Goal: Task Accomplishment & Management: Manage account settings

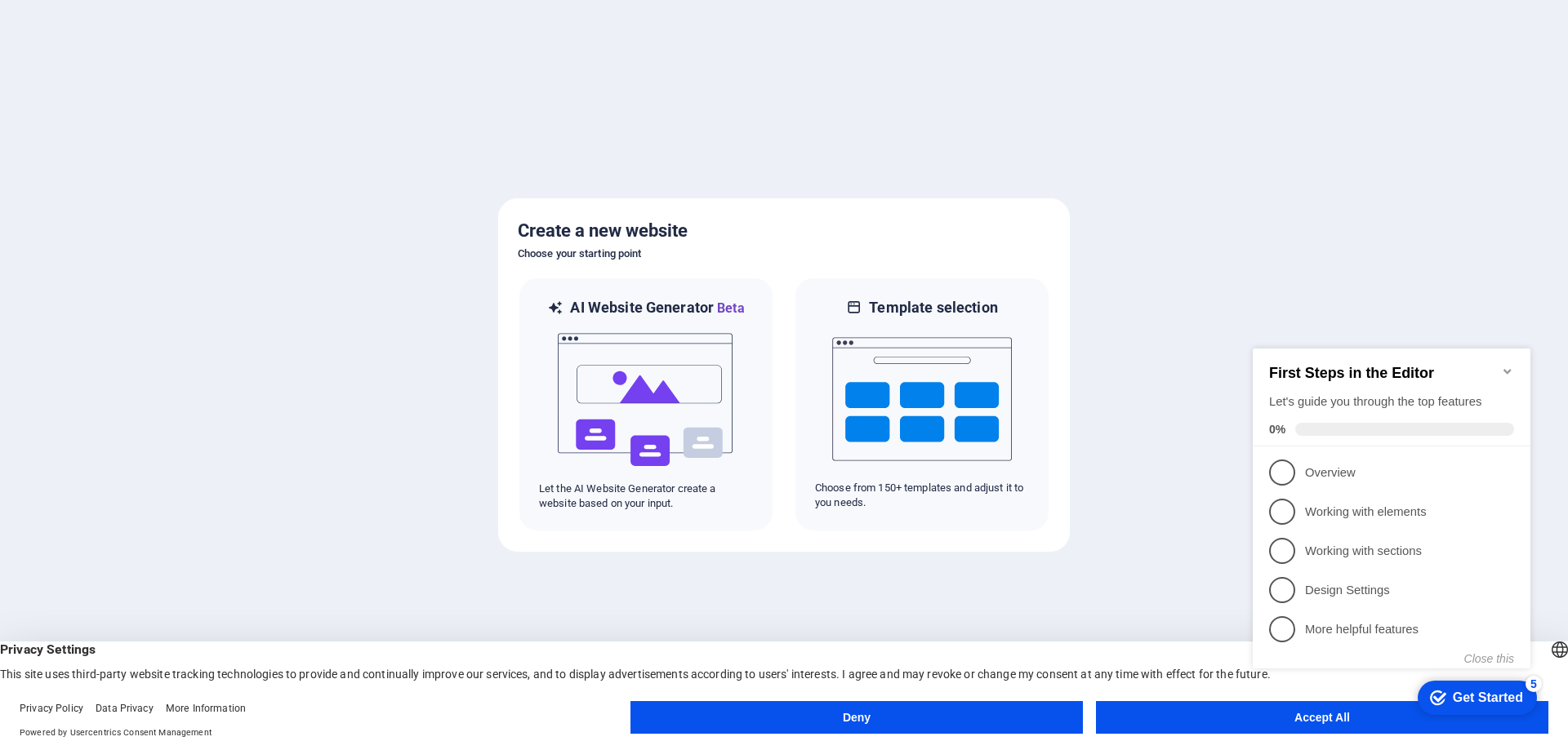
click at [796, 712] on button "Deny" at bounding box center [857, 717] width 453 height 32
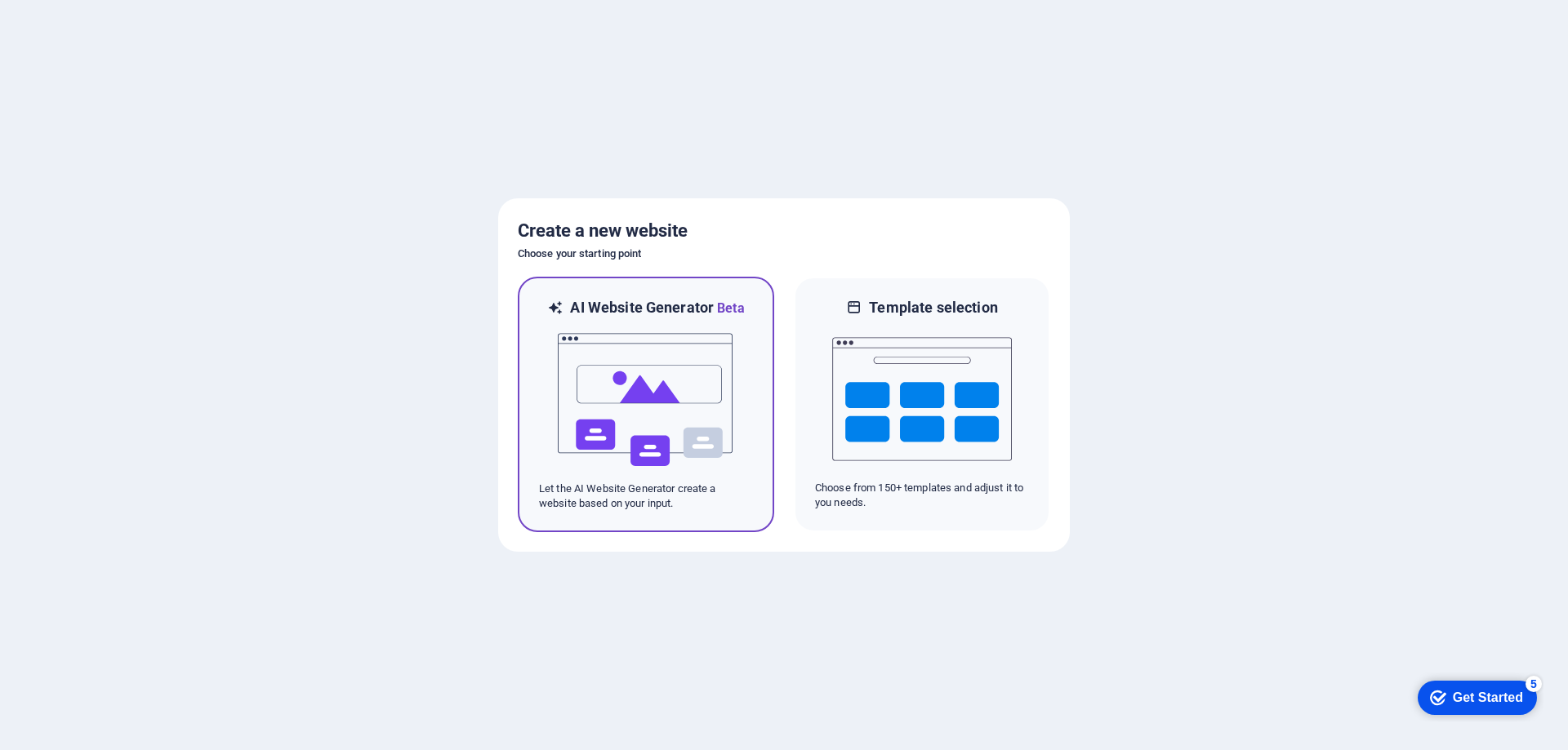
click at [641, 352] on img at bounding box center [646, 400] width 179 height 163
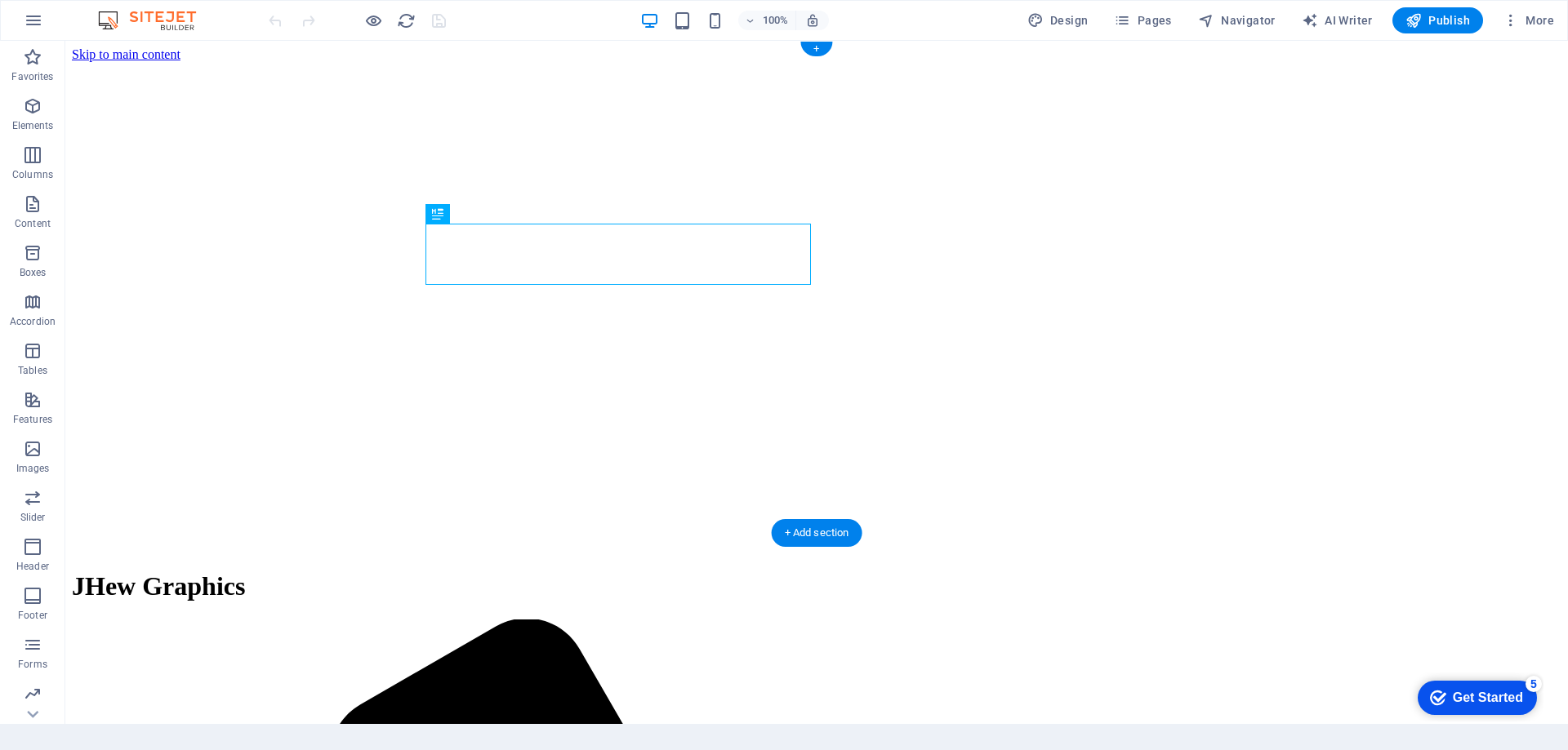
click at [1210, 62] on figure at bounding box center [817, 62] width 1489 height 0
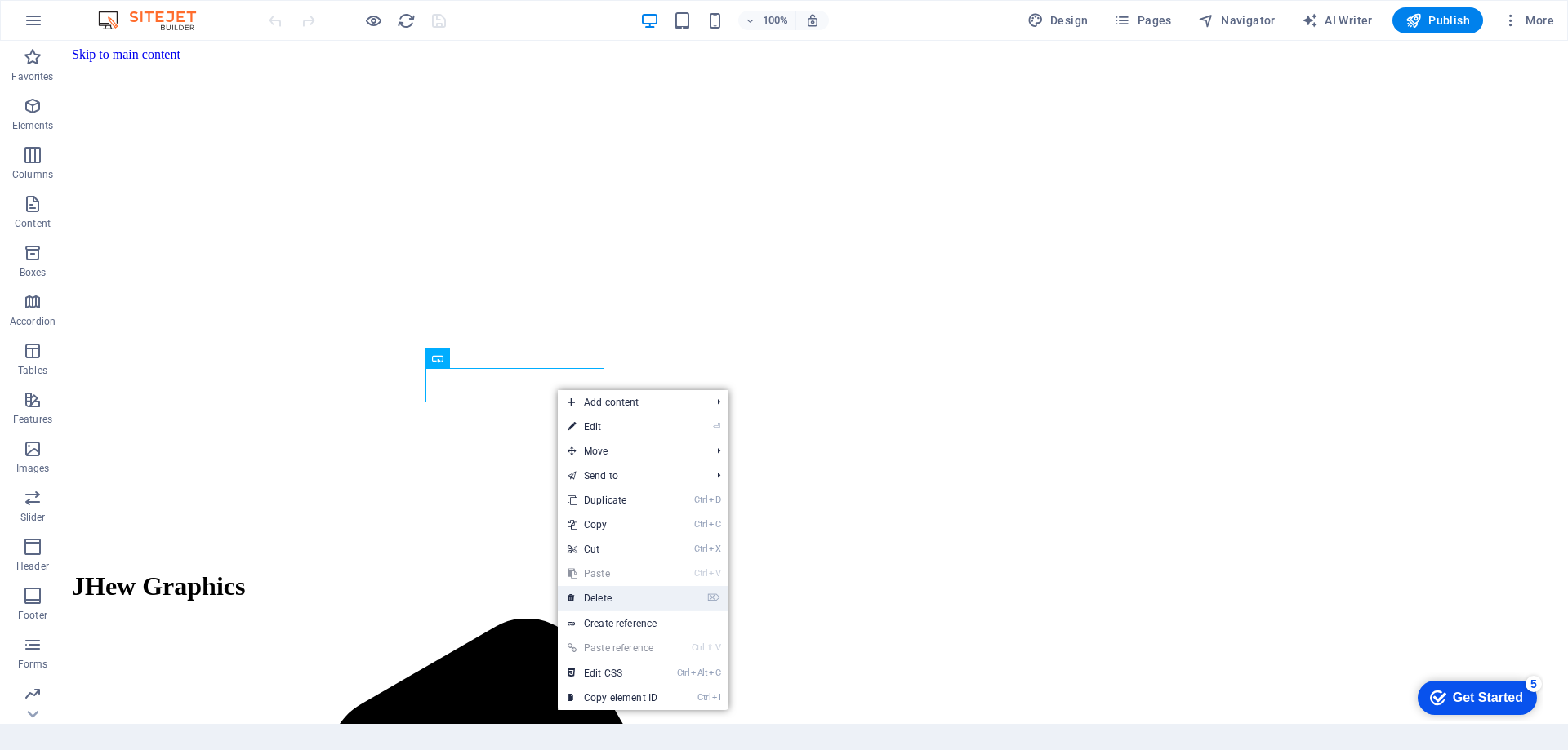
click at [629, 595] on link "⌦ Delete" at bounding box center [613, 599] width 109 height 25
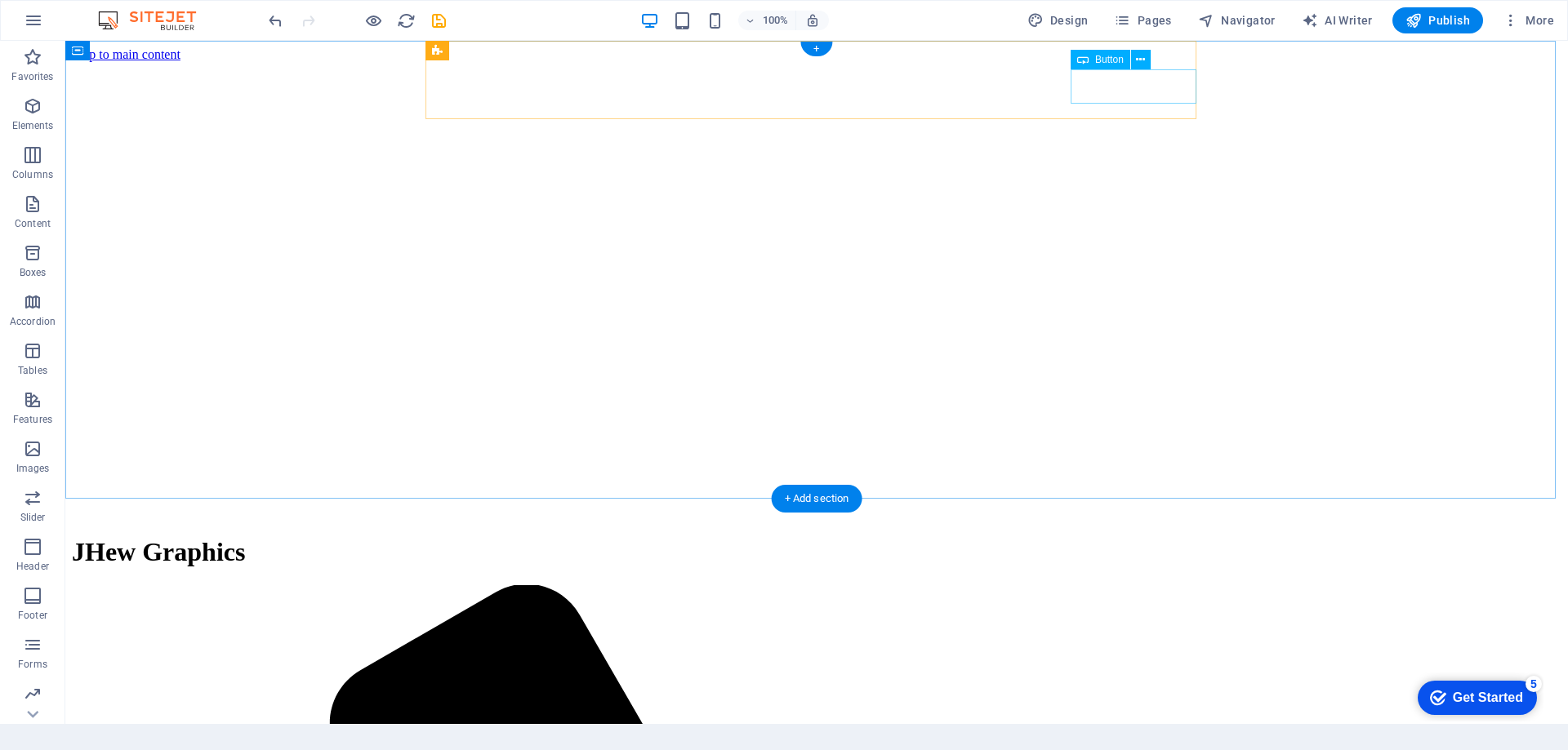
click at [1136, 60] on icon at bounding box center [1140, 60] width 9 height 18
click at [1086, 62] on figure at bounding box center [817, 62] width 1489 height 0
click at [1086, 56] on icon at bounding box center [1083, 59] width 11 height 19
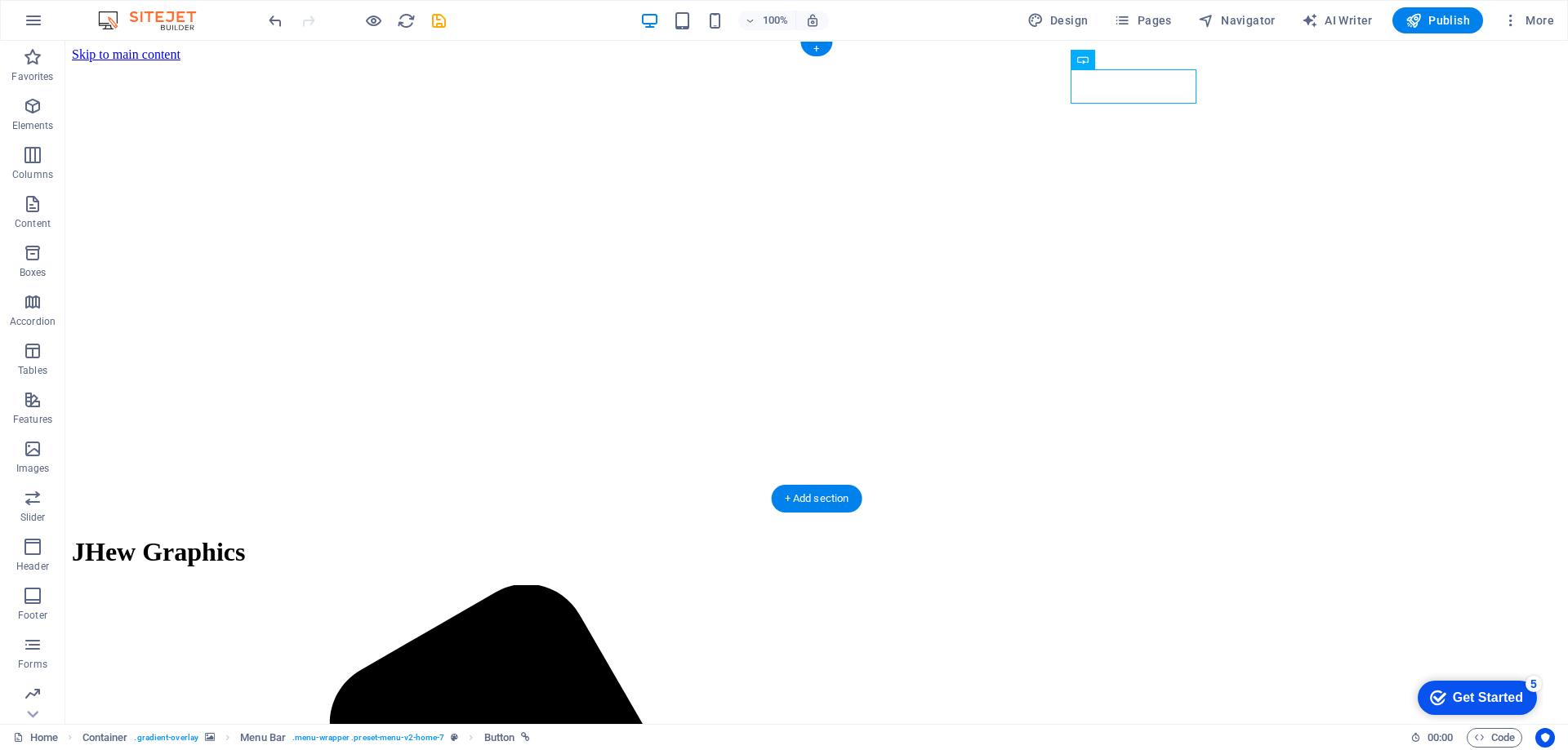
click at [1374, 62] on figure at bounding box center [817, 62] width 1489 height 0
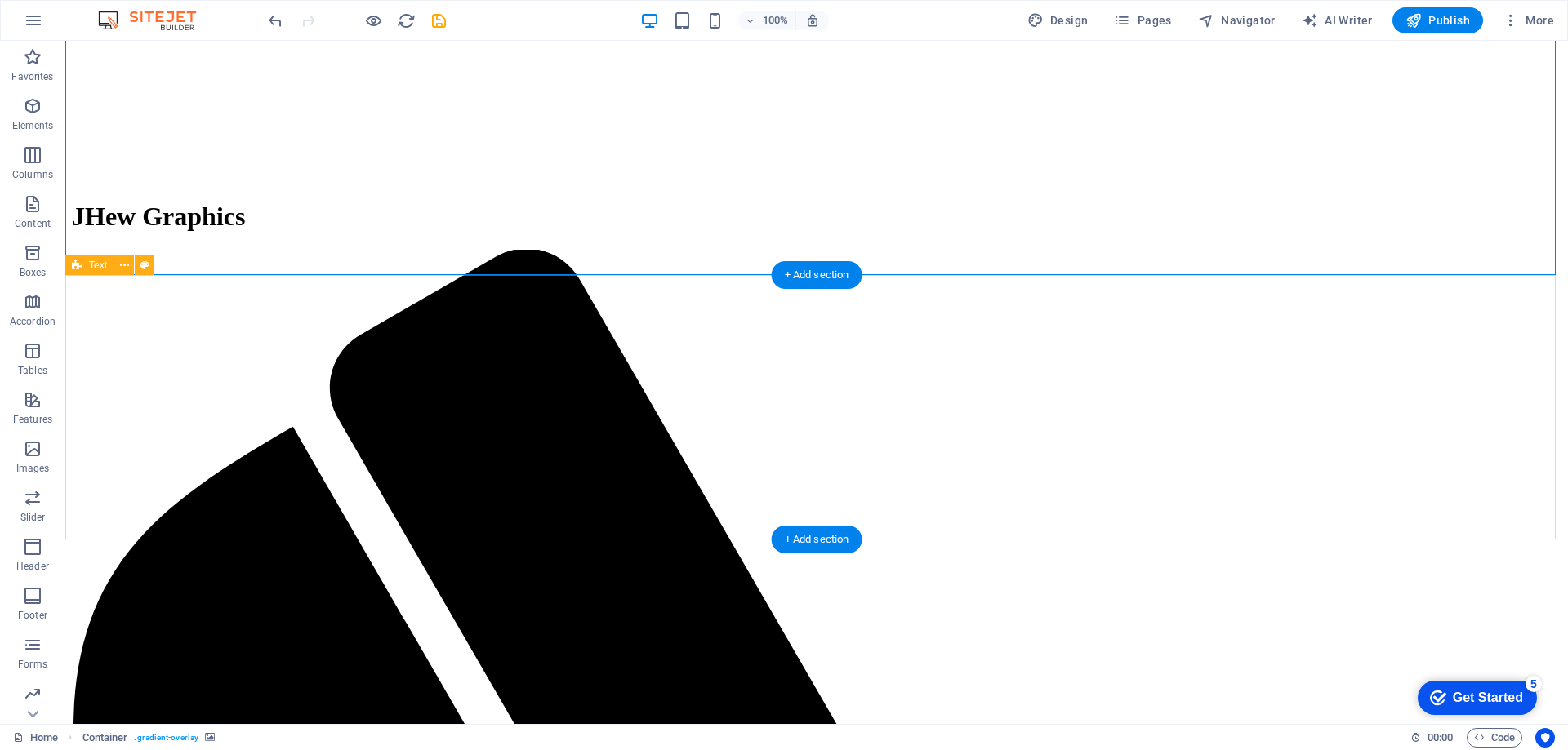
scroll to position [381, 0]
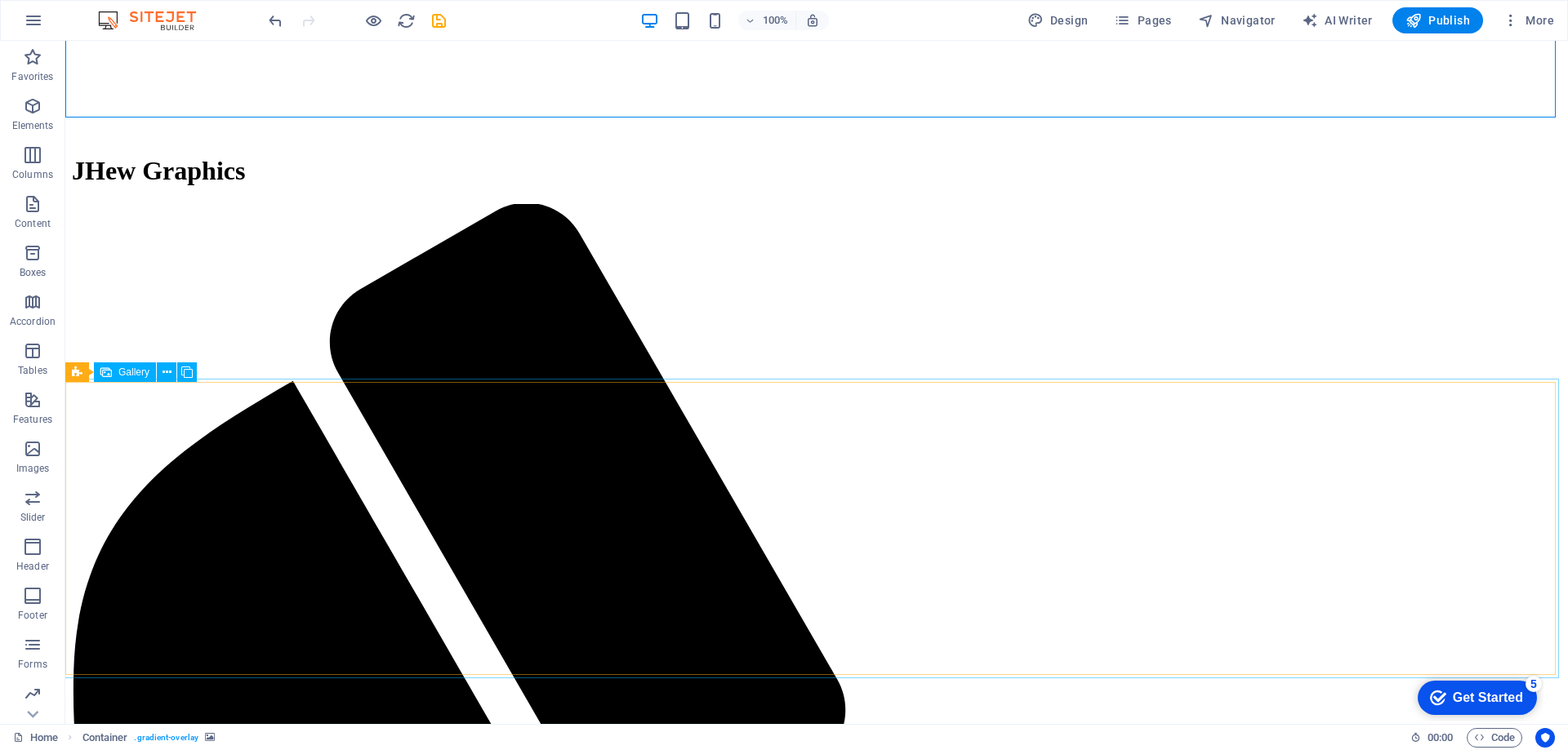
click at [136, 375] on span "Gallery" at bounding box center [134, 372] width 31 height 10
click at [74, 375] on icon at bounding box center [77, 371] width 10 height 19
click at [136, 369] on icon at bounding box center [138, 372] width 9 height 18
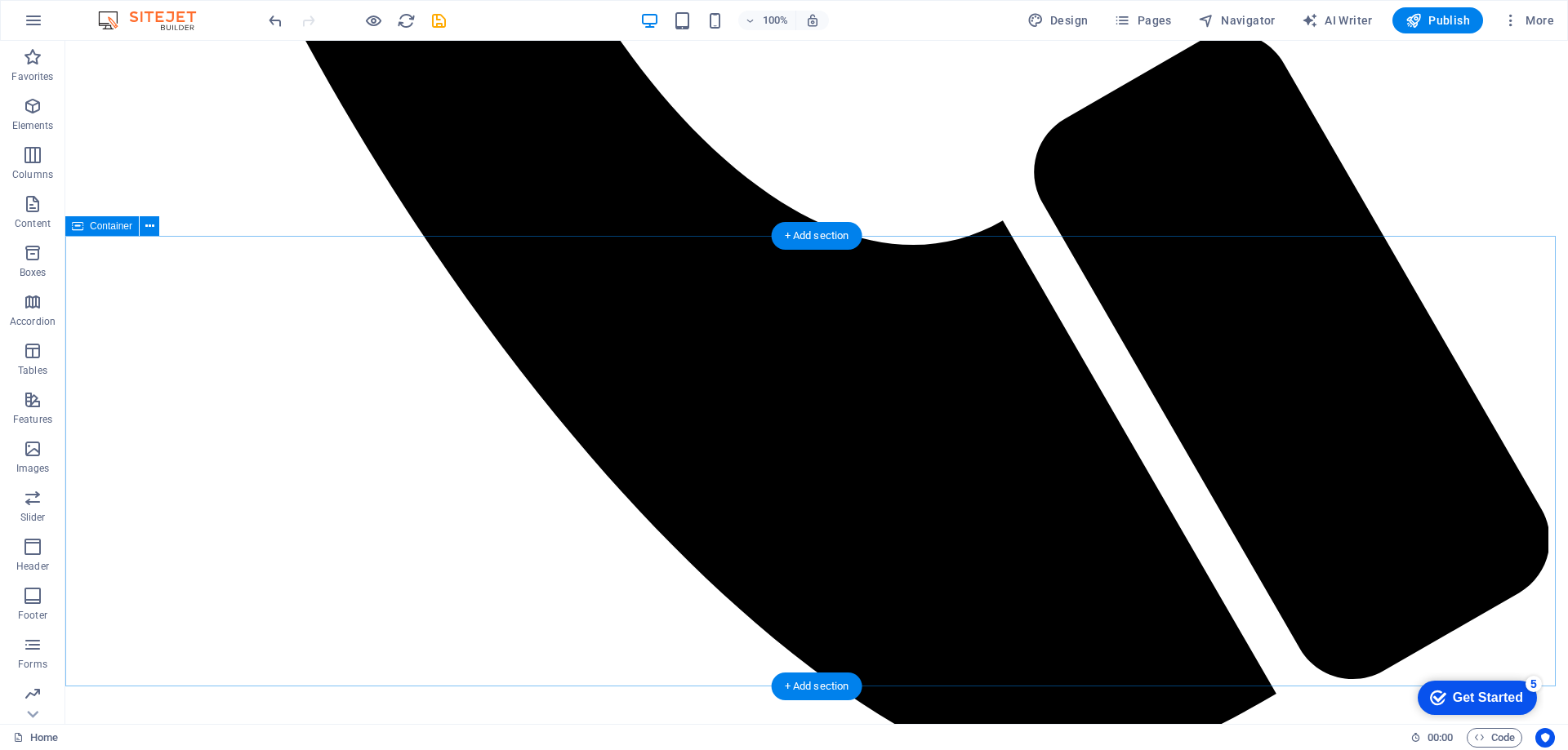
scroll to position [1796, 0]
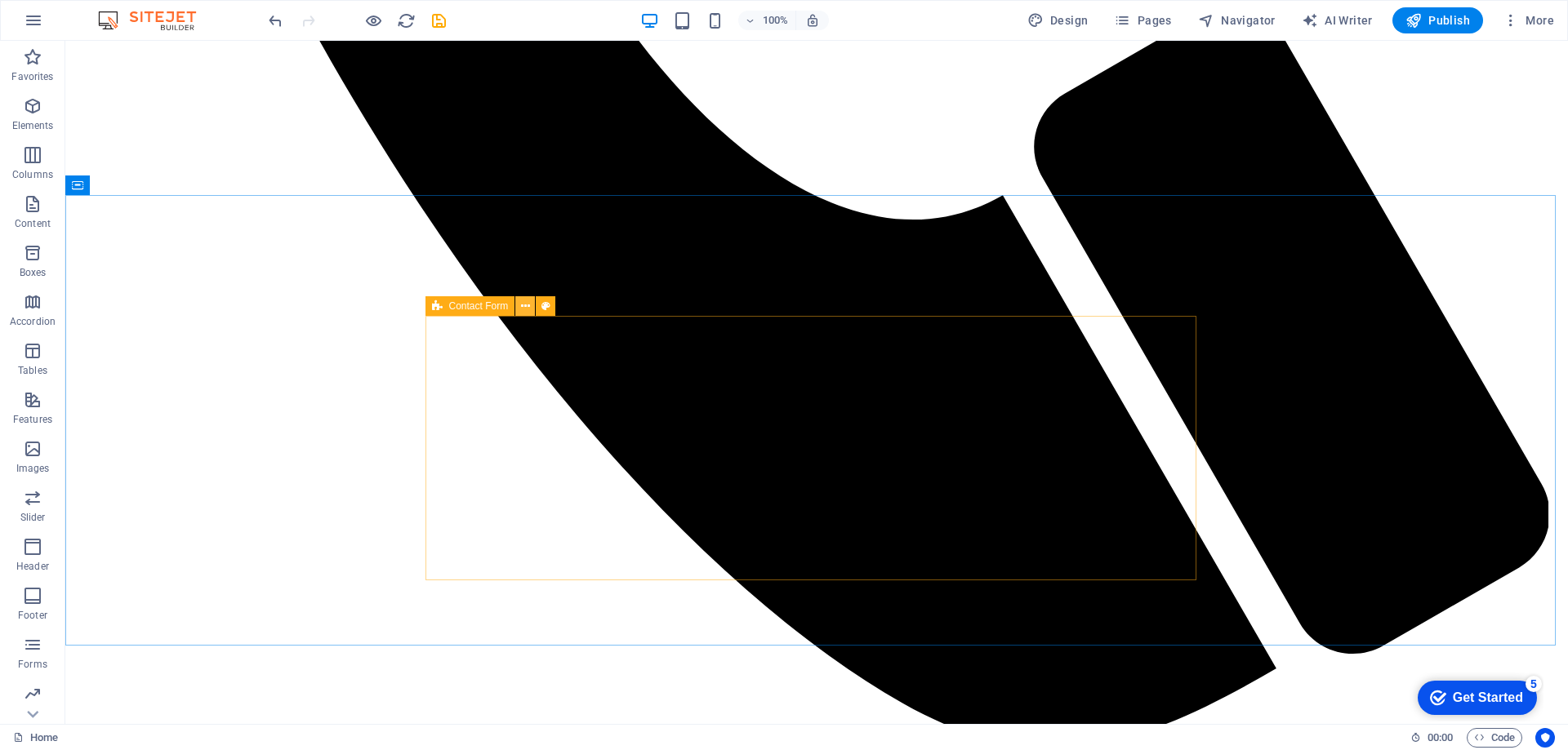
click at [519, 305] on button at bounding box center [525, 306] width 19 height 19
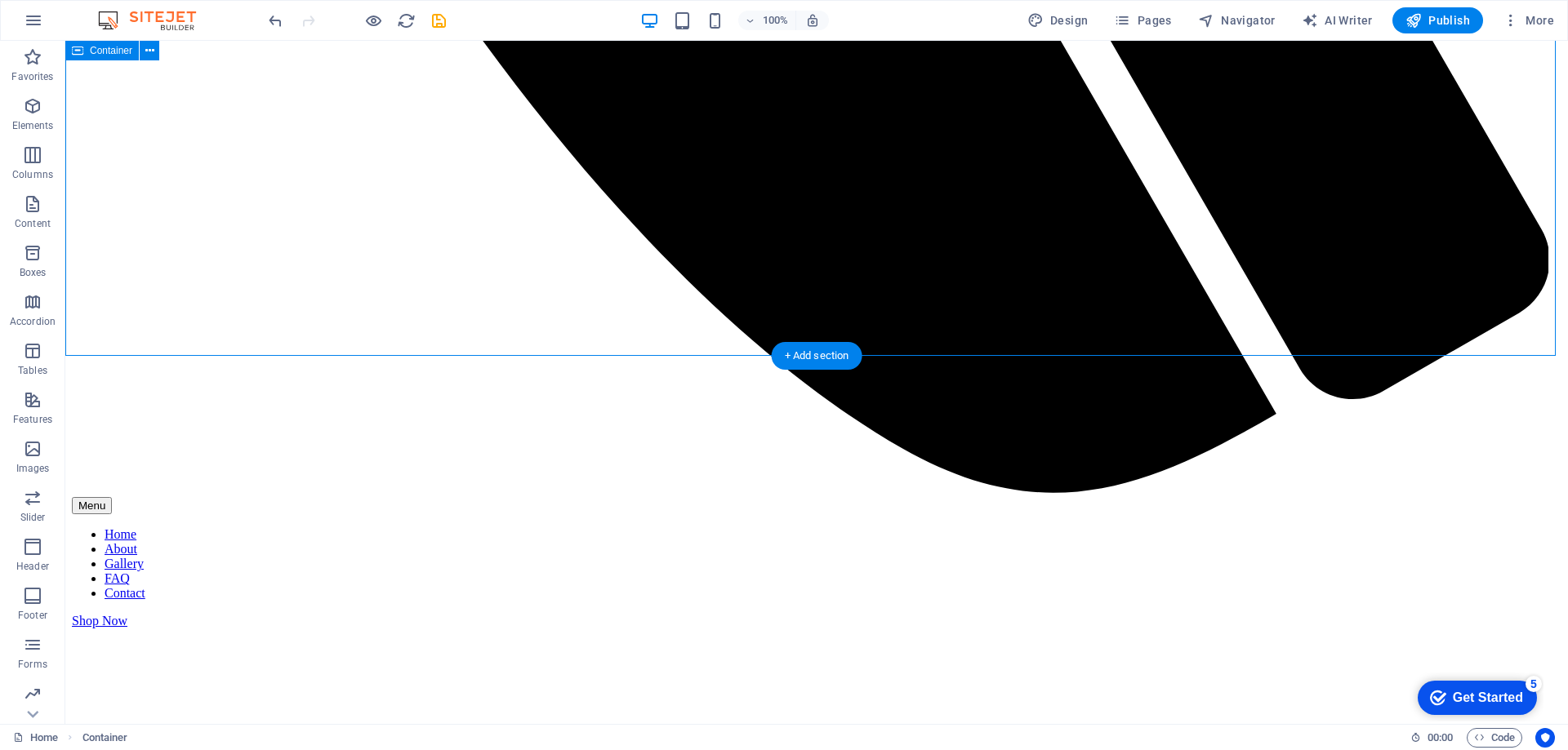
scroll to position [2089, 0]
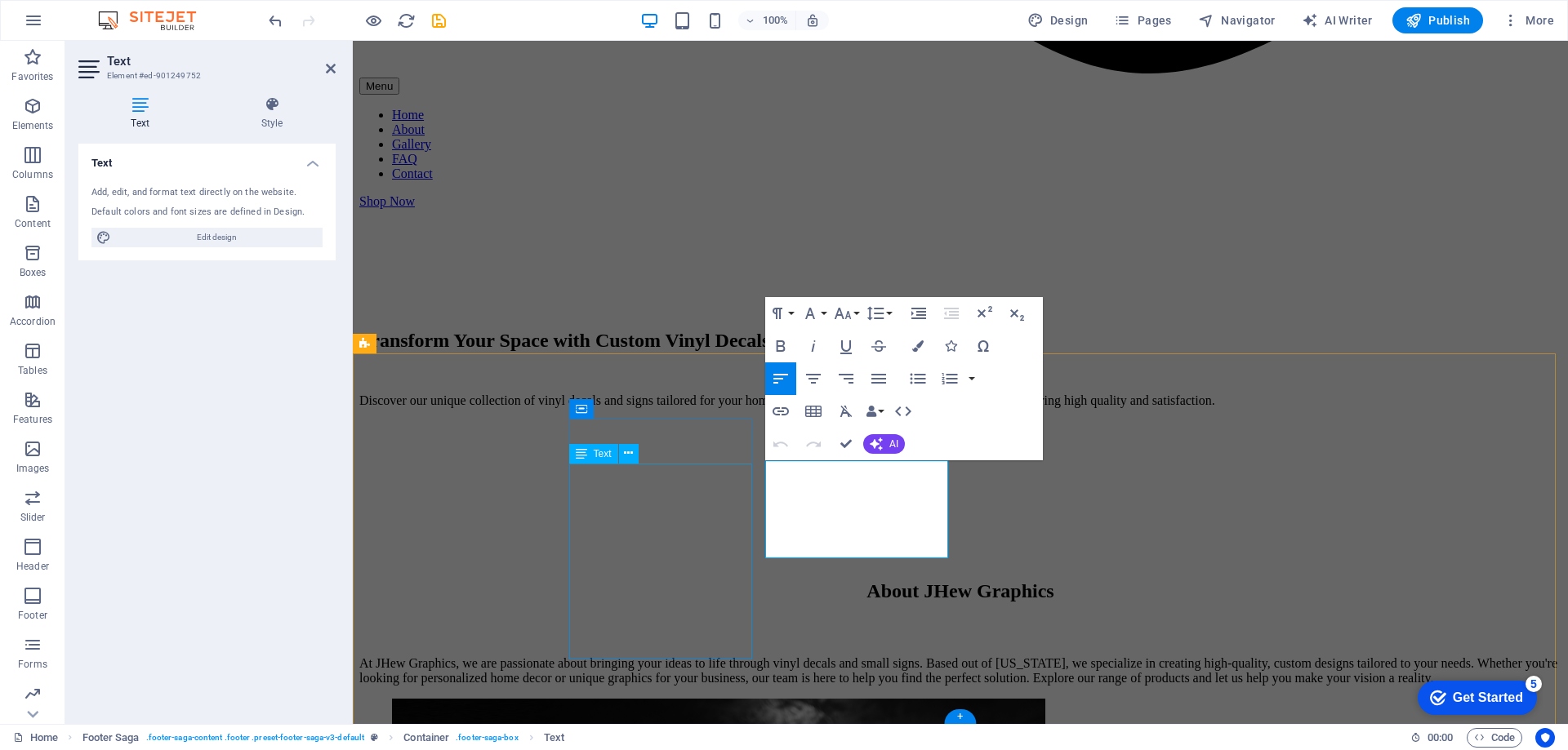
scroll to position [2031, 0]
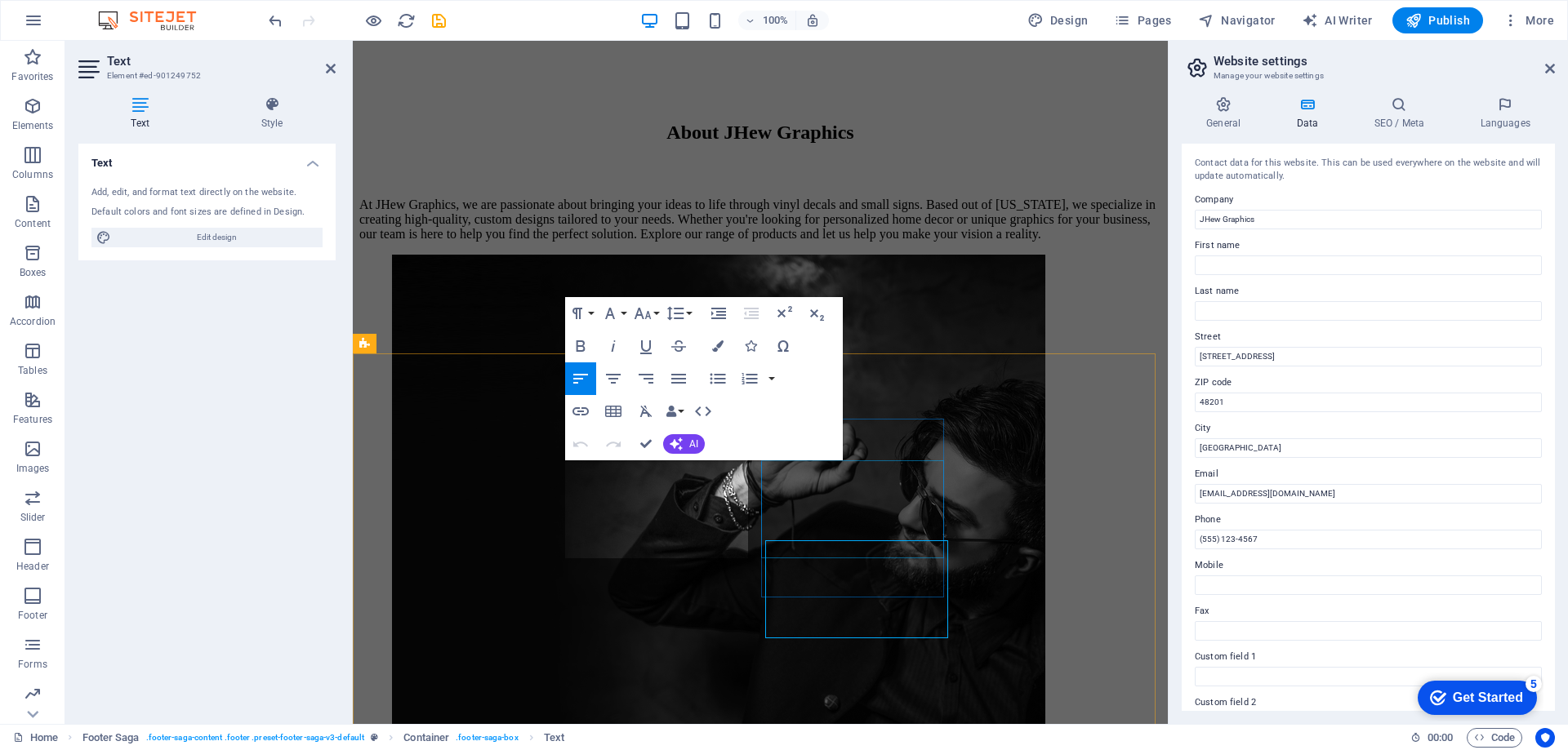
scroll to position [1951, 0]
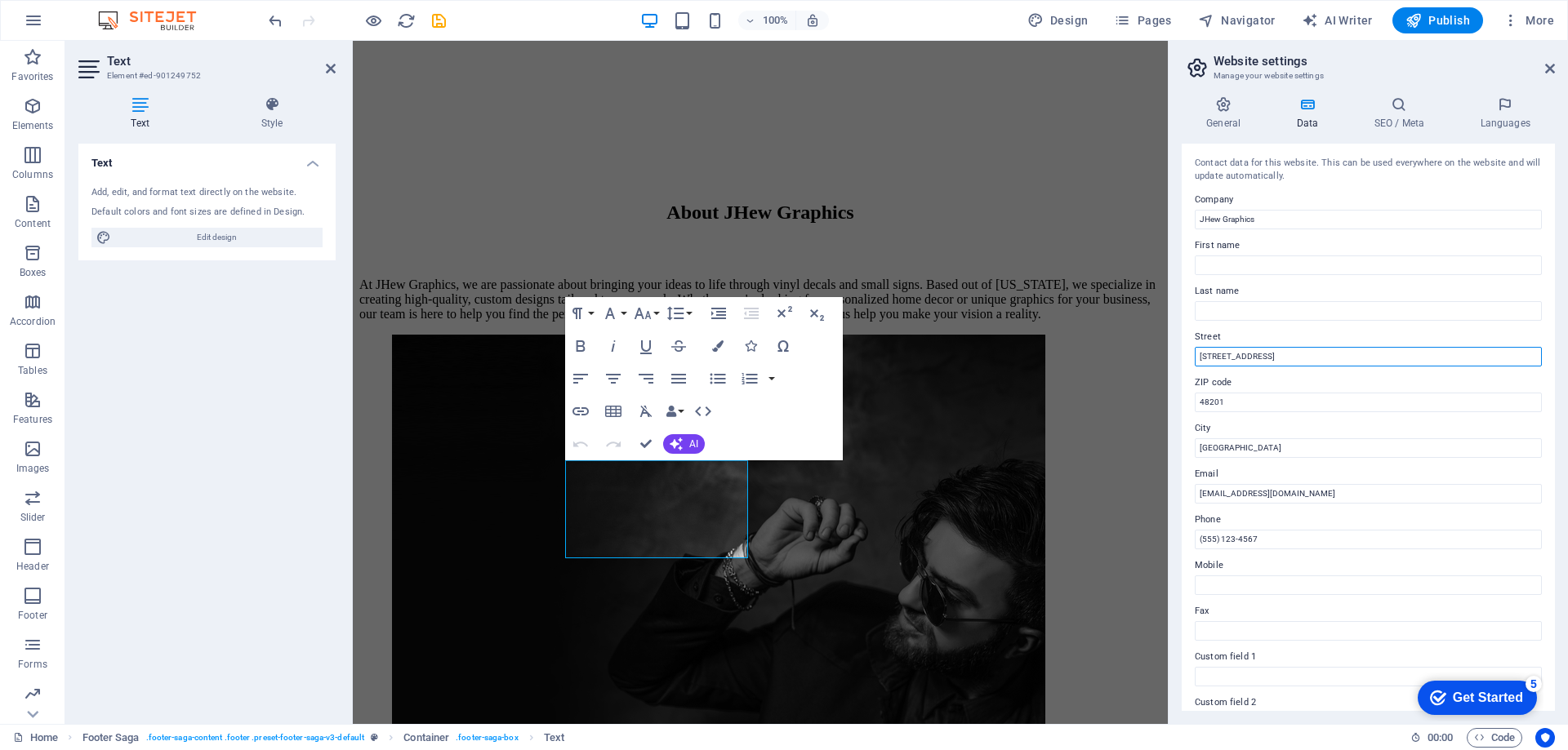
drag, startPoint x: 1269, startPoint y: 357, endPoint x: 1183, endPoint y: 354, distance: 86.1
click at [1183, 354] on div "Contact data for this website. This can be used everywhere on the website and w…" at bounding box center [1368, 428] width 373 height 567
type input "[STREET_ADDRESS]"
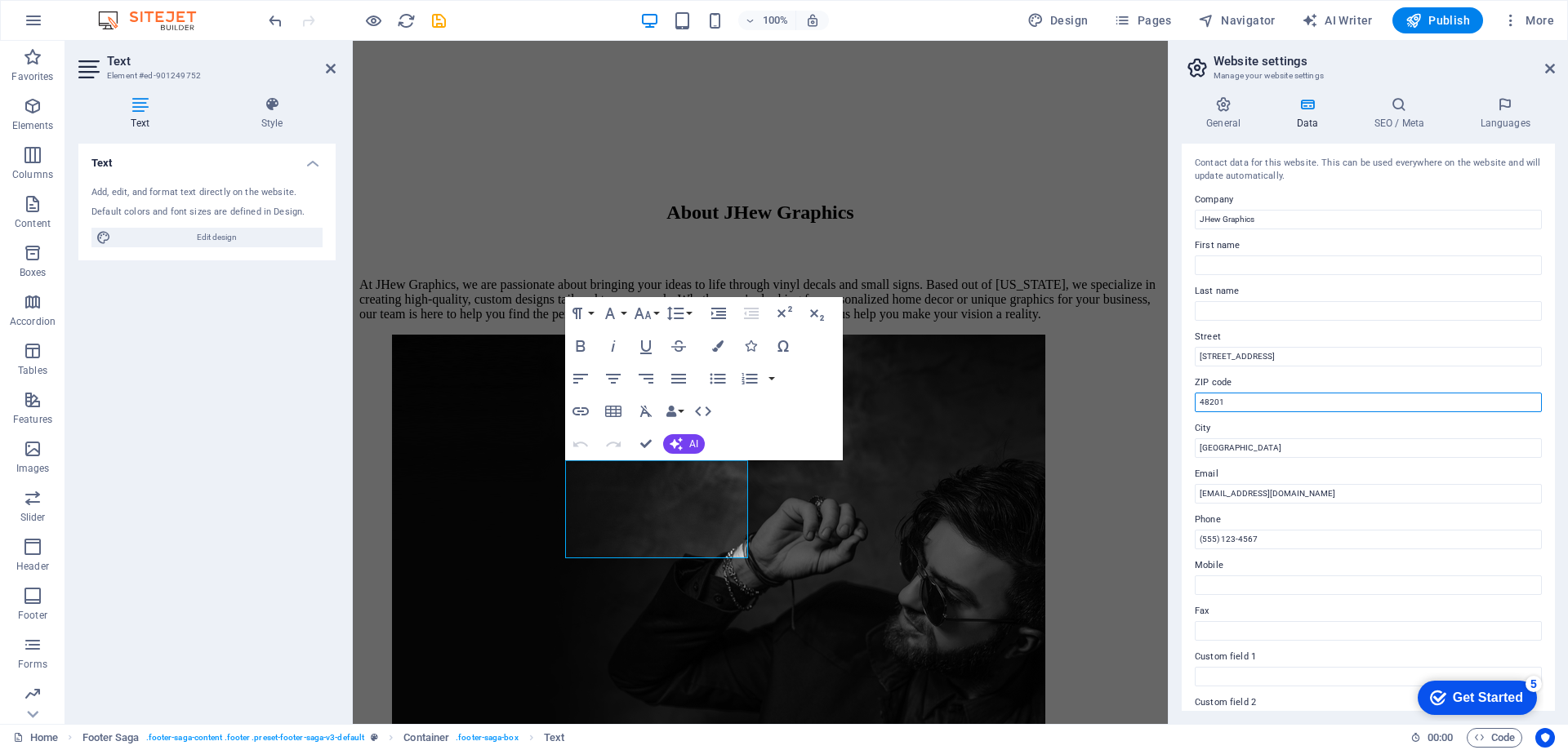
click at [1269, 403] on input "48201" at bounding box center [1368, 402] width 347 height 19
type input "48820"
click at [1240, 448] on input "[GEOGRAPHIC_DATA]" at bounding box center [1368, 448] width 347 height 19
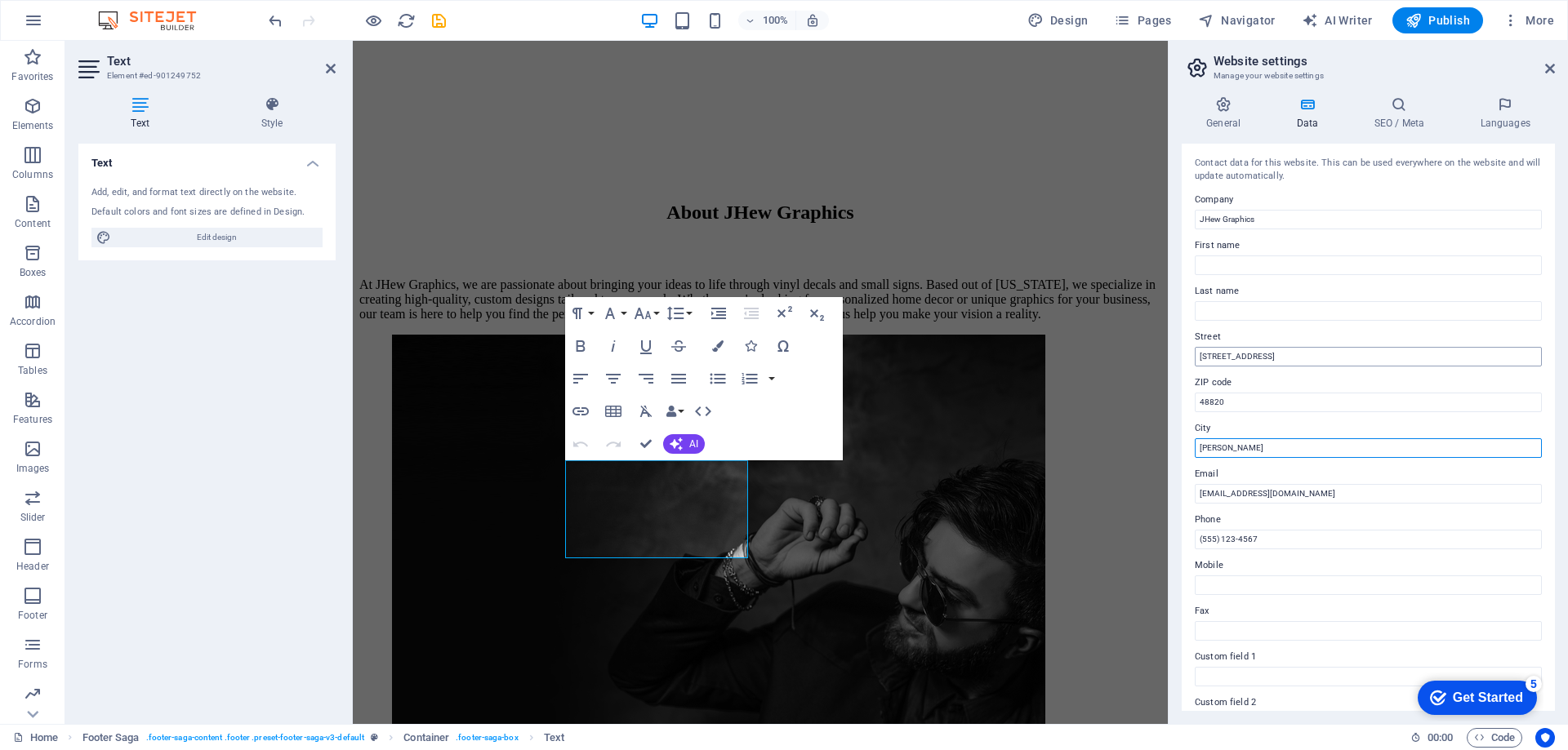
type input "[PERSON_NAME]"
click at [1270, 362] on input "[STREET_ADDRESS]" at bounding box center [1368, 357] width 347 height 19
type input "[STREET_ADDRESS]"
click at [1263, 537] on input "(555) 123-4567" at bounding box center [1368, 539] width 347 height 19
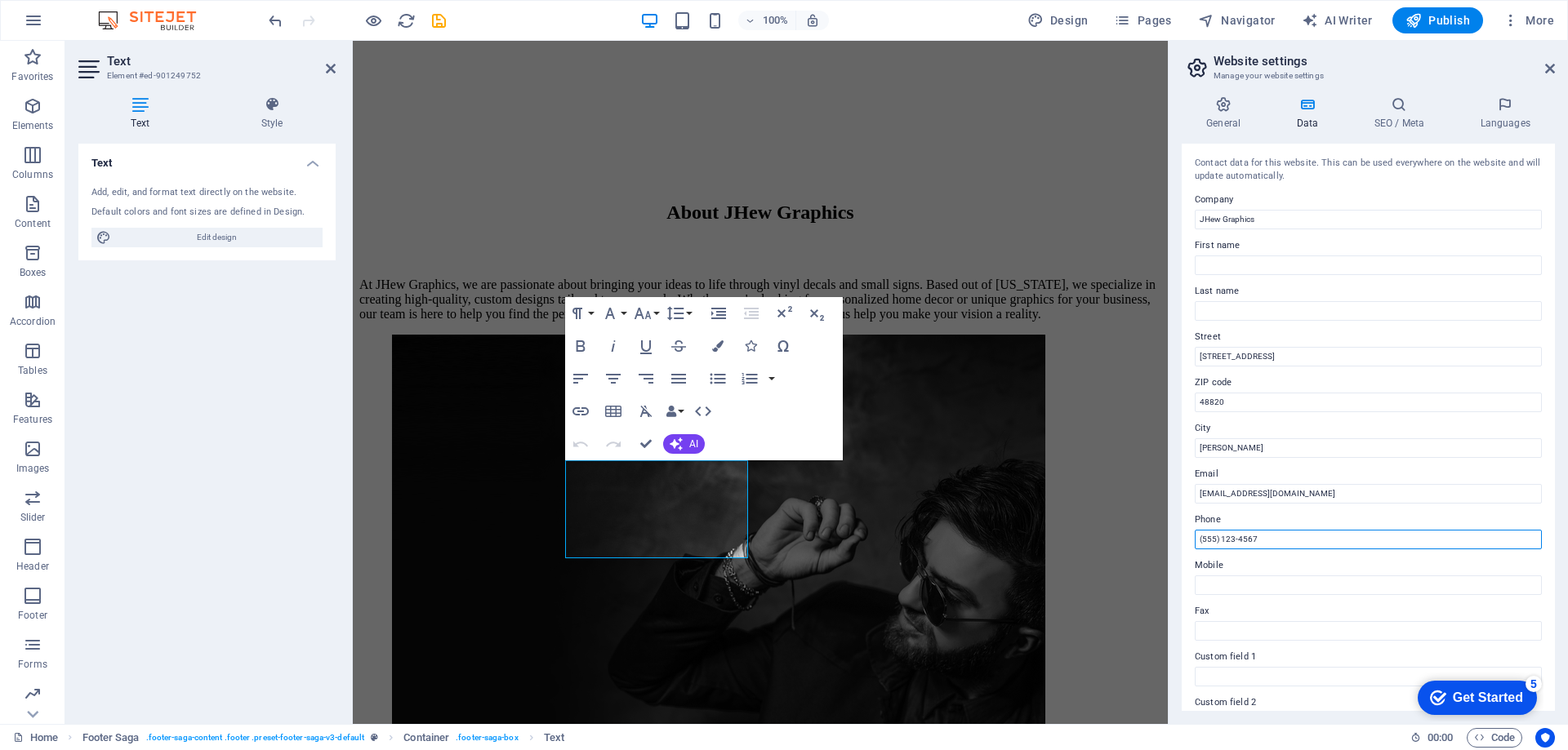
click at [1263, 537] on input "(555) 123-4567" at bounding box center [1368, 539] width 347 height 19
type input "3"
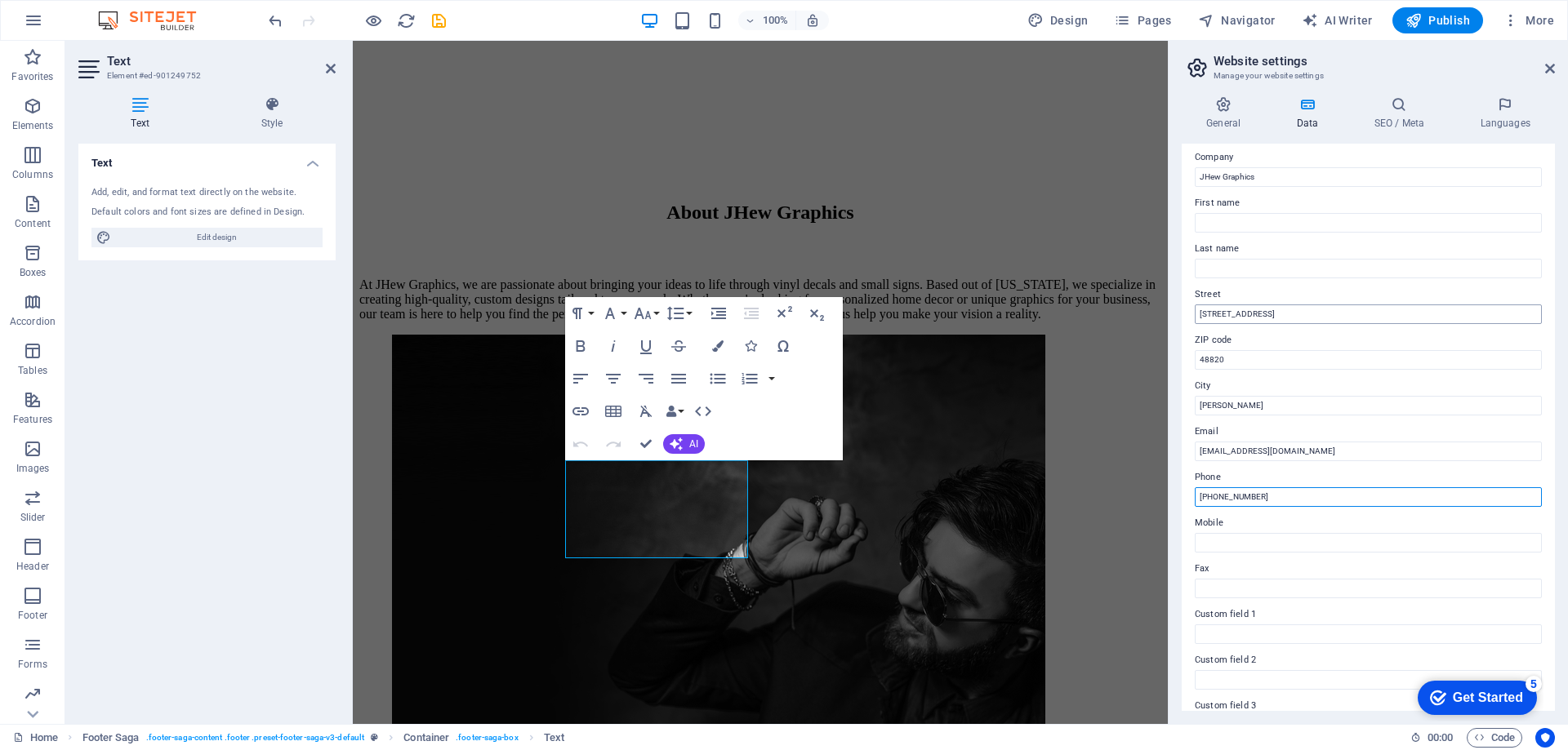
scroll to position [0, 0]
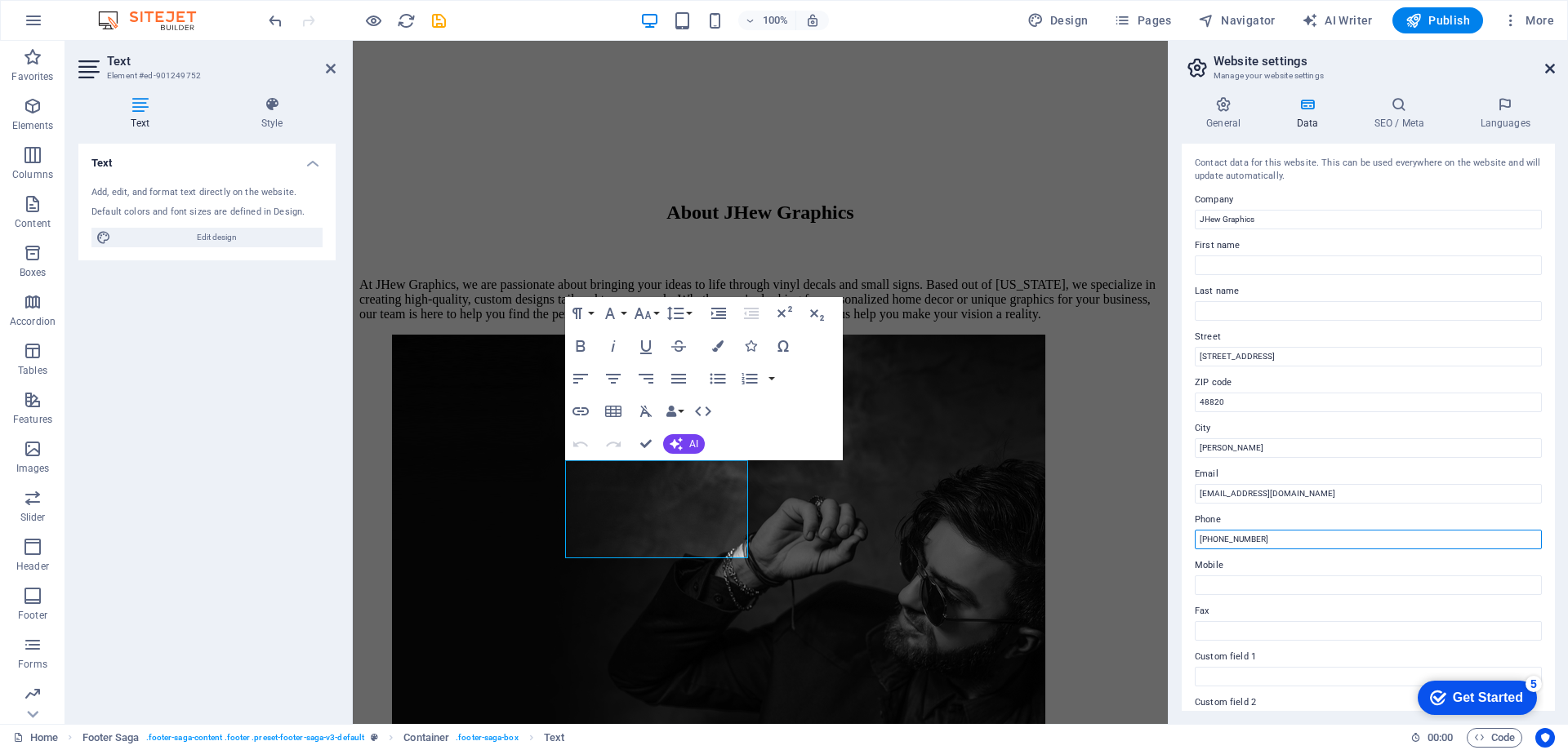
type input "[PHONE_NUMBER]"
click at [1547, 72] on icon at bounding box center [1550, 68] width 10 height 13
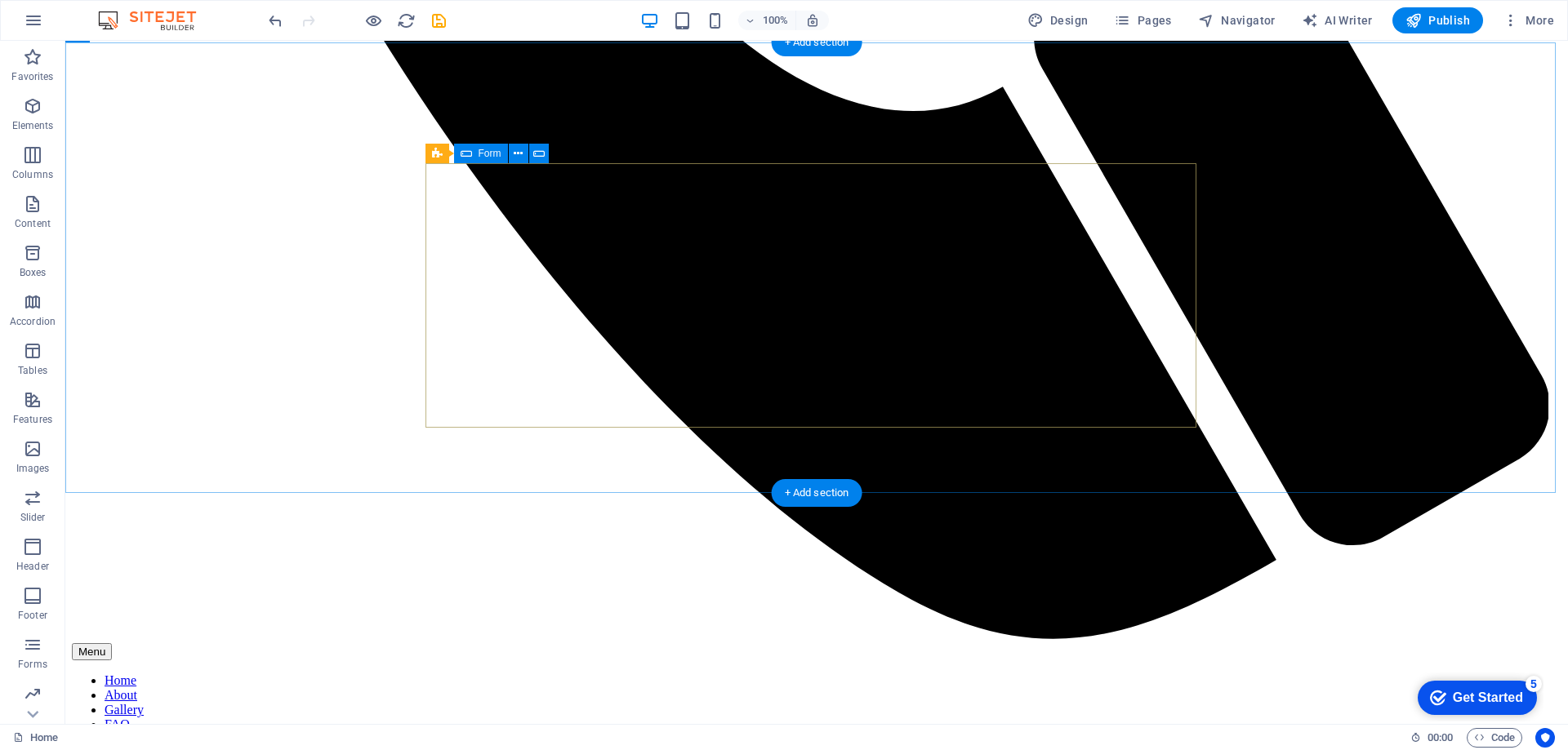
scroll to position [2089, 0]
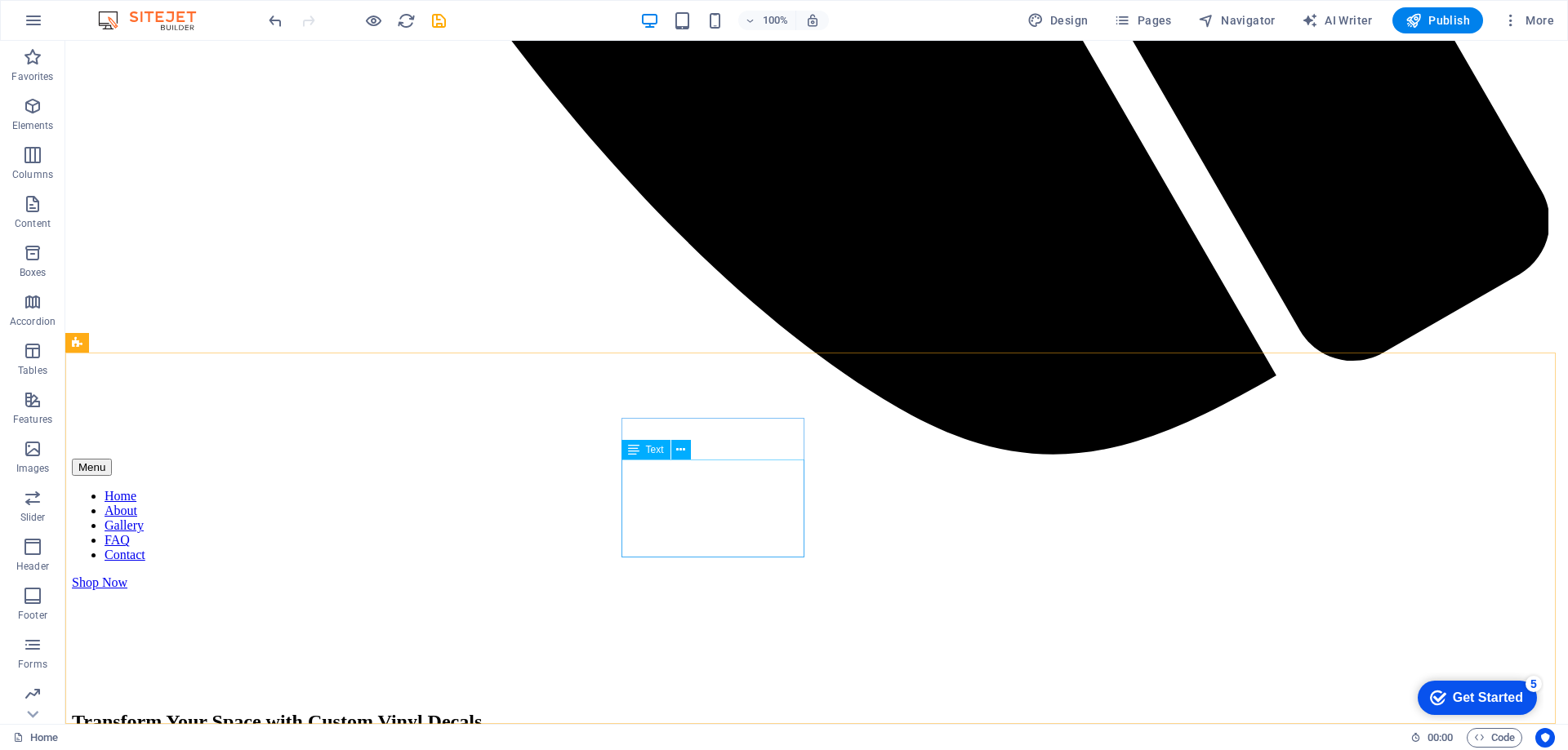
click at [647, 454] on span "Text" at bounding box center [654, 450] width 18 height 10
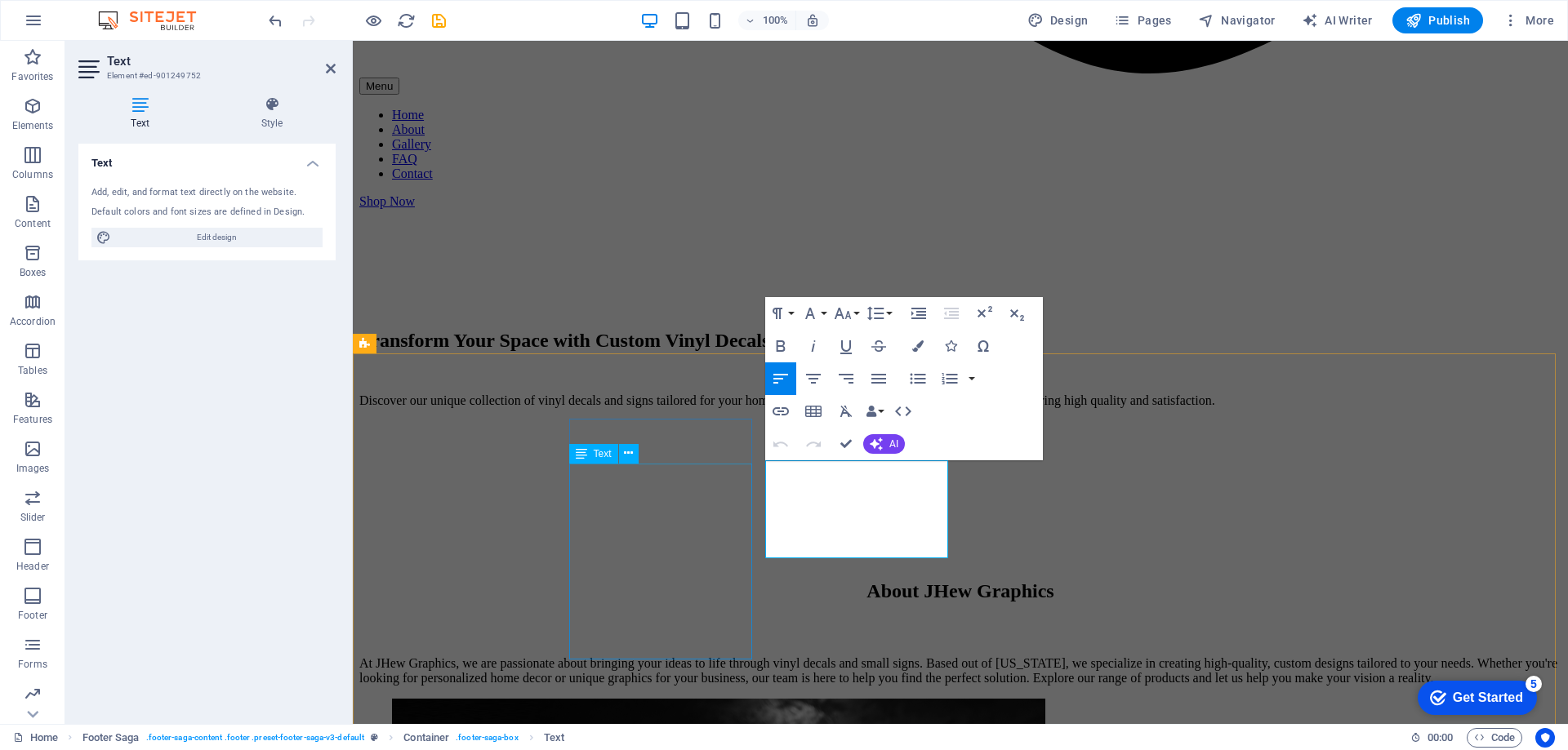
scroll to position [2031, 0]
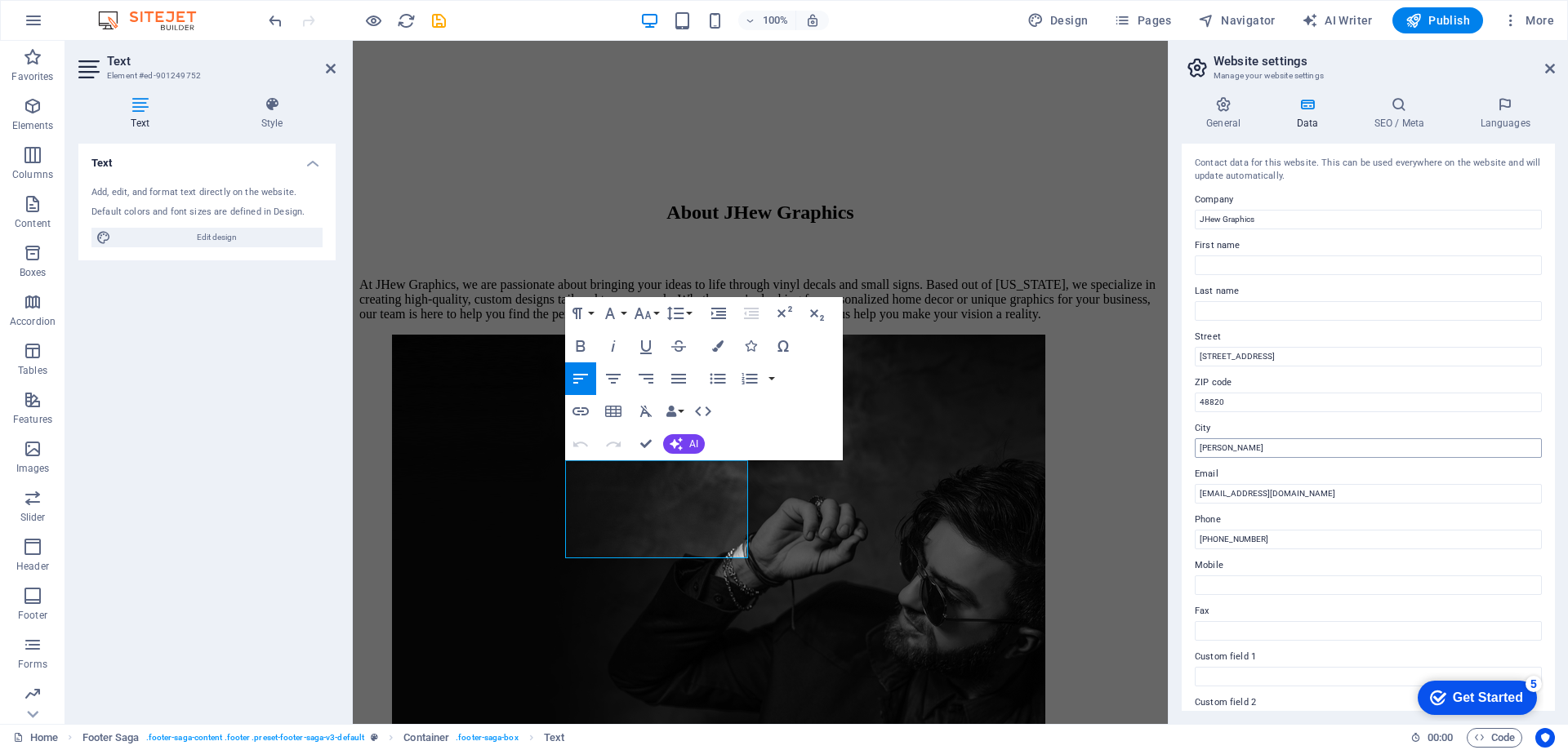
click at [1255, 442] on input "[PERSON_NAME]" at bounding box center [1368, 448] width 347 height 19
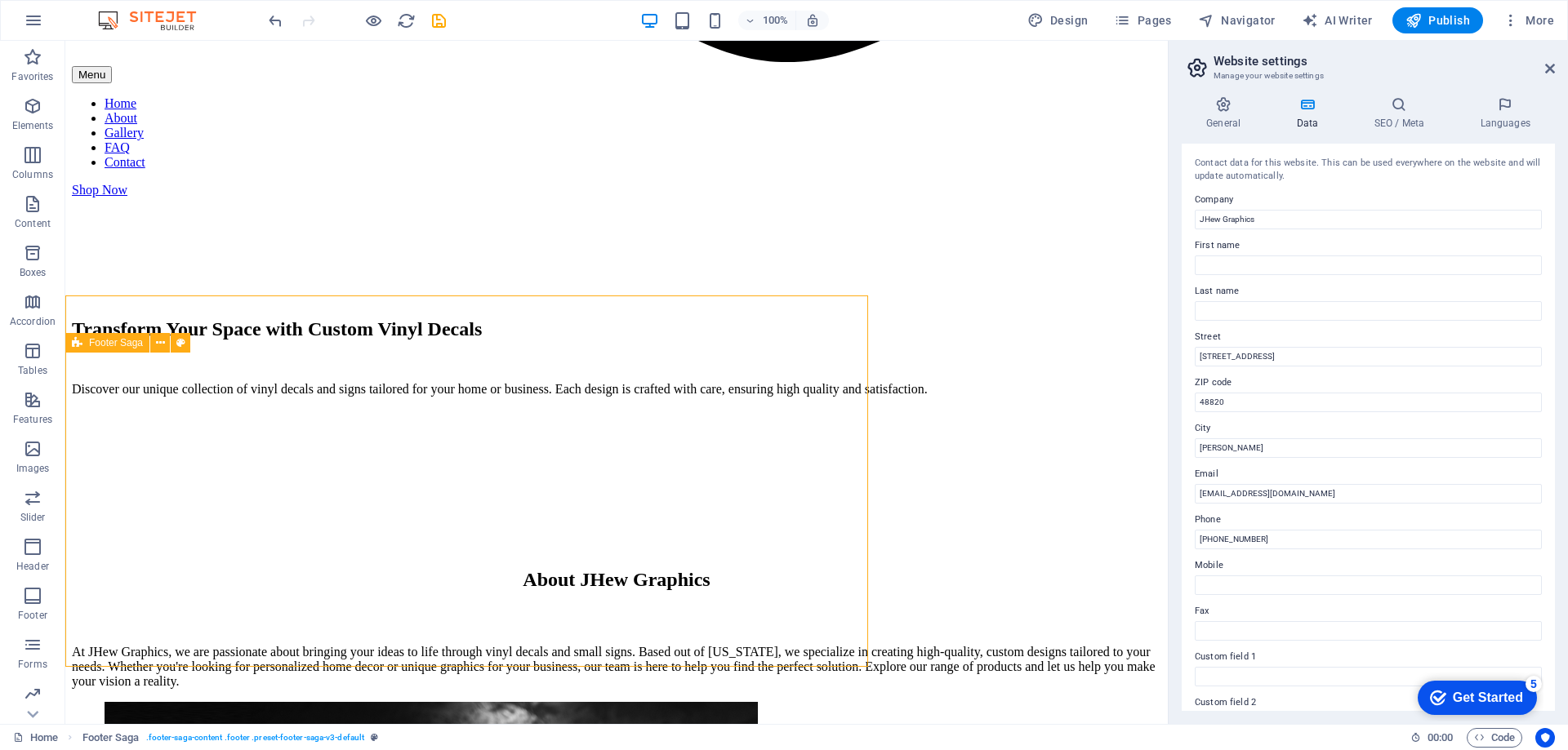
scroll to position [2009, 0]
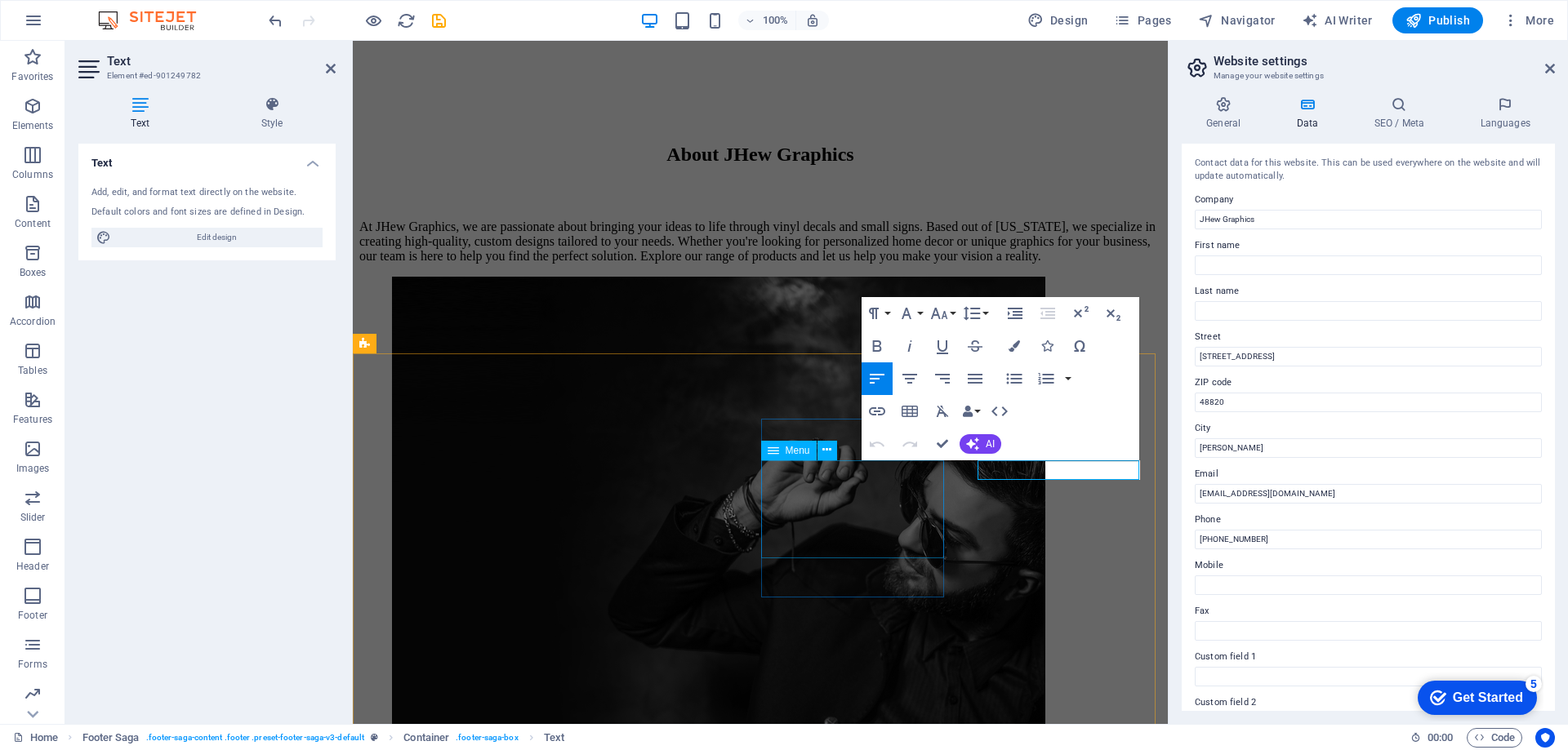
scroll to position [1951, 0]
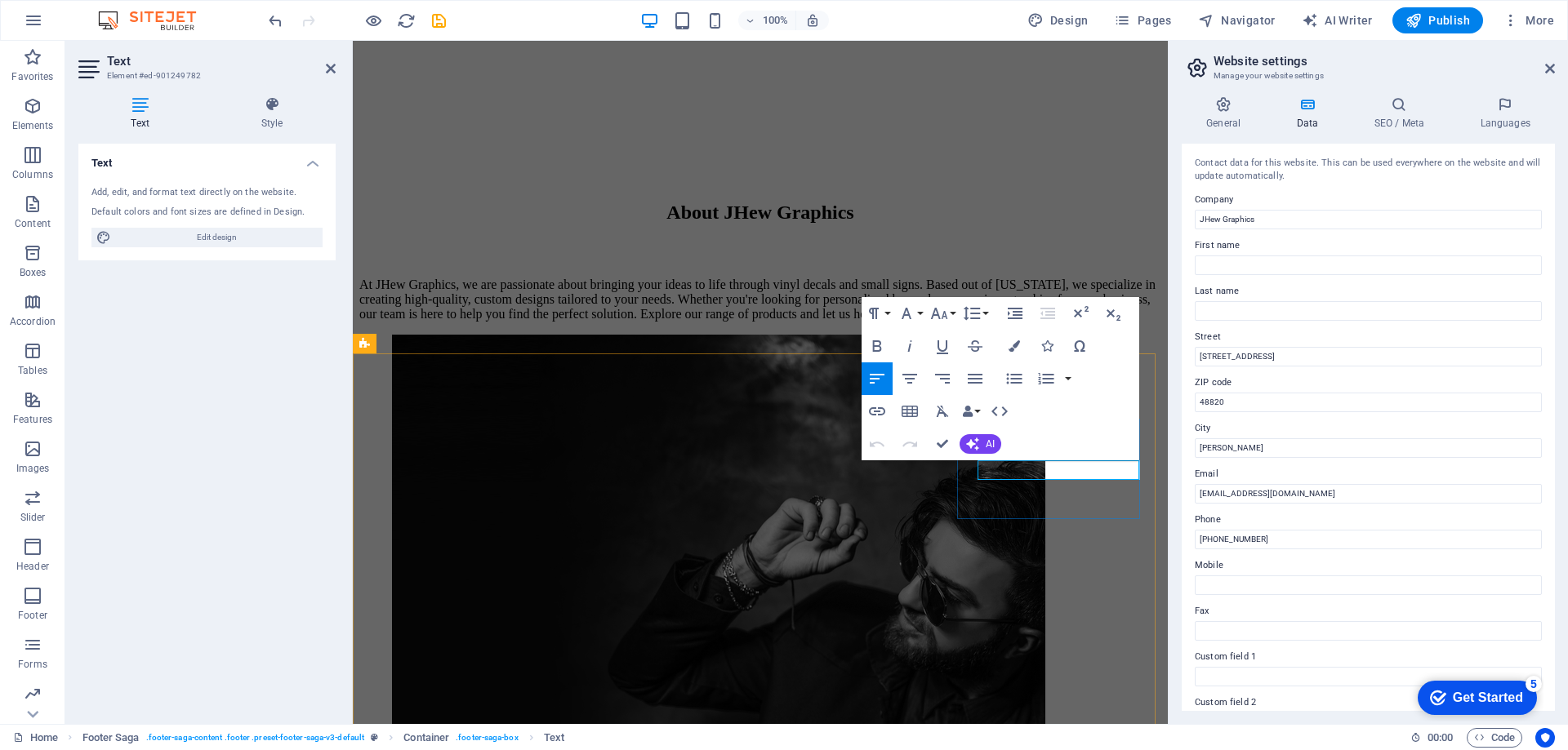
click at [1011, 430] on icon "button" at bounding box center [1004, 429] width 19 height 19
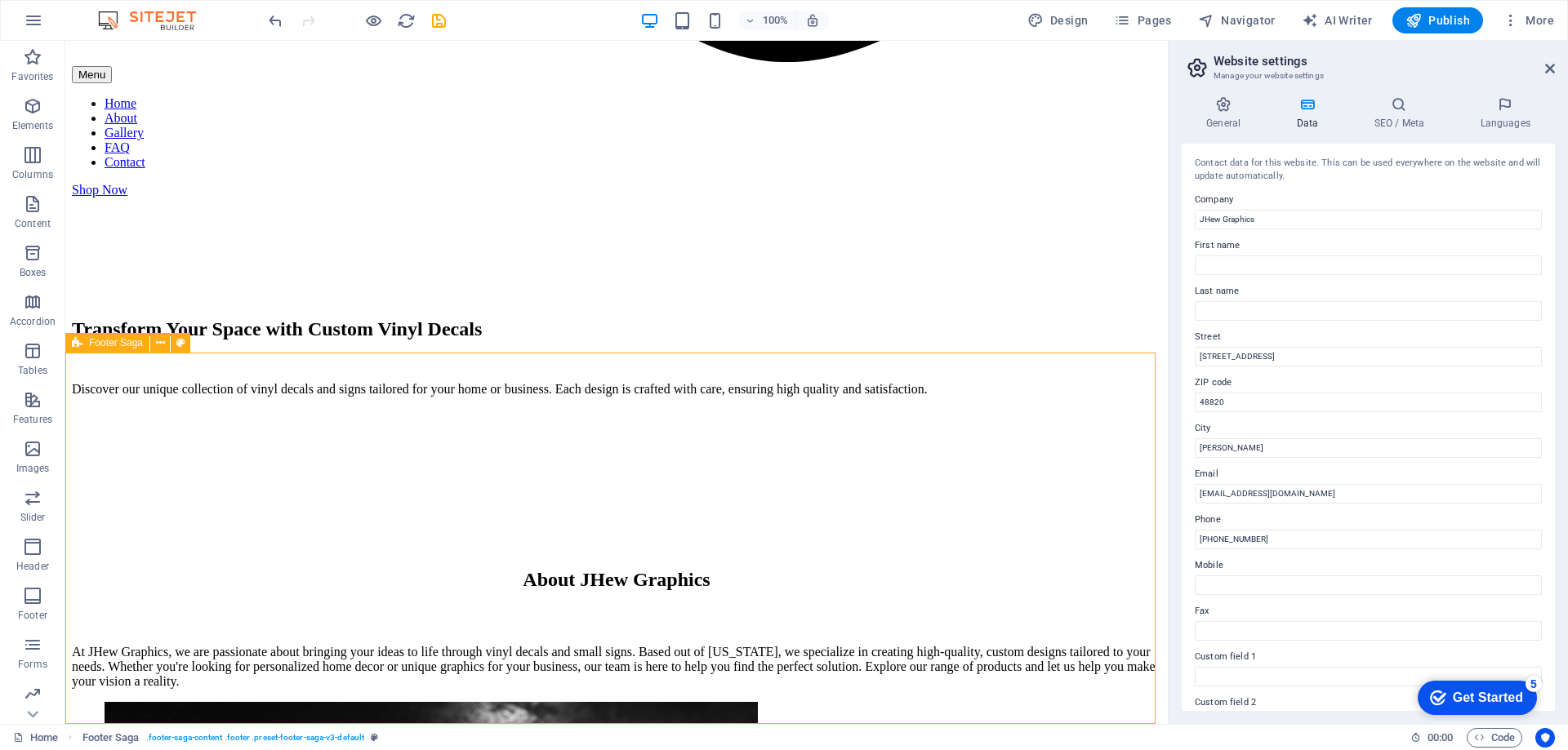
scroll to position [2009, 0]
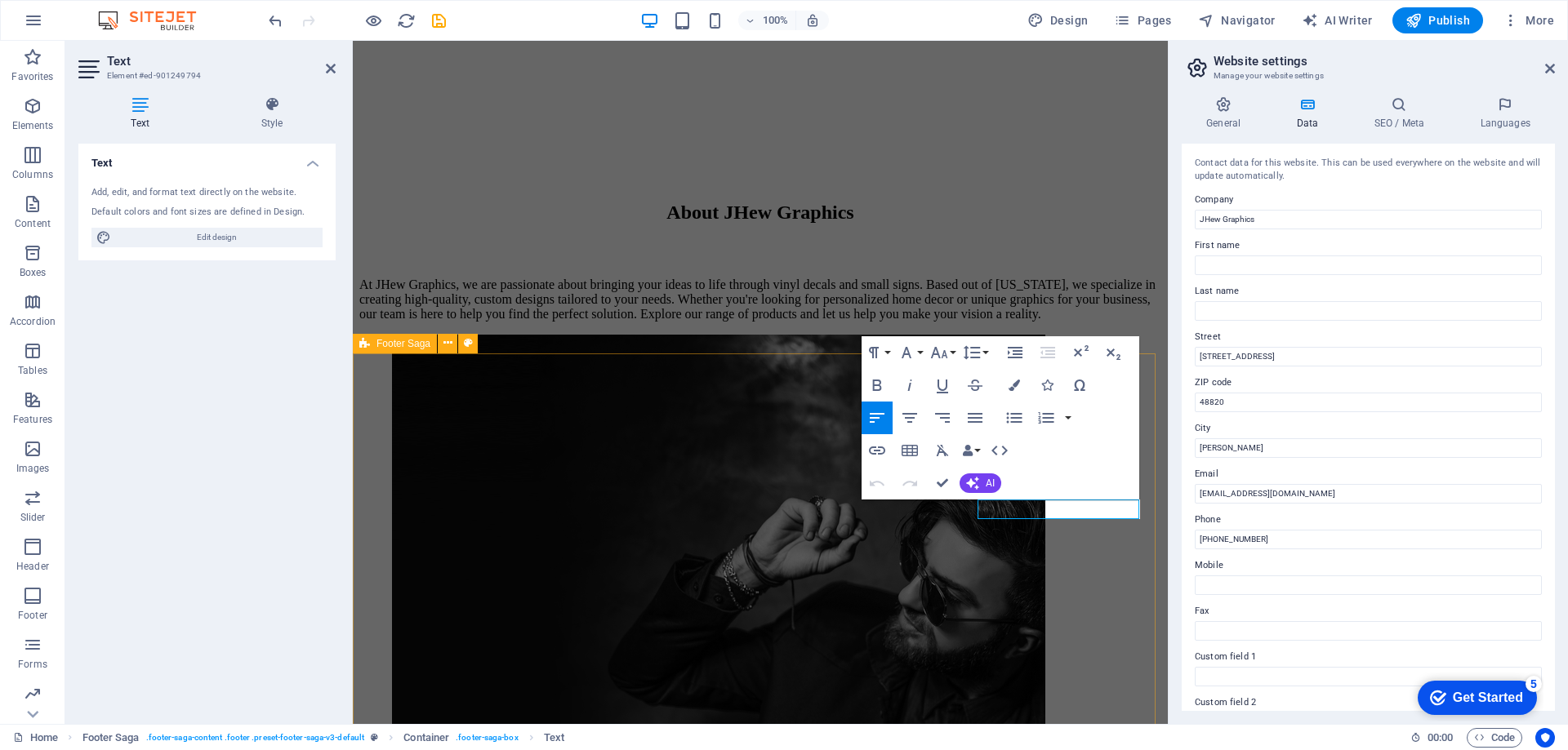
drag, startPoint x: 995, startPoint y: 598, endPoint x: 1282, endPoint y: 592, distance: 287.1
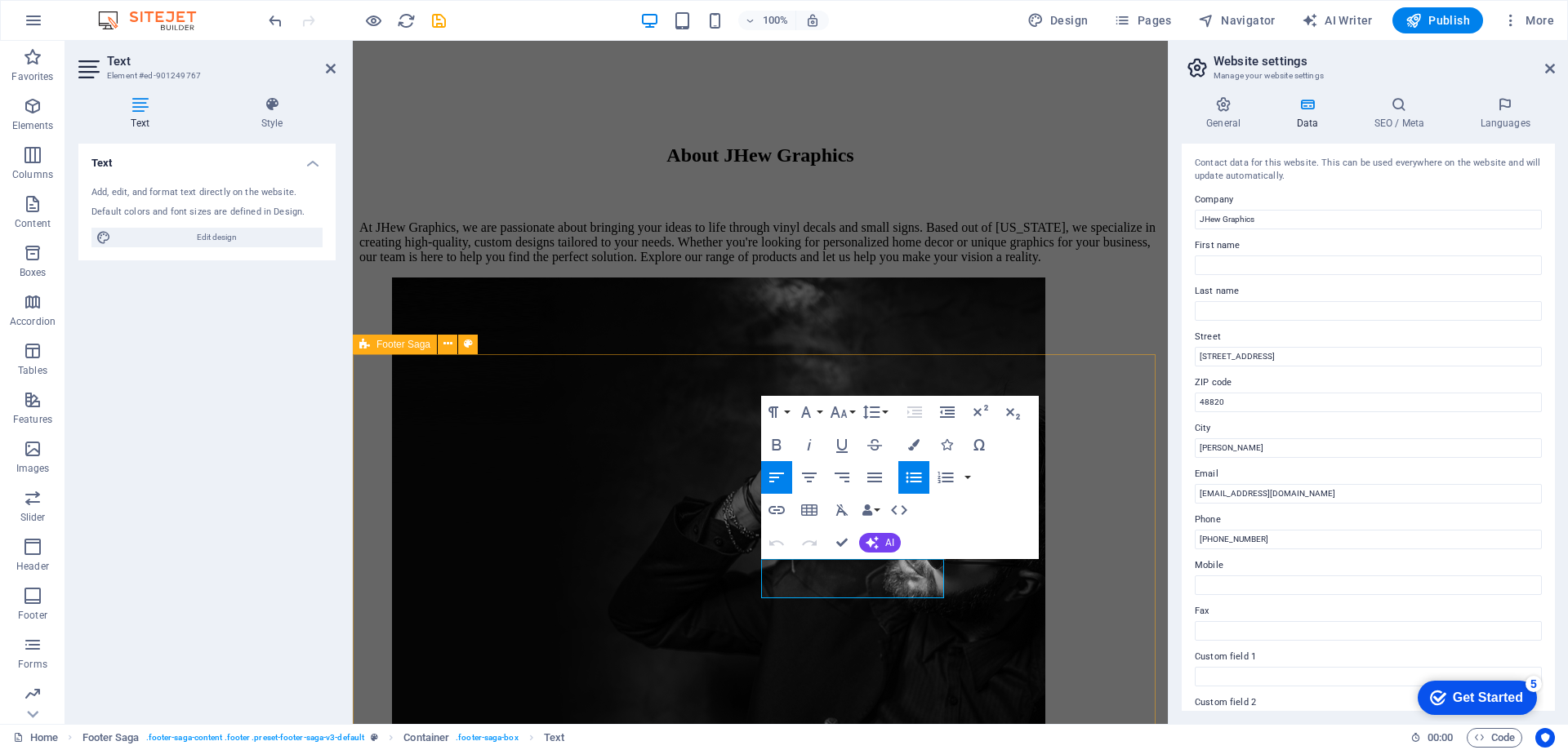
scroll to position [1950, 0]
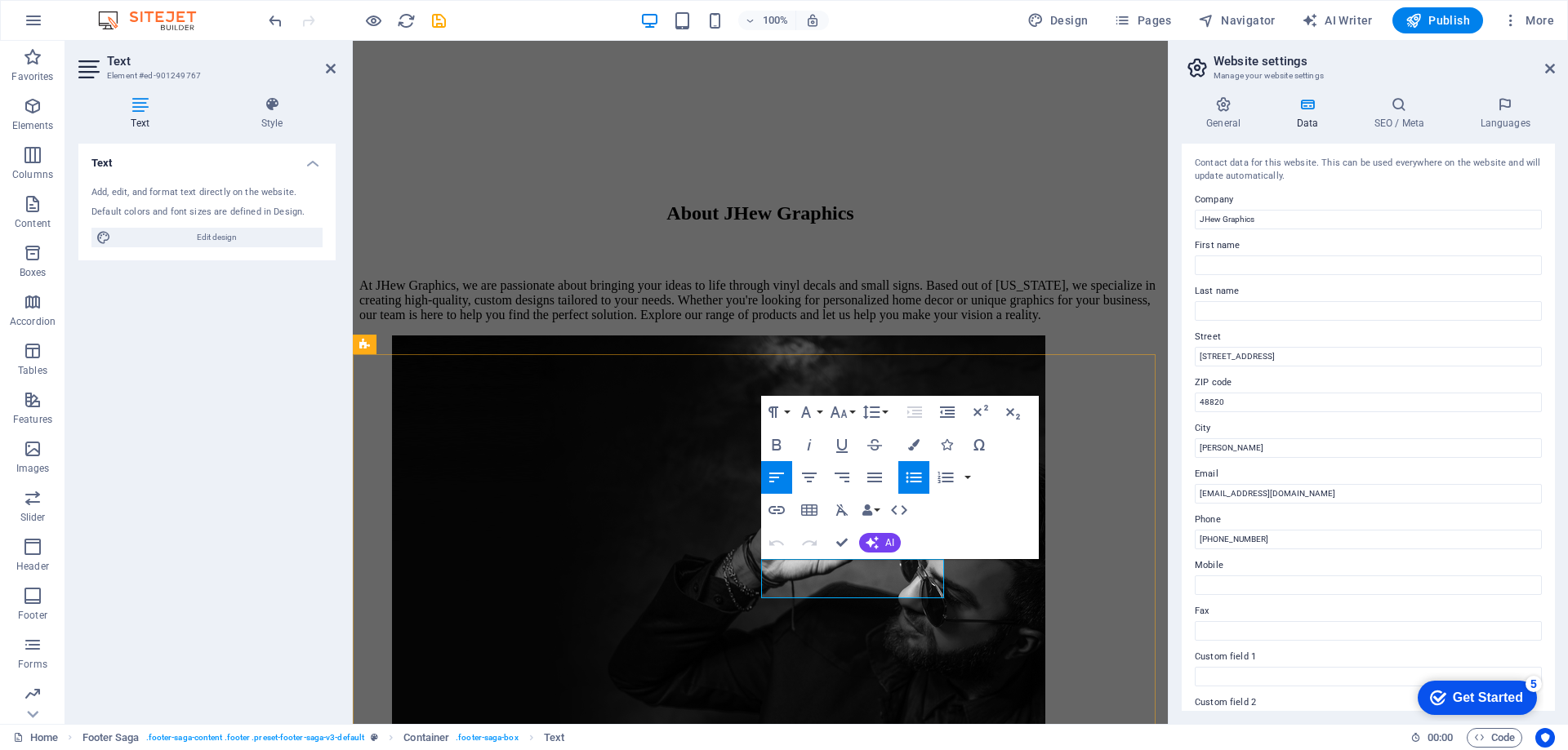
click at [790, 526] on icon "button" at bounding box center [796, 527] width 19 height 19
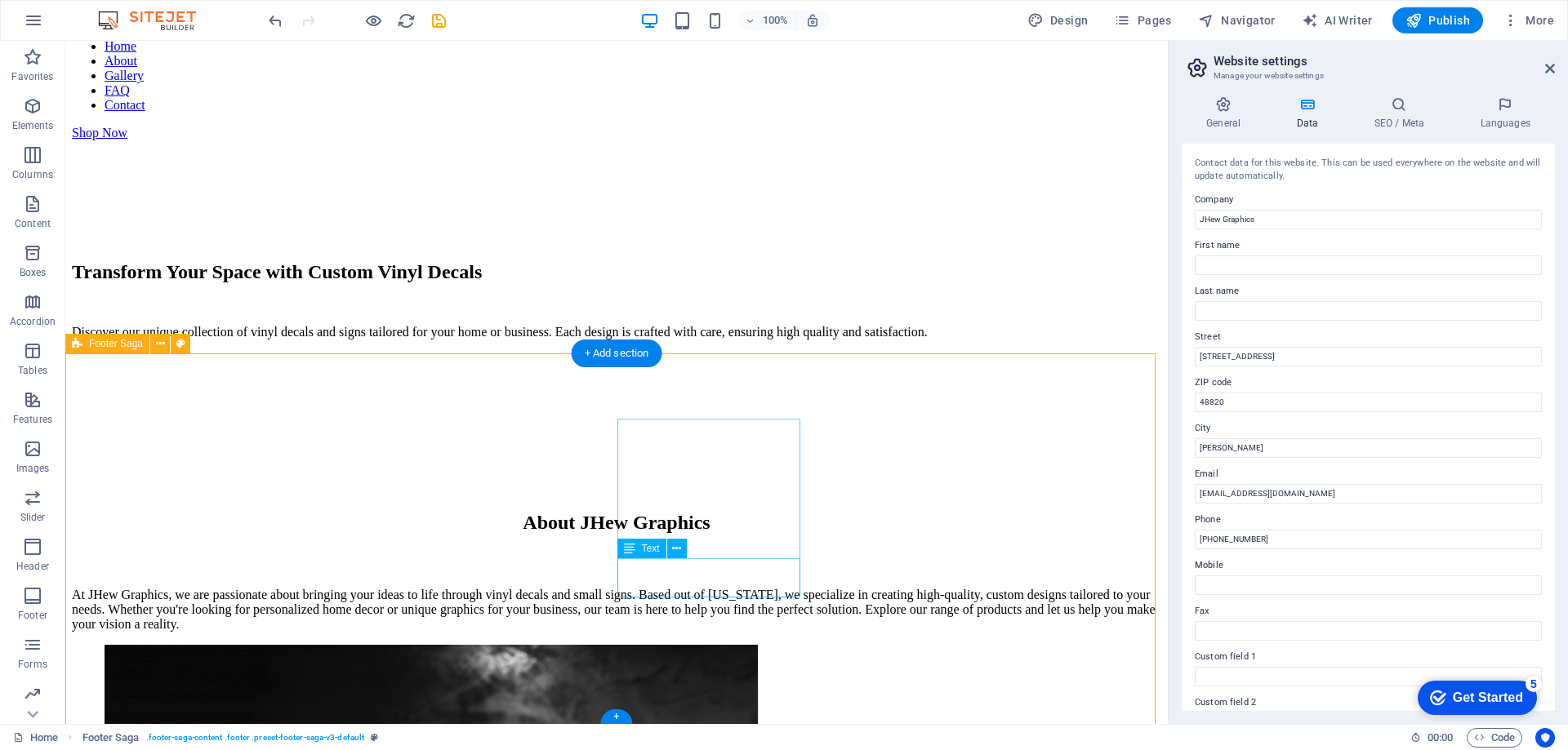
scroll to position [2009, 0]
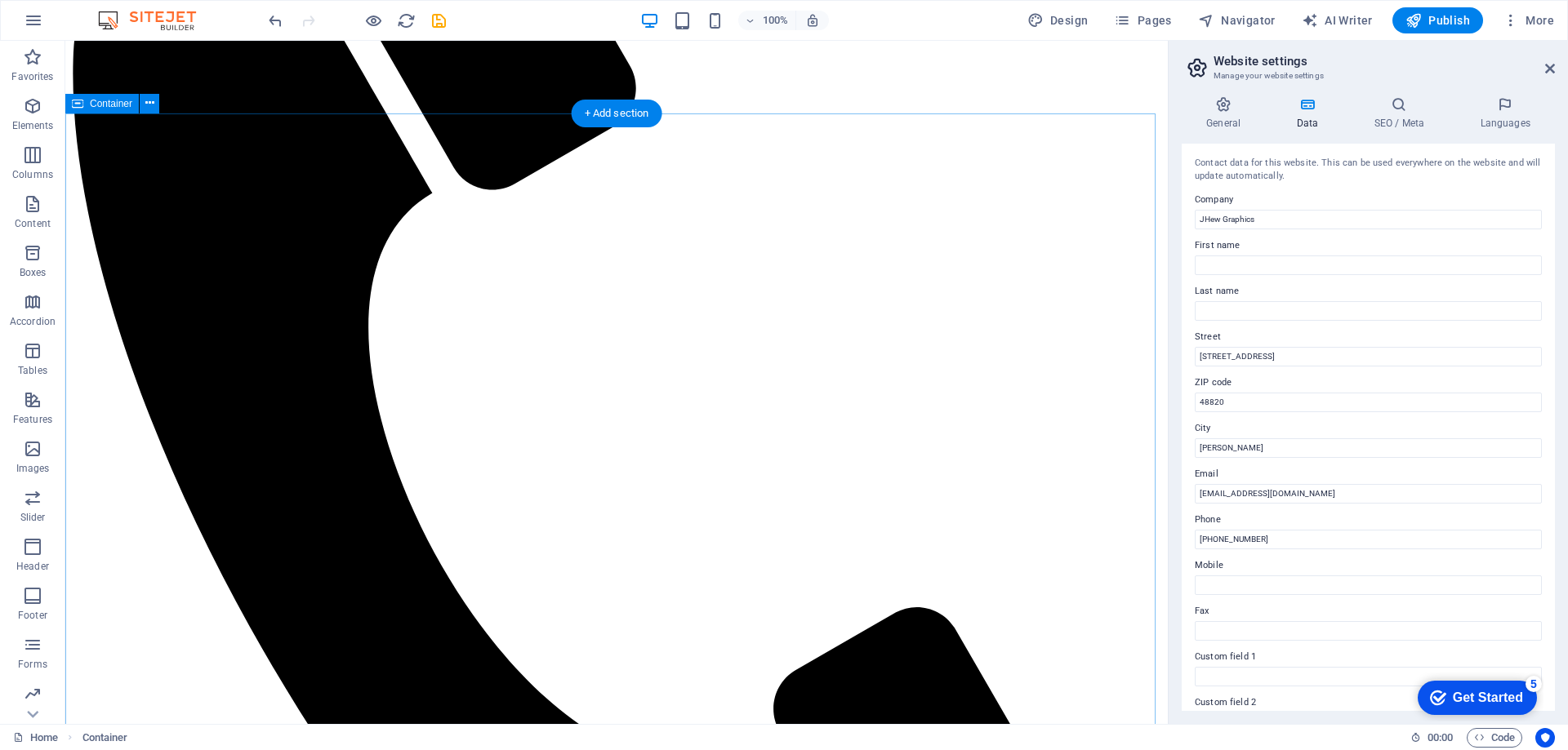
scroll to position [485, 0]
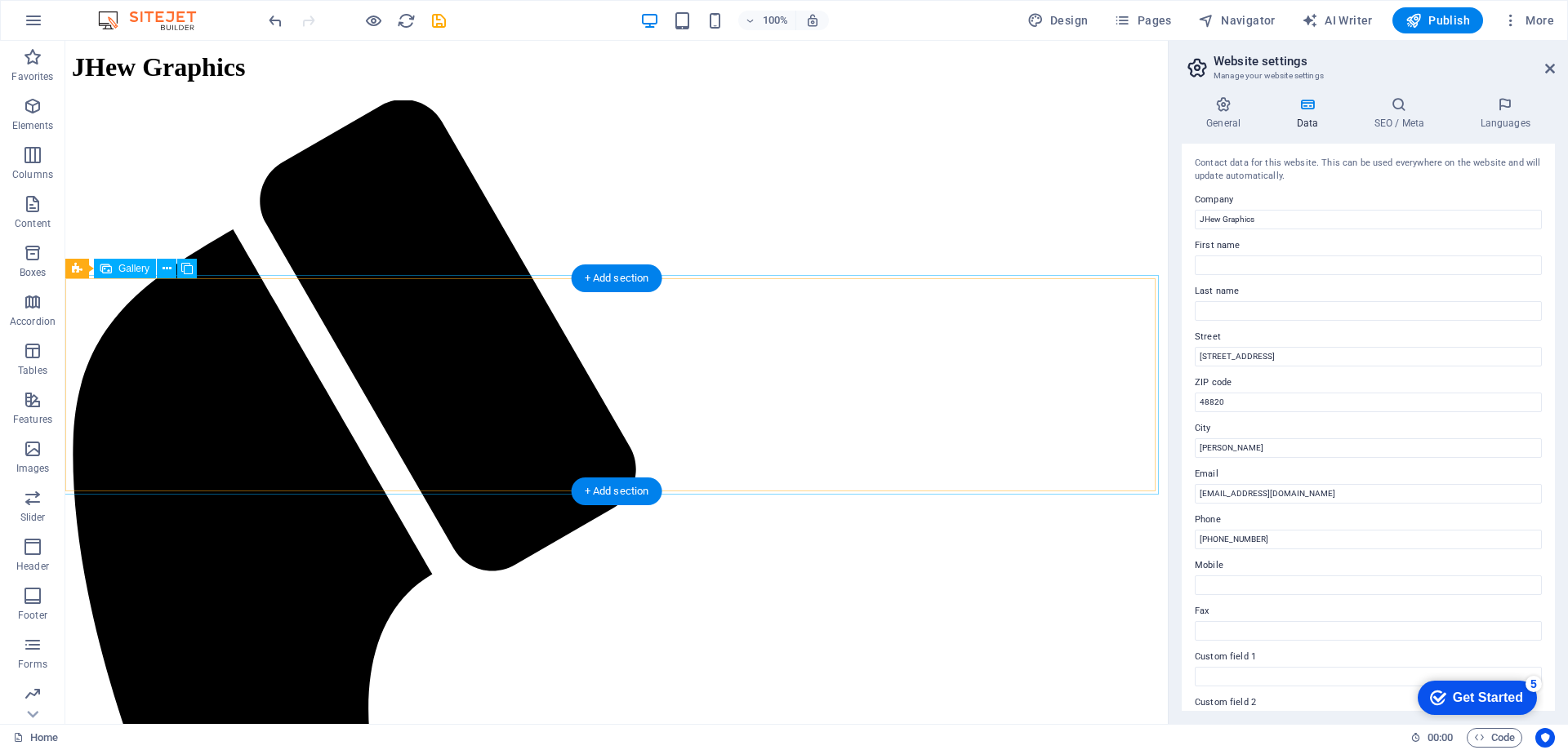
select select "px"
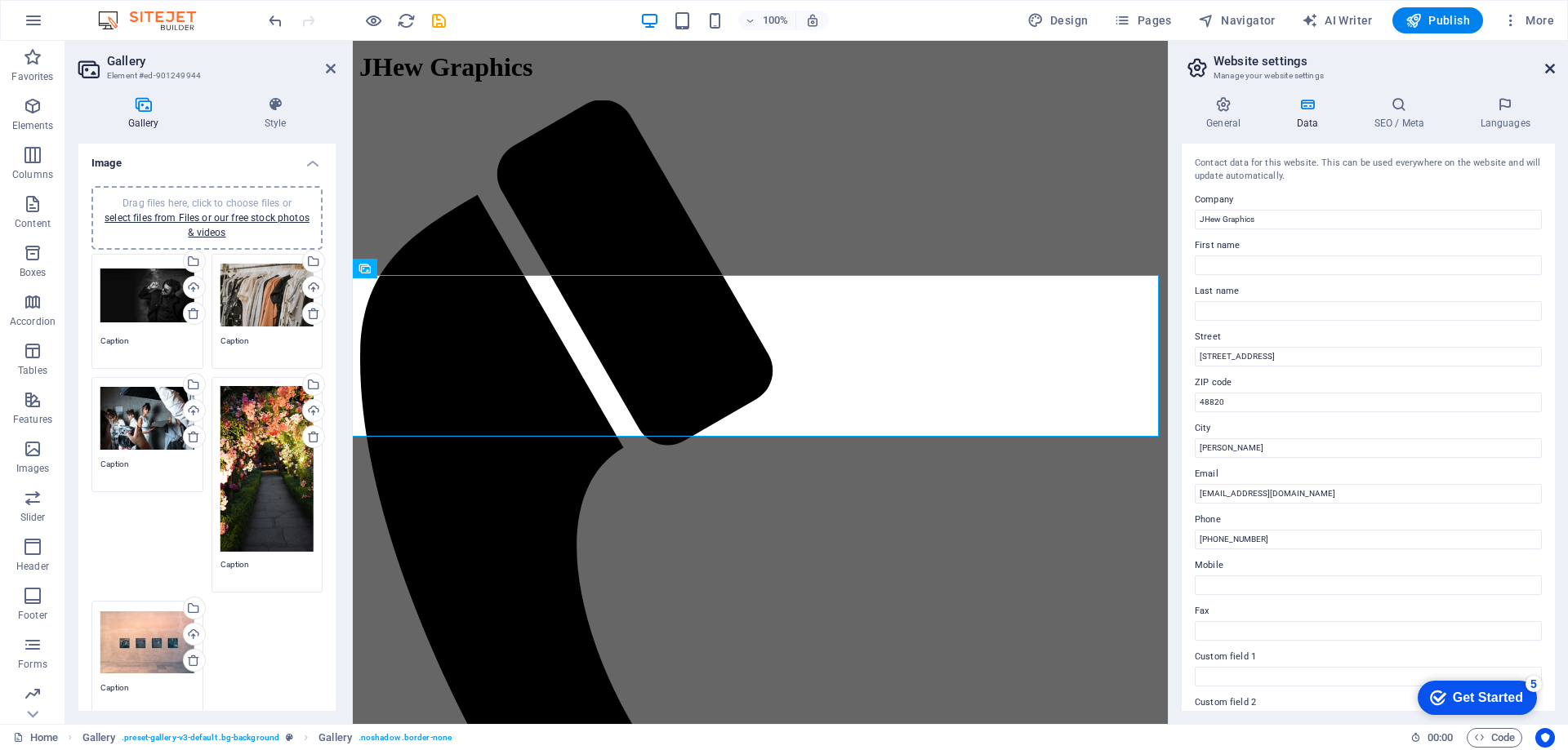
click at [1553, 67] on icon at bounding box center [1550, 68] width 10 height 13
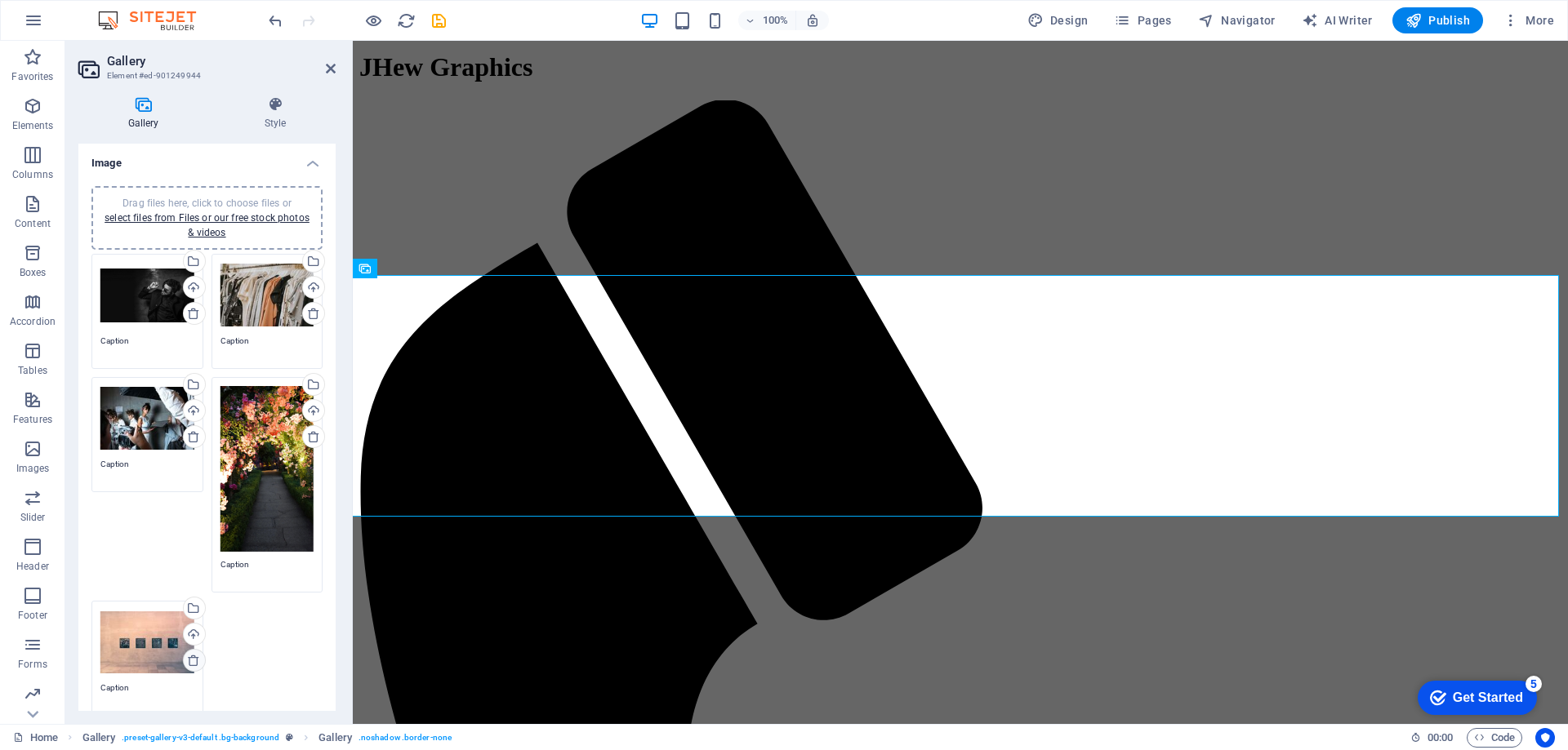
click at [187, 657] on icon at bounding box center [193, 660] width 13 height 13
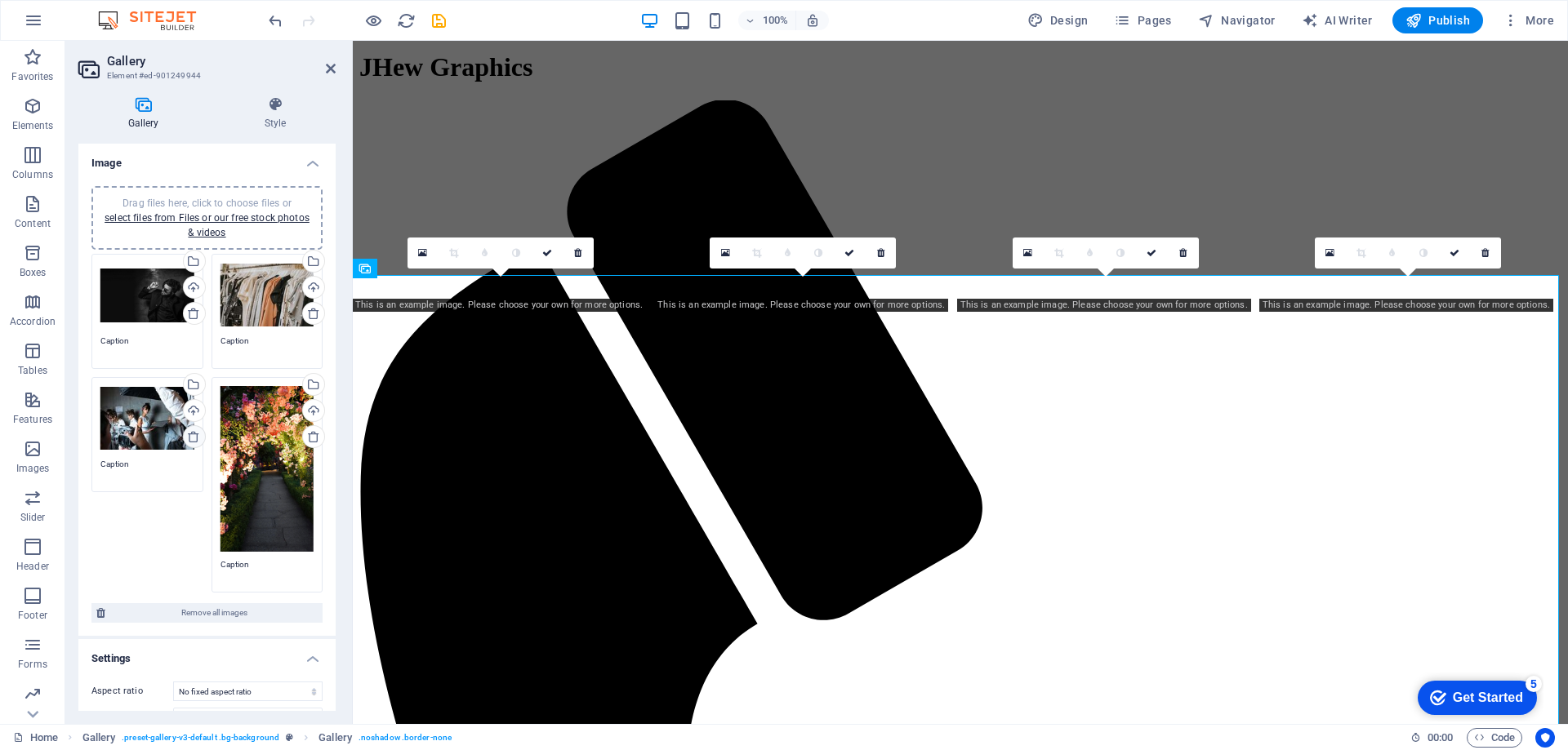
click at [184, 440] on link at bounding box center [194, 436] width 23 height 23
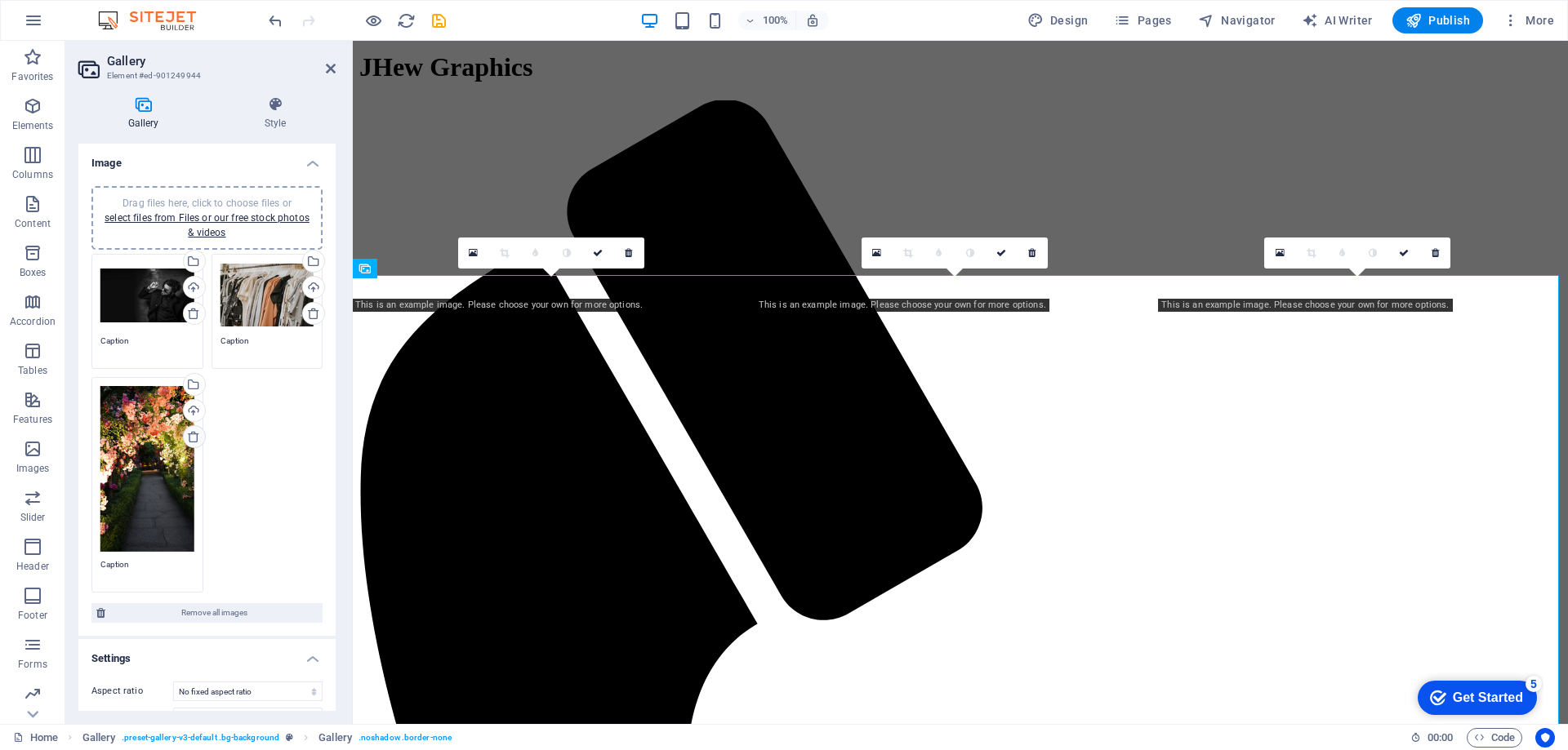
click at [184, 440] on link at bounding box center [194, 436] width 23 height 23
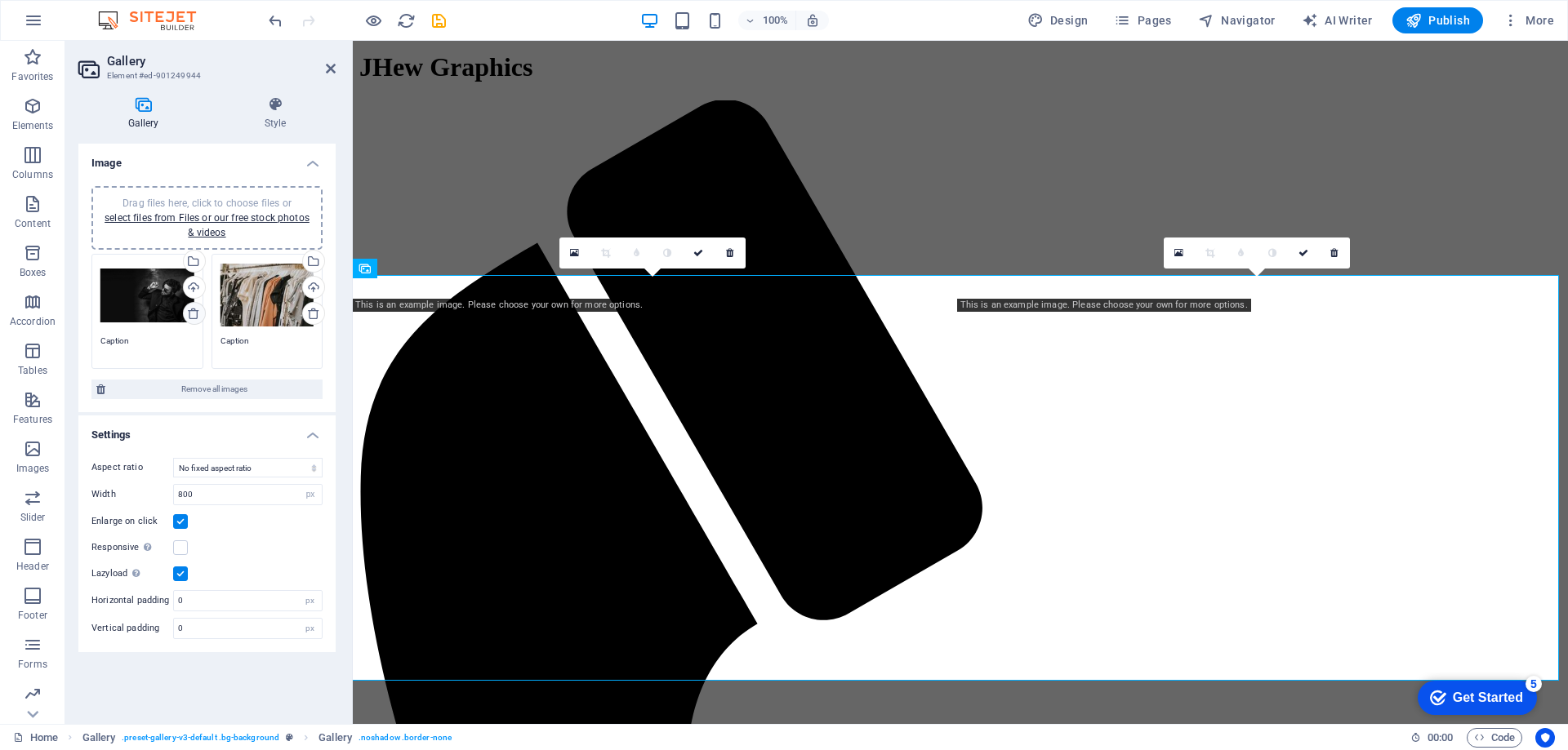
click at [188, 308] on icon at bounding box center [193, 313] width 13 height 13
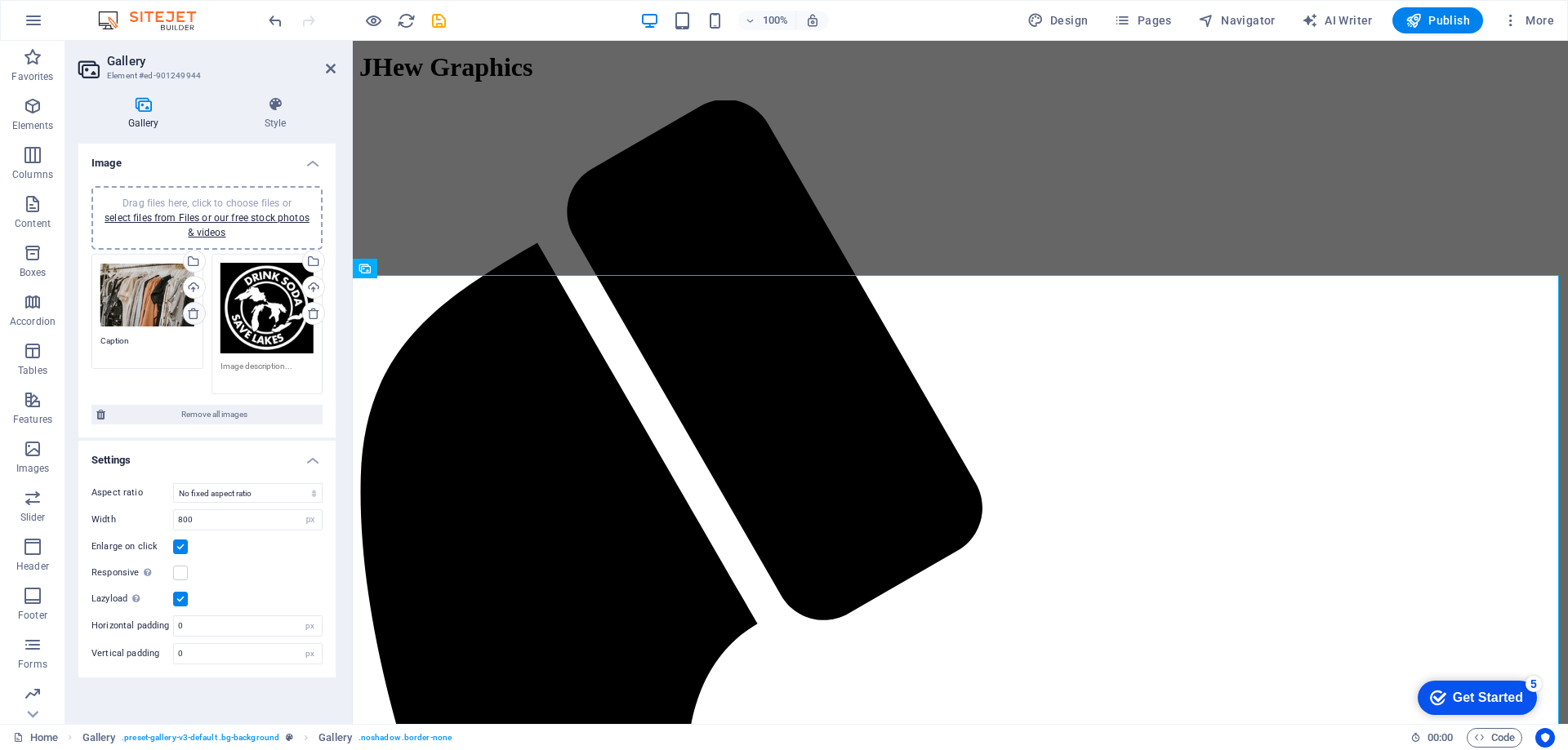
click at [200, 313] on icon at bounding box center [193, 313] width 13 height 13
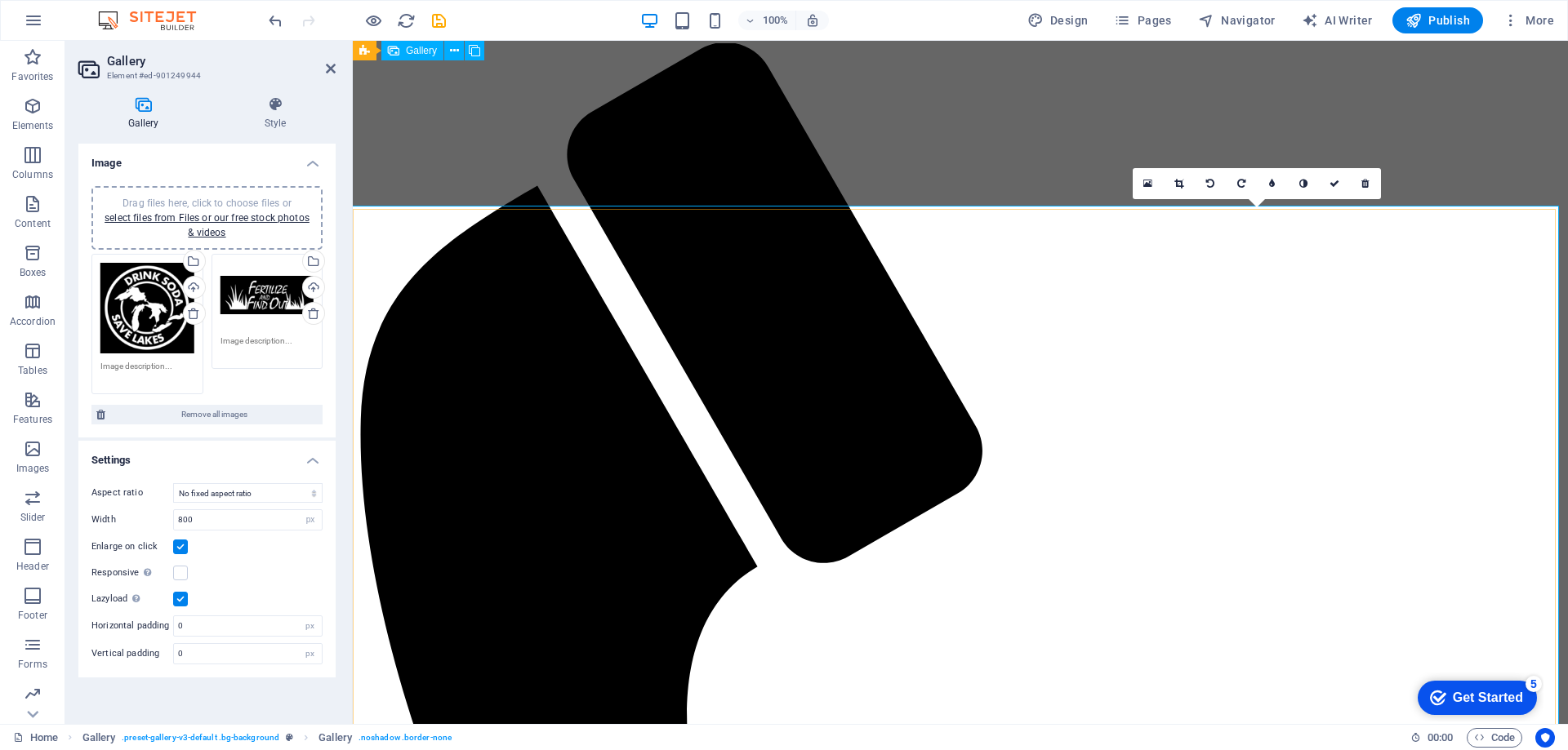
scroll to position [539, 0]
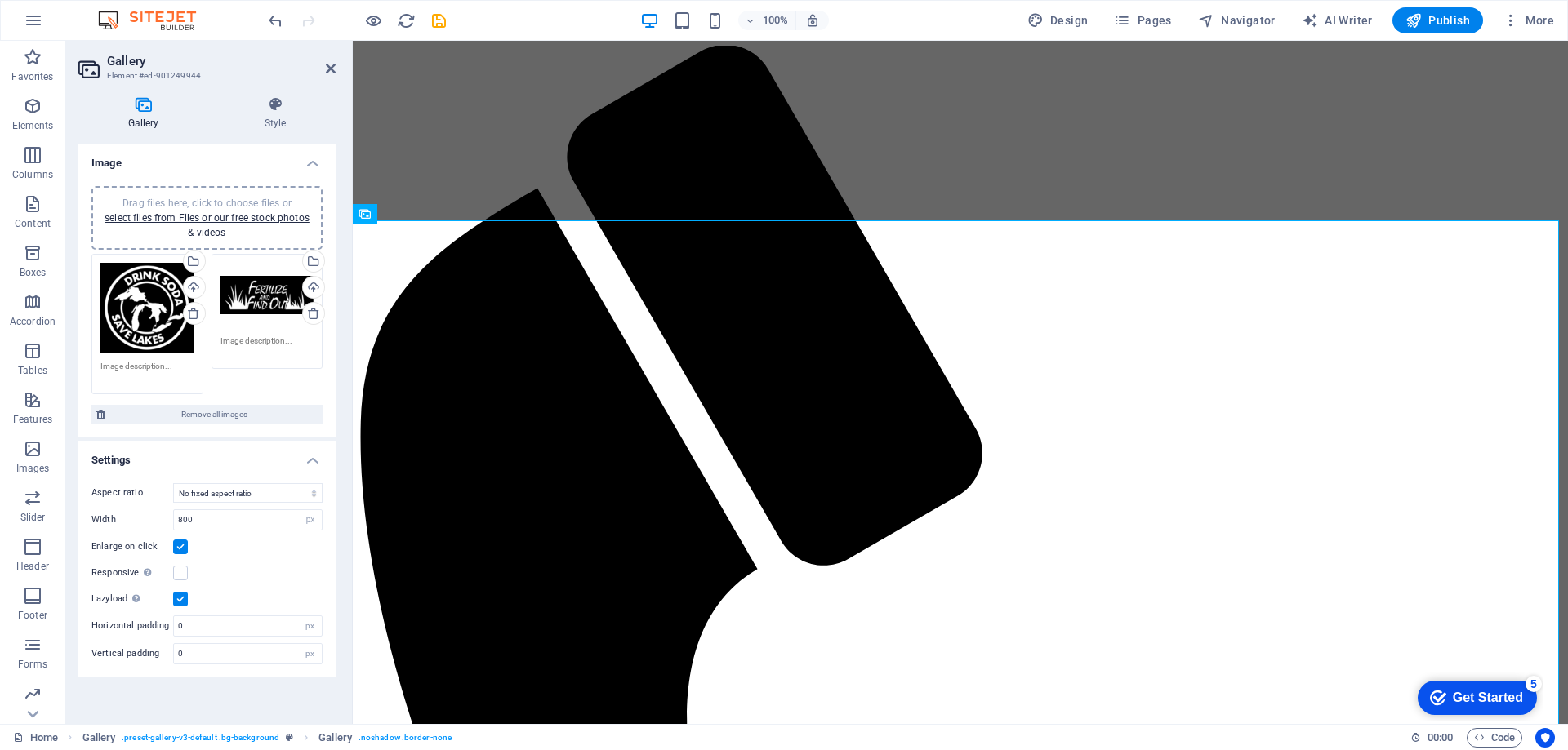
click at [140, 294] on div "Drag files here, click to choose files or select files from Files or our free s…" at bounding box center [148, 308] width 94 height 91
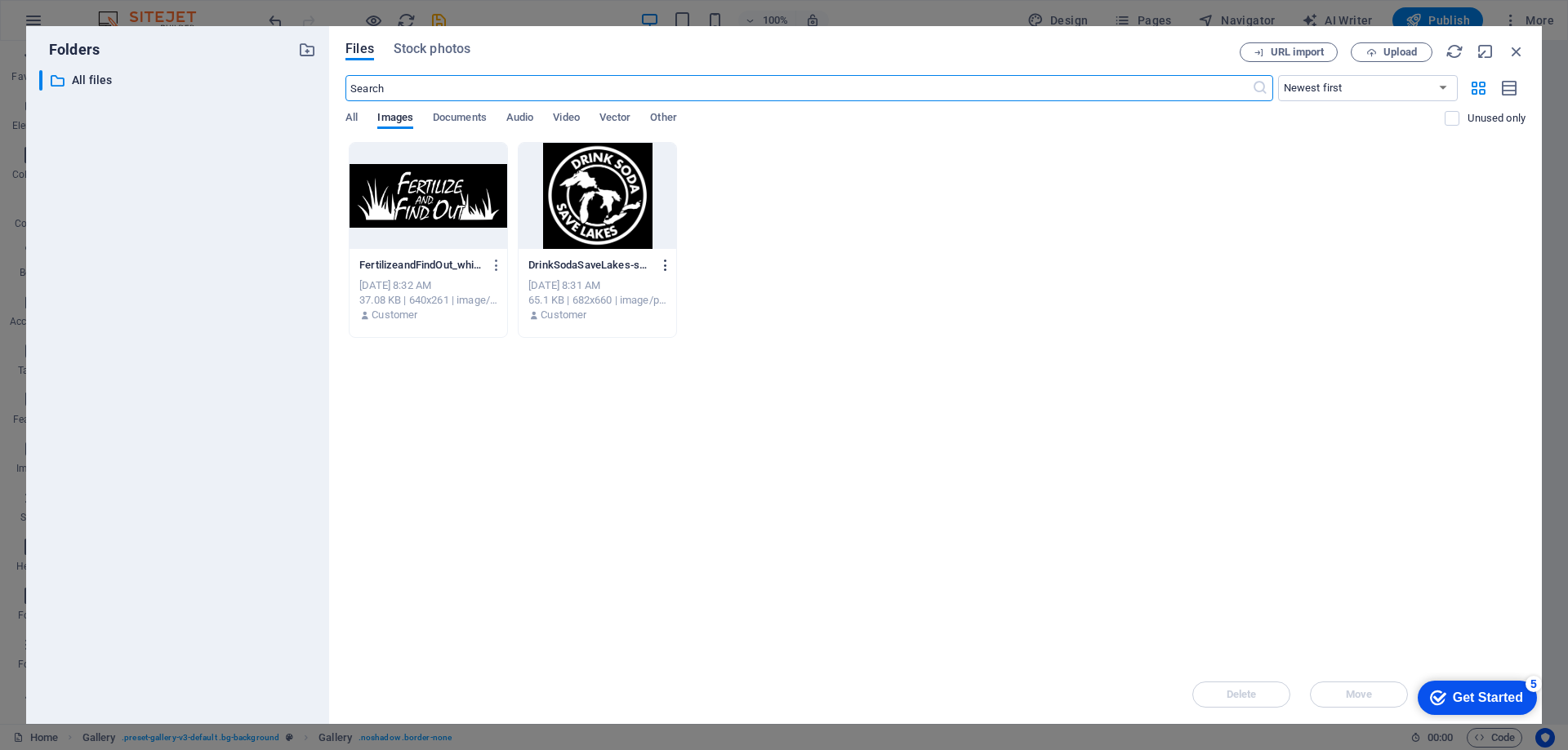
click at [668, 263] on icon "button" at bounding box center [665, 265] width 16 height 15
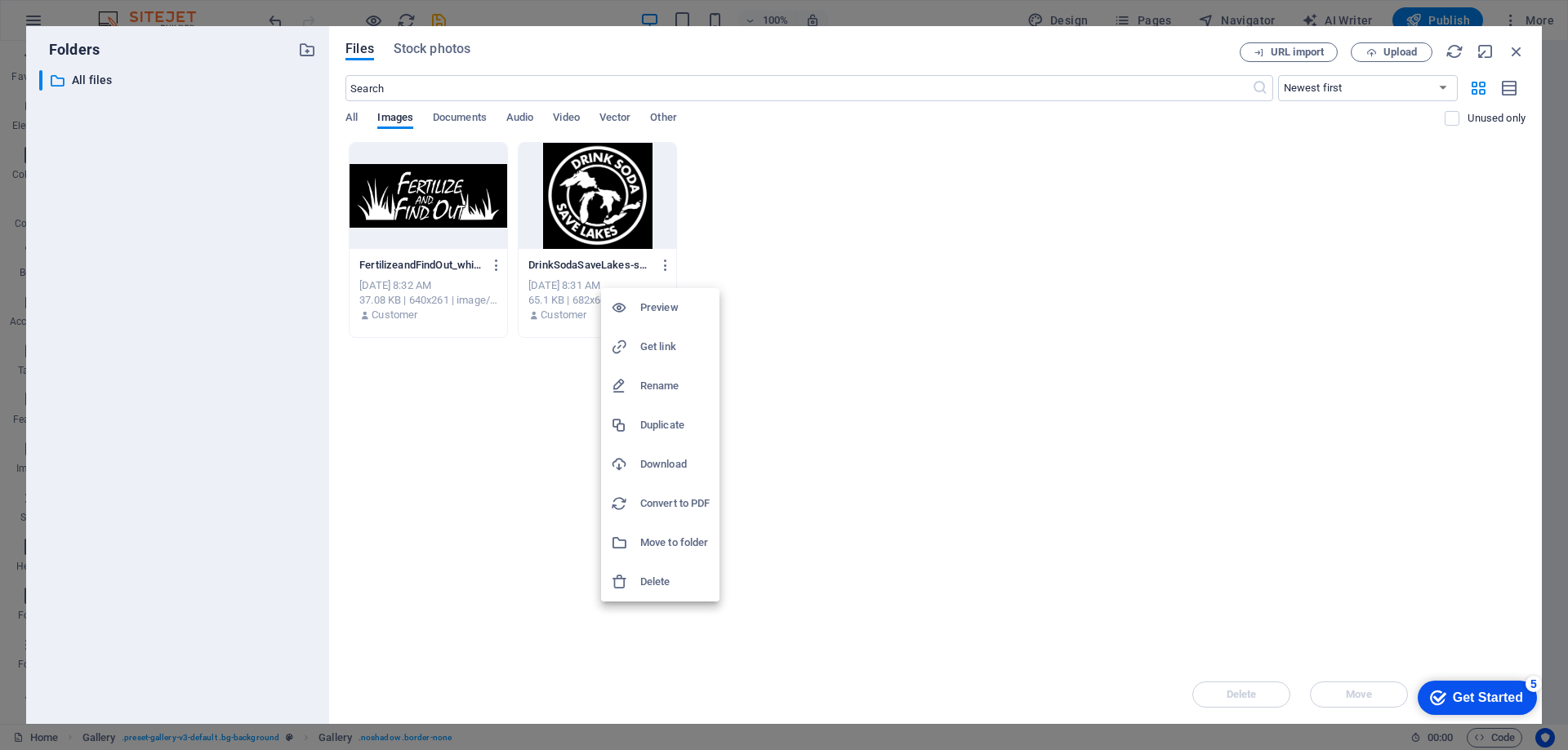
click at [813, 320] on div at bounding box center [784, 375] width 1568 height 750
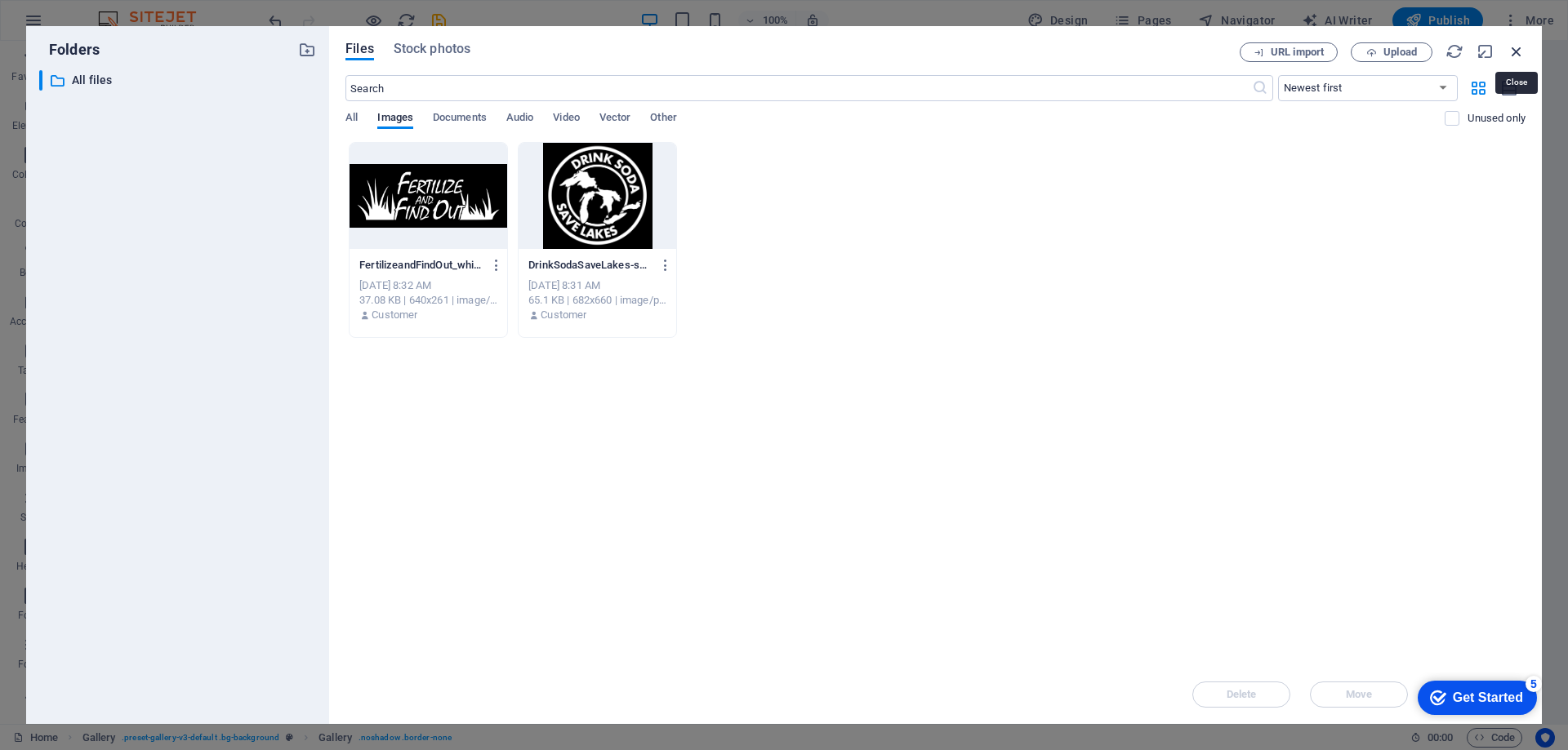
click at [1514, 48] on icon "button" at bounding box center [1515, 51] width 18 height 18
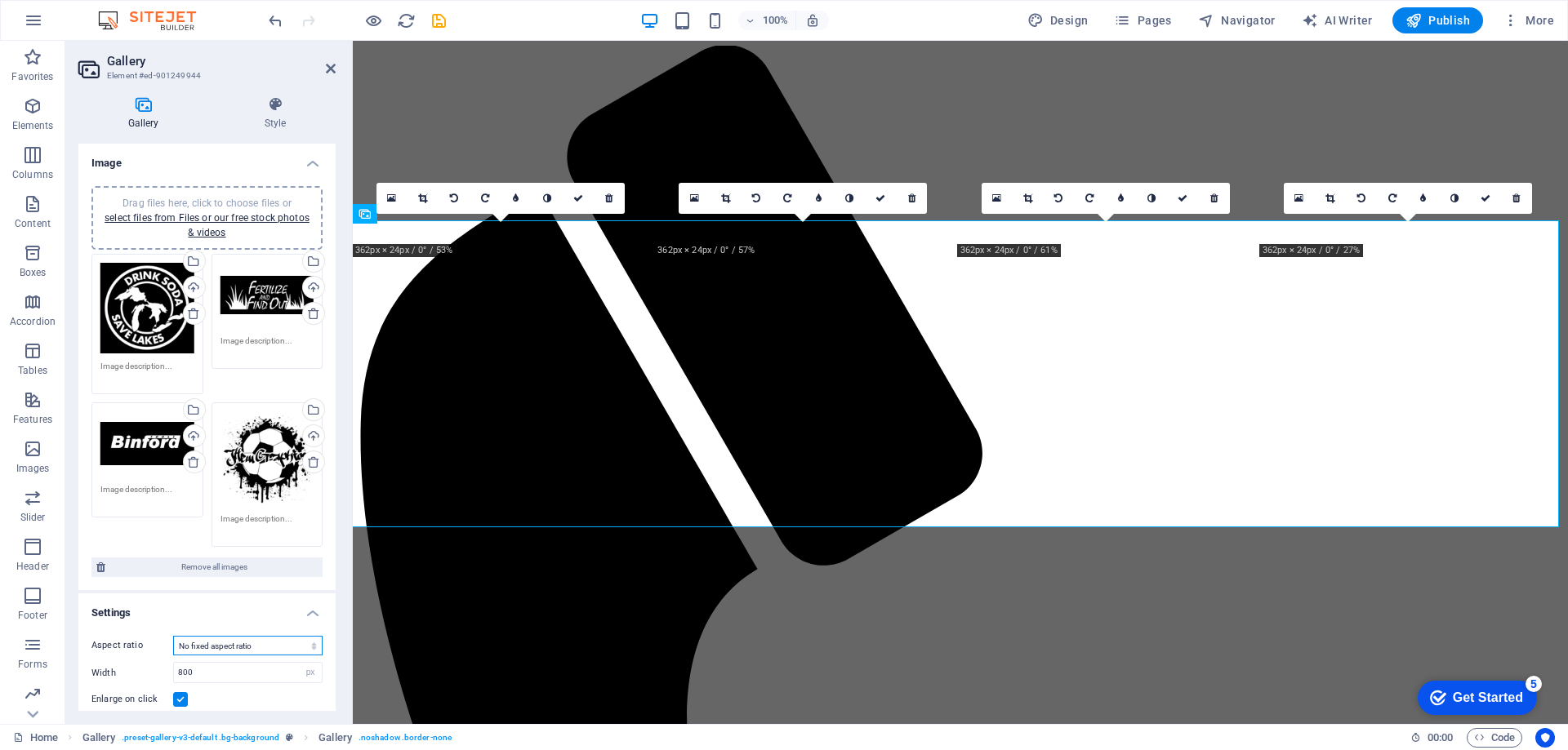
click at [252, 640] on select "No fixed aspect ratio 16:9 16:10 4:3 1:1 1:2 2:1" at bounding box center [248, 645] width 150 height 19
click at [222, 690] on div "Enlarge on click" at bounding box center [207, 699] width 231 height 19
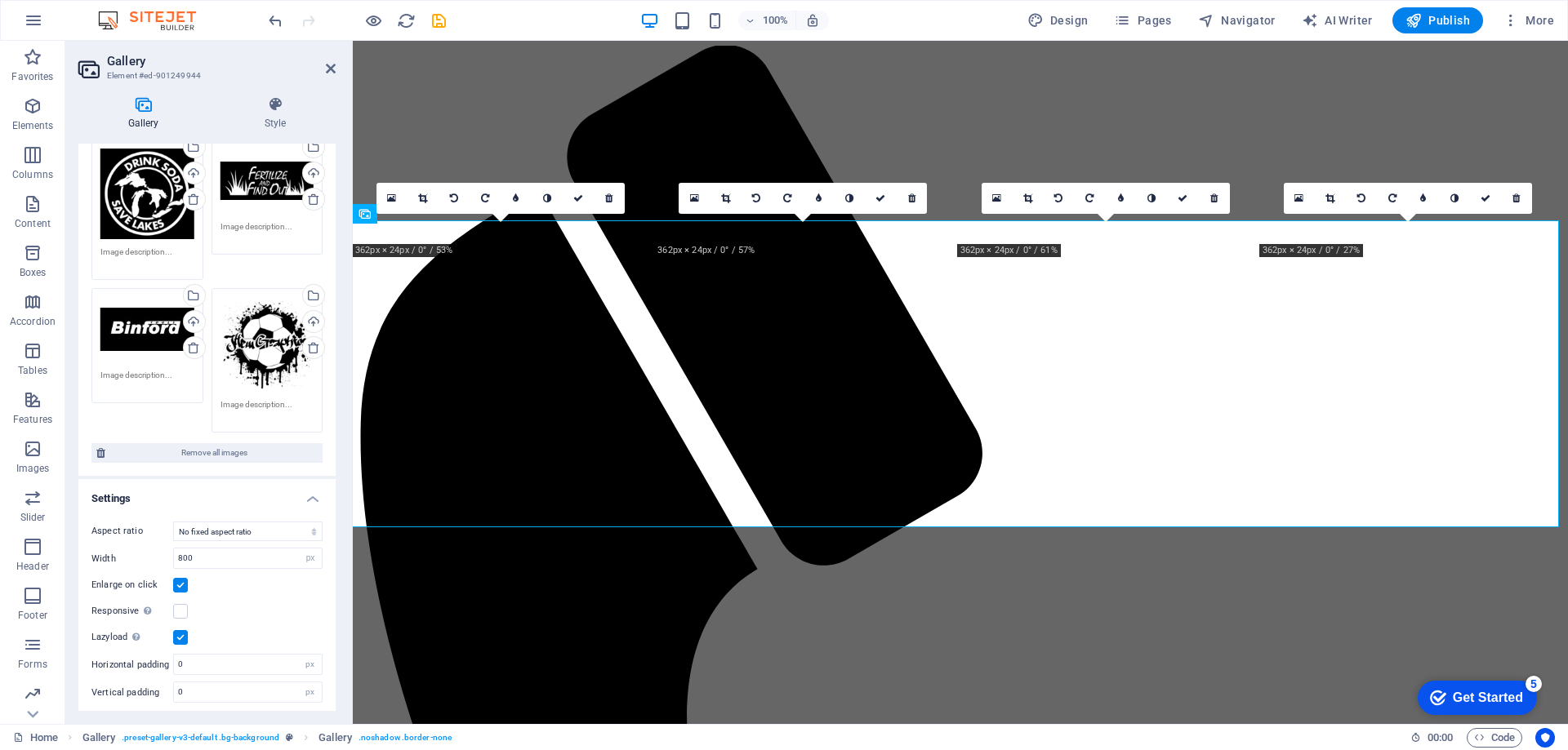
scroll to position [115, 0]
click at [231, 528] on select "No fixed aspect ratio 16:9 16:10 4:3 1:1 1:2 2:1" at bounding box center [248, 529] width 150 height 19
click at [173, 520] on select "No fixed aspect ratio 16:9 16:10 4:3 1:1 1:2 2:1" at bounding box center [248, 529] width 150 height 19
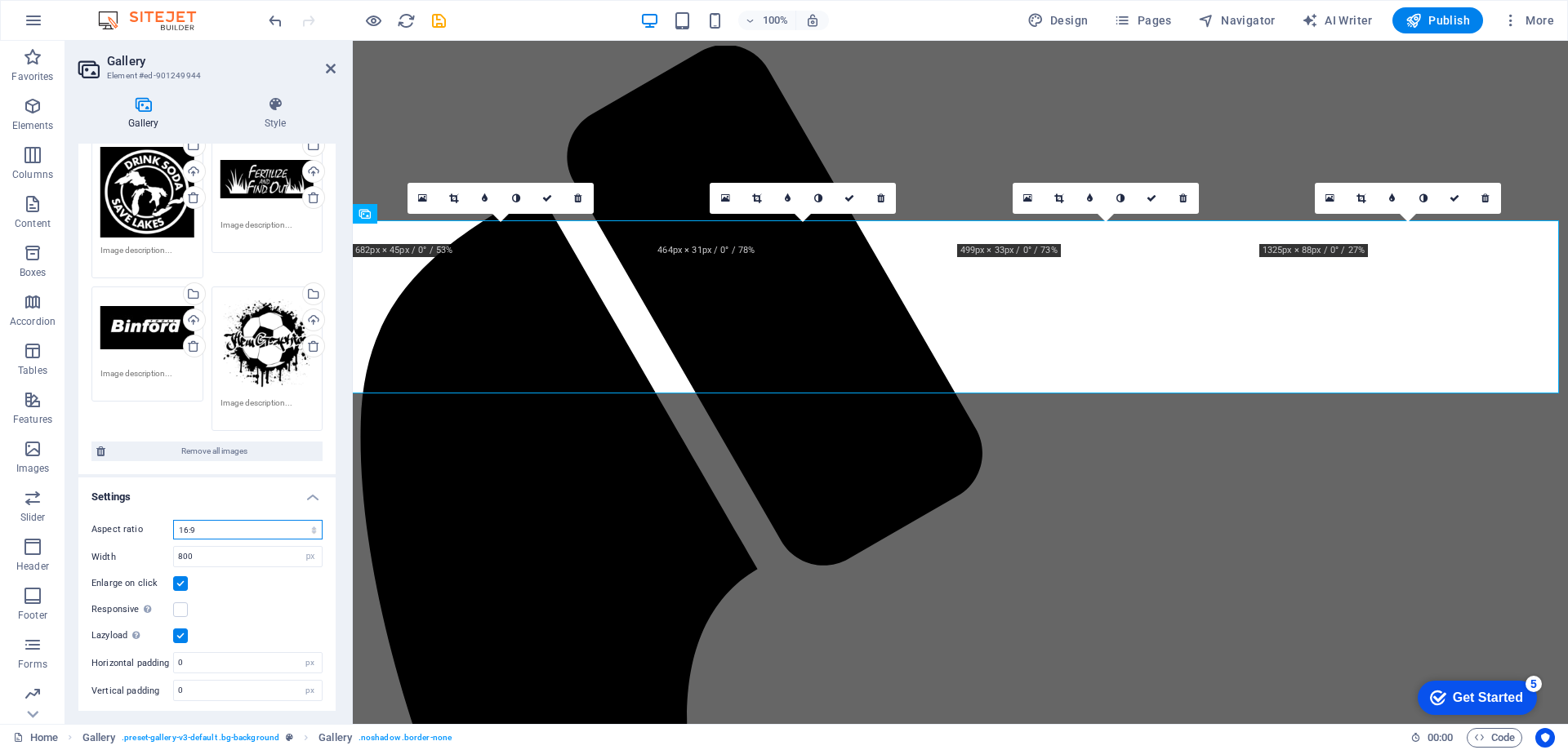
click at [231, 526] on select "No fixed aspect ratio 16:9 16:10 4:3 1:1 1:2 2:1" at bounding box center [248, 529] width 150 height 19
click at [173, 520] on select "No fixed aspect ratio 16:9 16:10 4:3 1:1 1:2 2:1" at bounding box center [248, 529] width 150 height 19
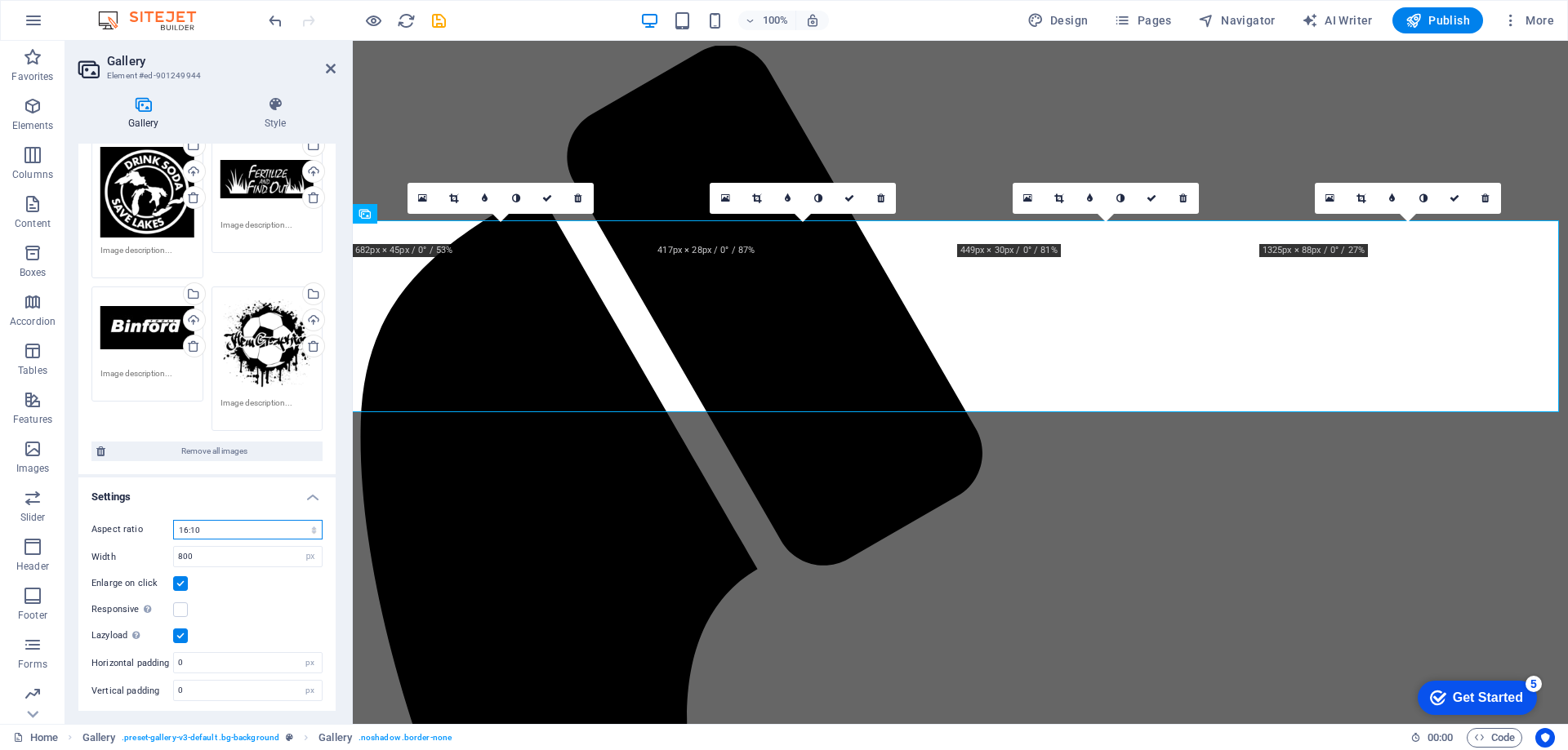
click at [231, 524] on select "No fixed aspect ratio 16:9 16:10 4:3 1:1 1:2 2:1" at bounding box center [248, 529] width 150 height 19
click at [173, 520] on select "No fixed aspect ratio 16:9 16:10 4:3 1:1 1:2 2:1" at bounding box center [248, 529] width 150 height 19
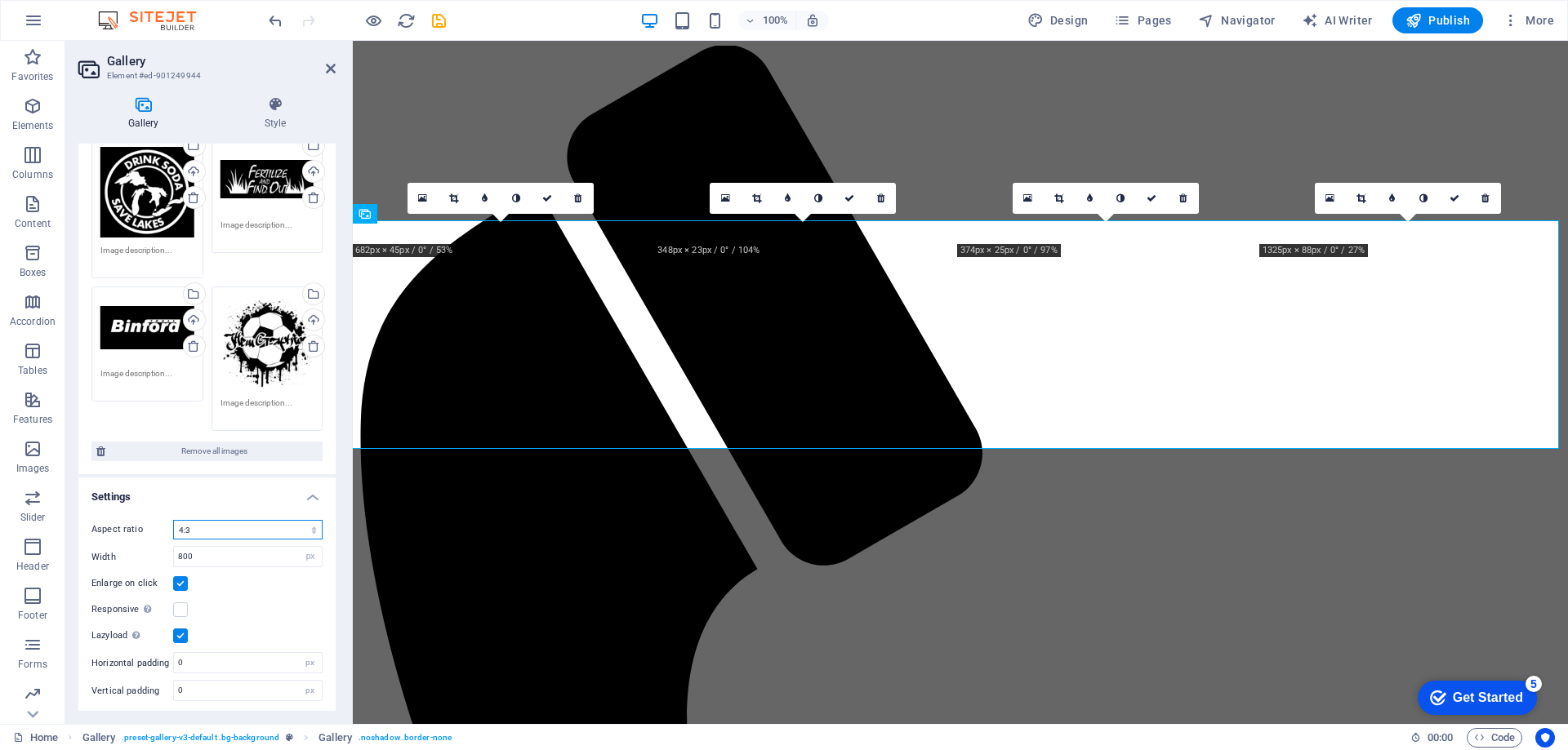
click at [247, 534] on select "No fixed aspect ratio 16:9 16:10 4:3 1:1 1:2 2:1" at bounding box center [248, 529] width 150 height 19
click at [173, 520] on select "No fixed aspect ratio 16:9 16:10 4:3 1:1 1:2 2:1" at bounding box center [248, 529] width 150 height 19
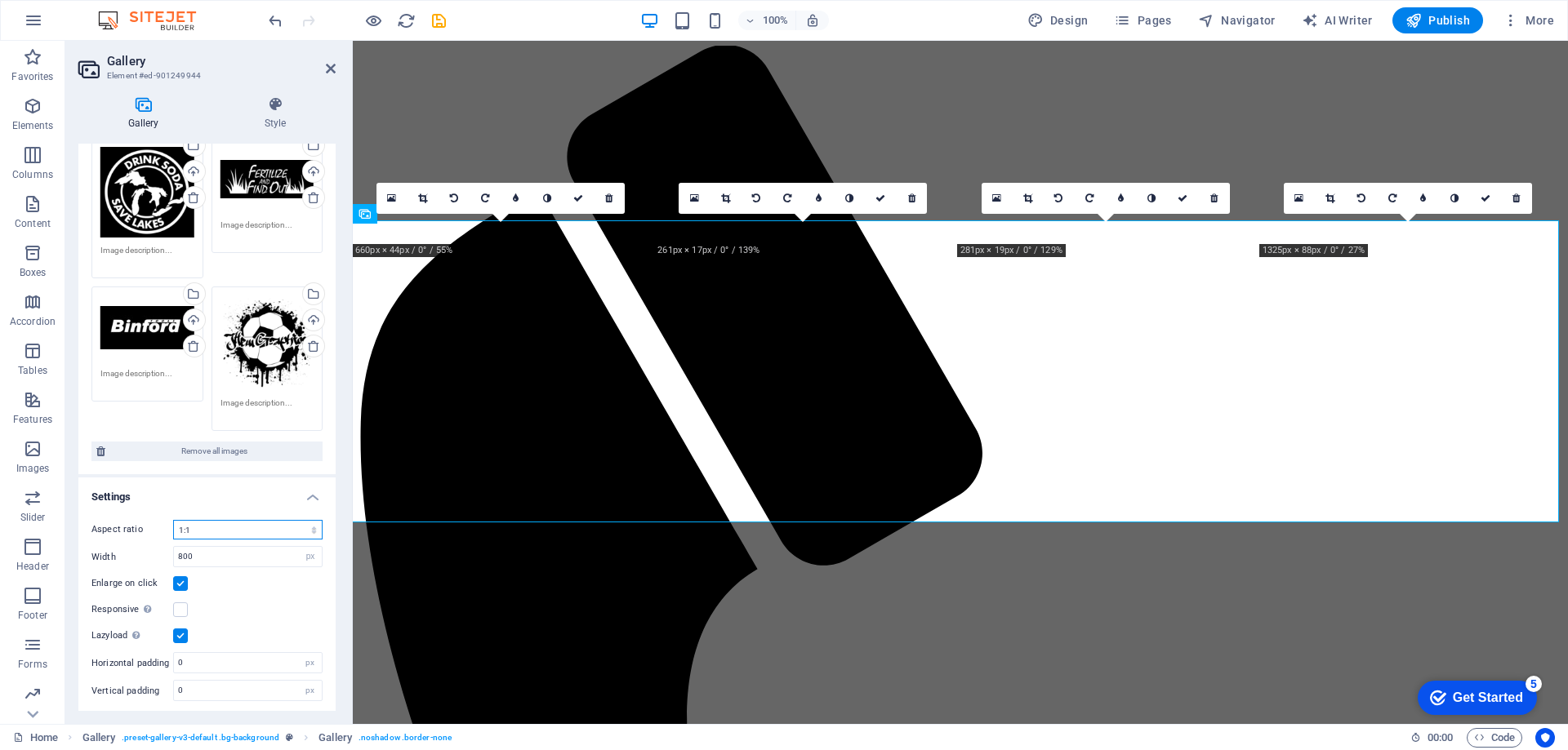
click at [247, 532] on select "No fixed aspect ratio 16:9 16:10 4:3 1:1 1:2 2:1" at bounding box center [248, 529] width 150 height 19
click at [173, 520] on select "No fixed aspect ratio 16:9 16:10 4:3 1:1 1:2 2:1" at bounding box center [248, 529] width 150 height 19
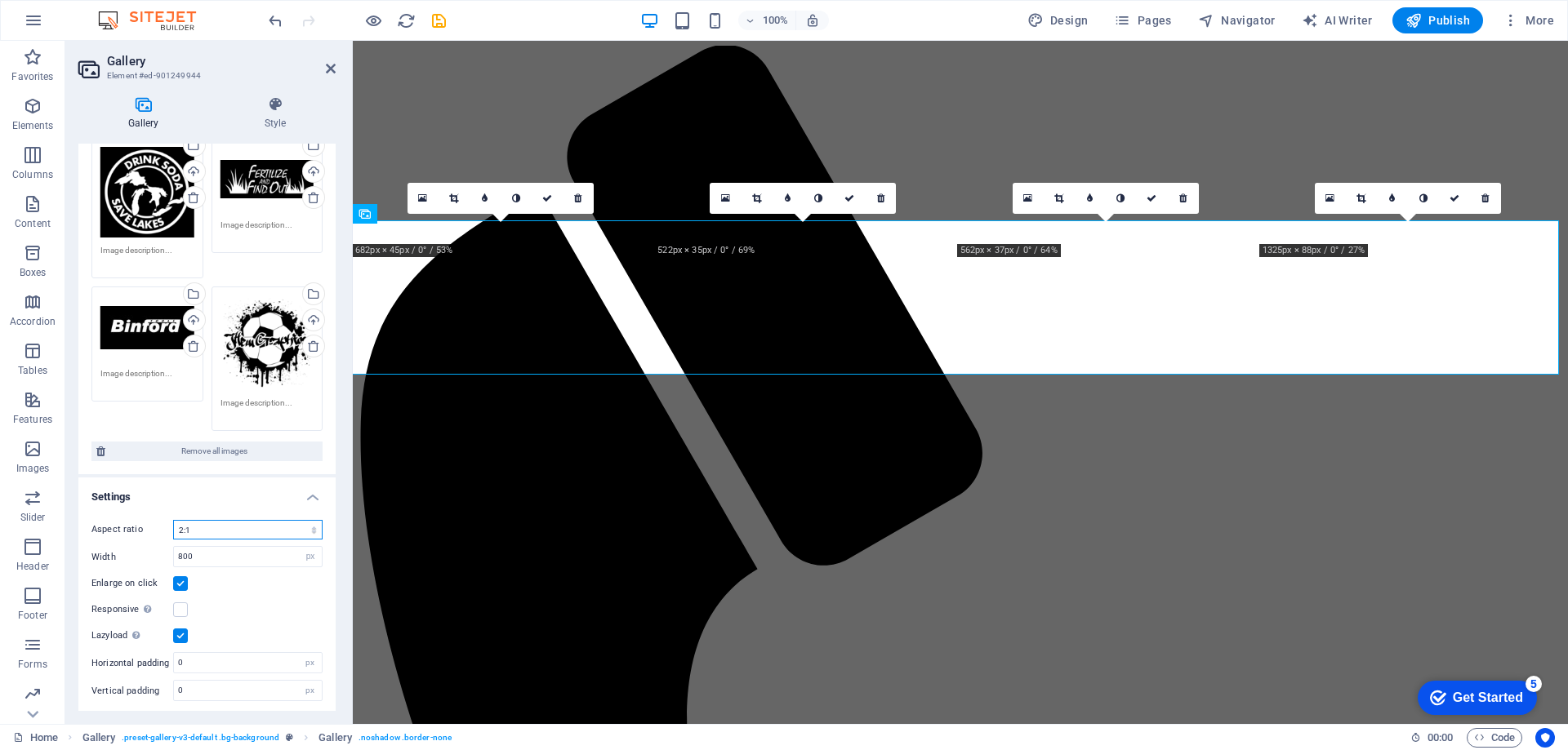
click at [264, 523] on select "No fixed aspect ratio 16:9 16:10 4:3 1:1 1:2 2:1" at bounding box center [248, 529] width 150 height 19
click at [173, 520] on select "No fixed aspect ratio 16:9 16:10 4:3 1:1 1:2 2:1" at bounding box center [248, 529] width 150 height 19
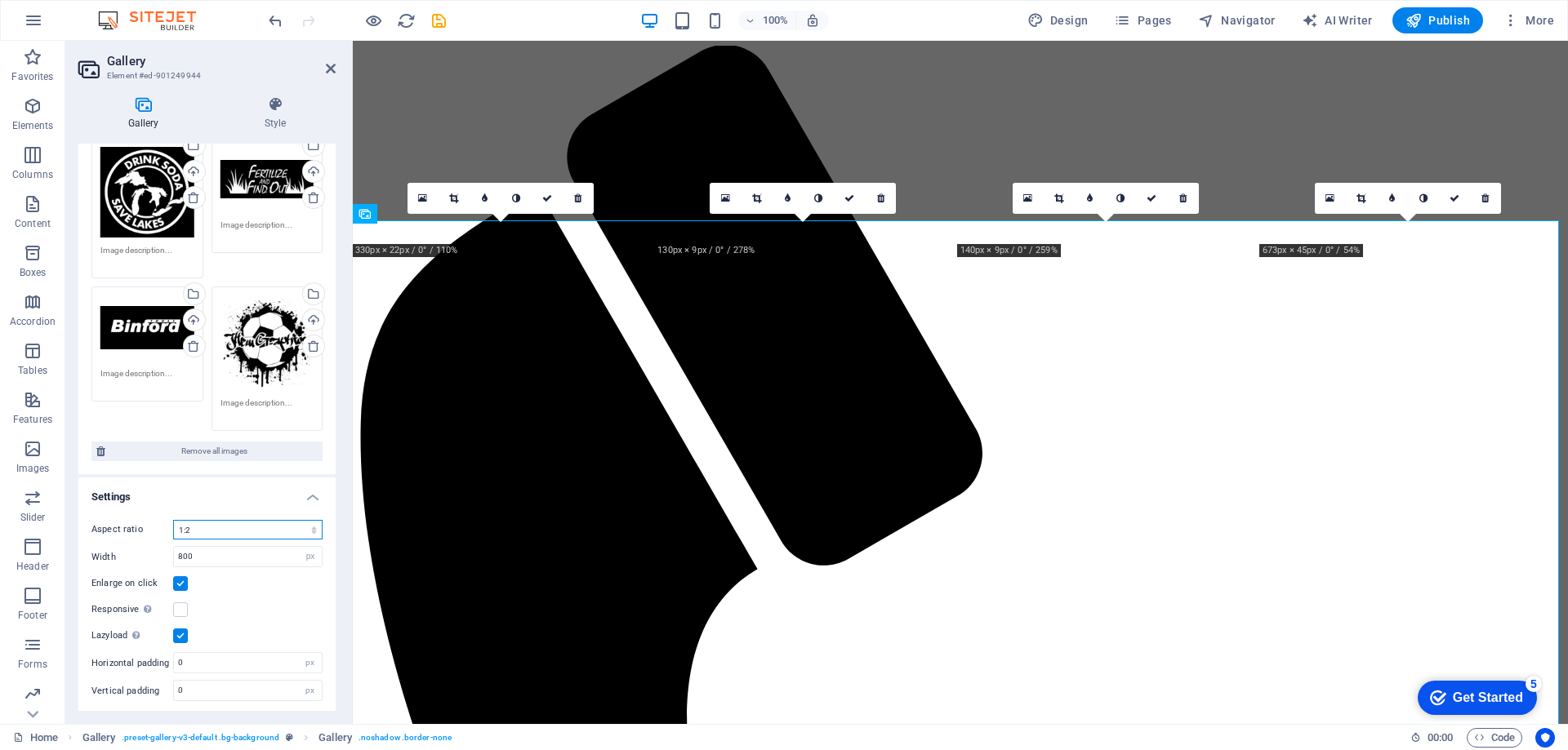
click at [261, 532] on select "No fixed aspect ratio 16:9 16:10 4:3 1:1 1:2 2:1" at bounding box center [248, 529] width 150 height 19
click at [173, 520] on select "No fixed aspect ratio 16:9 16:10 4:3 1:1 1:2 2:1" at bounding box center [248, 529] width 150 height 19
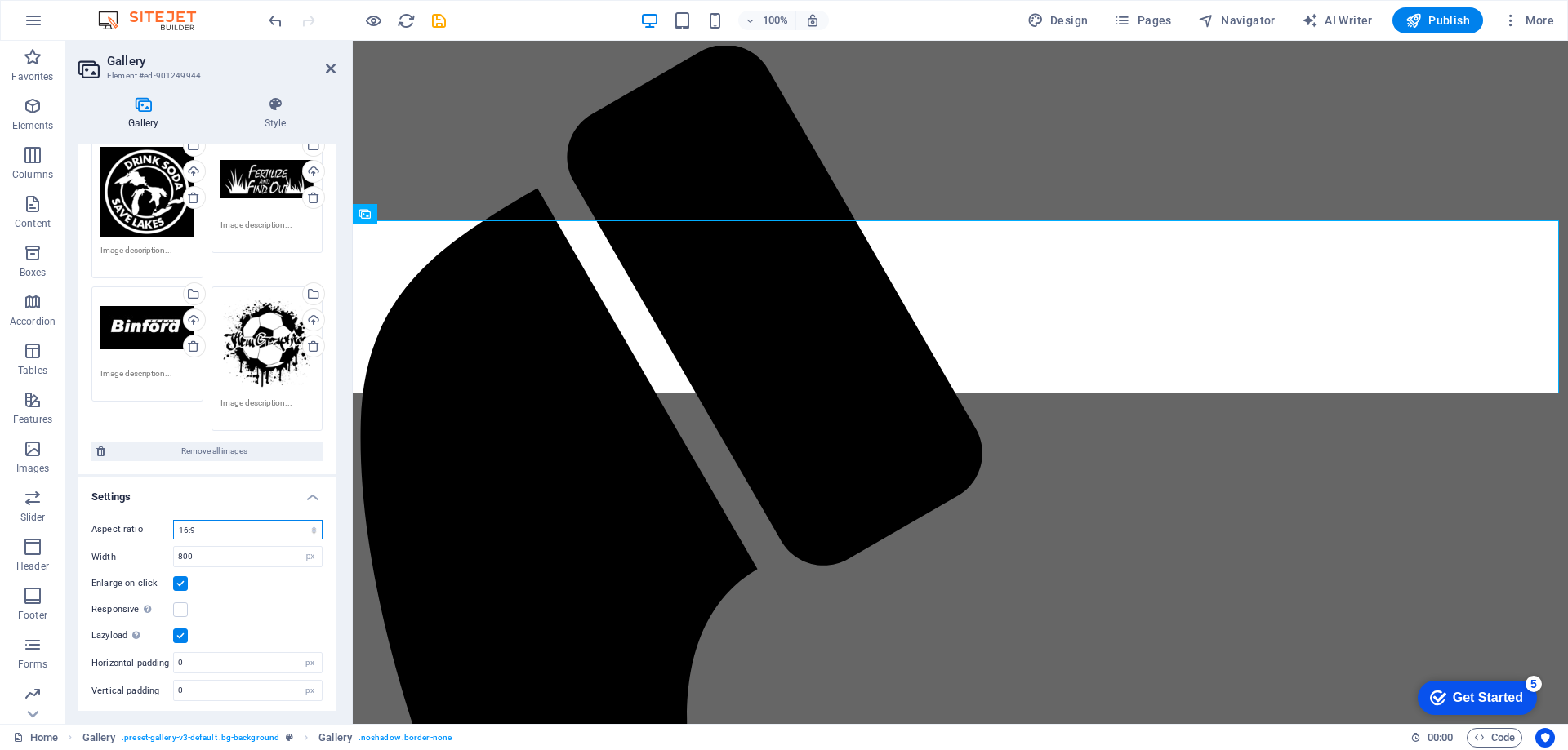
click at [255, 530] on select "No fixed aspect ratio 16:9 16:10 4:3 1:1 1:2 2:1" at bounding box center [248, 529] width 150 height 19
select select "0"
click at [173, 520] on select "No fixed aspect ratio 16:9 16:10 4:3 1:1 1:2 2:1" at bounding box center [248, 529] width 150 height 19
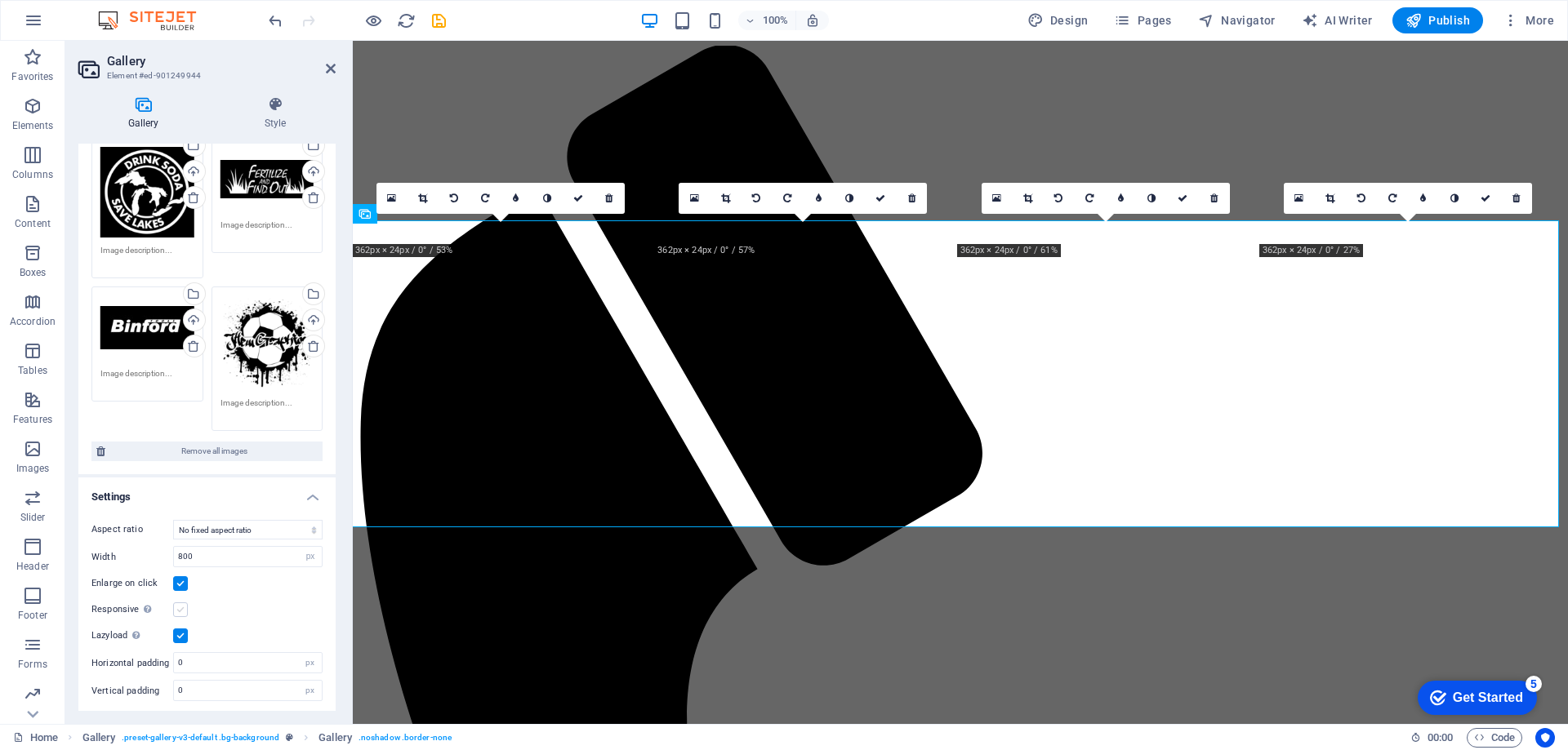
click at [176, 609] on label at bounding box center [180, 610] width 15 height 15
click at [0, 0] on input "Responsive Automatically load retina image and smartphone optimized sizes." at bounding box center [0, 0] width 0 height 0
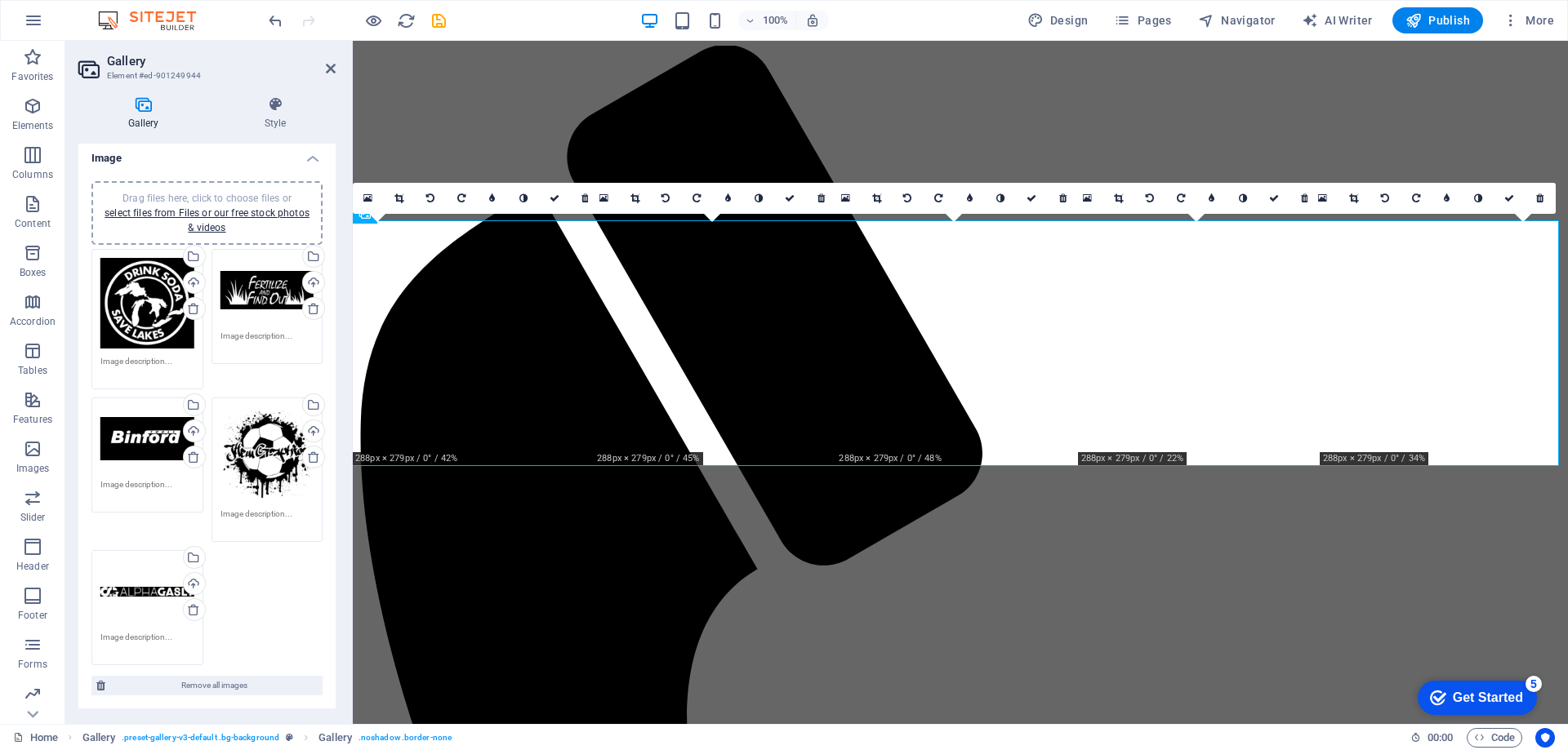
scroll to position [0, 0]
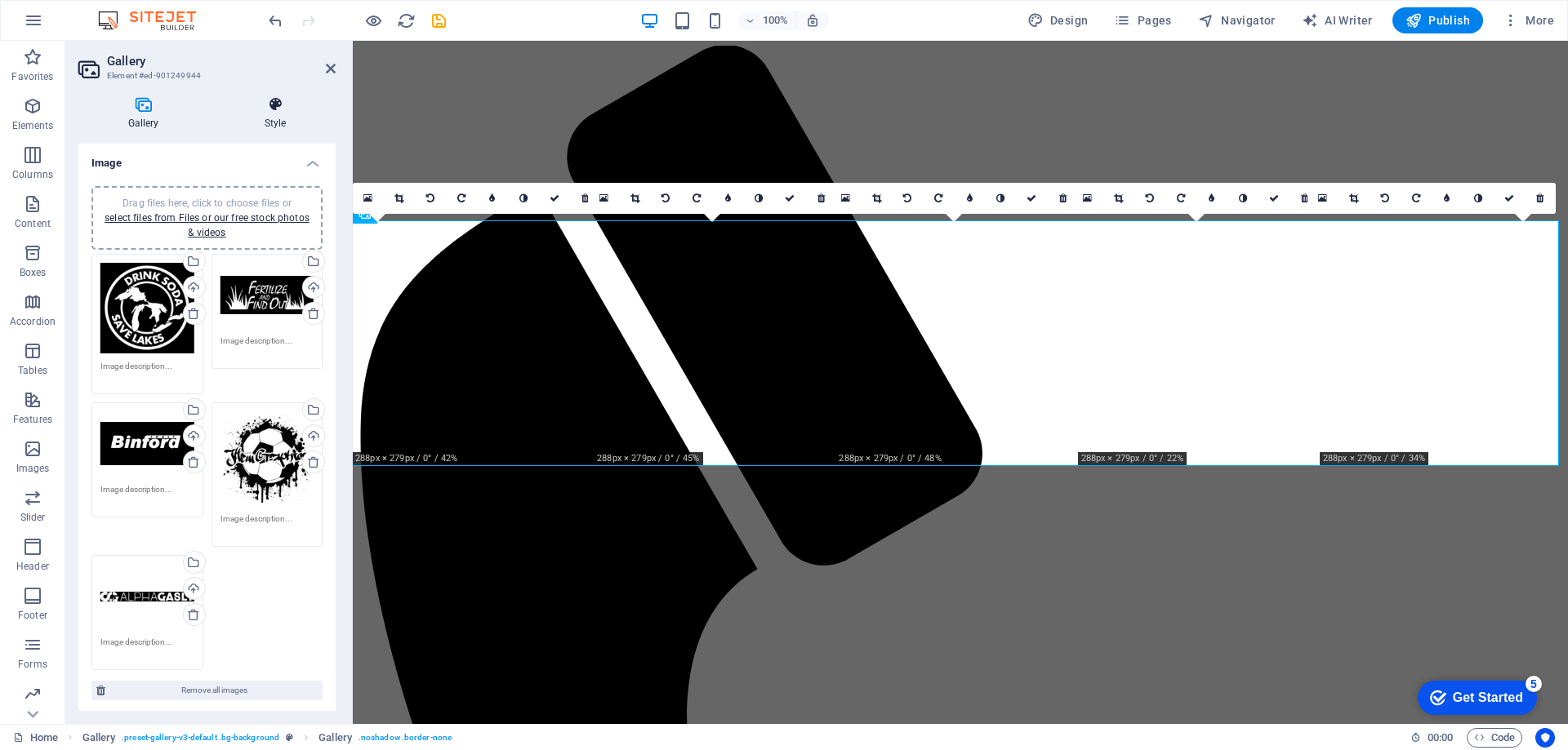
click at [285, 107] on icon at bounding box center [274, 104] width 121 height 17
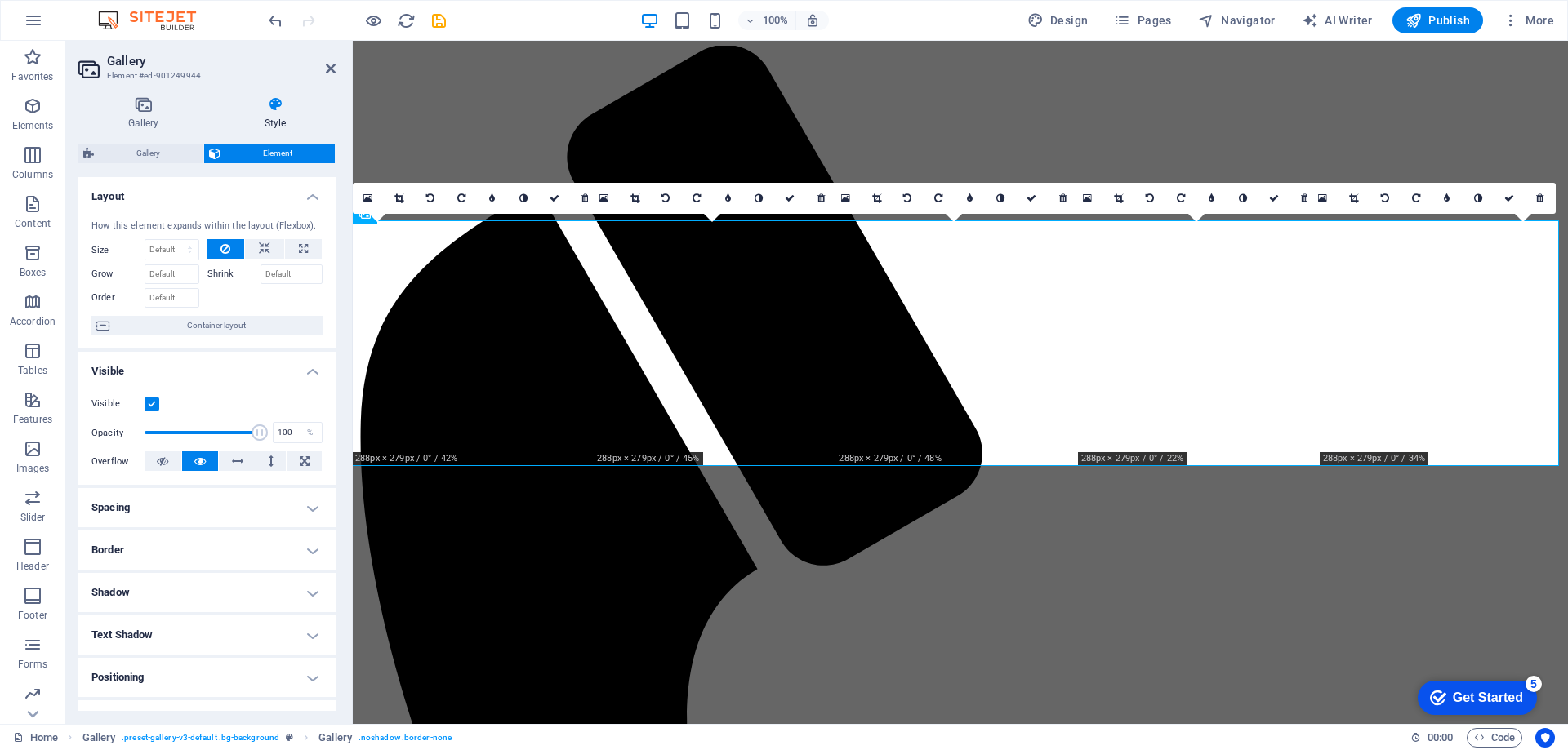
click at [257, 513] on h4 "Spacing" at bounding box center [207, 507] width 257 height 39
click at [257, 504] on h4 "Spacing" at bounding box center [207, 502] width 257 height 30
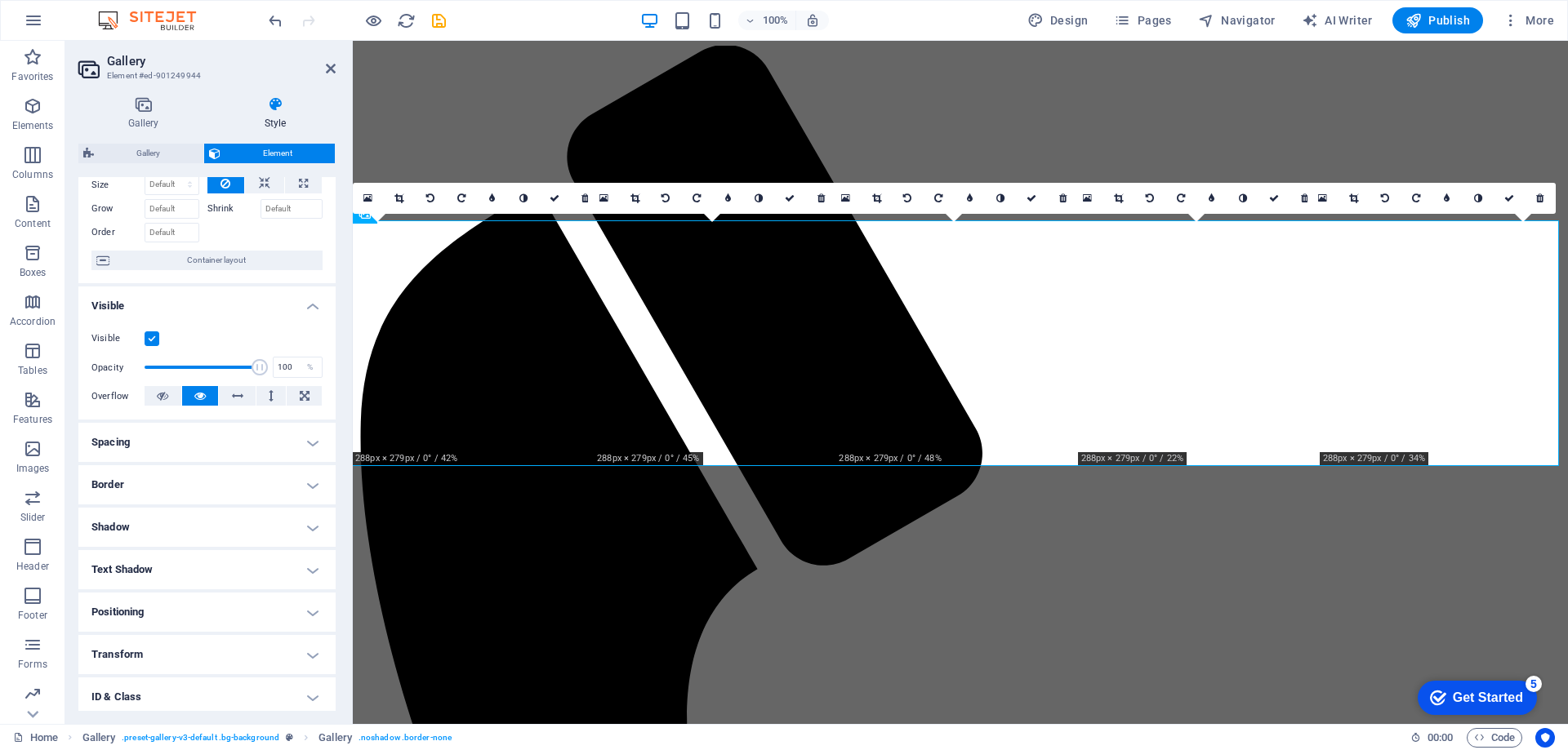
scroll to position [109, 0]
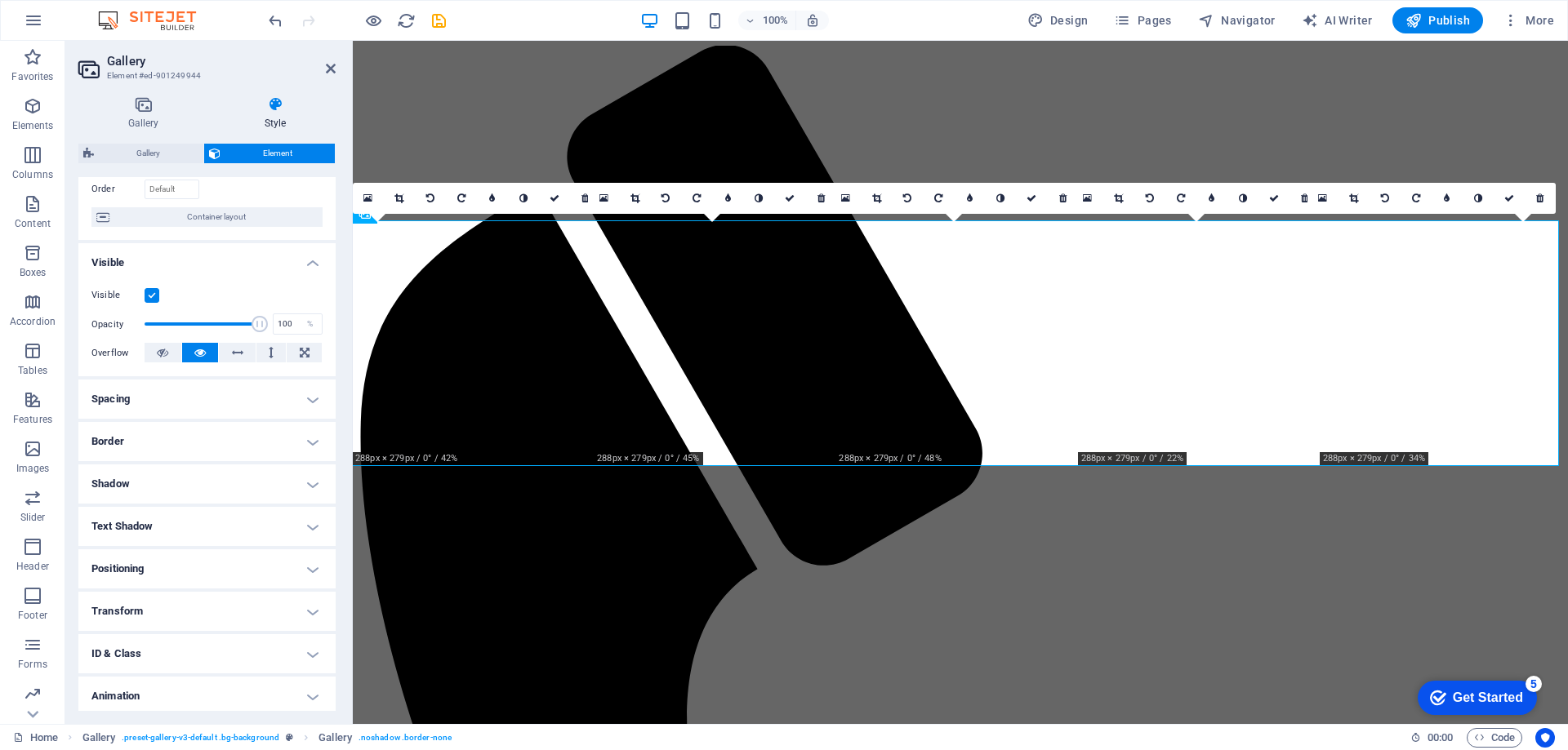
click at [217, 562] on h4 "Positioning" at bounding box center [207, 569] width 257 height 39
click at [151, 595] on span "Static" at bounding box center [147, 601] width 19 height 19
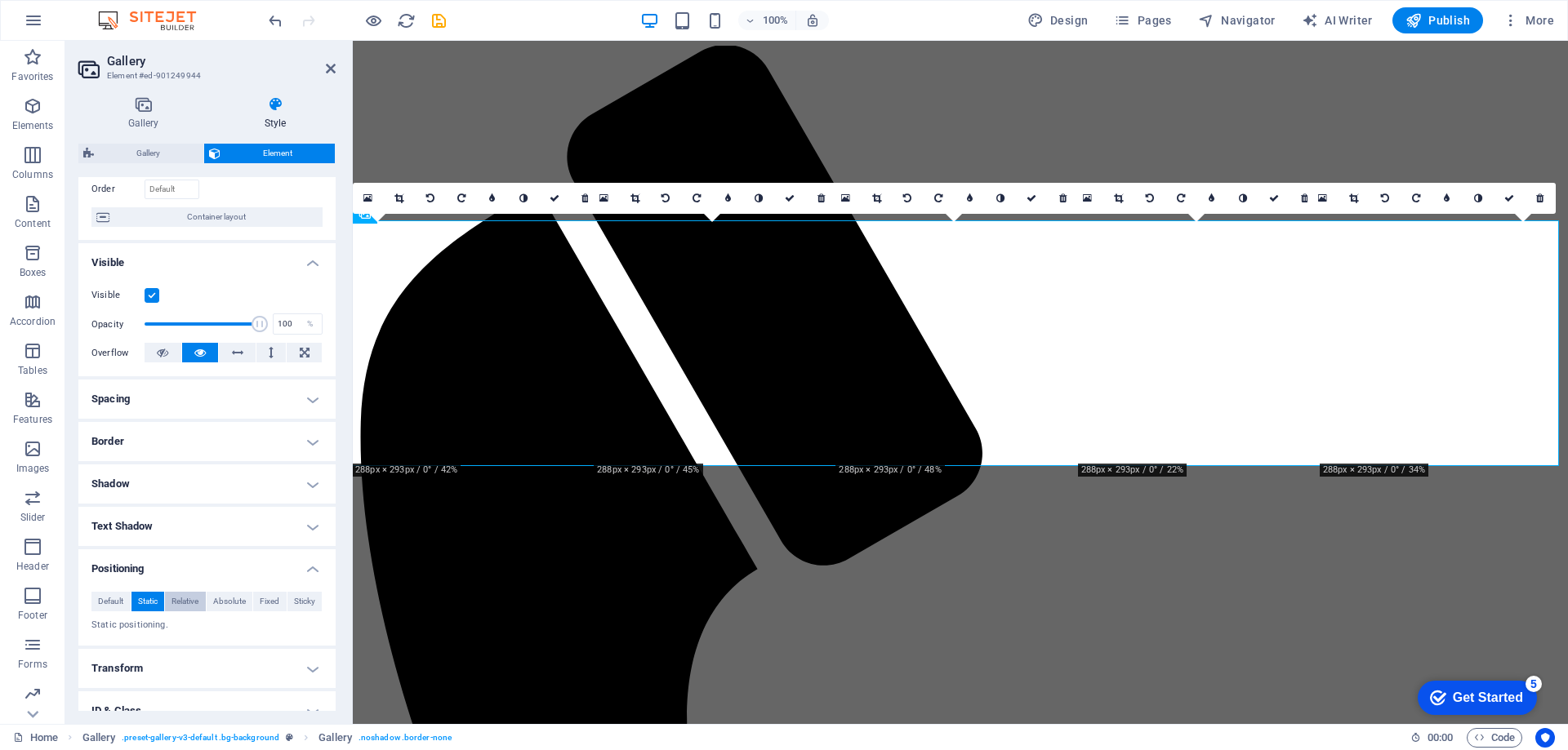
click at [189, 605] on span "Relative" at bounding box center [185, 601] width 27 height 19
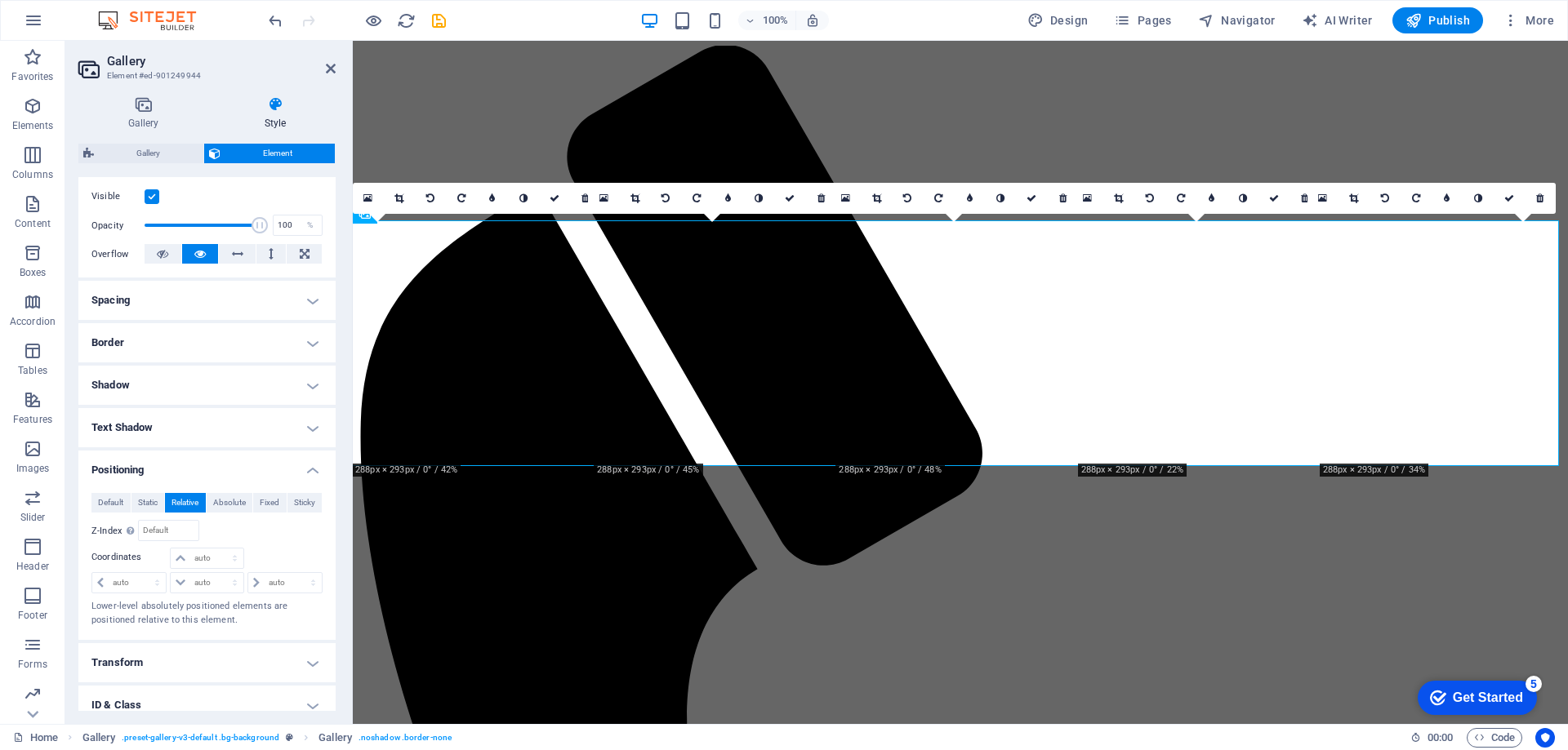
scroll to position [218, 0]
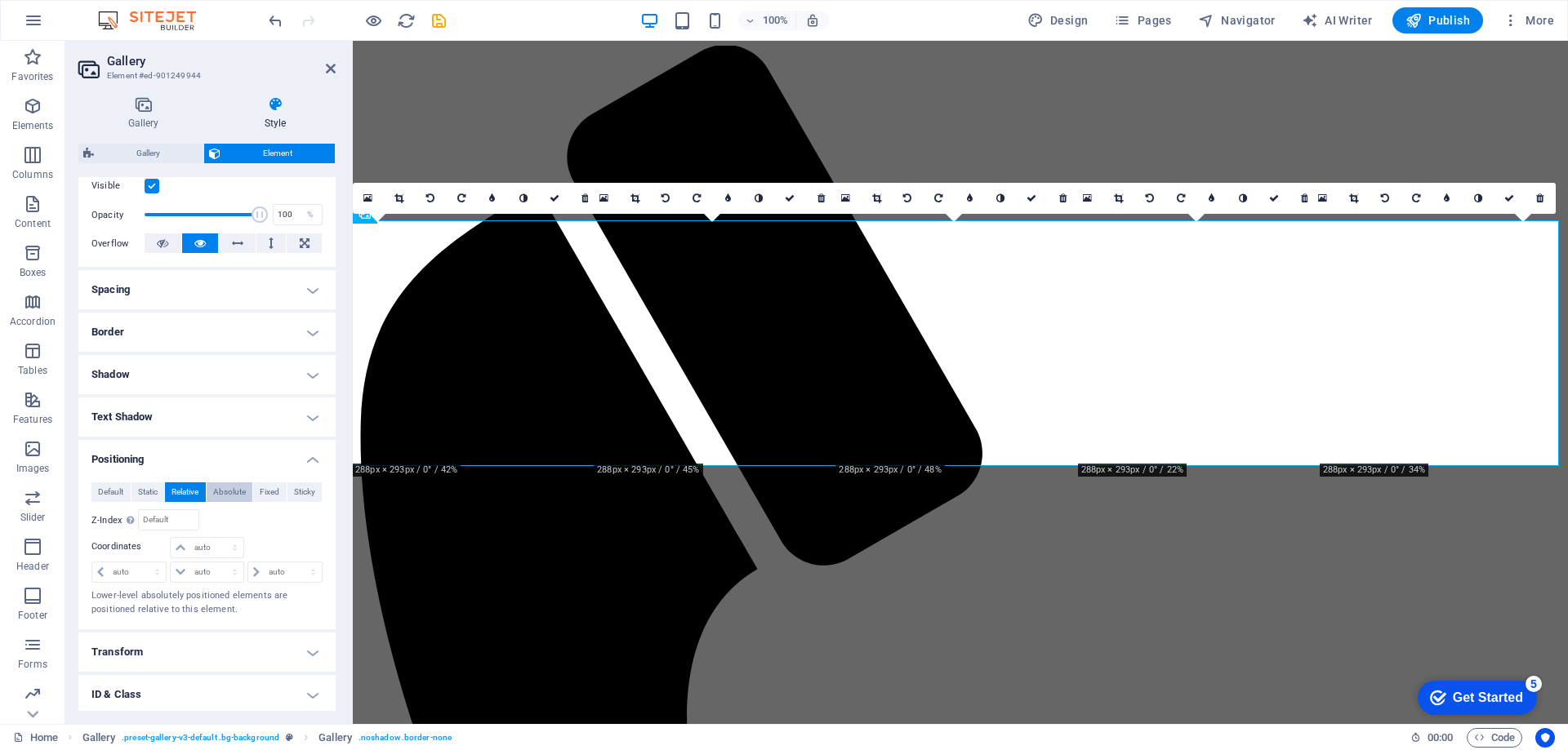
click at [225, 496] on span "Absolute" at bounding box center [229, 491] width 32 height 19
click at [268, 496] on span "Fixed" at bounding box center [269, 491] width 19 height 19
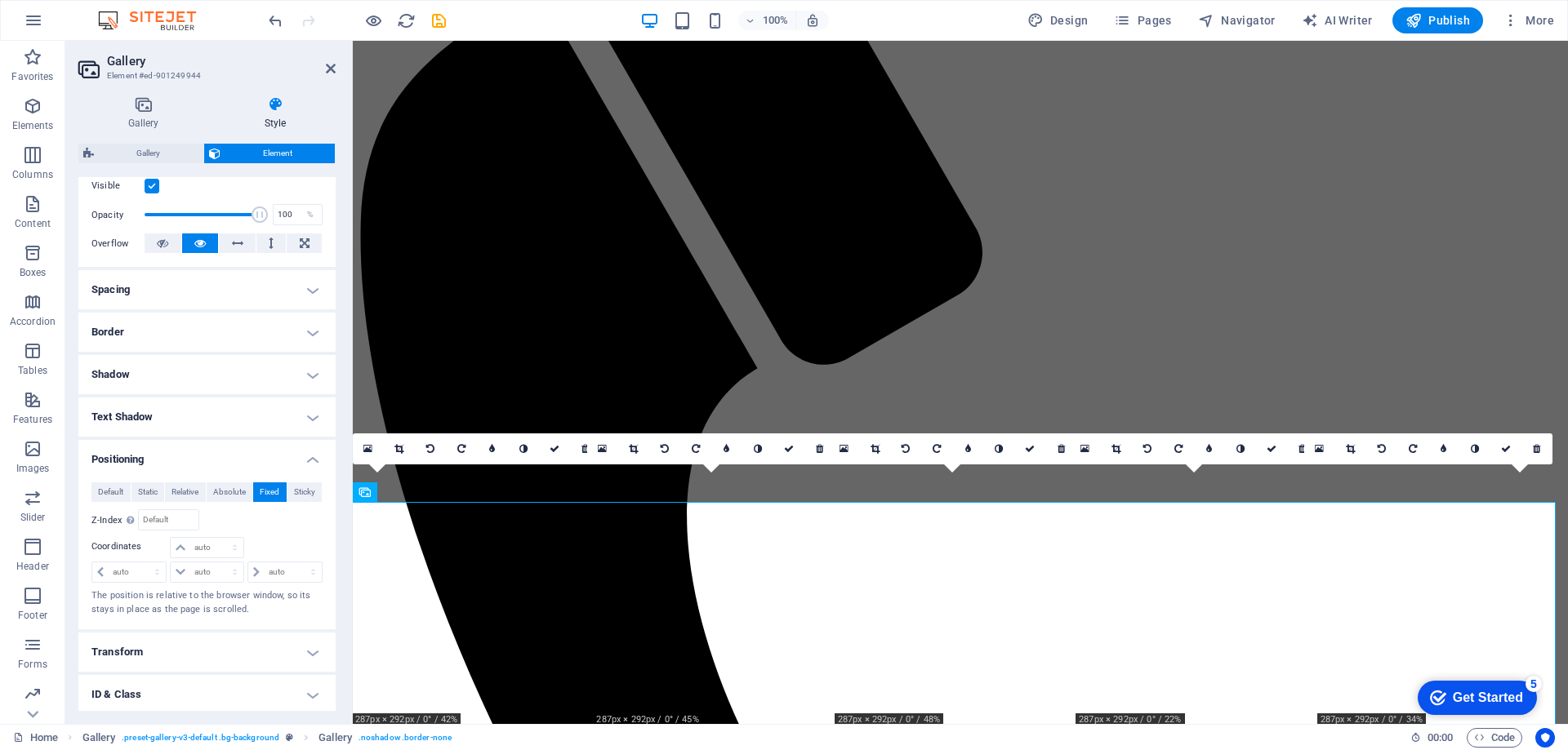
scroll to position [1541, 0]
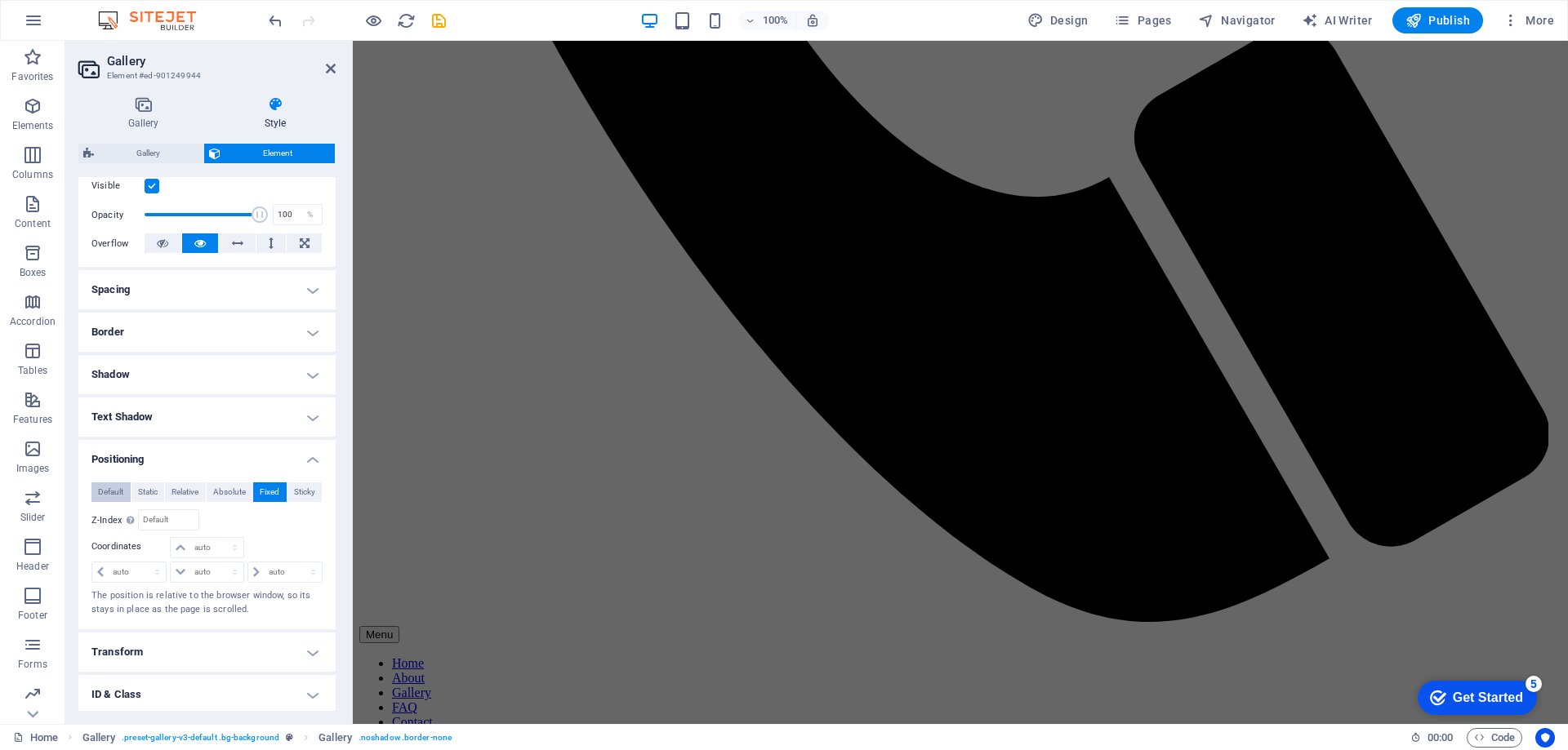
click at [102, 487] on span "Default" at bounding box center [110, 491] width 25 height 19
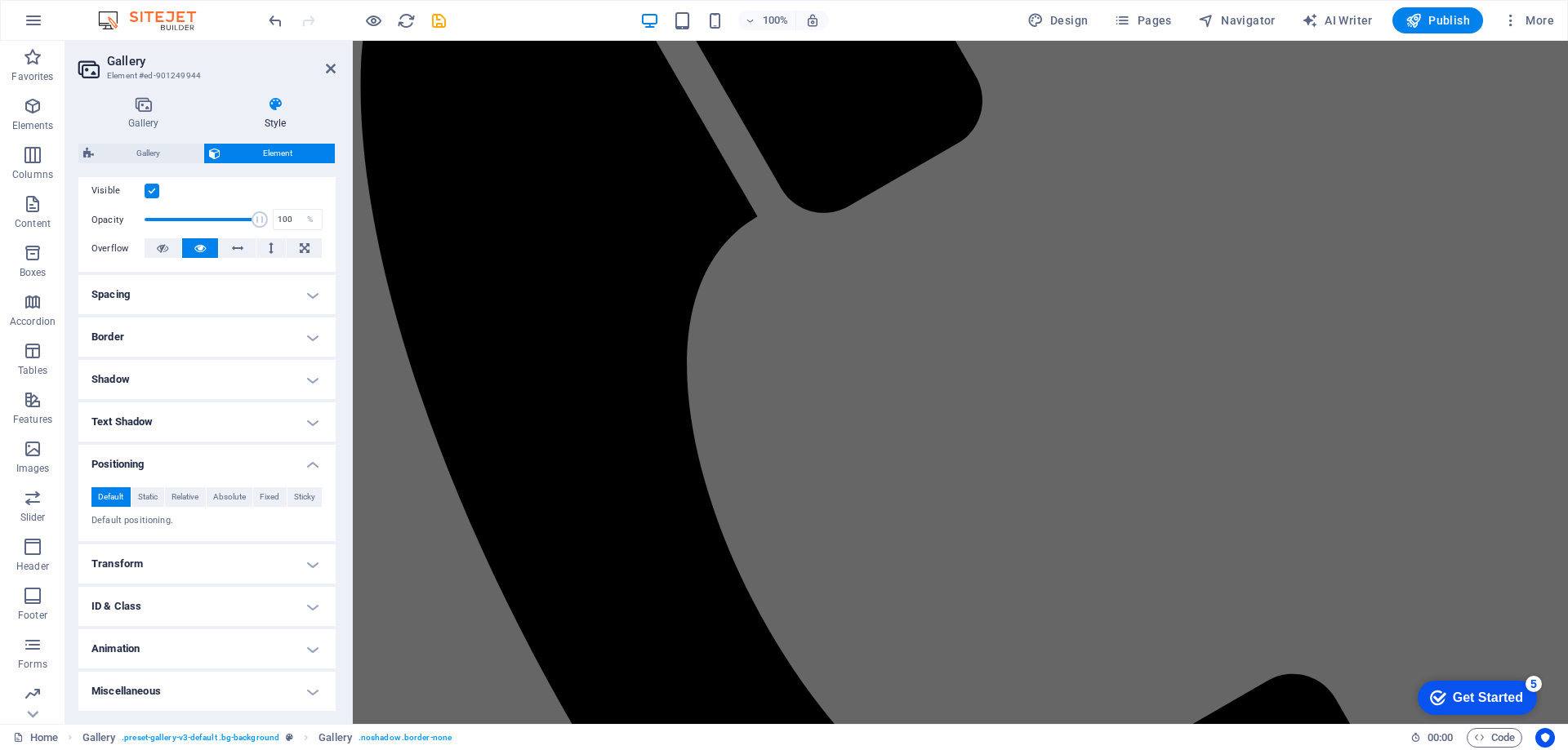
scroll to position [501, 0]
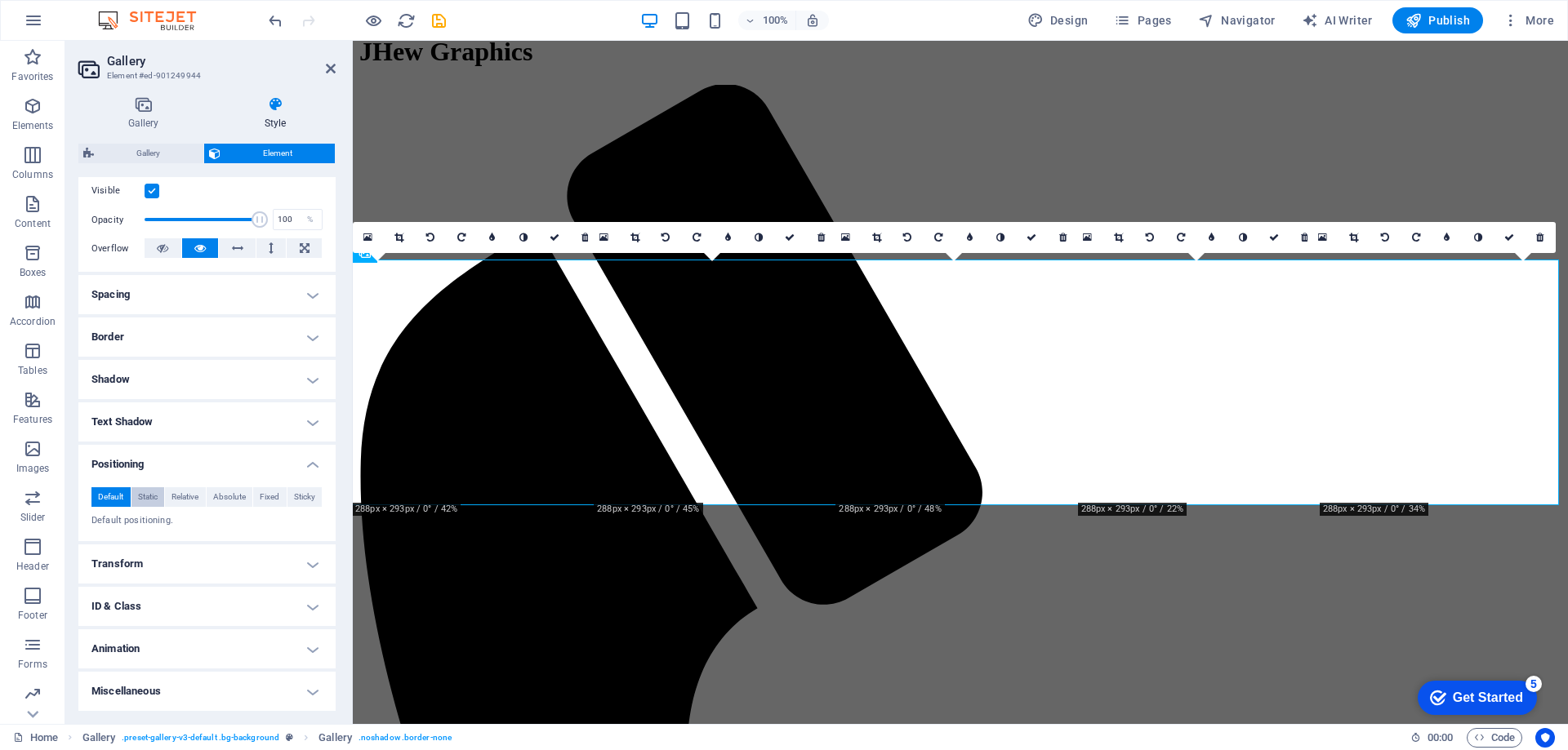
click at [162, 493] on button "Static" at bounding box center [148, 497] width 33 height 19
click at [98, 499] on span "Default" at bounding box center [110, 497] width 25 height 19
click at [152, 469] on h4 "Positioning" at bounding box center [207, 460] width 257 height 30
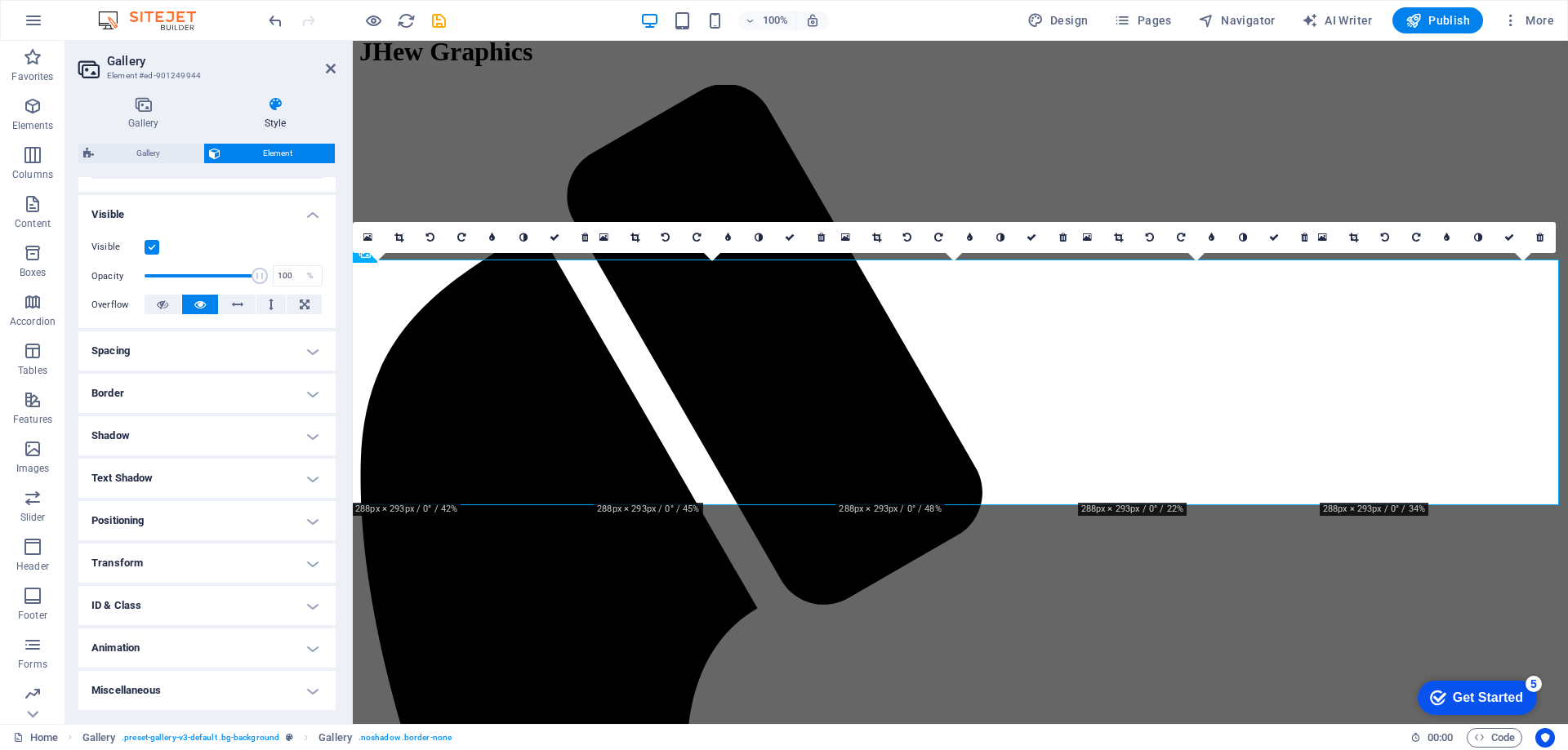
click at [151, 558] on h4 "Transform" at bounding box center [207, 563] width 257 height 39
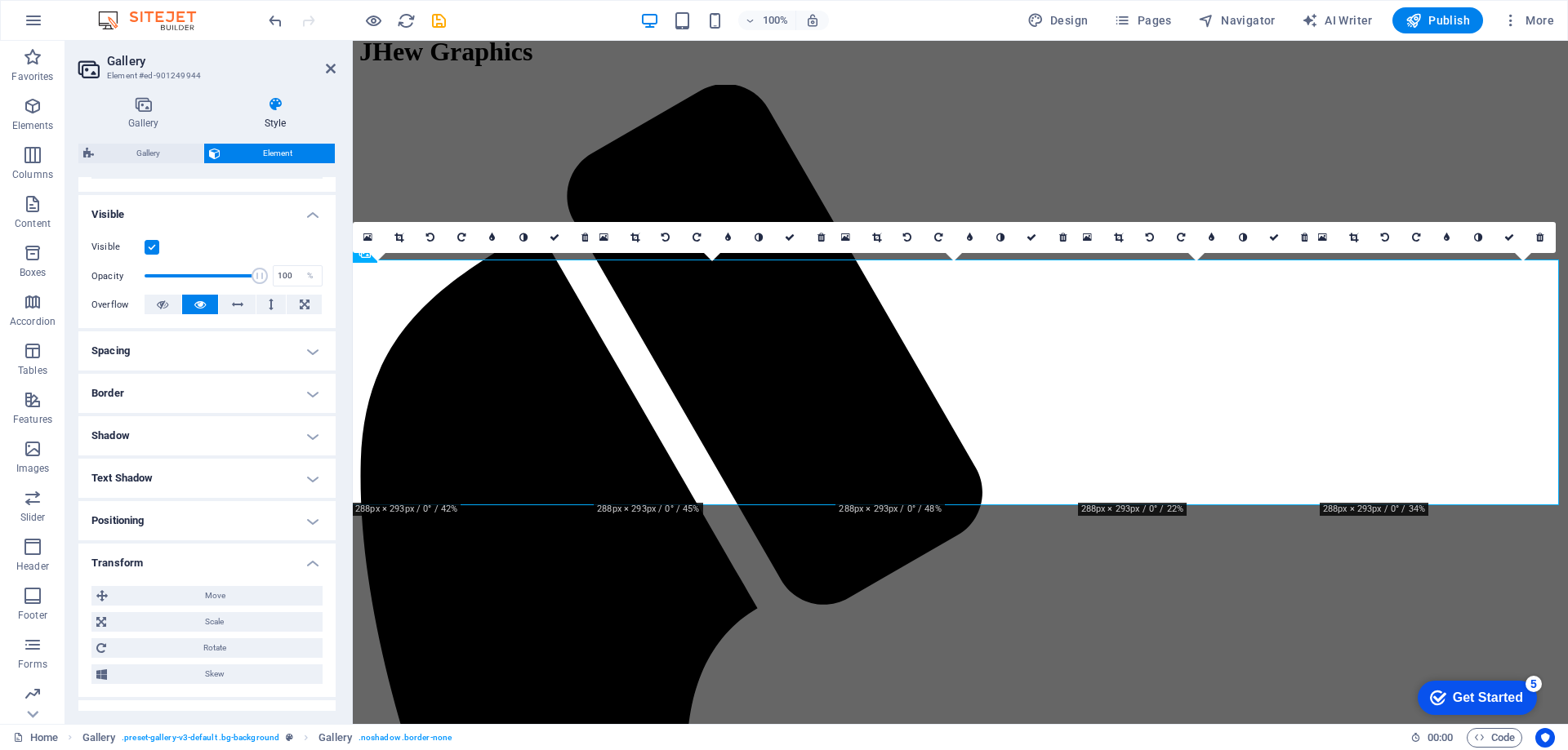
scroll to position [213, 0]
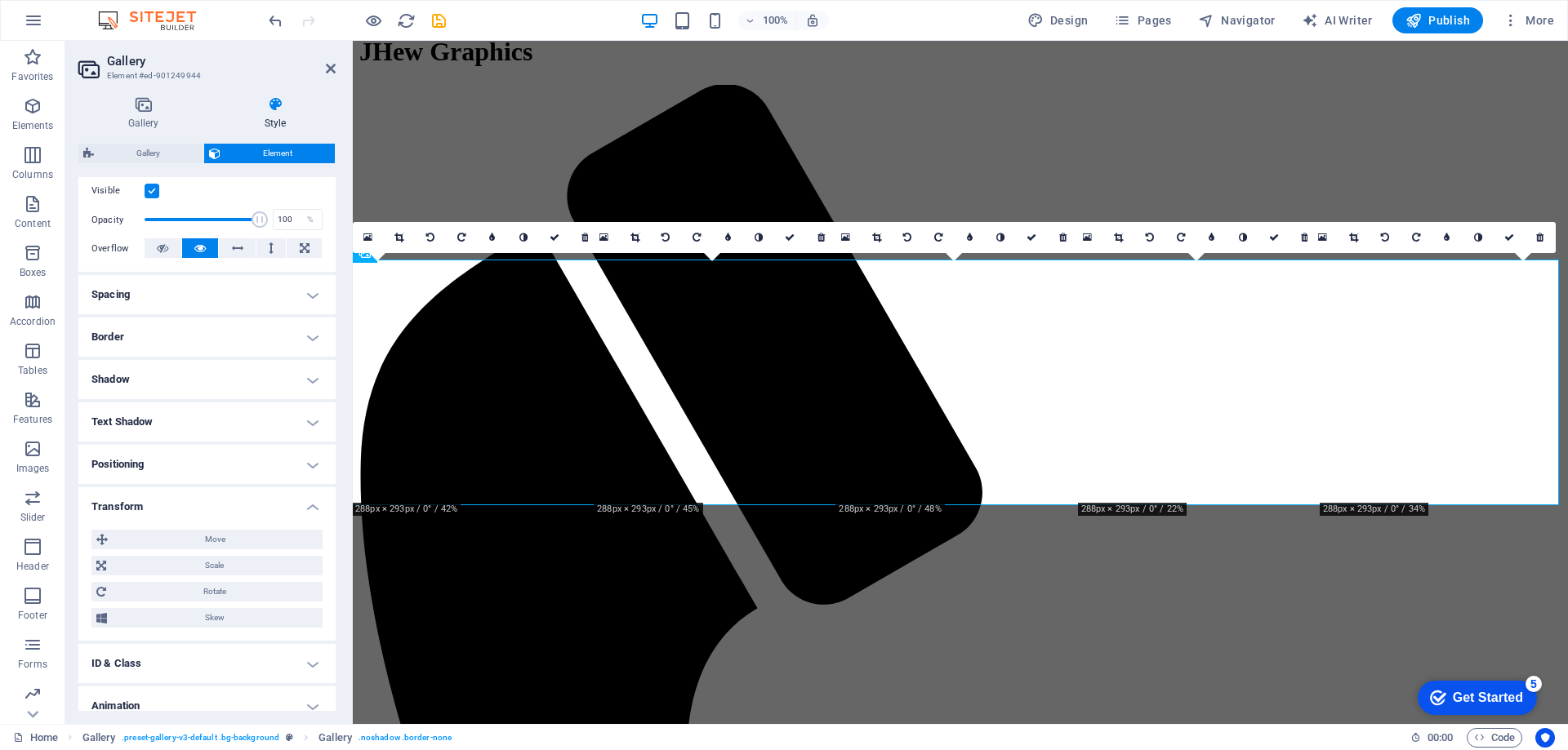
click at [231, 509] on h4 "Transform" at bounding box center [207, 502] width 257 height 30
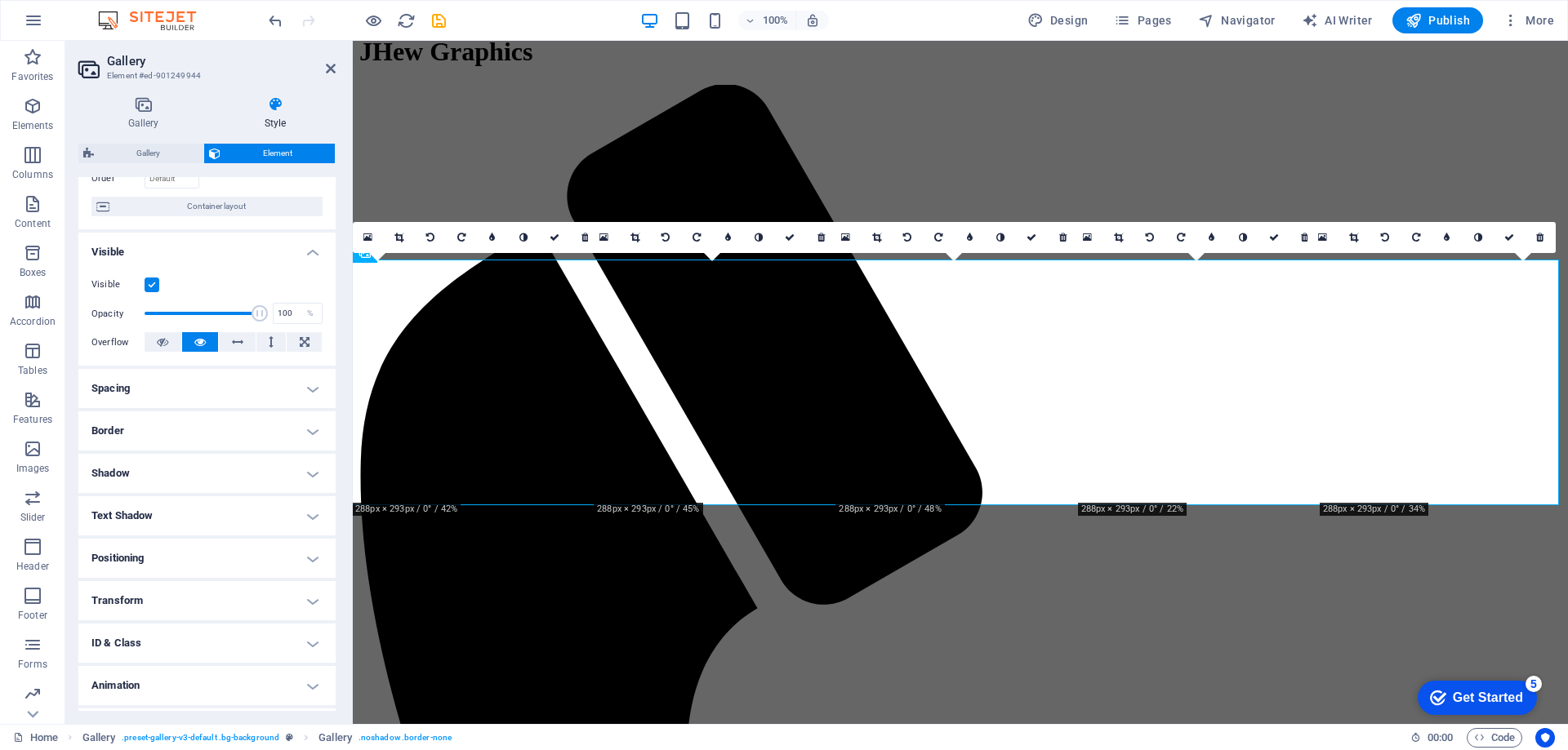
scroll to position [102, 0]
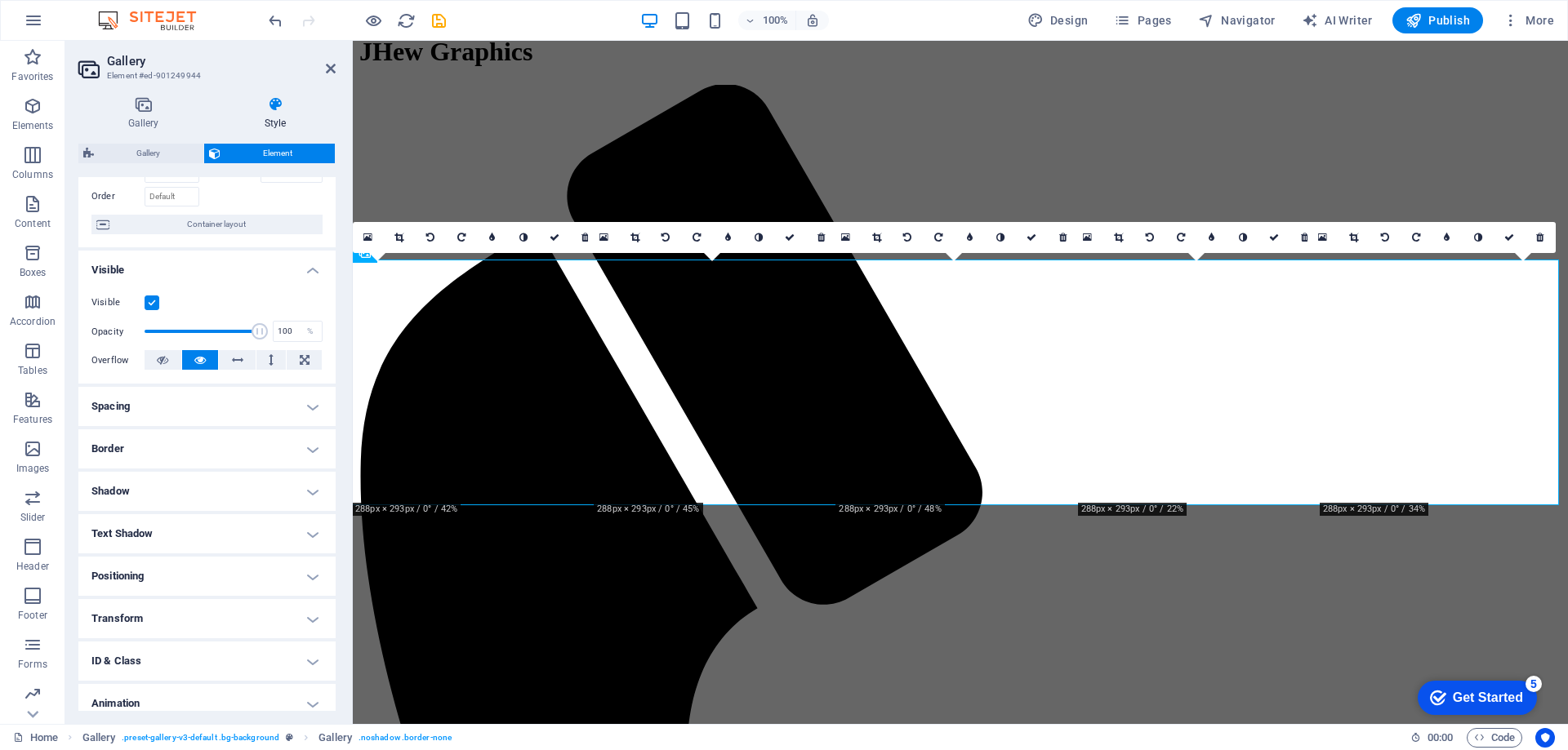
click at [205, 403] on h4 "Spacing" at bounding box center [207, 406] width 257 height 39
click at [227, 396] on h4 "Spacing" at bounding box center [207, 402] width 257 height 30
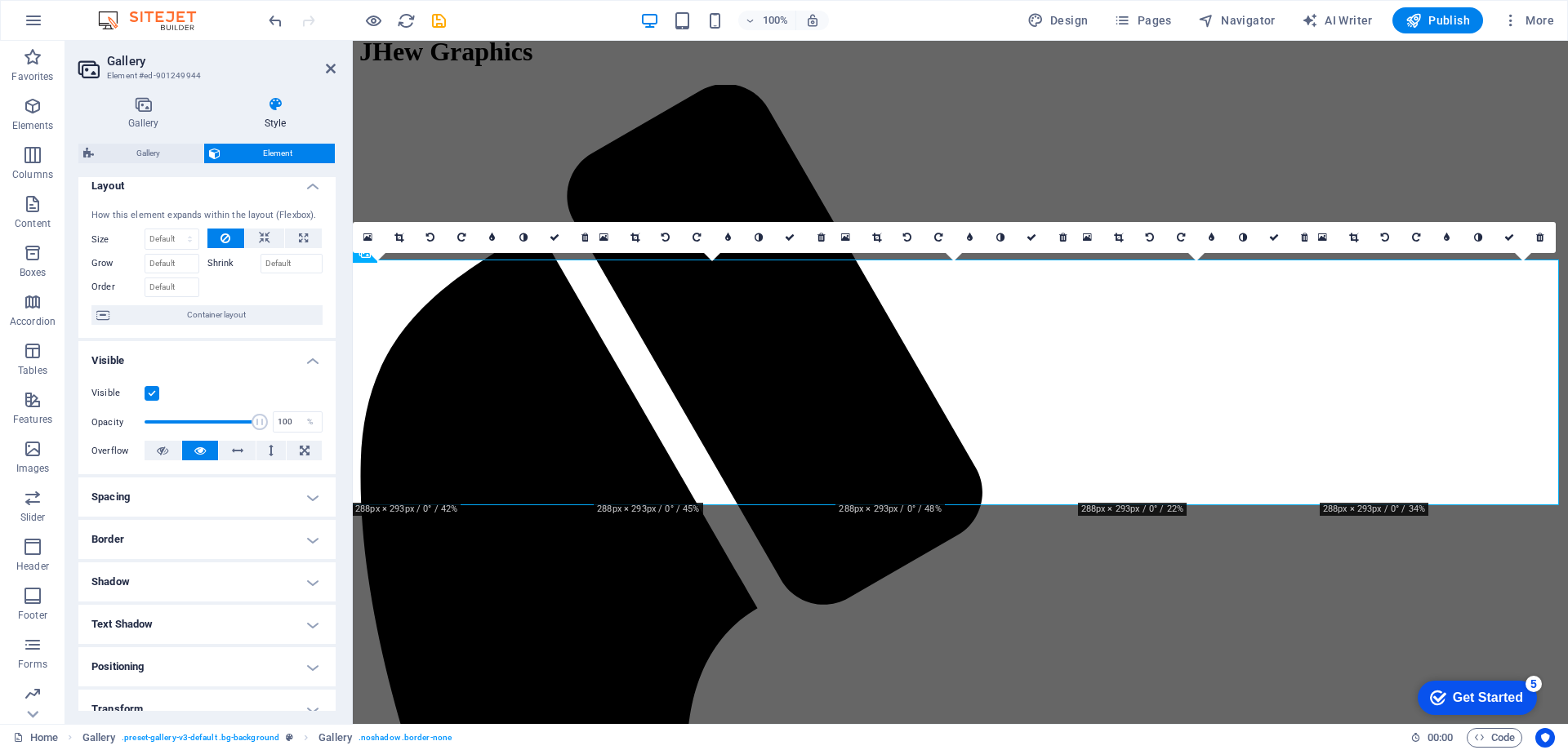
scroll to position [0, 0]
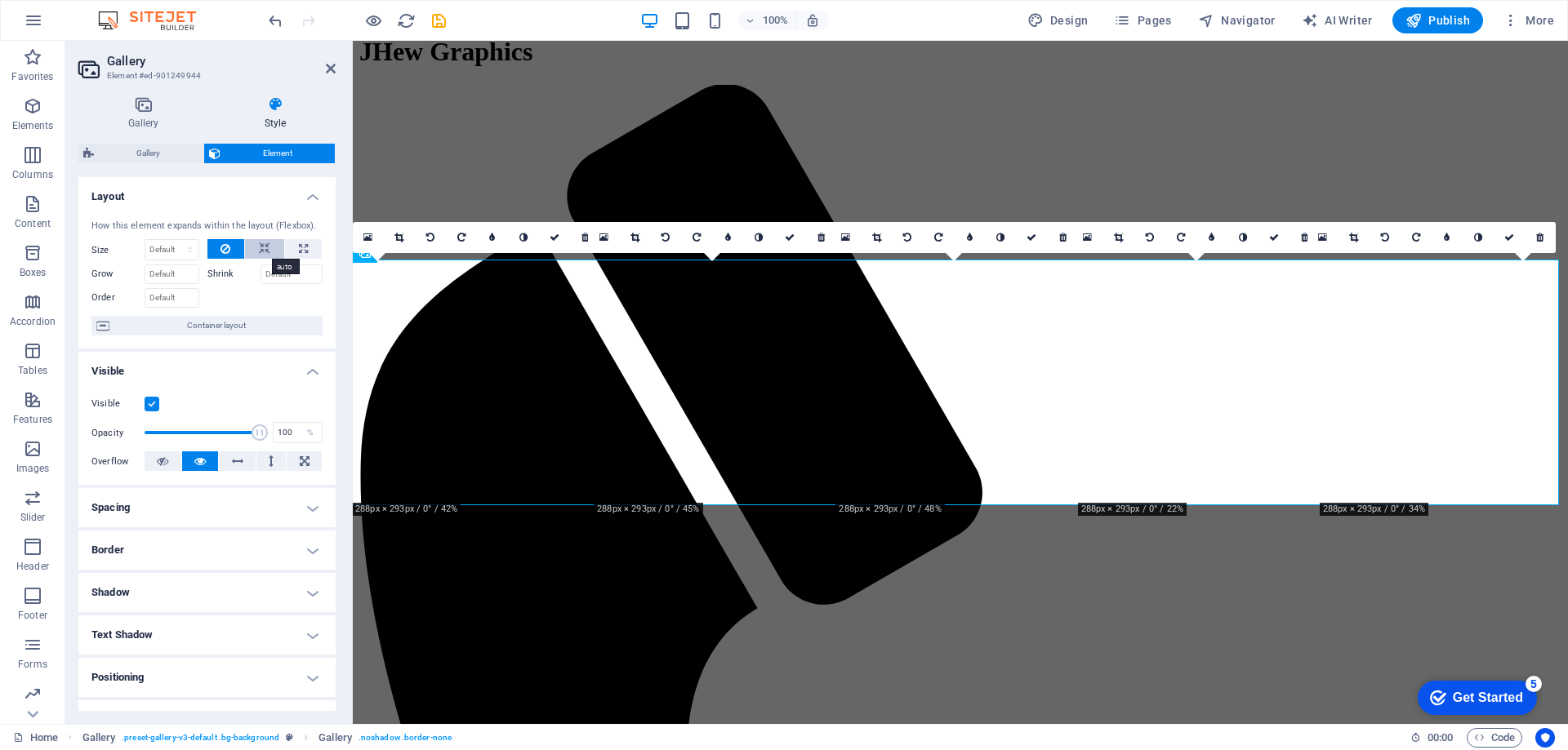
click at [262, 250] on icon at bounding box center [264, 248] width 11 height 19
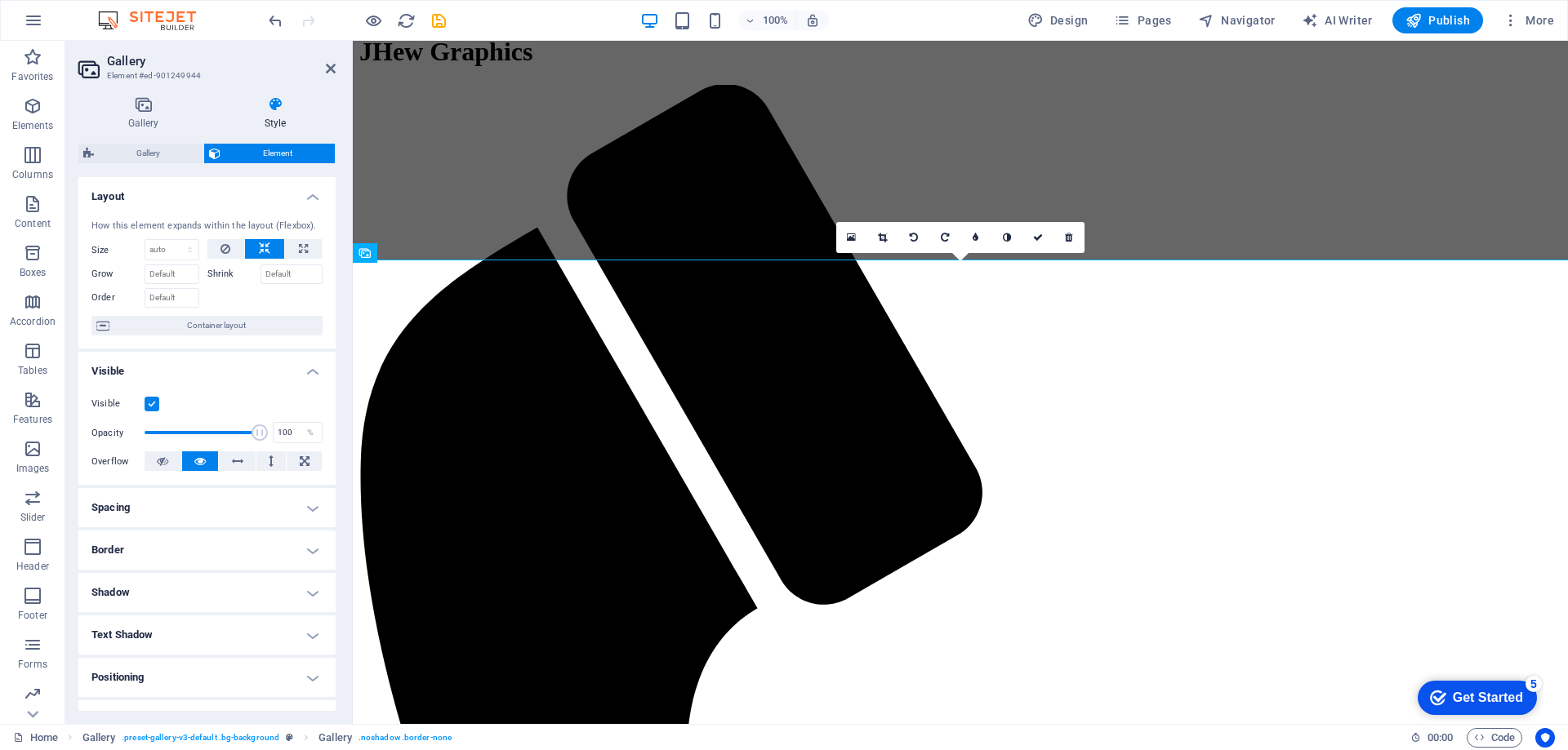
click at [262, 250] on icon at bounding box center [264, 248] width 11 height 19
click at [306, 249] on button at bounding box center [303, 248] width 37 height 19
type input "100"
select select "%"
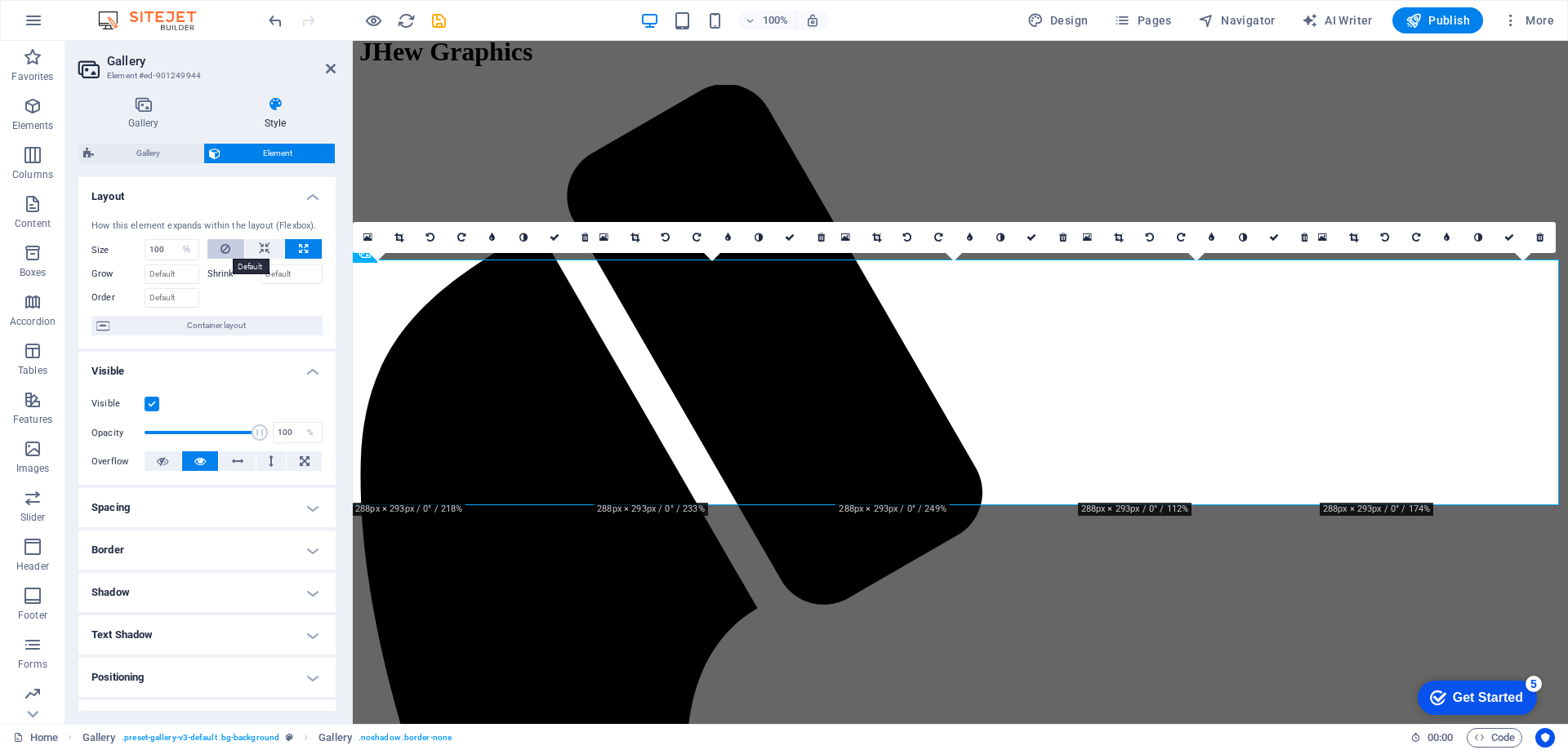
click at [225, 247] on icon at bounding box center [225, 248] width 10 height 19
select select "DISABLED_OPTION_VALUE"
click at [154, 250] on select "Default auto px % 1/1 1/2 1/3 1/4 1/5 1/6 1/7 1/8 1/9 1/10" at bounding box center [171, 249] width 53 height 19
click at [154, 272] on input "Grow" at bounding box center [171, 273] width 55 height 19
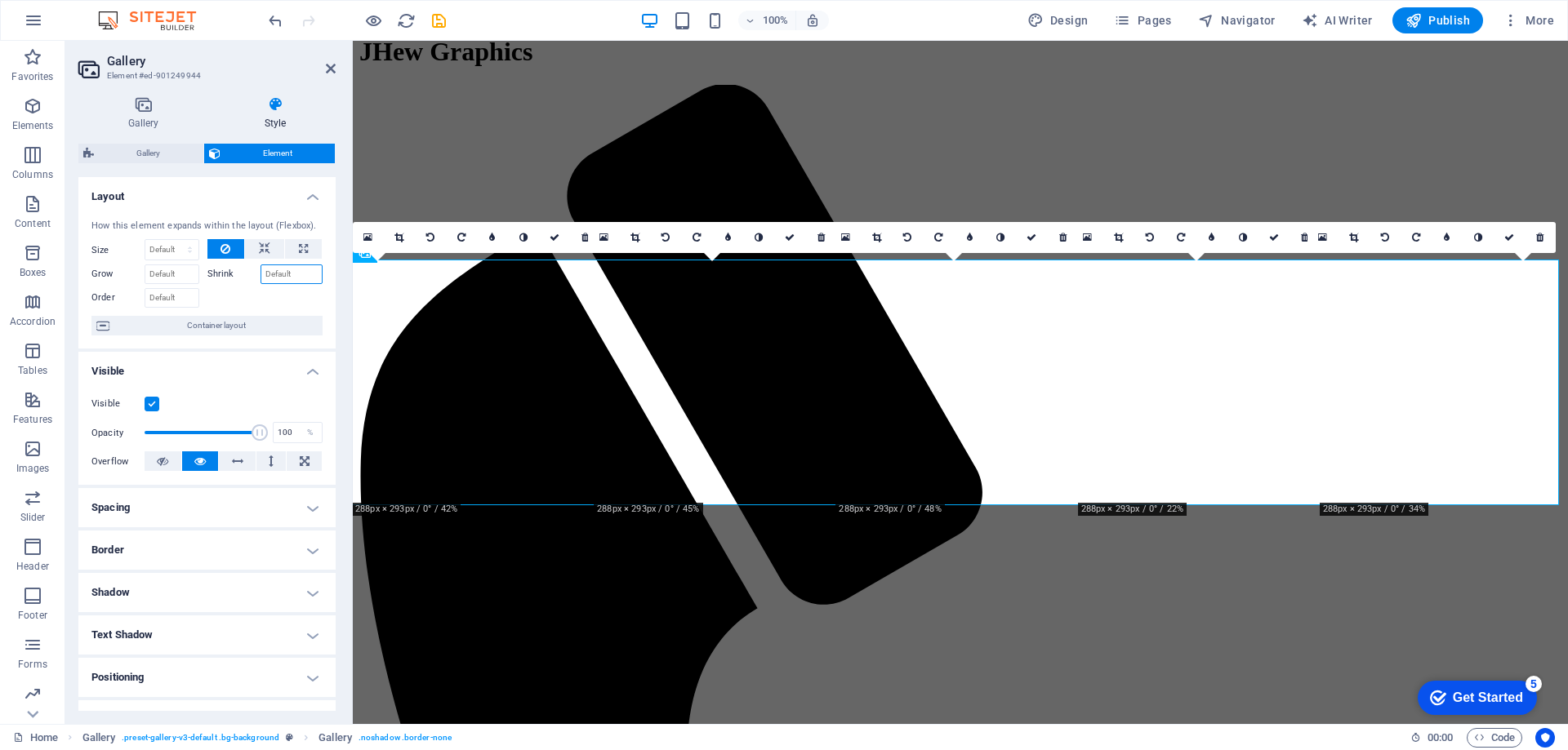
click at [285, 272] on input "Shrink" at bounding box center [292, 273] width 63 height 19
click at [176, 294] on input "Order" at bounding box center [171, 297] width 55 height 19
click at [176, 321] on span "Container layout" at bounding box center [216, 325] width 203 height 19
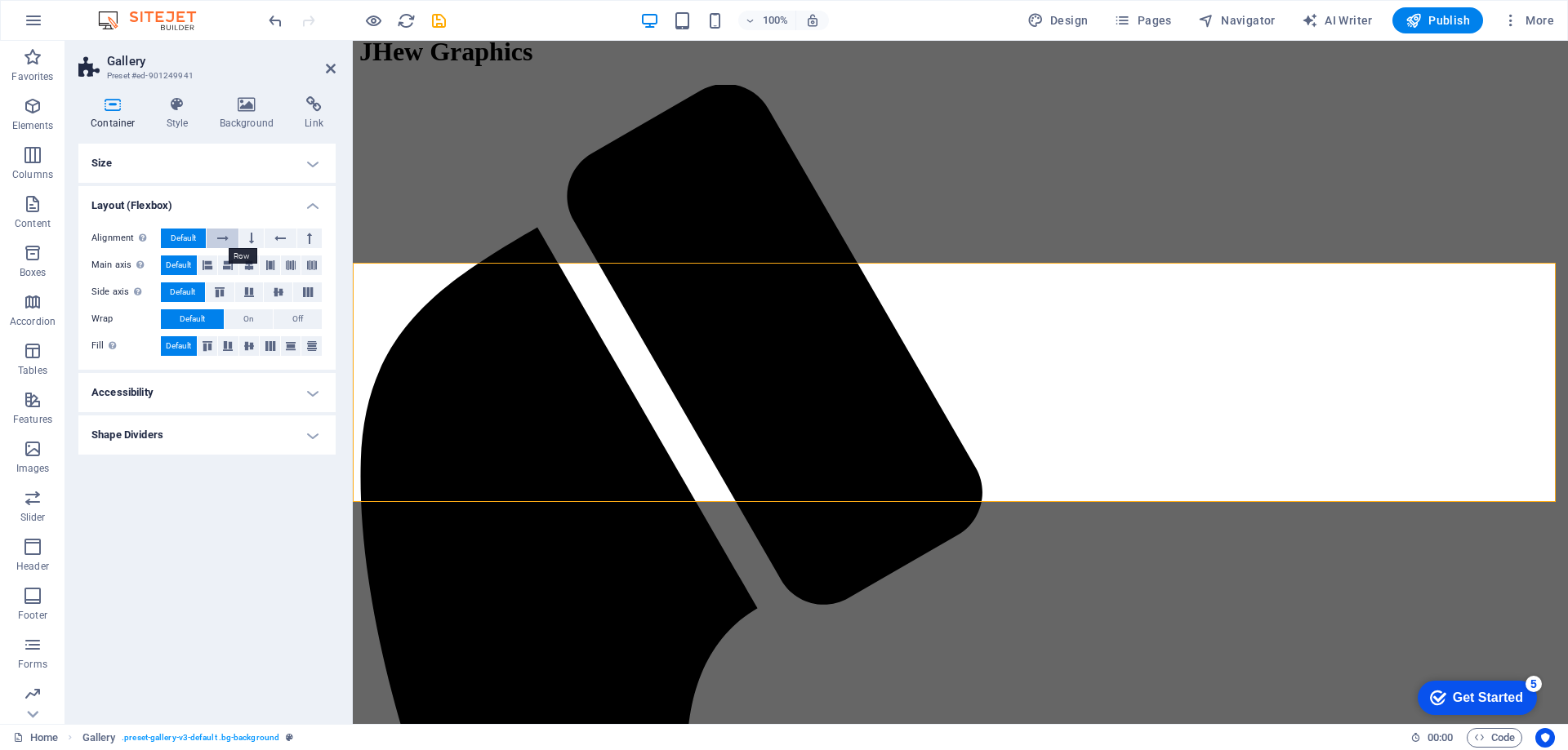
click at [223, 241] on icon at bounding box center [223, 237] width 11 height 19
click at [274, 239] on icon at bounding box center [280, 237] width 11 height 19
click at [198, 241] on button "Default" at bounding box center [183, 237] width 45 height 19
click at [205, 263] on icon at bounding box center [207, 265] width 10 height 19
click at [282, 264] on button at bounding box center [291, 265] width 20 height 19
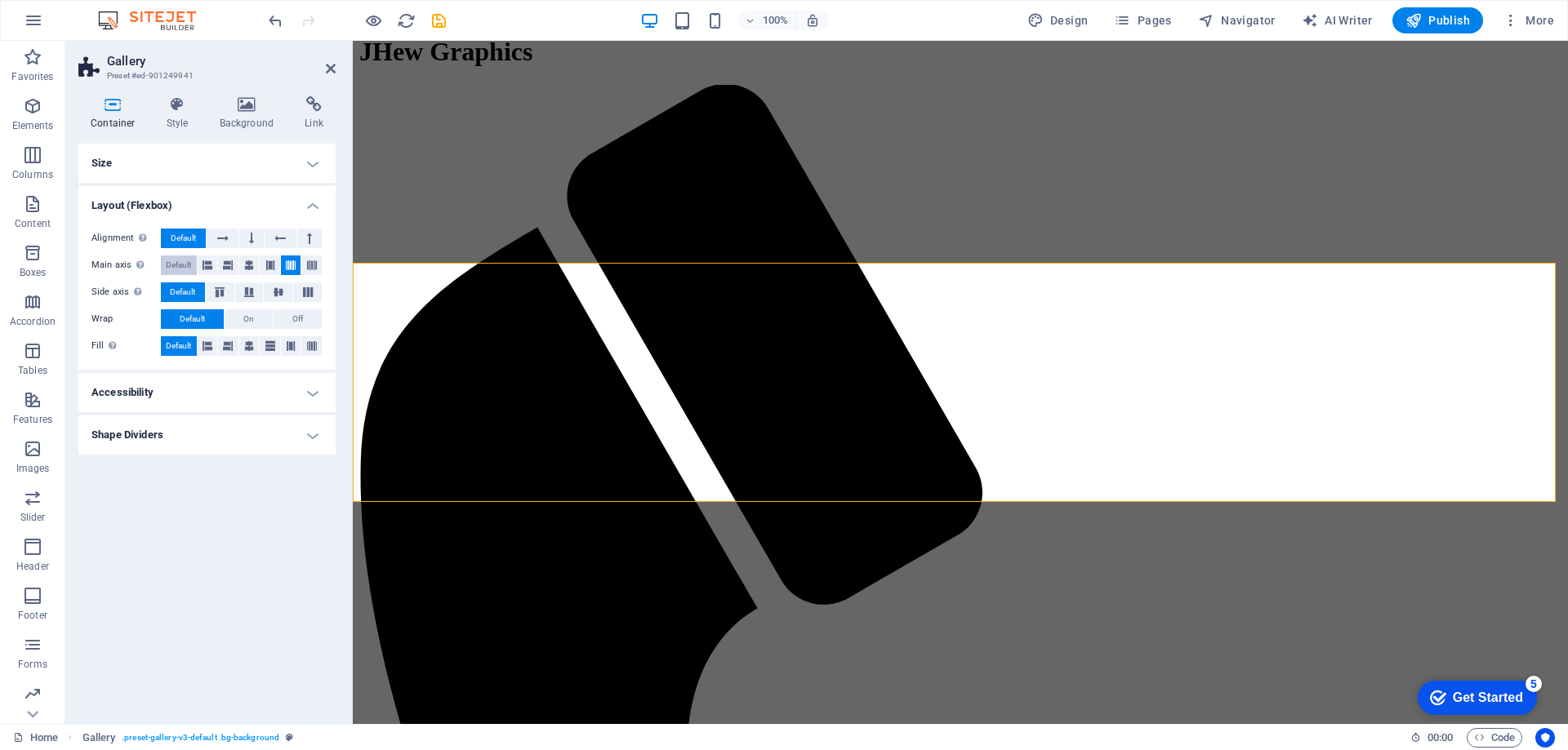
click at [178, 266] on span "Default" at bounding box center [177, 265] width 25 height 19
click at [223, 294] on icon at bounding box center [219, 292] width 19 height 10
click at [261, 294] on button at bounding box center [249, 292] width 29 height 19
click at [280, 290] on icon at bounding box center [278, 292] width 19 height 10
click at [255, 321] on button "On" at bounding box center [249, 319] width 48 height 19
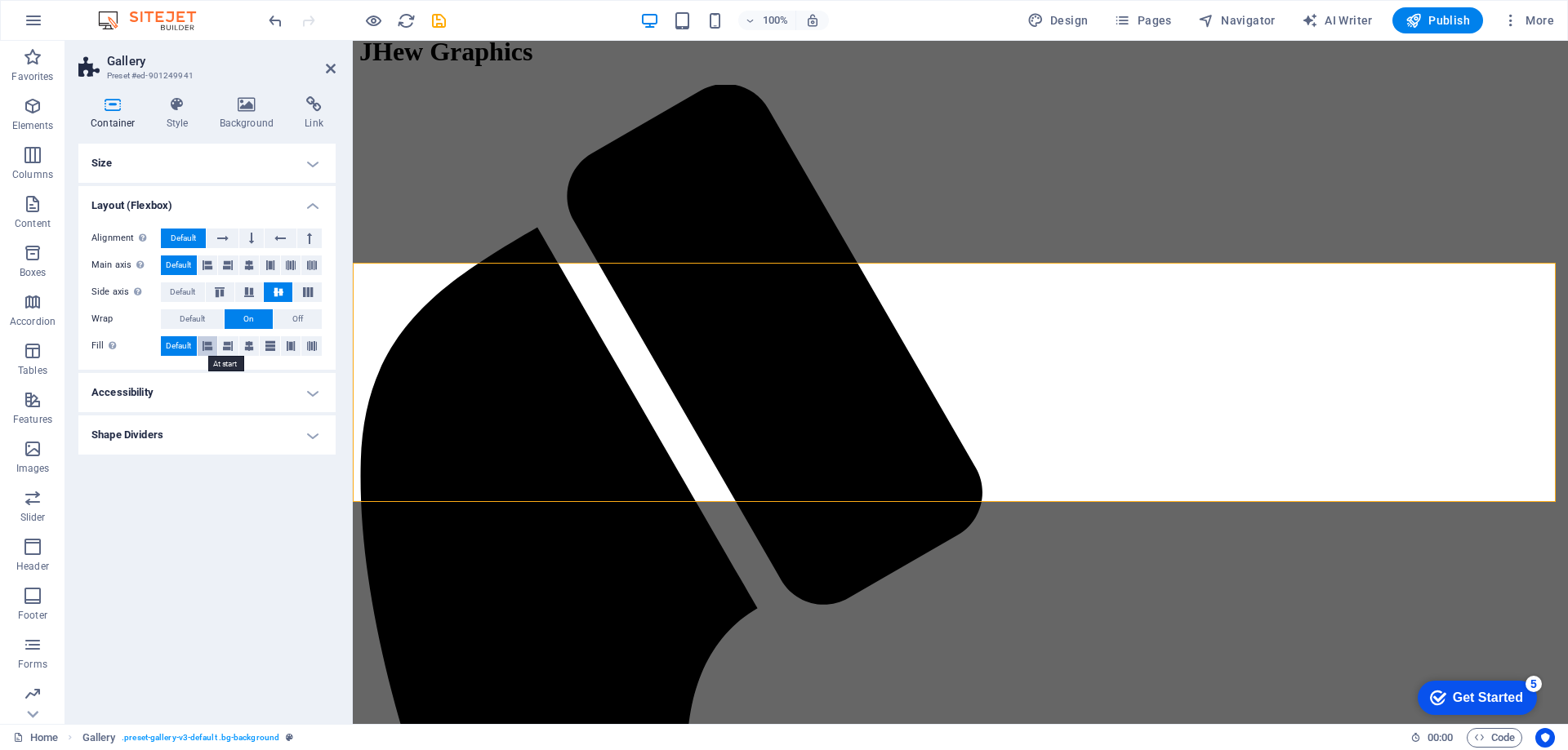
click at [201, 341] on button at bounding box center [208, 345] width 20 height 19
click at [228, 345] on icon at bounding box center [227, 345] width 10 height 19
click at [249, 345] on icon at bounding box center [249, 345] width 10 height 19
click at [195, 379] on h4 "Accessibility" at bounding box center [207, 393] width 257 height 39
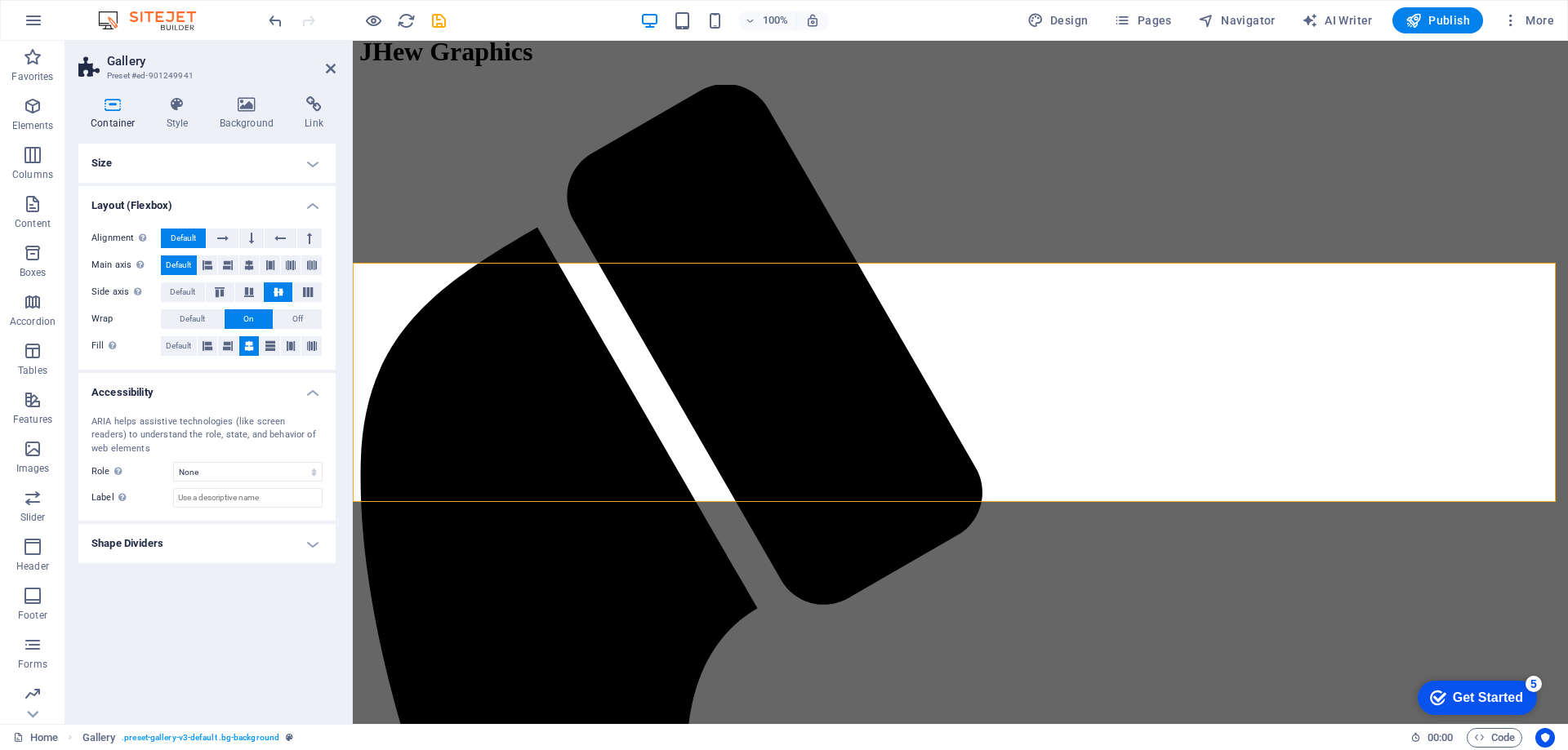
click at [195, 379] on h4 "Accessibility" at bounding box center [207, 388] width 257 height 30
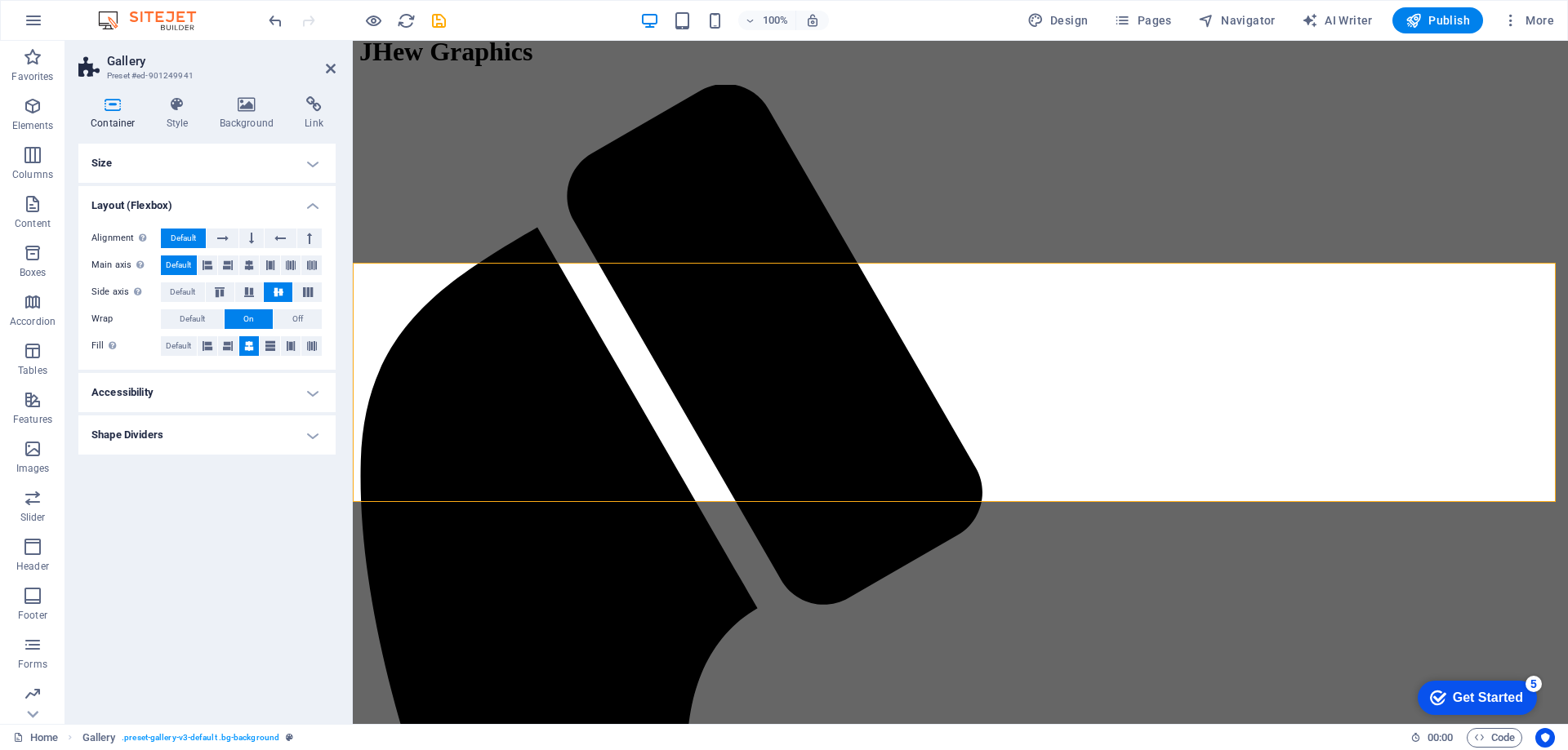
click at [195, 438] on h4 "Shape Dividers" at bounding box center [207, 435] width 257 height 39
click at [195, 438] on h4 "Shape Dividers" at bounding box center [207, 430] width 257 height 30
click at [214, 245] on button at bounding box center [223, 237] width 31 height 19
click at [266, 239] on button at bounding box center [280, 237] width 31 height 19
click at [189, 241] on span "Default" at bounding box center [183, 237] width 25 height 19
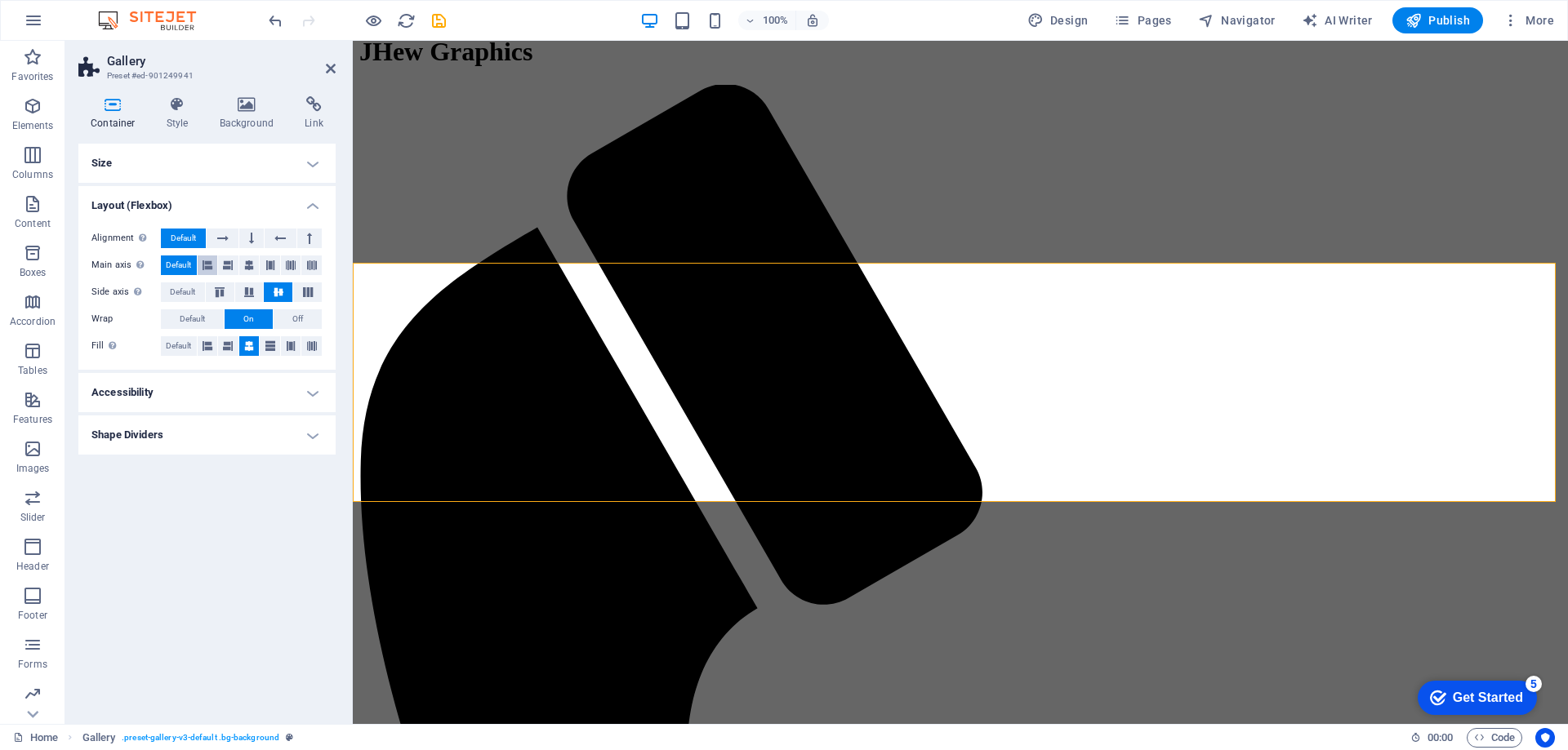
click at [209, 260] on icon at bounding box center [207, 265] width 10 height 19
click at [184, 266] on span "Default" at bounding box center [177, 265] width 25 height 19
click at [176, 105] on icon at bounding box center [177, 104] width 46 height 17
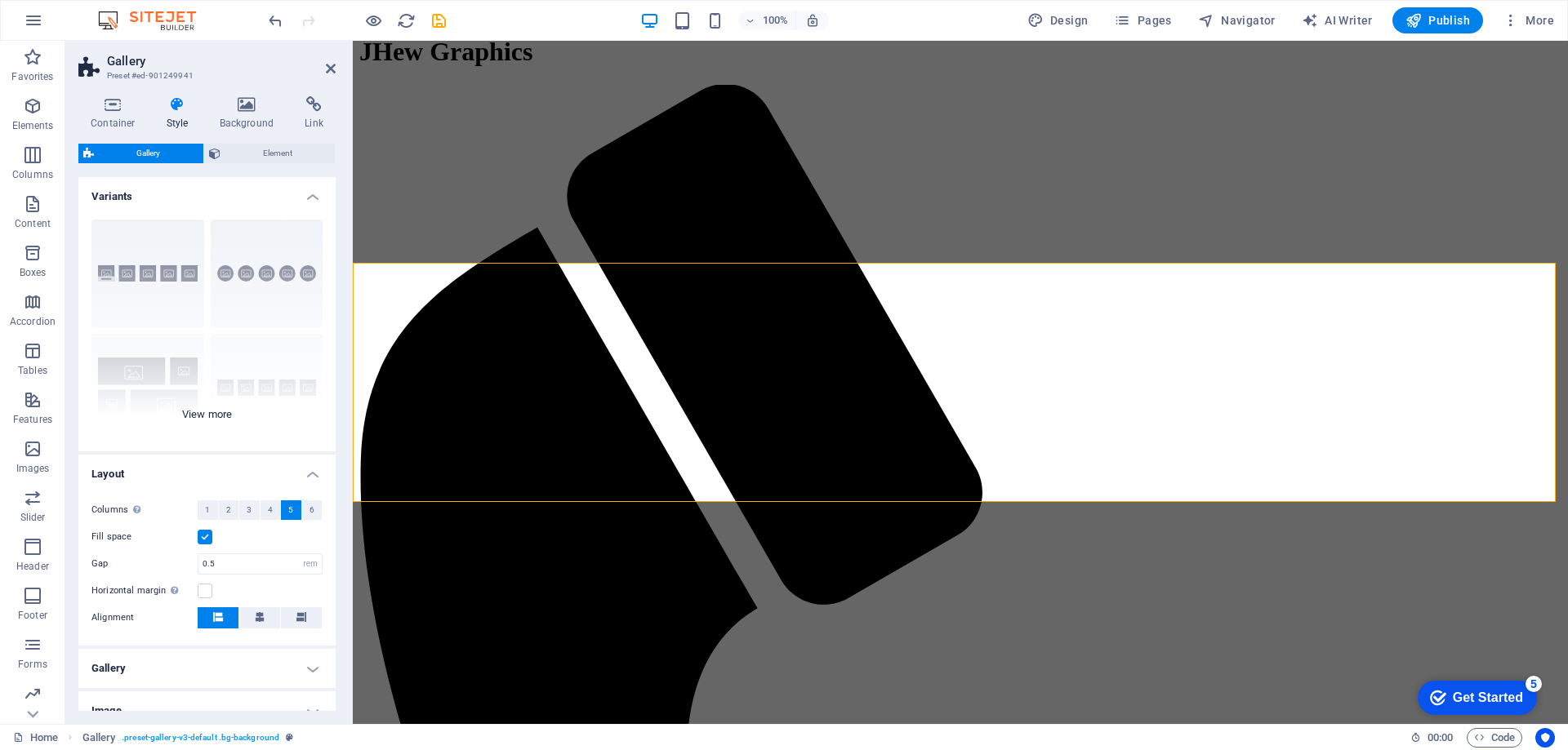
click at [135, 370] on div "Captions Circle Collage Default Grid Grid shifted" at bounding box center [207, 329] width 257 height 245
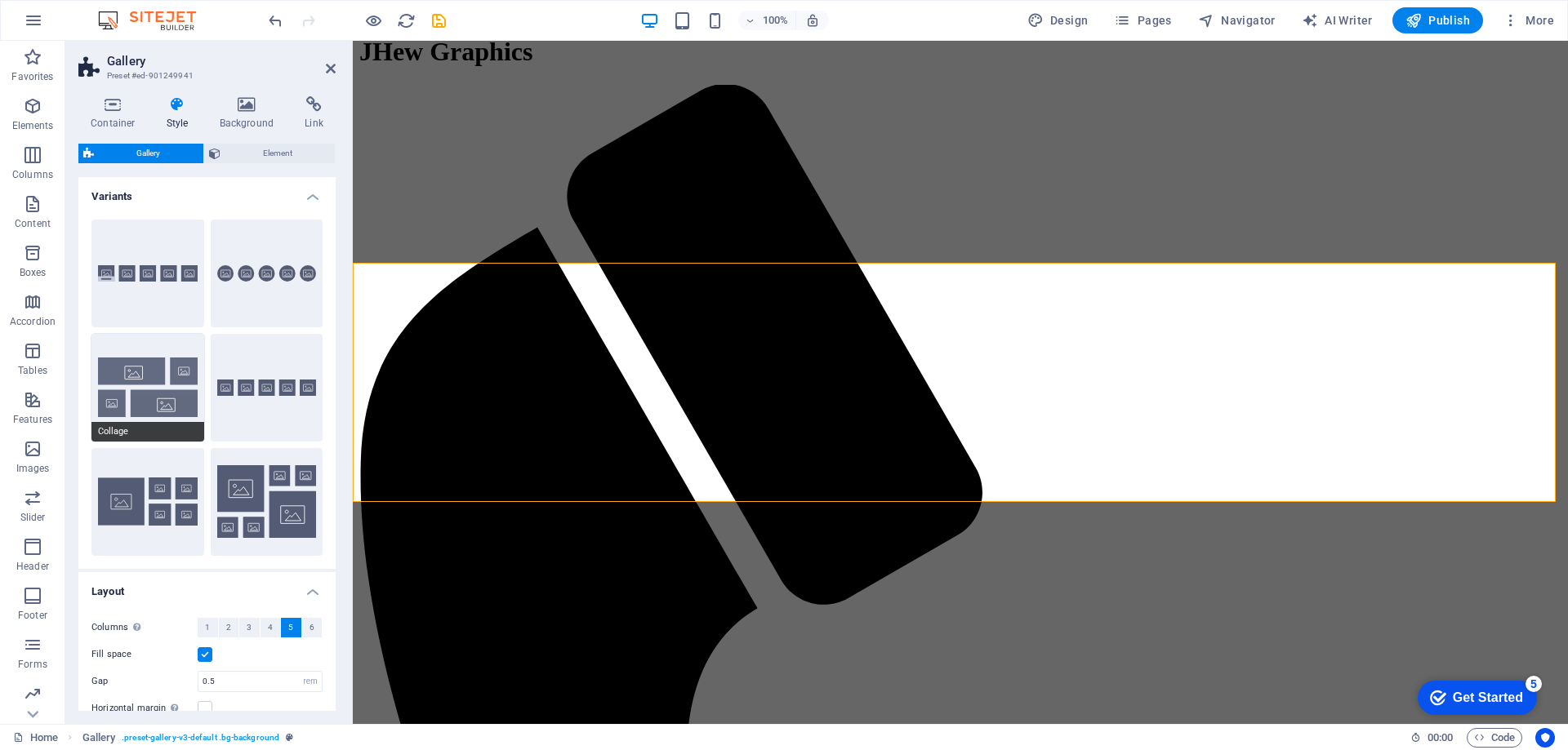
click at [162, 382] on button "Collage" at bounding box center [148, 387] width 113 height 108
type input "2"
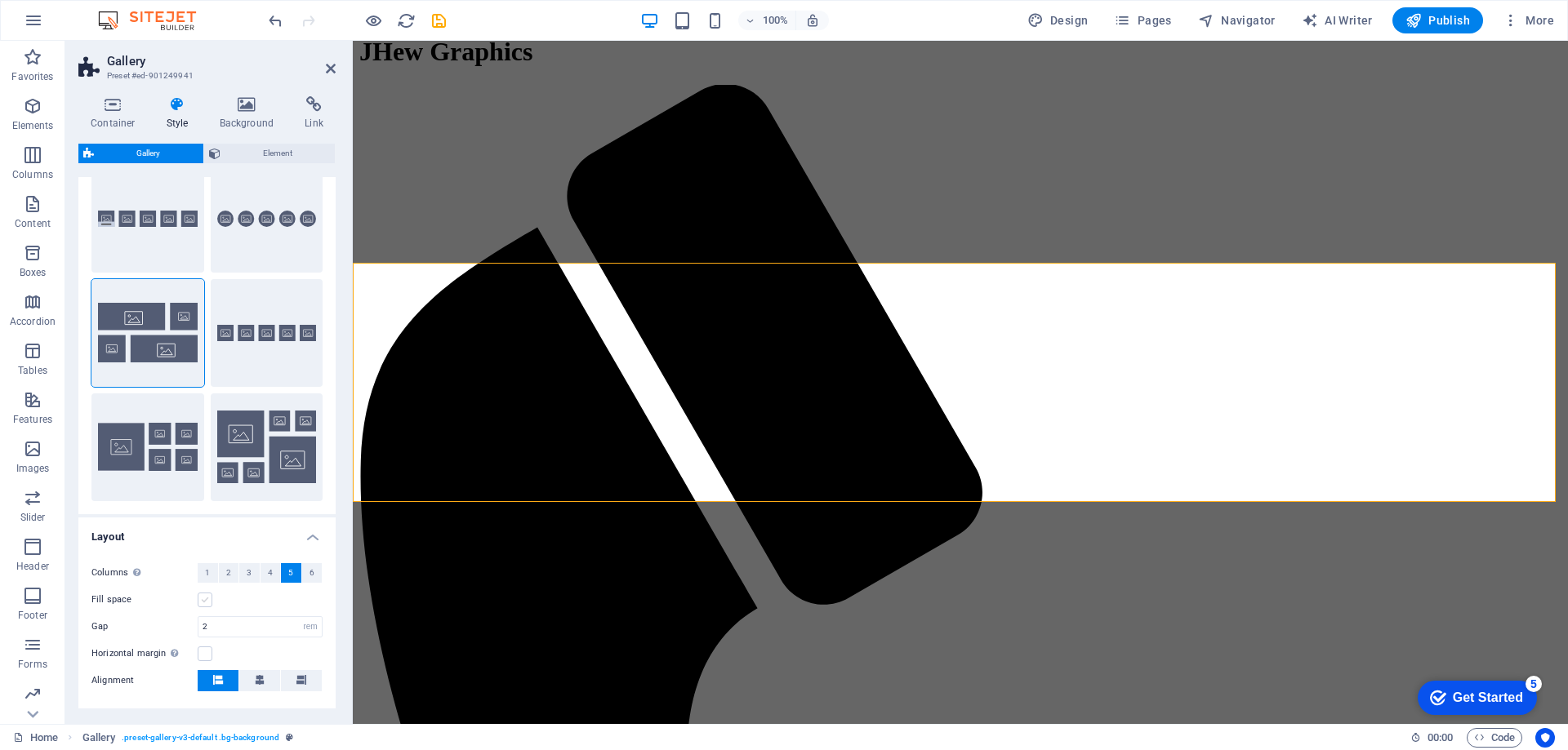
click at [200, 595] on label at bounding box center [205, 600] width 15 height 15
click at [0, 0] on input "Fill space" at bounding box center [0, 0] width 0 height 0
click at [148, 225] on button "Captions" at bounding box center [148, 219] width 113 height 108
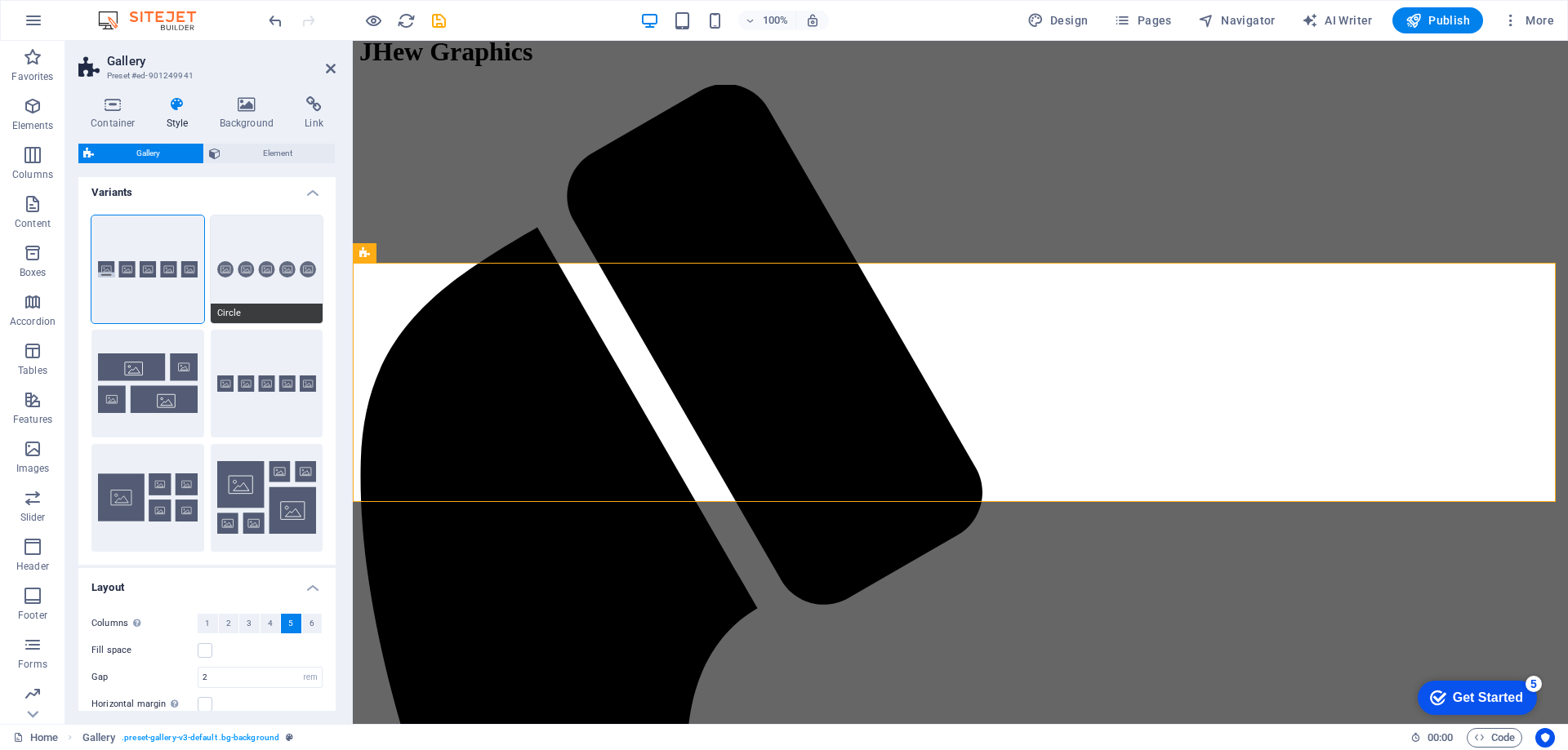
scroll to position [0, 0]
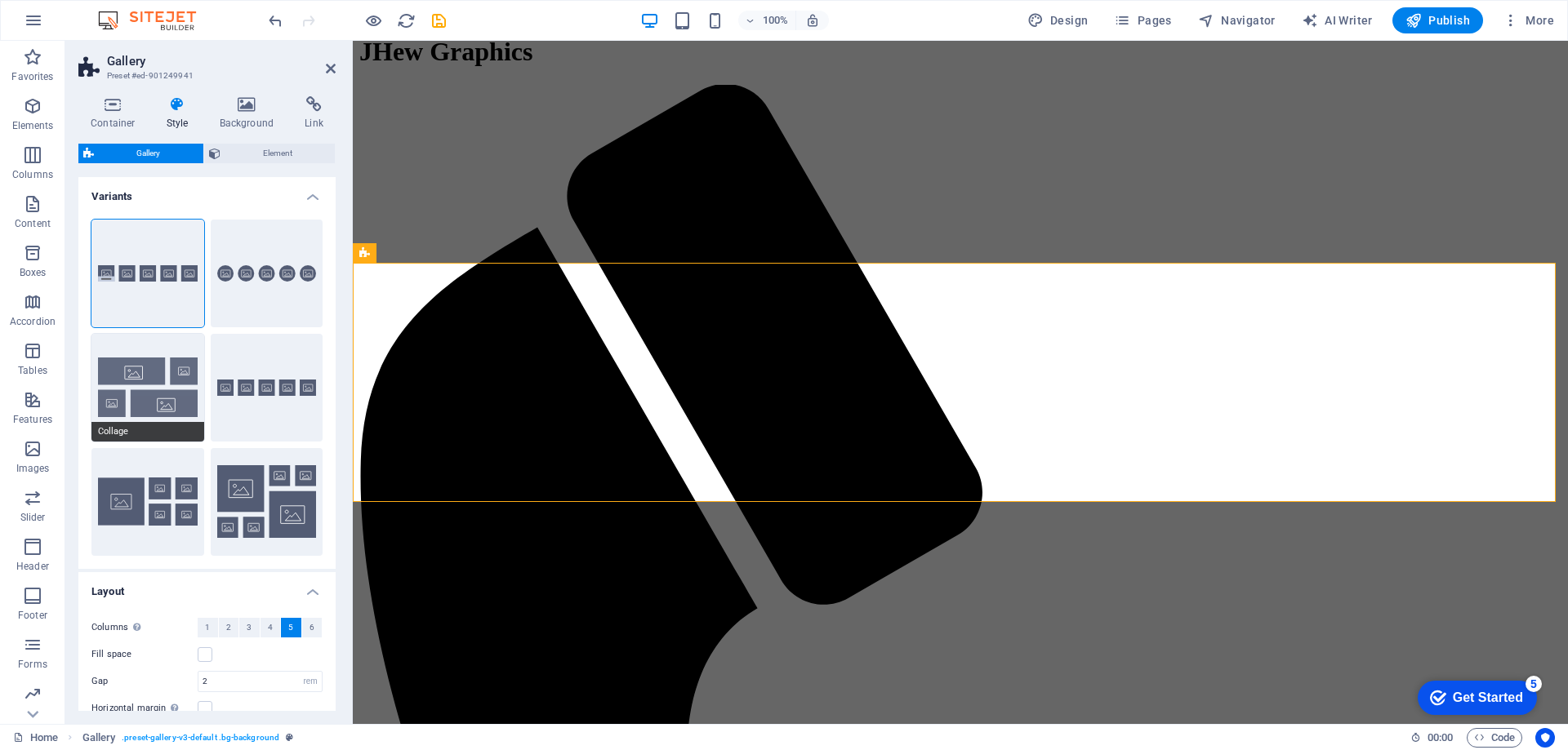
click at [148, 355] on button "Collage" at bounding box center [148, 387] width 113 height 108
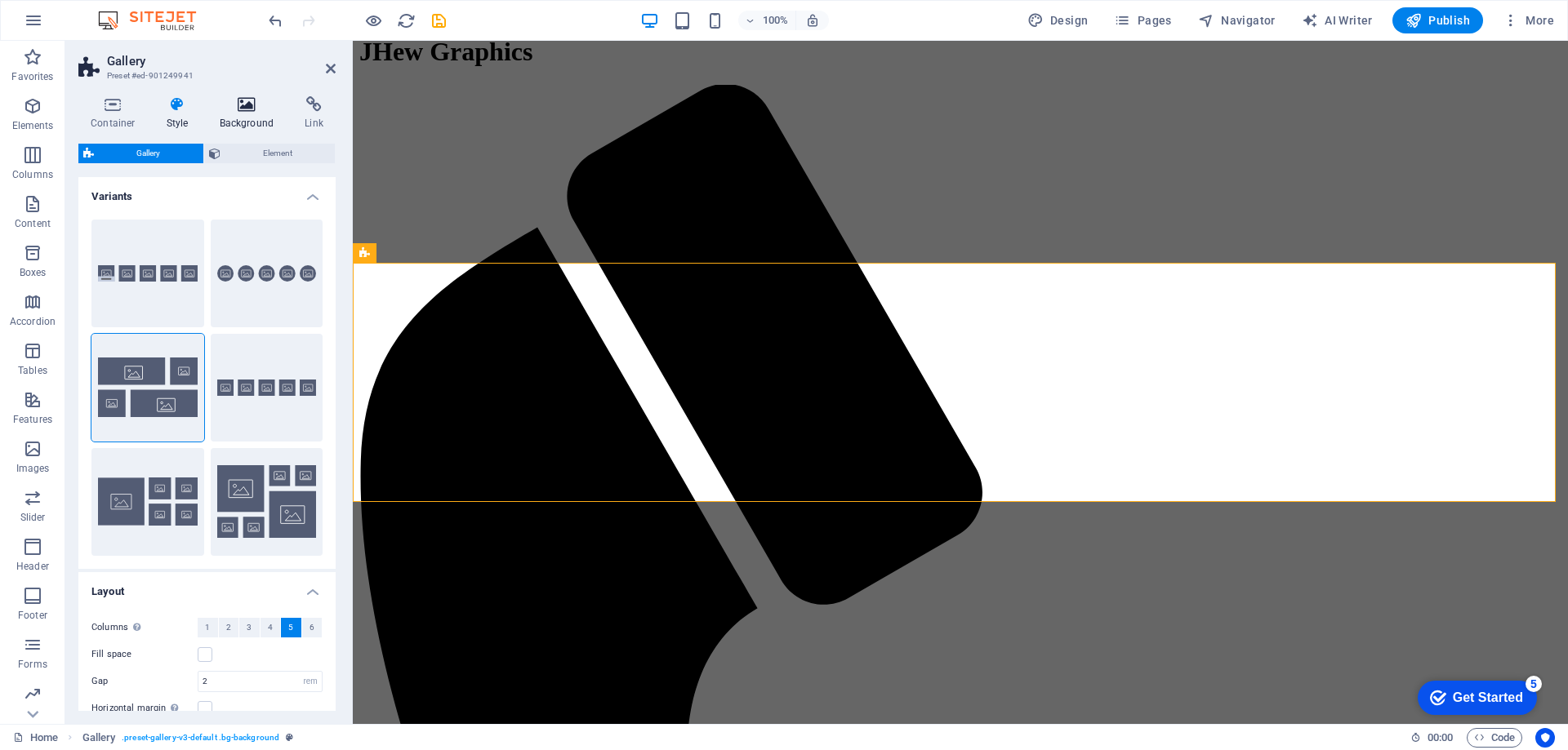
click at [241, 113] on h4 "Background" at bounding box center [249, 113] width 86 height 34
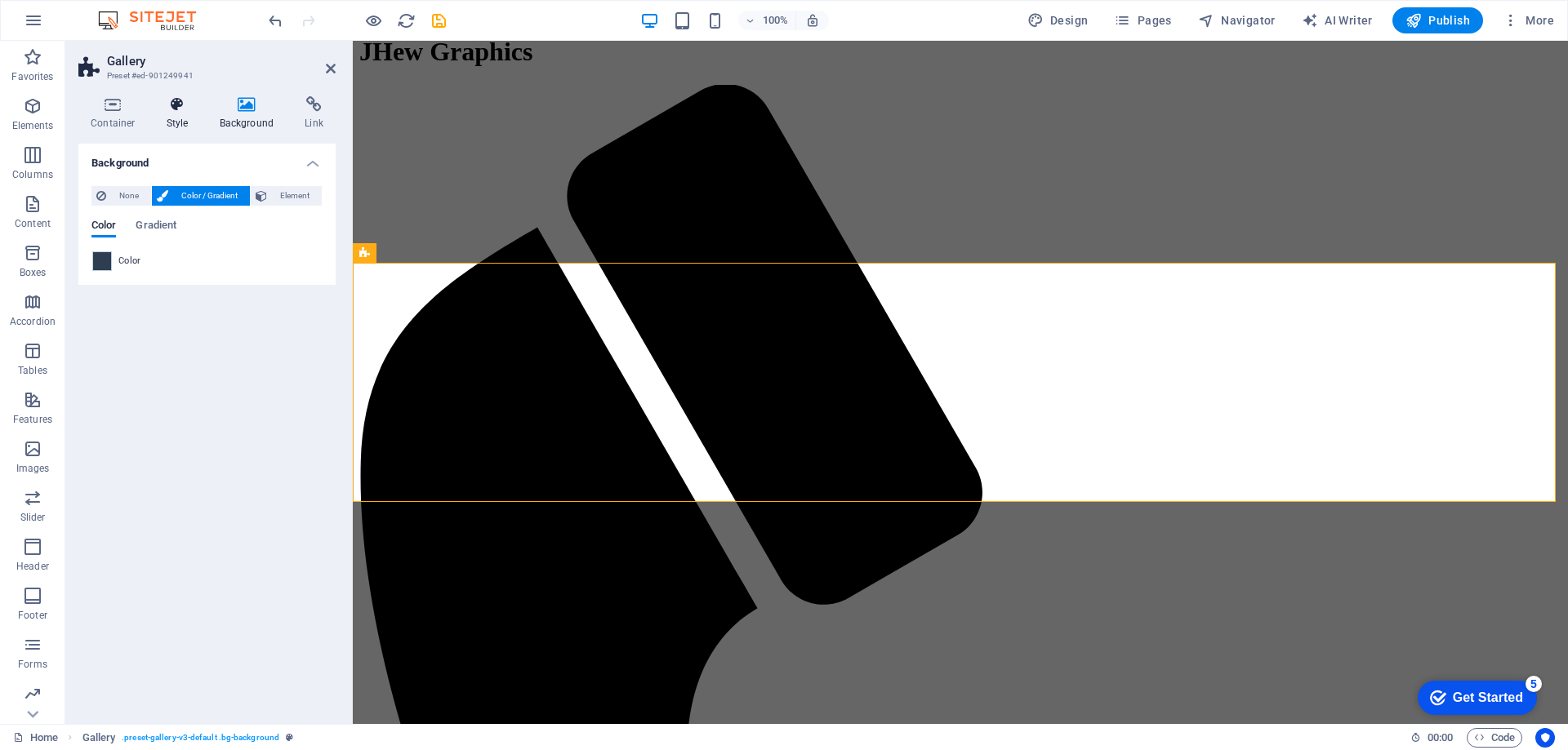
click at [184, 111] on icon at bounding box center [177, 104] width 46 height 17
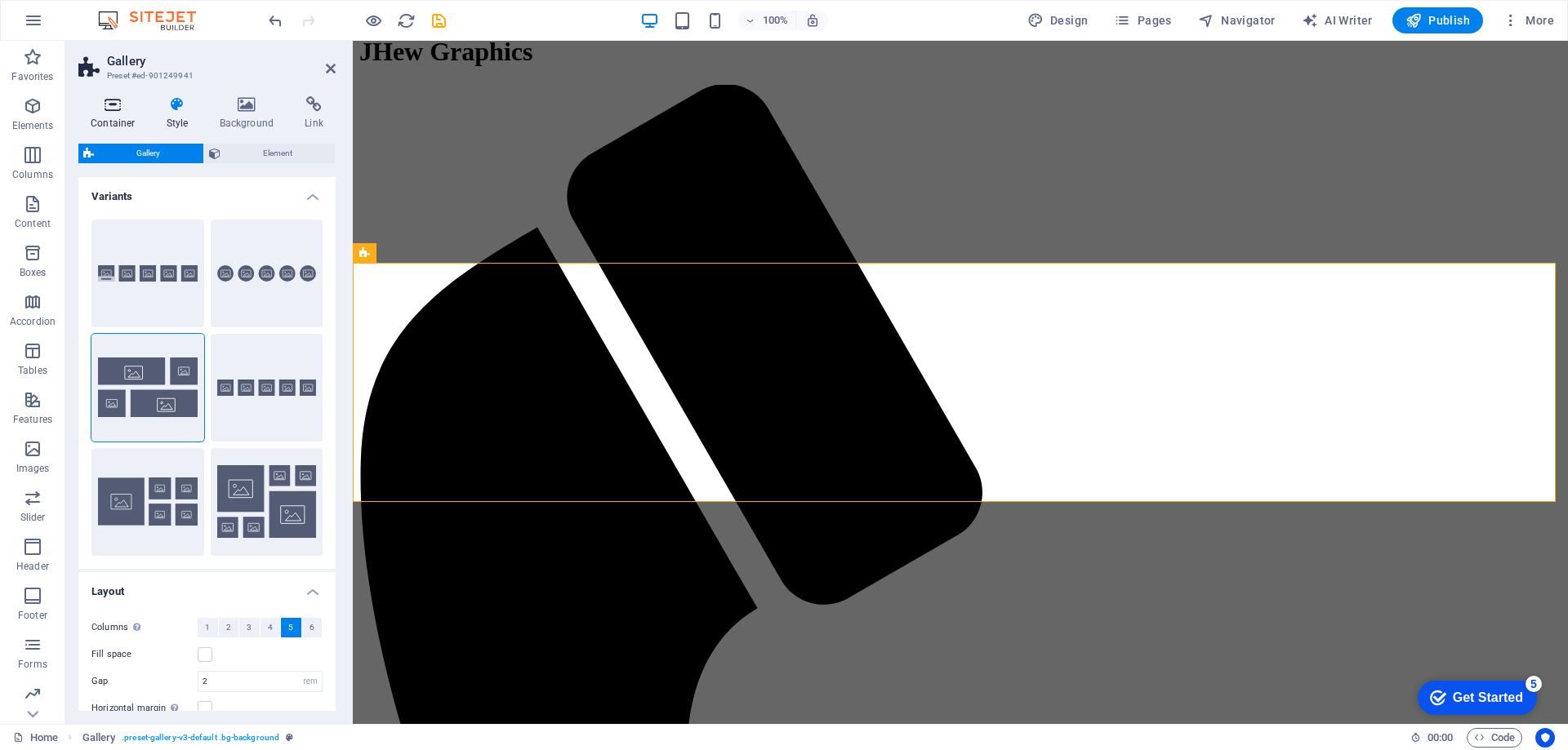
click at [107, 111] on icon at bounding box center [113, 104] width 69 height 17
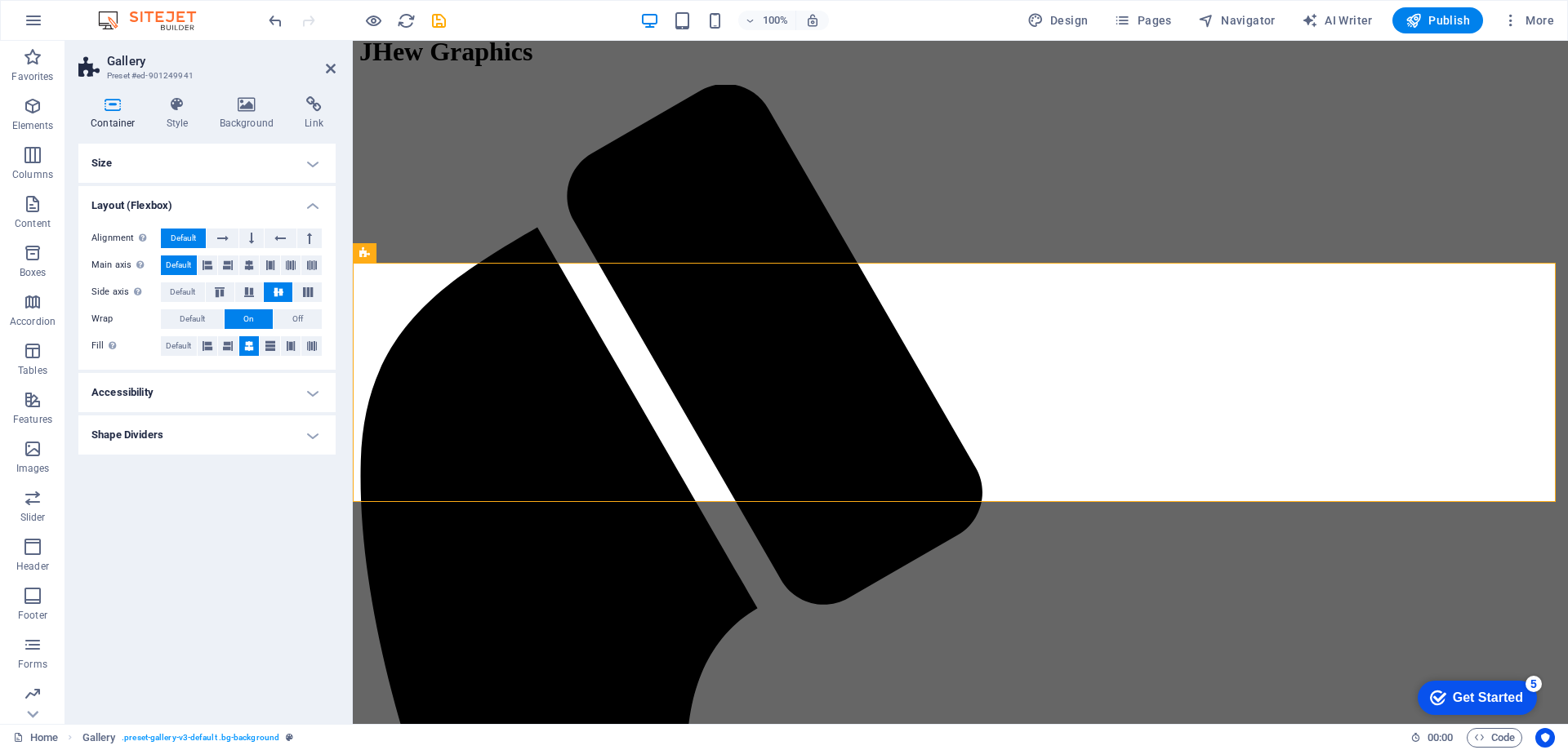
click at [151, 164] on h4 "Size" at bounding box center [207, 163] width 257 height 39
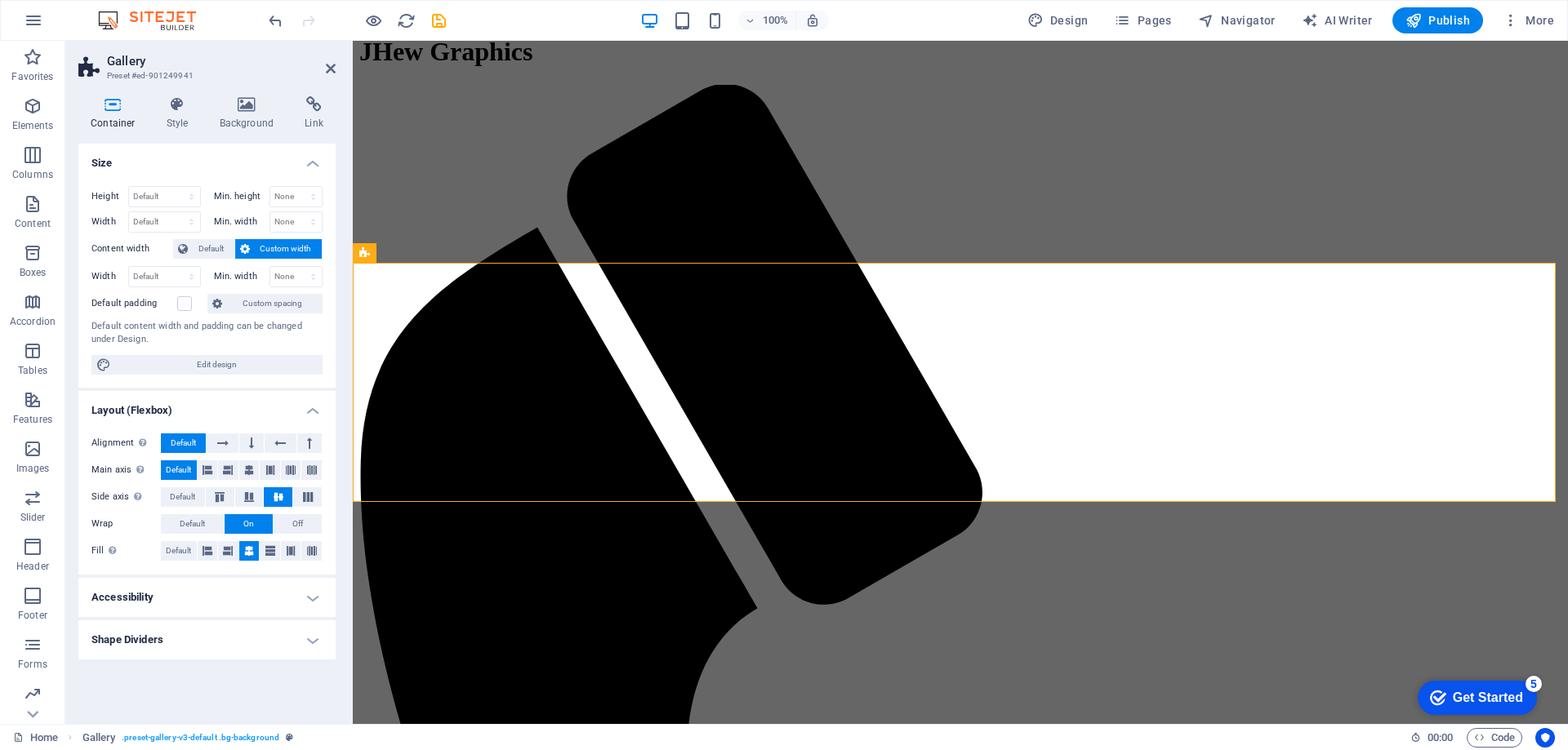
click at [156, 163] on h4 "Size" at bounding box center [207, 159] width 257 height 30
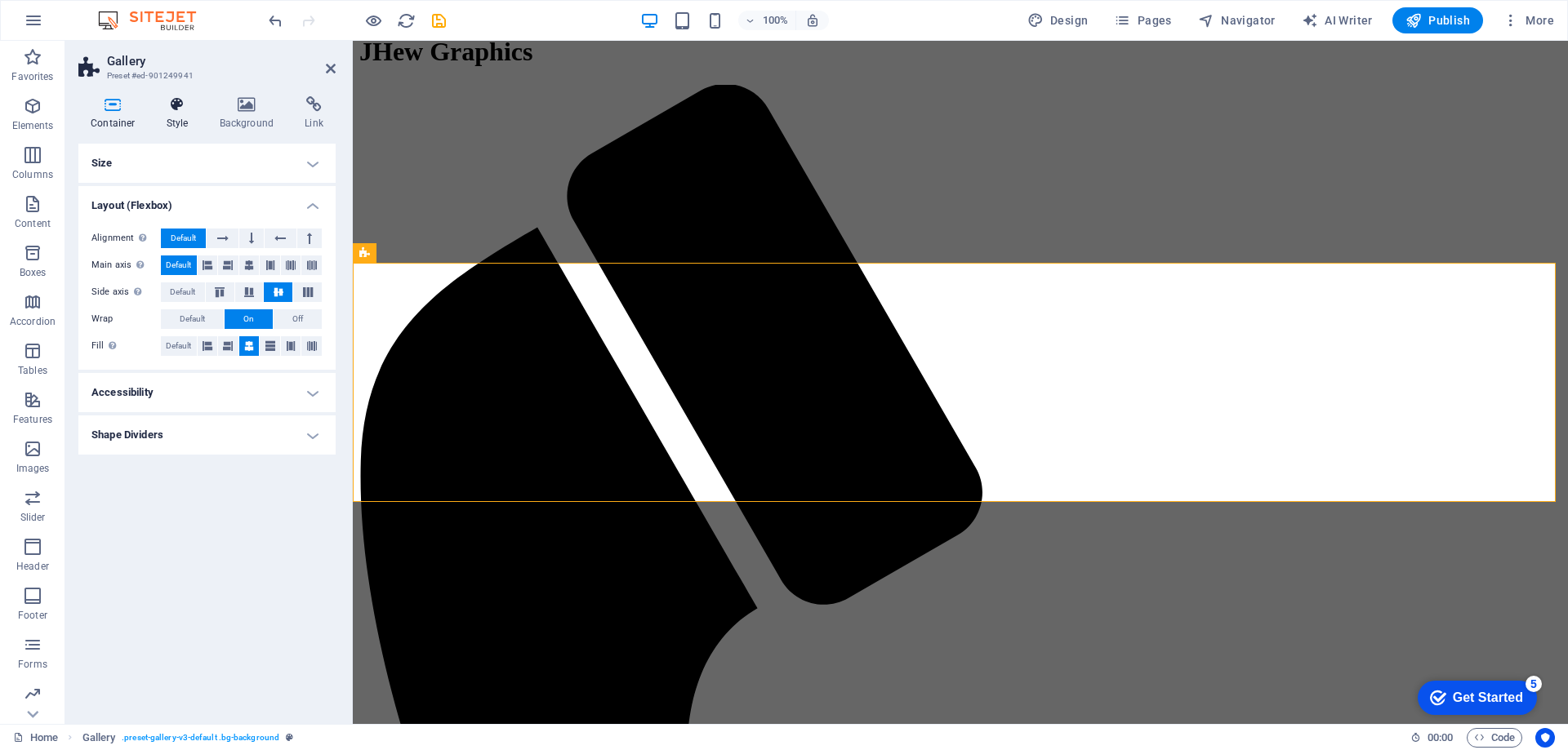
click at [188, 107] on icon at bounding box center [177, 104] width 46 height 17
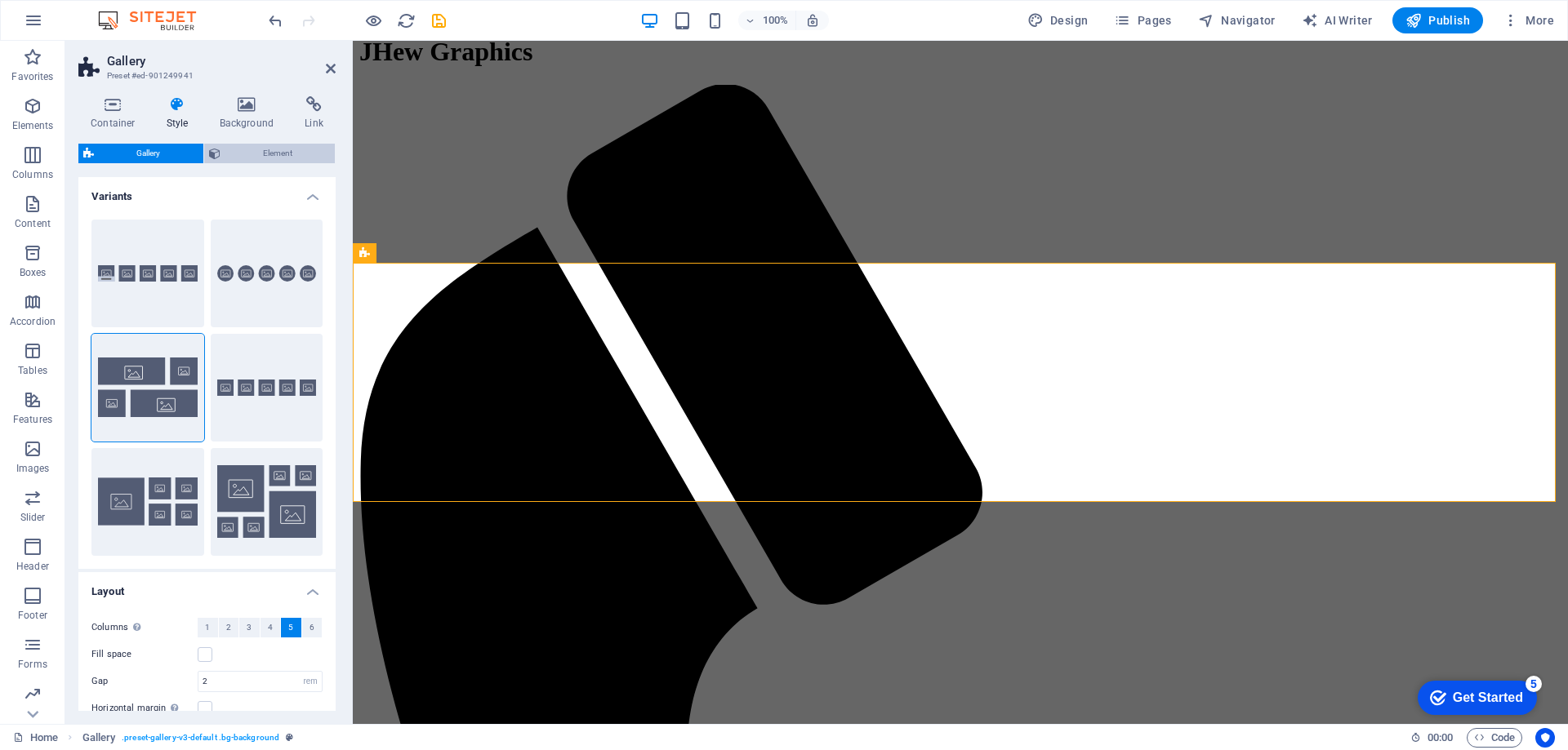
click at [268, 151] on span "Element" at bounding box center [278, 153] width 105 height 19
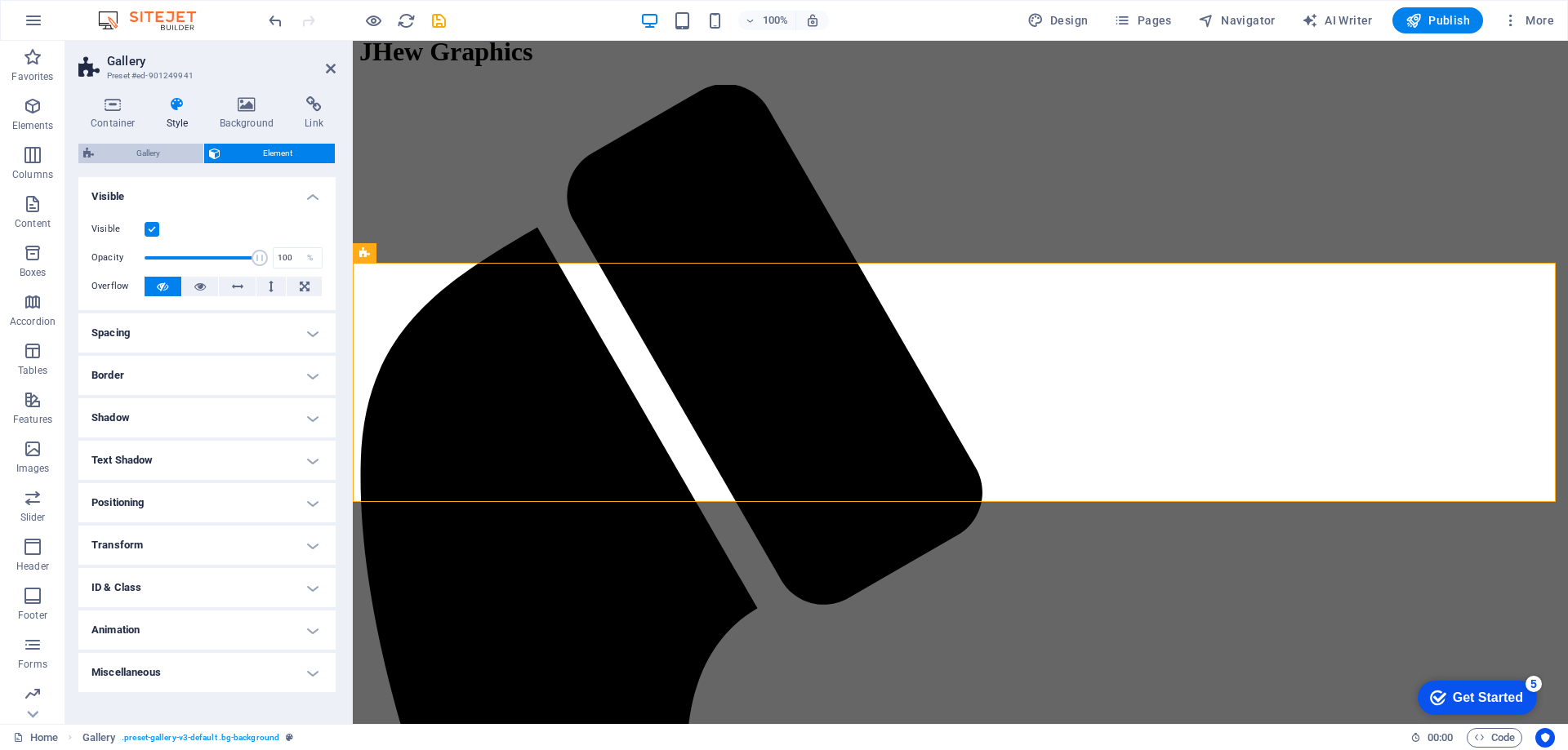
click at [140, 151] on span "Gallery" at bounding box center [149, 153] width 100 height 19
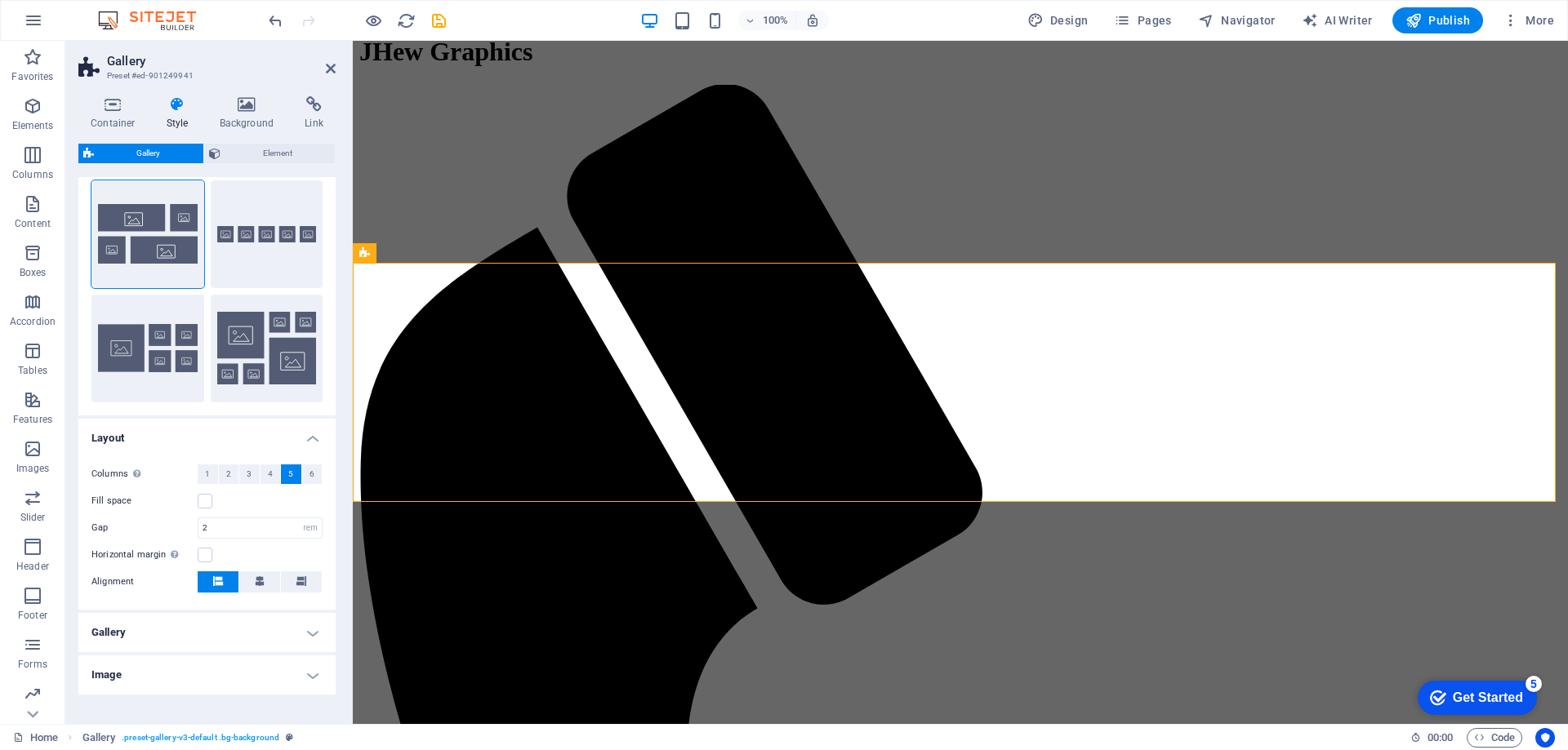
scroll to position [202, 0]
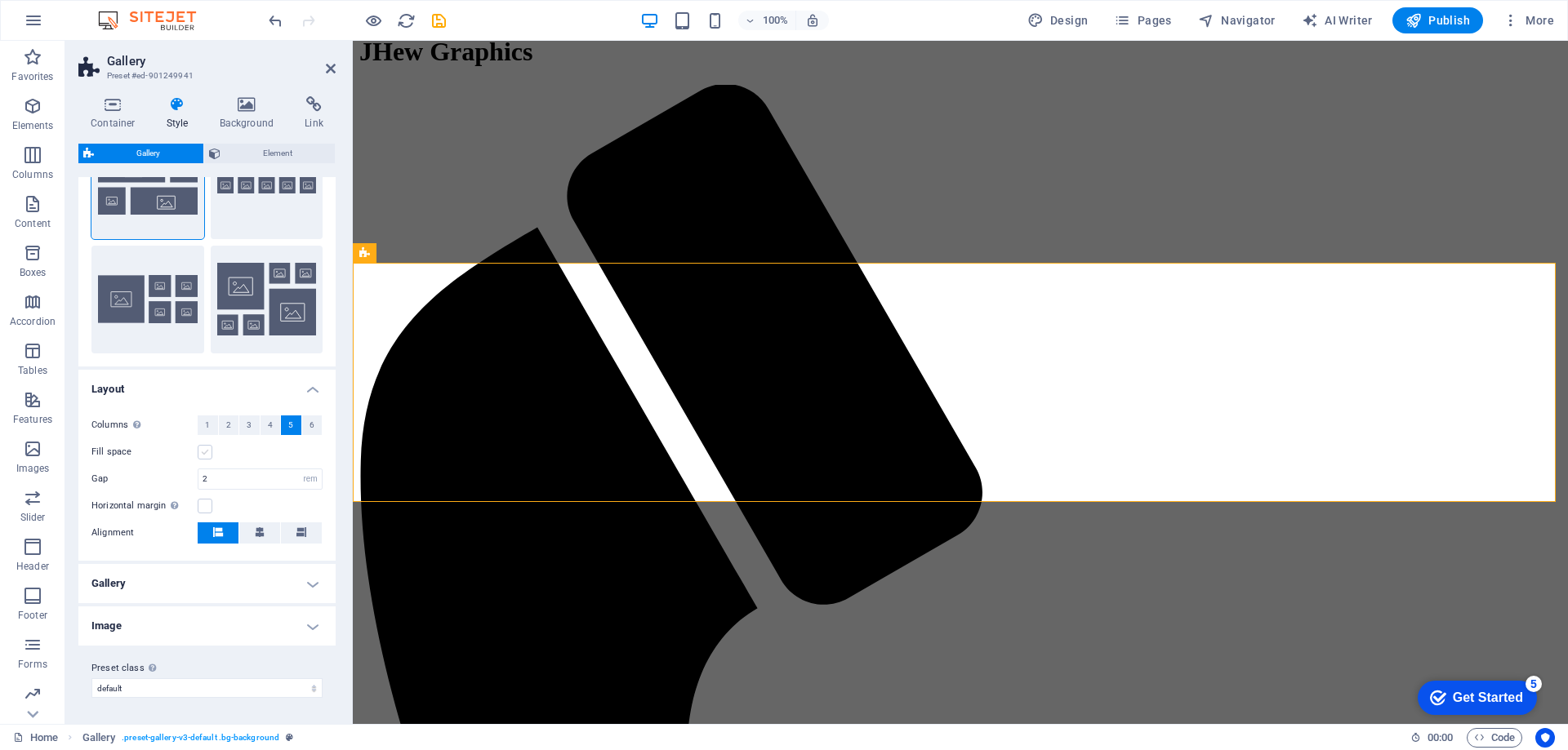
click at [203, 447] on label at bounding box center [205, 453] width 15 height 15
click at [0, 0] on input "Fill space" at bounding box center [0, 0] width 0 height 0
click at [235, 482] on input "2" at bounding box center [260, 478] width 123 height 19
click at [310, 477] on select "px rem % vh vw" at bounding box center [310, 478] width 23 height 19
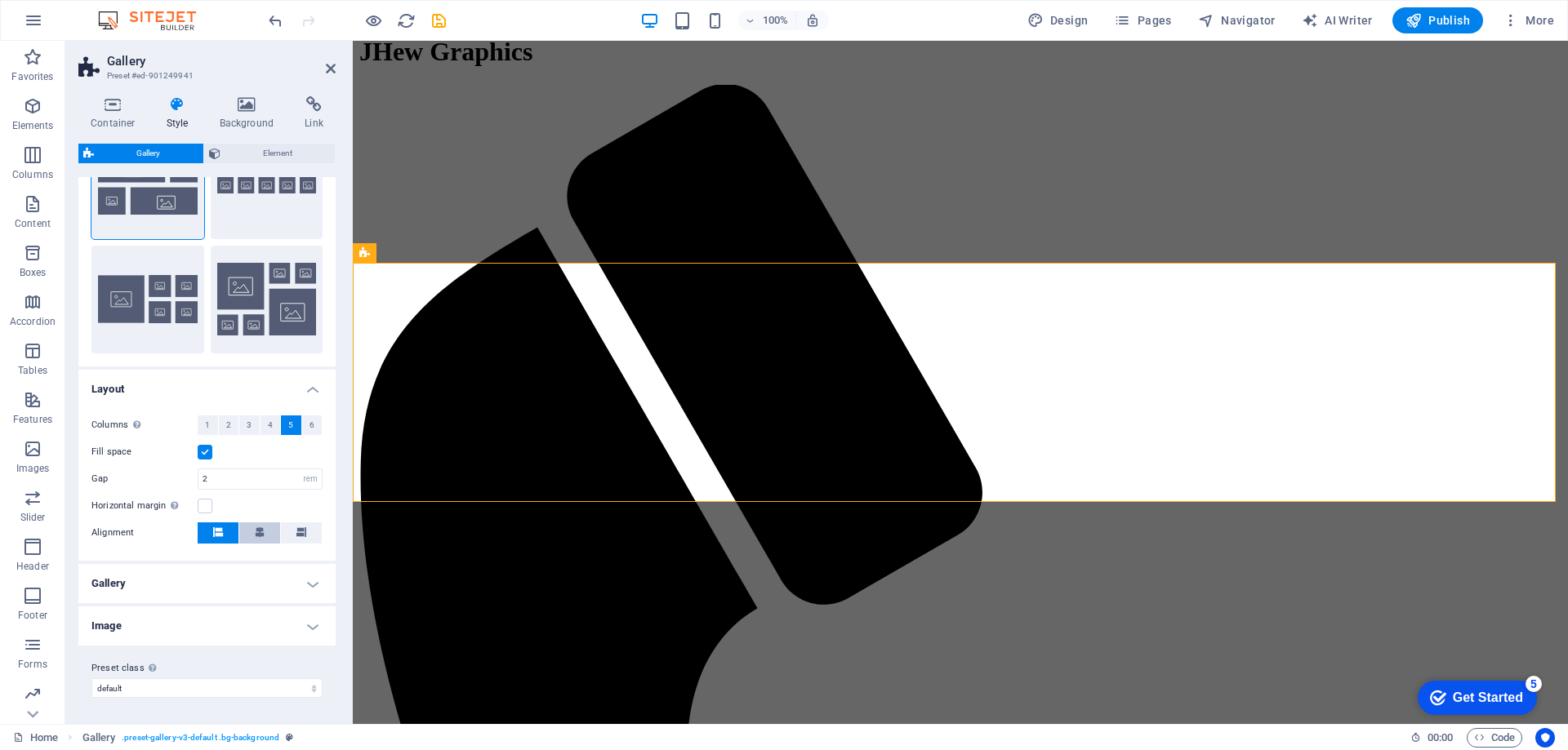
click at [242, 526] on button at bounding box center [260, 533] width 41 height 21
click at [297, 532] on icon at bounding box center [301, 532] width 10 height 10
click at [213, 532] on icon at bounding box center [218, 532] width 10 height 10
click at [200, 567] on h4 "Gallery" at bounding box center [207, 584] width 257 height 39
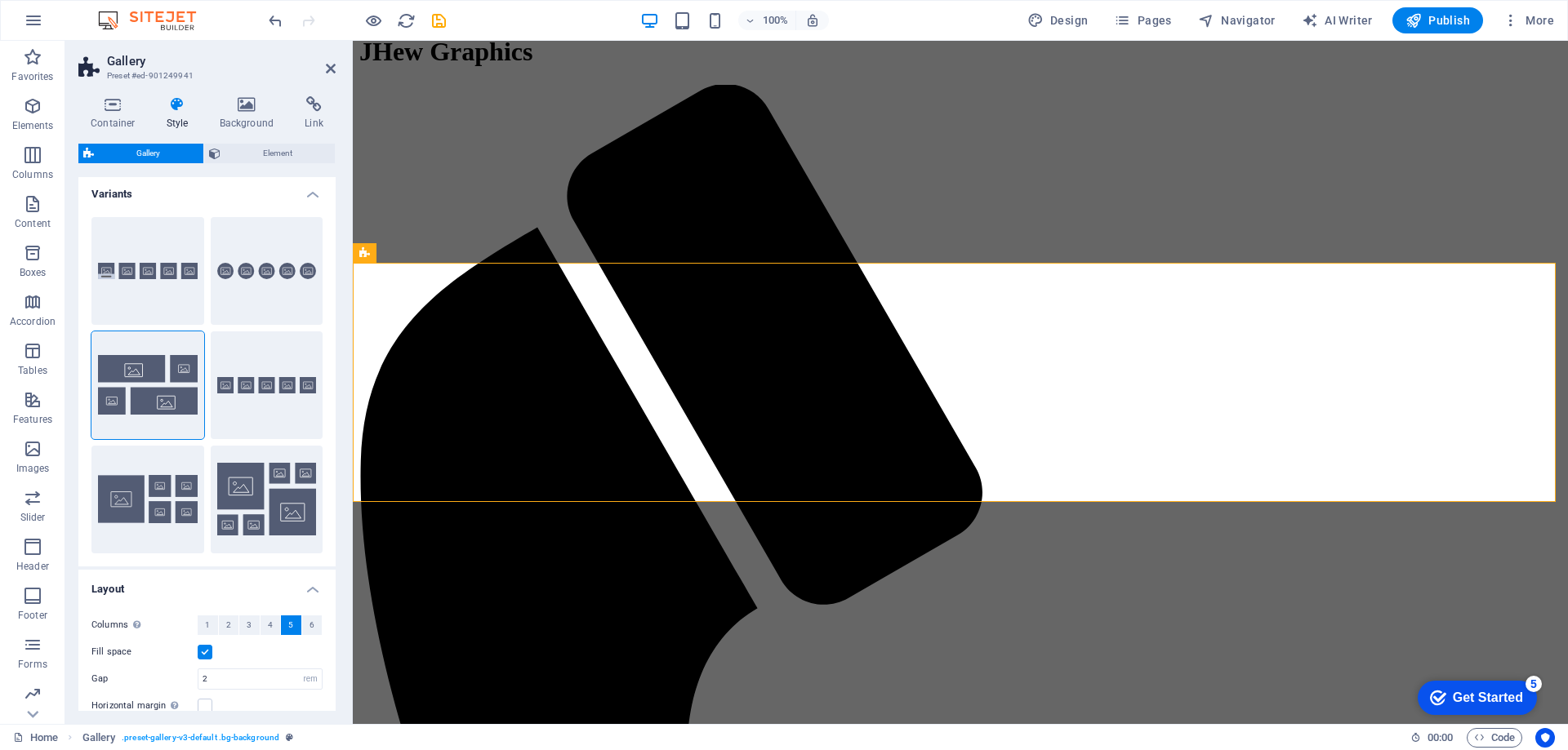
scroll to position [0, 0]
click at [332, 67] on icon at bounding box center [331, 68] width 10 height 13
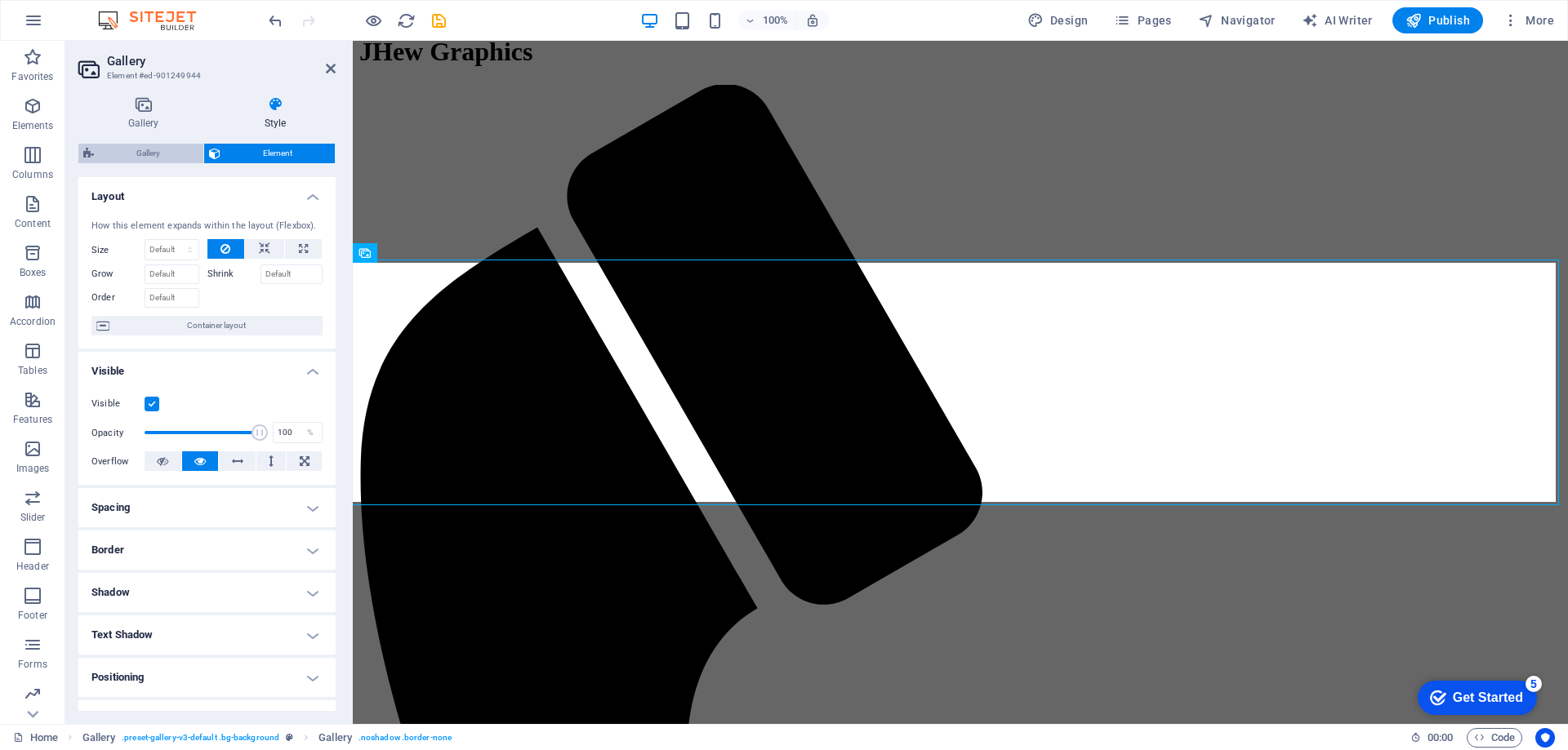
click at [162, 149] on span "Gallery" at bounding box center [149, 153] width 100 height 19
select select "rem"
select select "collage"
select select "fade"
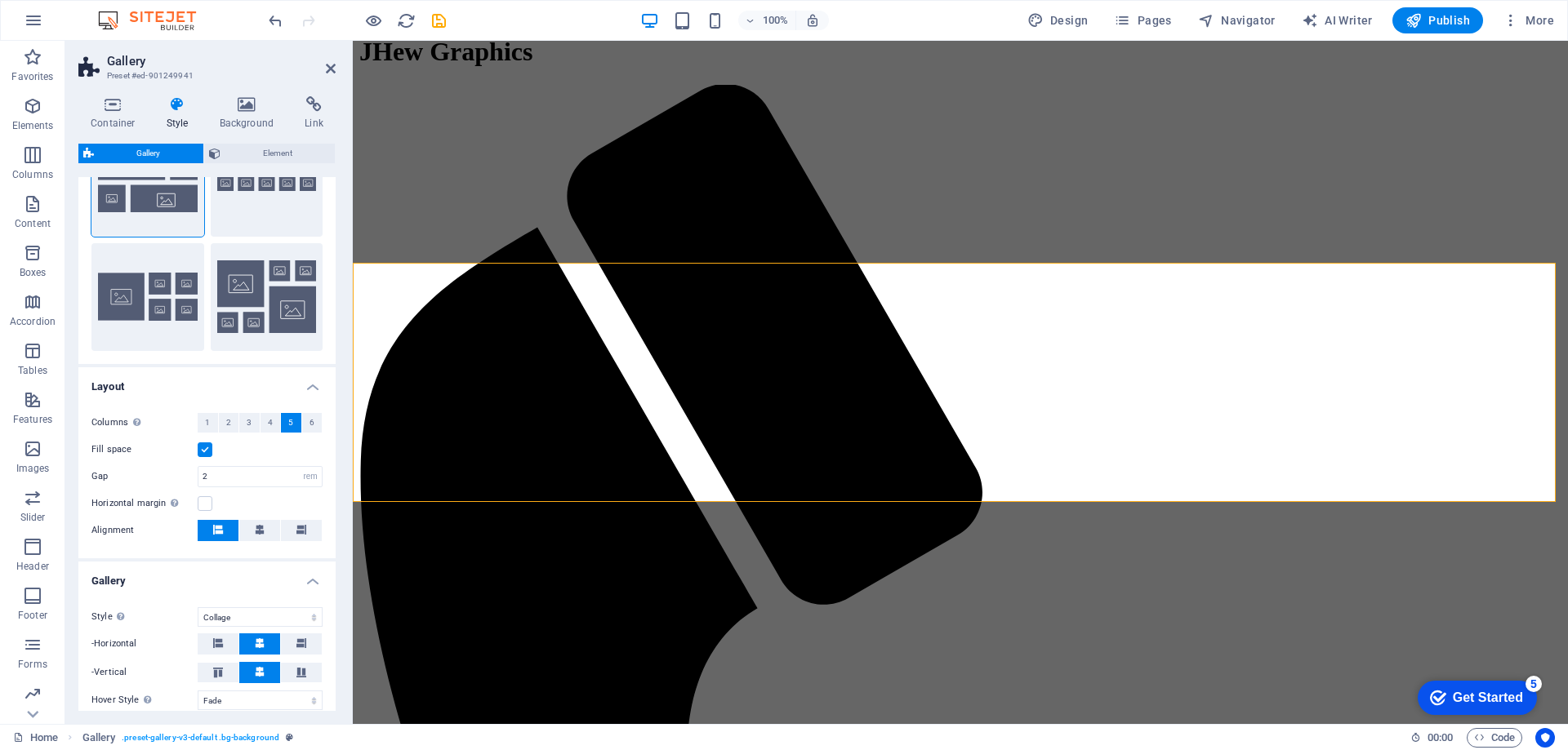
scroll to position [218, 0]
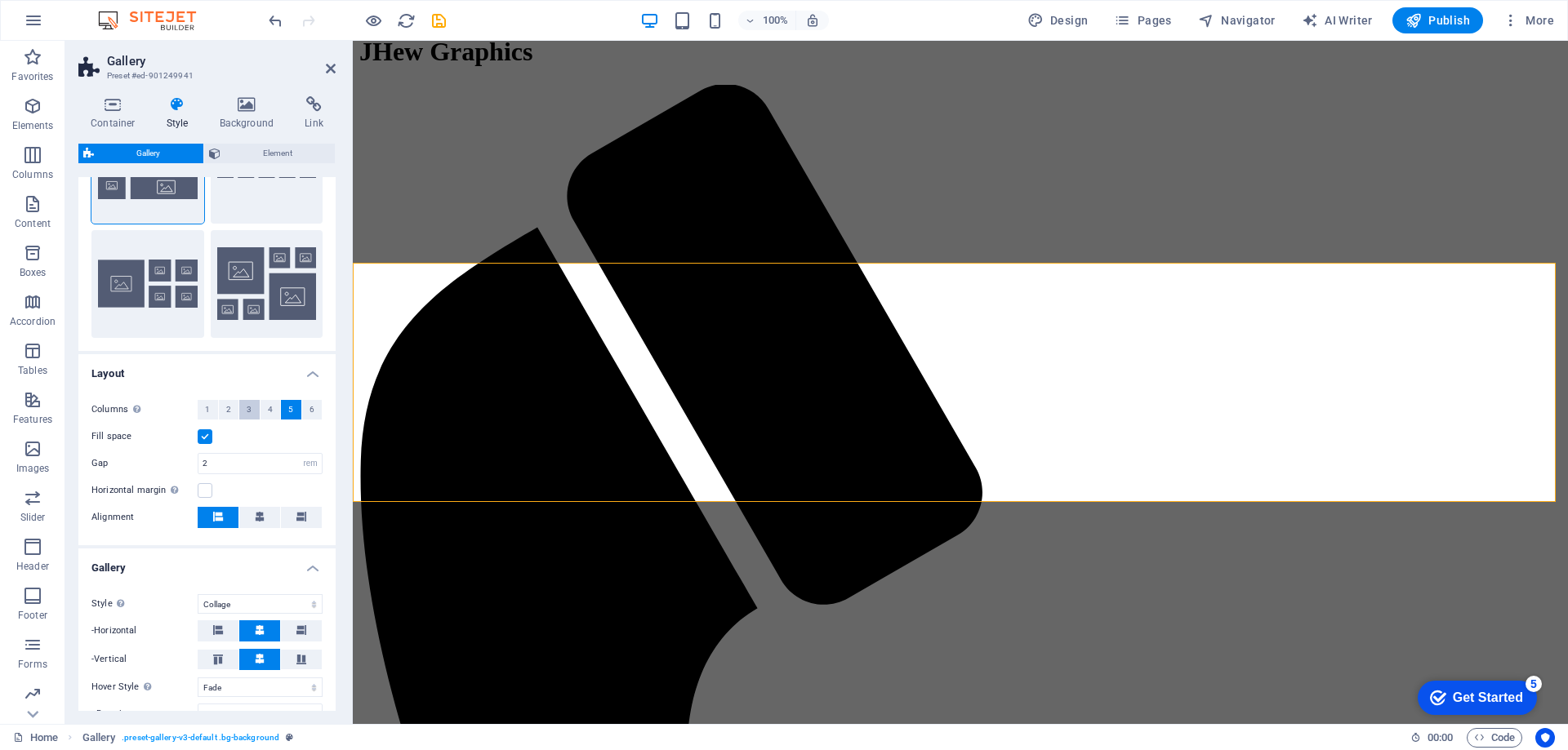
click at [250, 414] on button "3" at bounding box center [249, 409] width 20 height 19
click at [262, 408] on button "4" at bounding box center [271, 409] width 20 height 19
click at [308, 103] on icon at bounding box center [313, 104] width 43 height 17
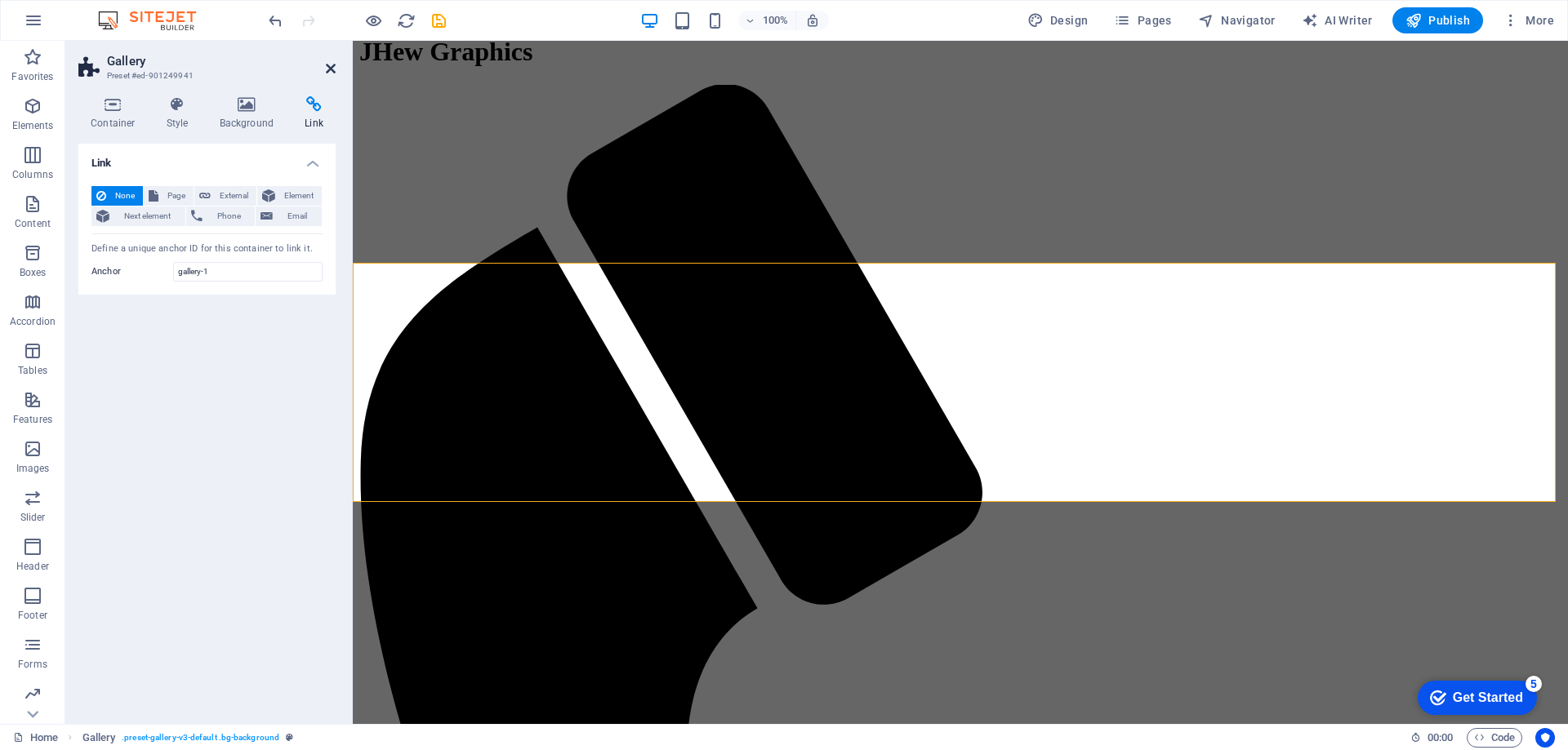
click at [334, 69] on icon at bounding box center [331, 68] width 10 height 13
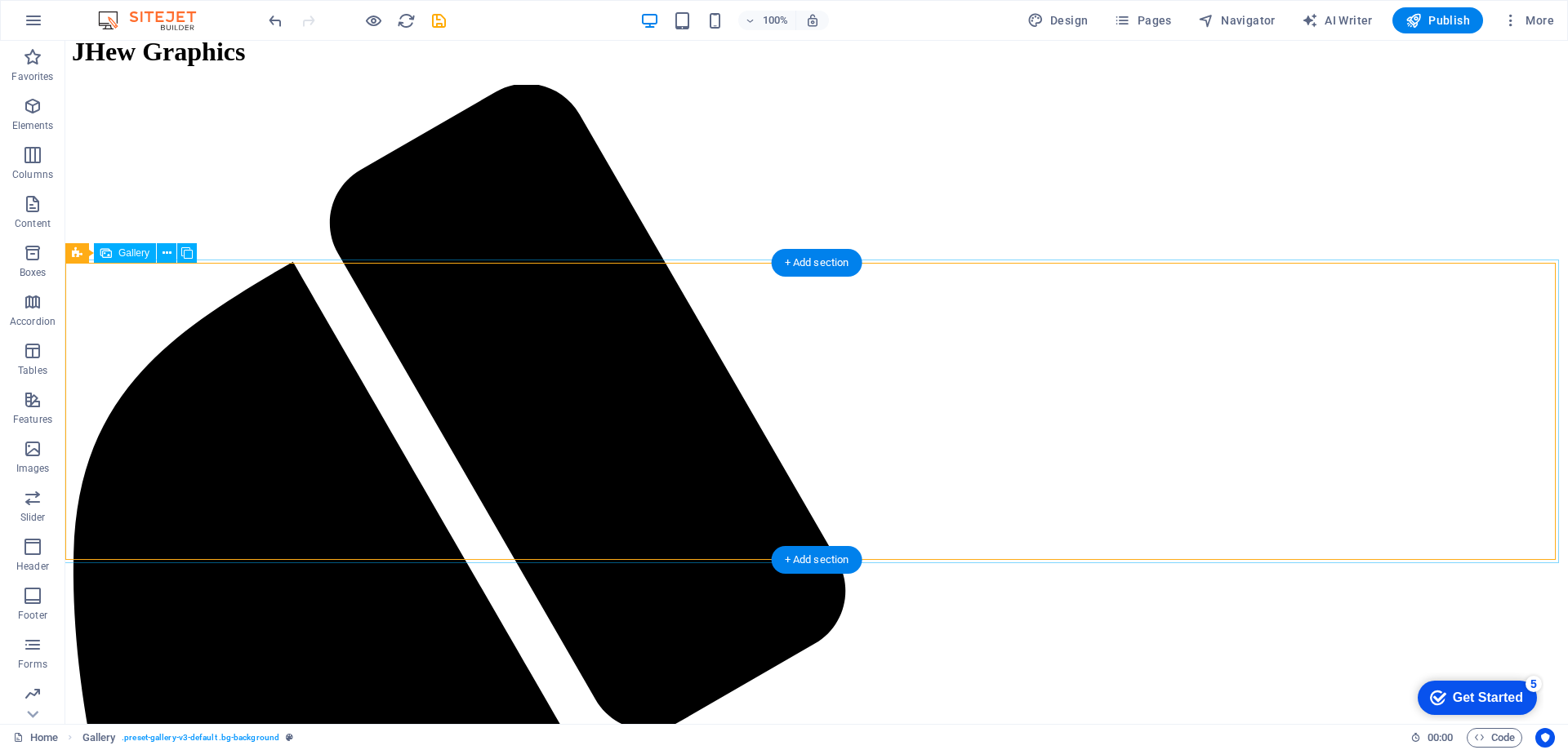
select select "px"
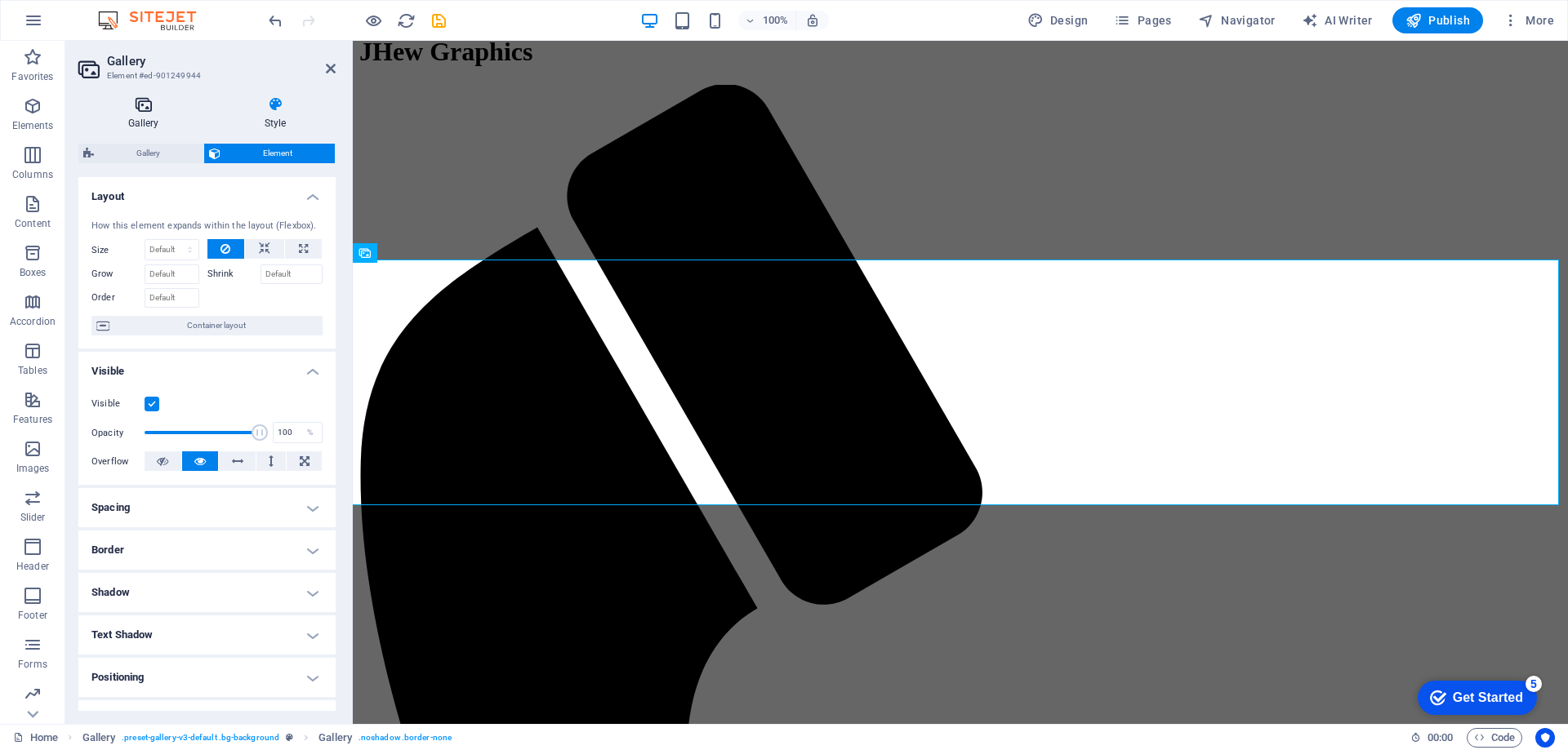
click at [140, 107] on icon at bounding box center [143, 104] width 130 height 17
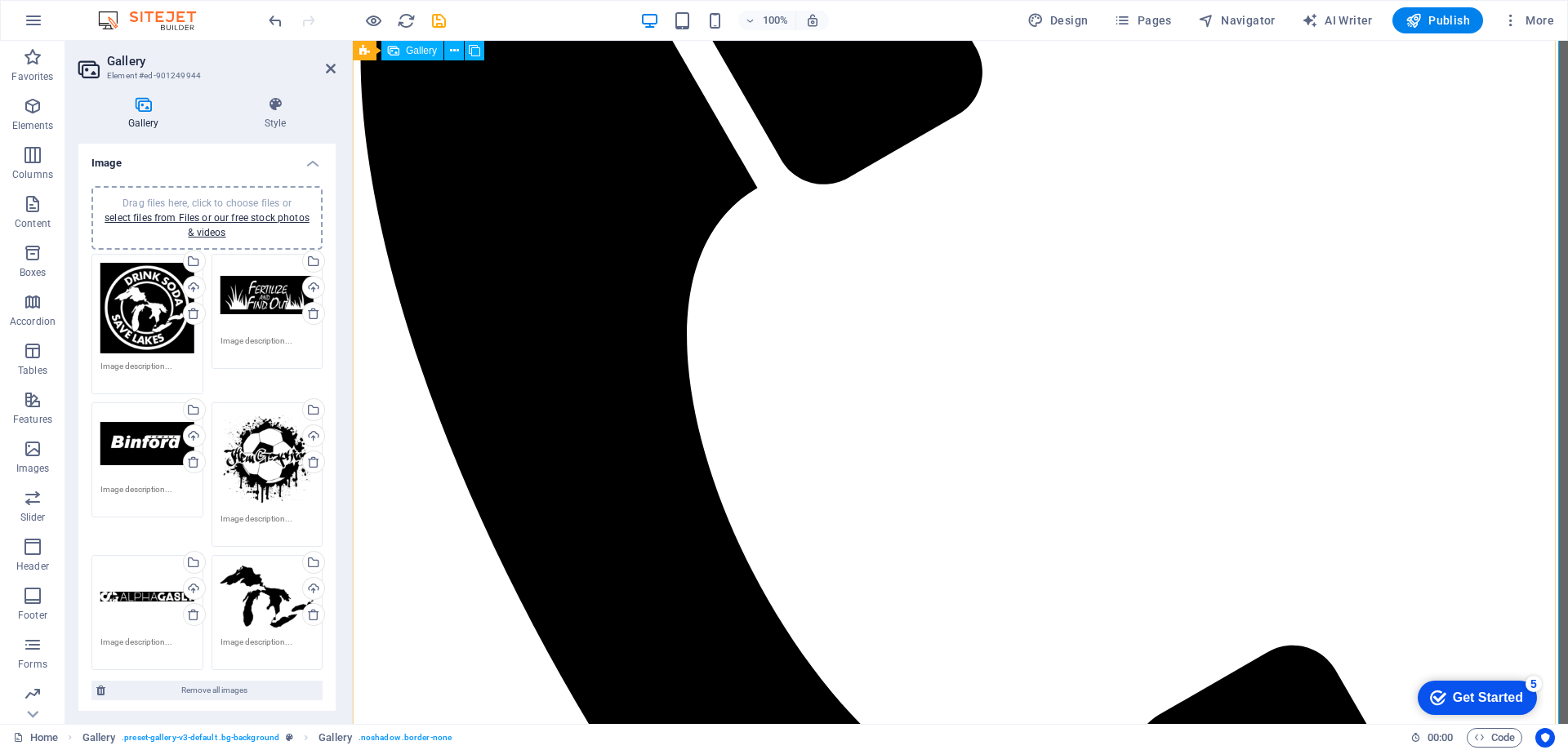
scroll to position [936, 0]
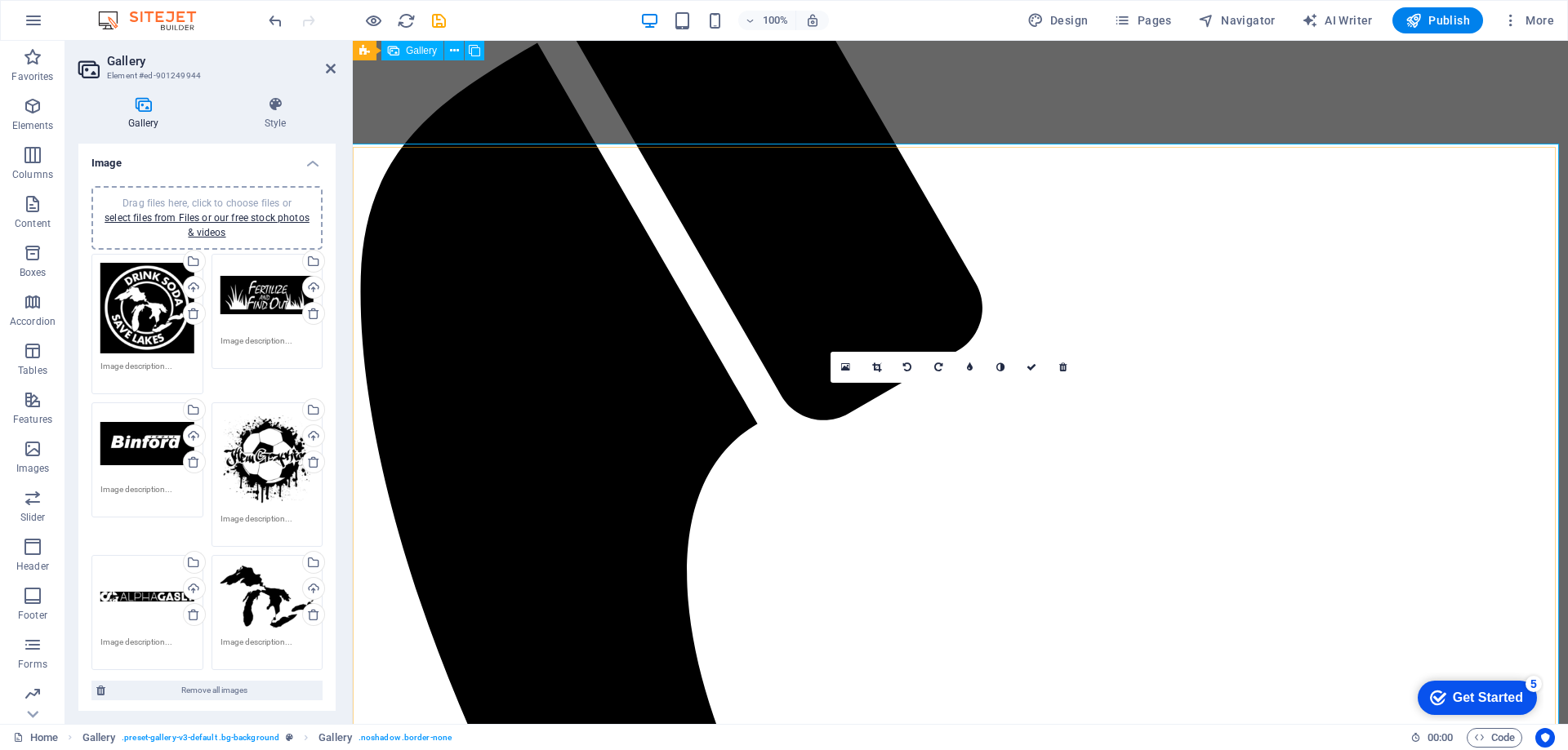
scroll to position [609, 0]
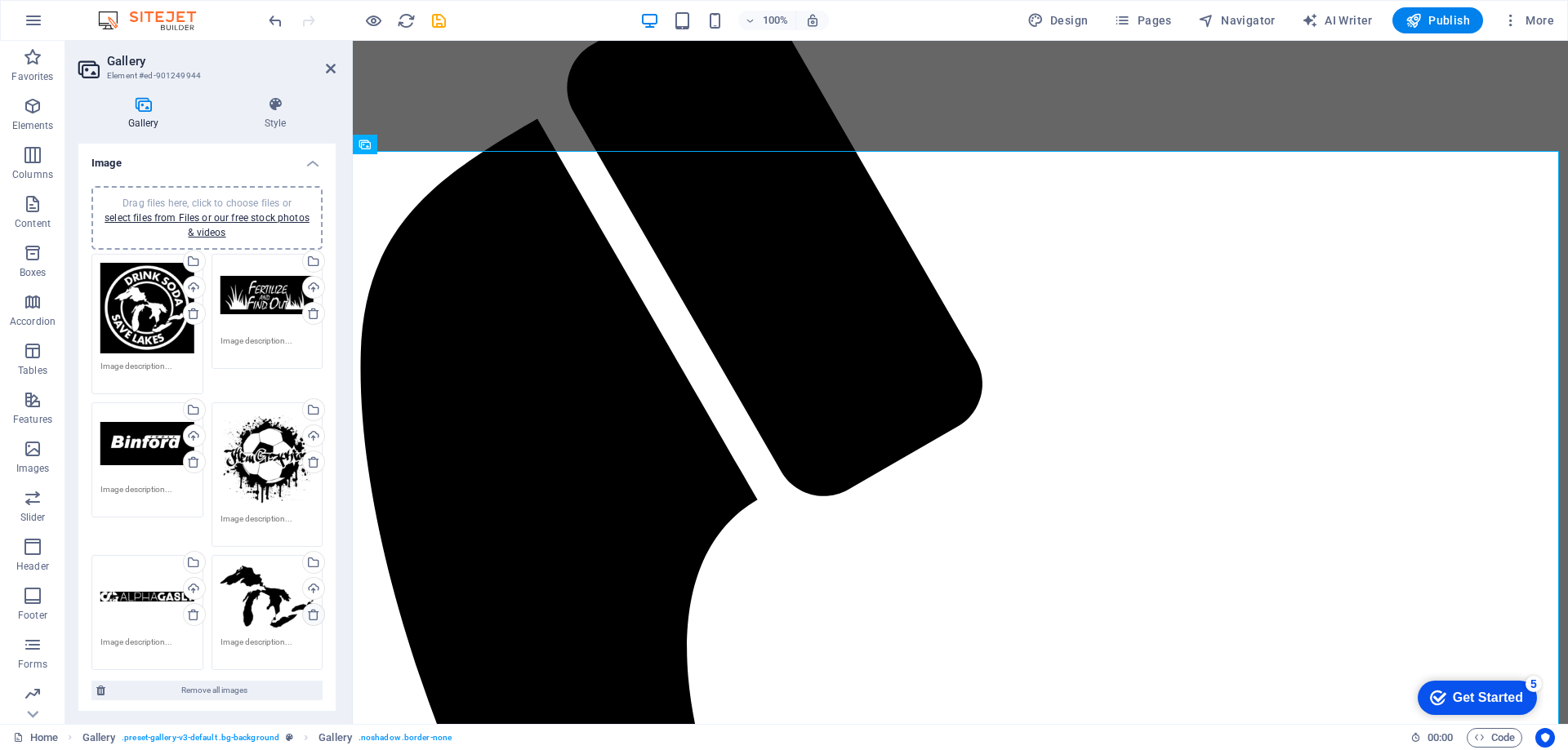
click at [313, 611] on icon at bounding box center [313, 614] width 13 height 13
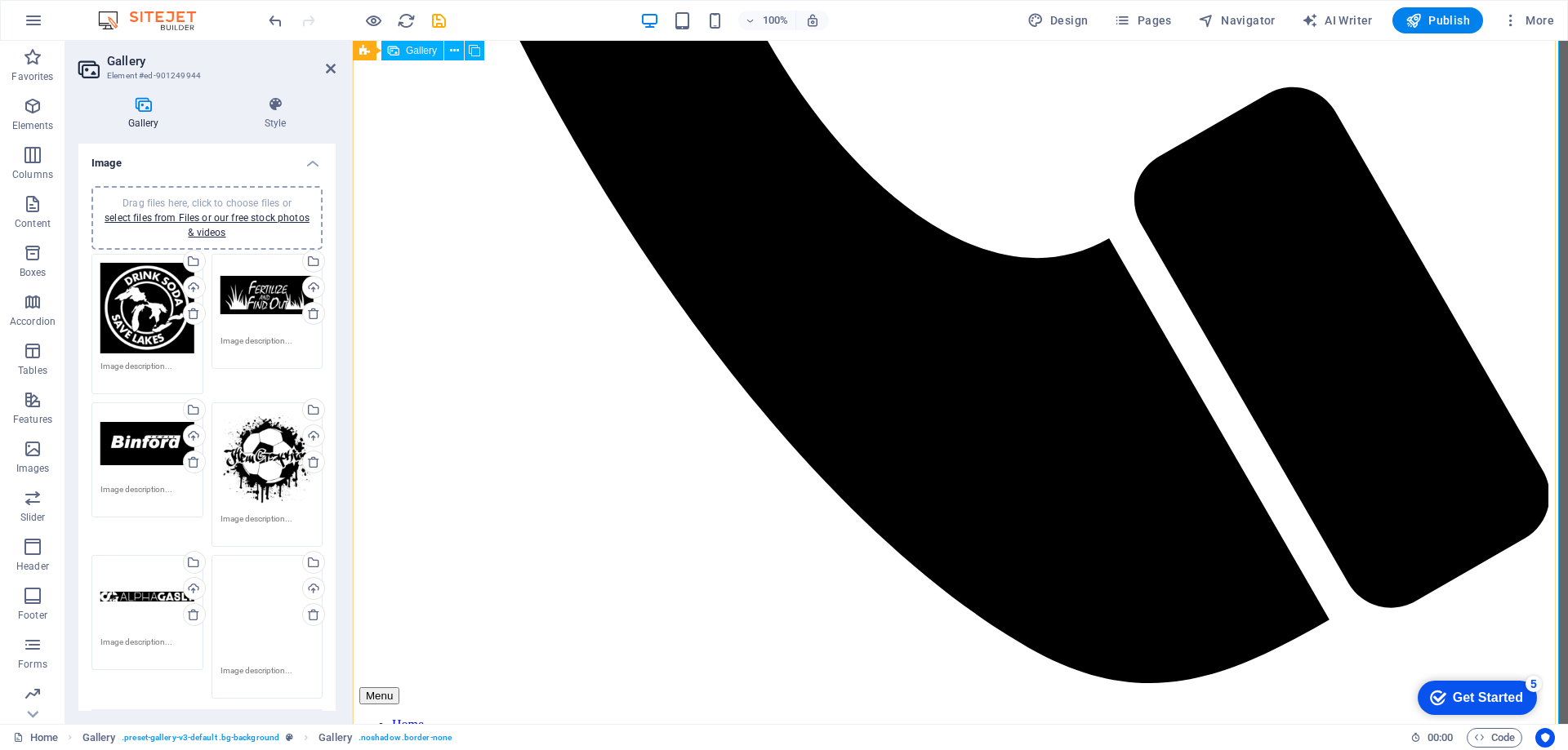
scroll to position [1480, 0]
click at [313, 611] on icon at bounding box center [313, 614] width 13 height 13
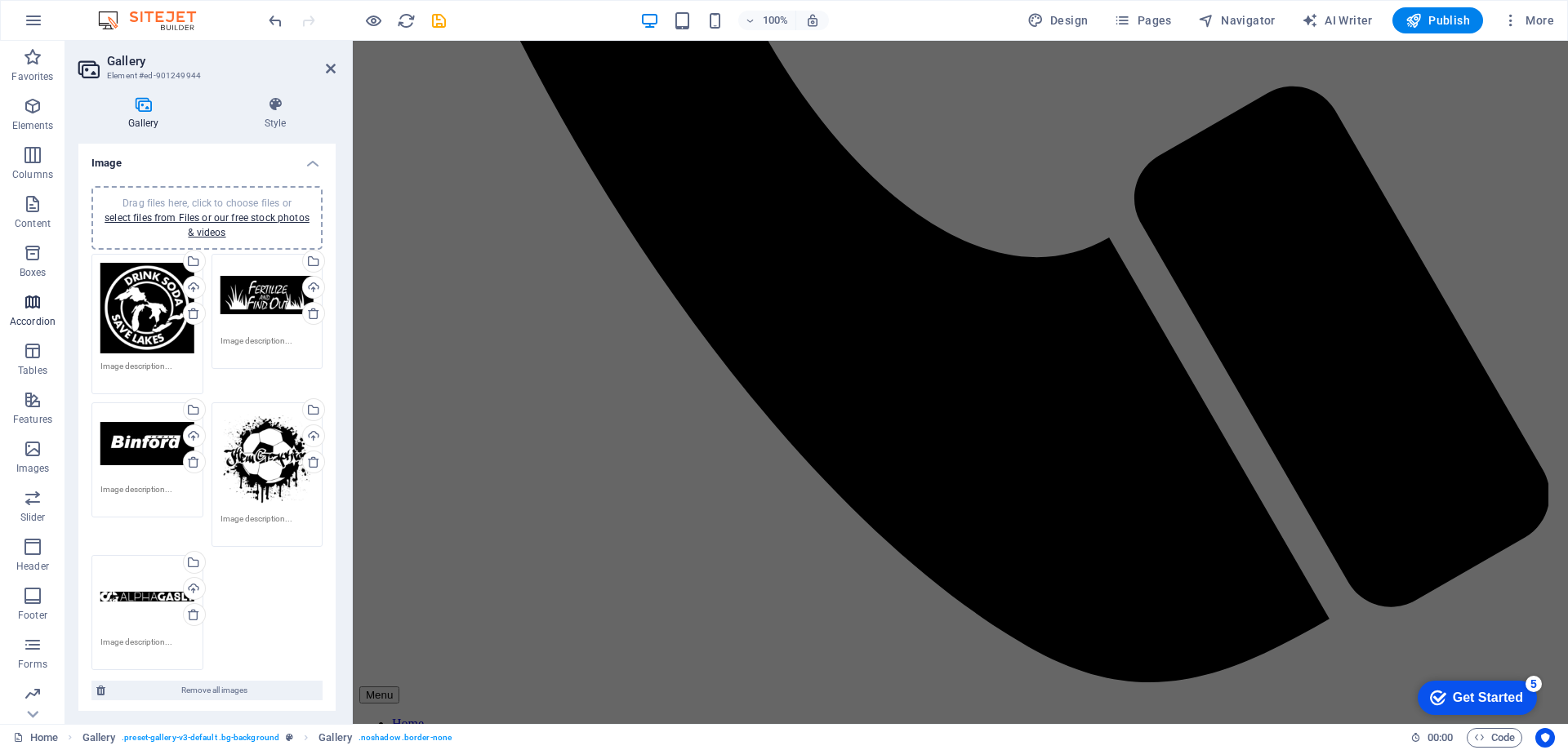
click at [52, 305] on span "Accordion" at bounding box center [32, 311] width 66 height 39
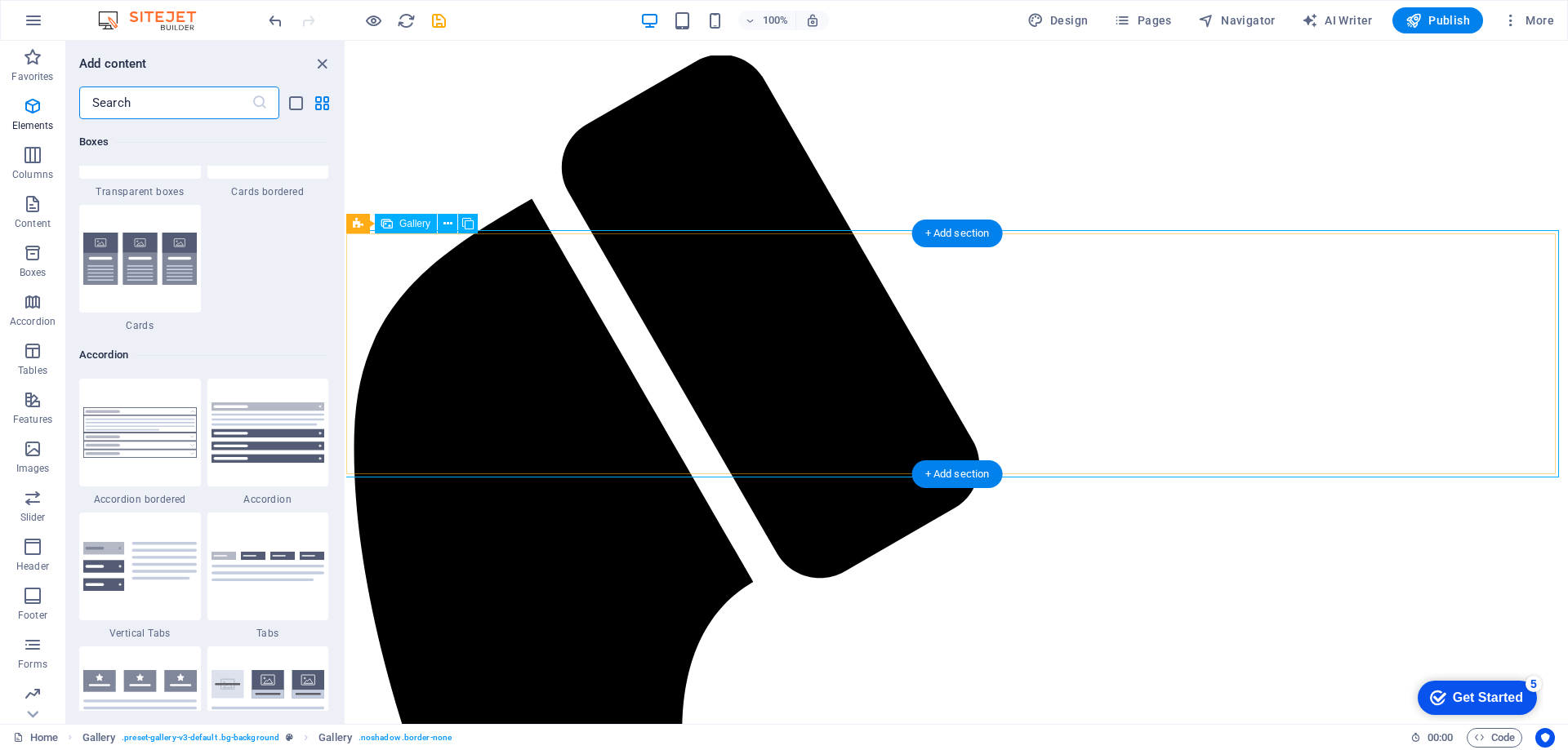
scroll to position [5212, 0]
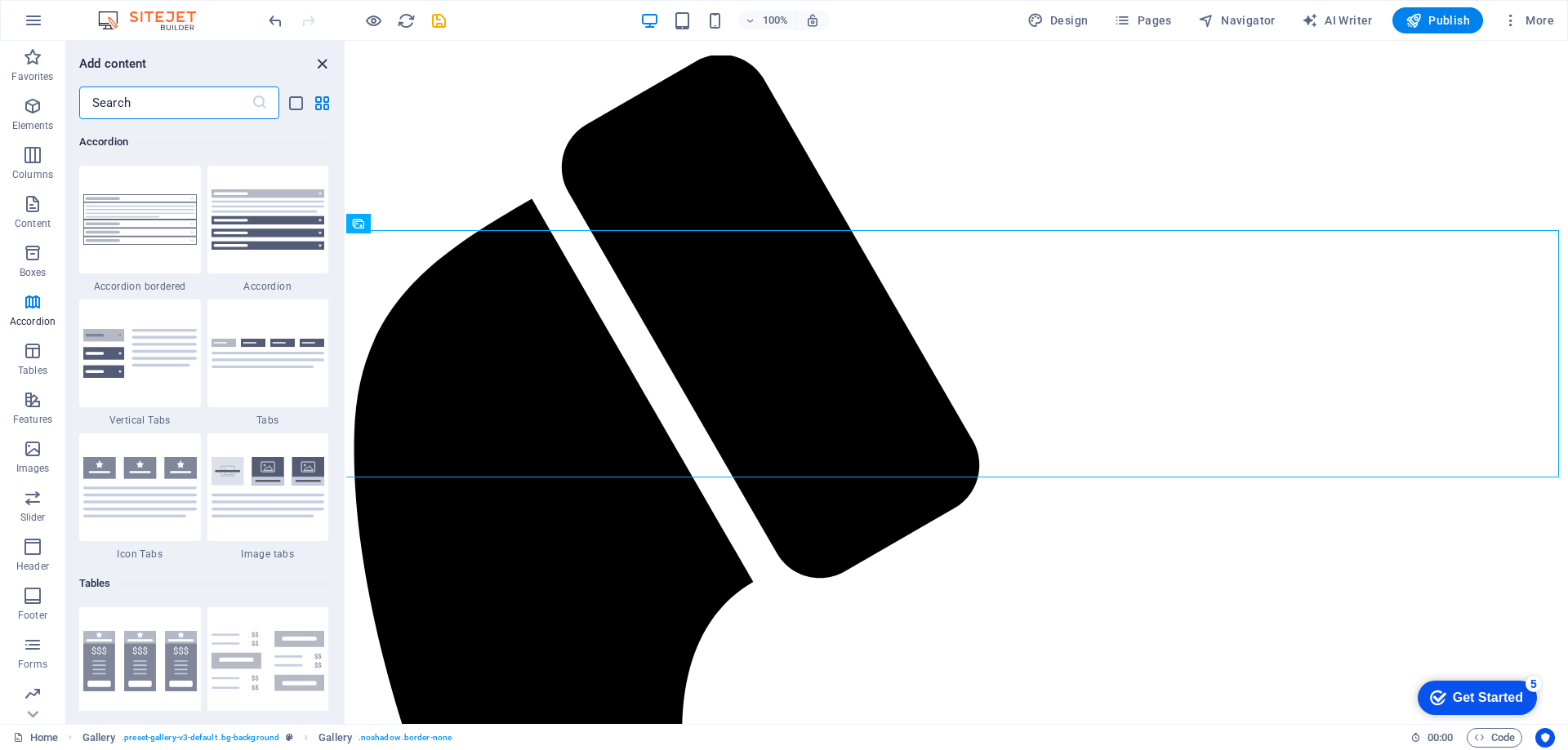
click at [322, 65] on icon "close panel" at bounding box center [322, 64] width 18 height 18
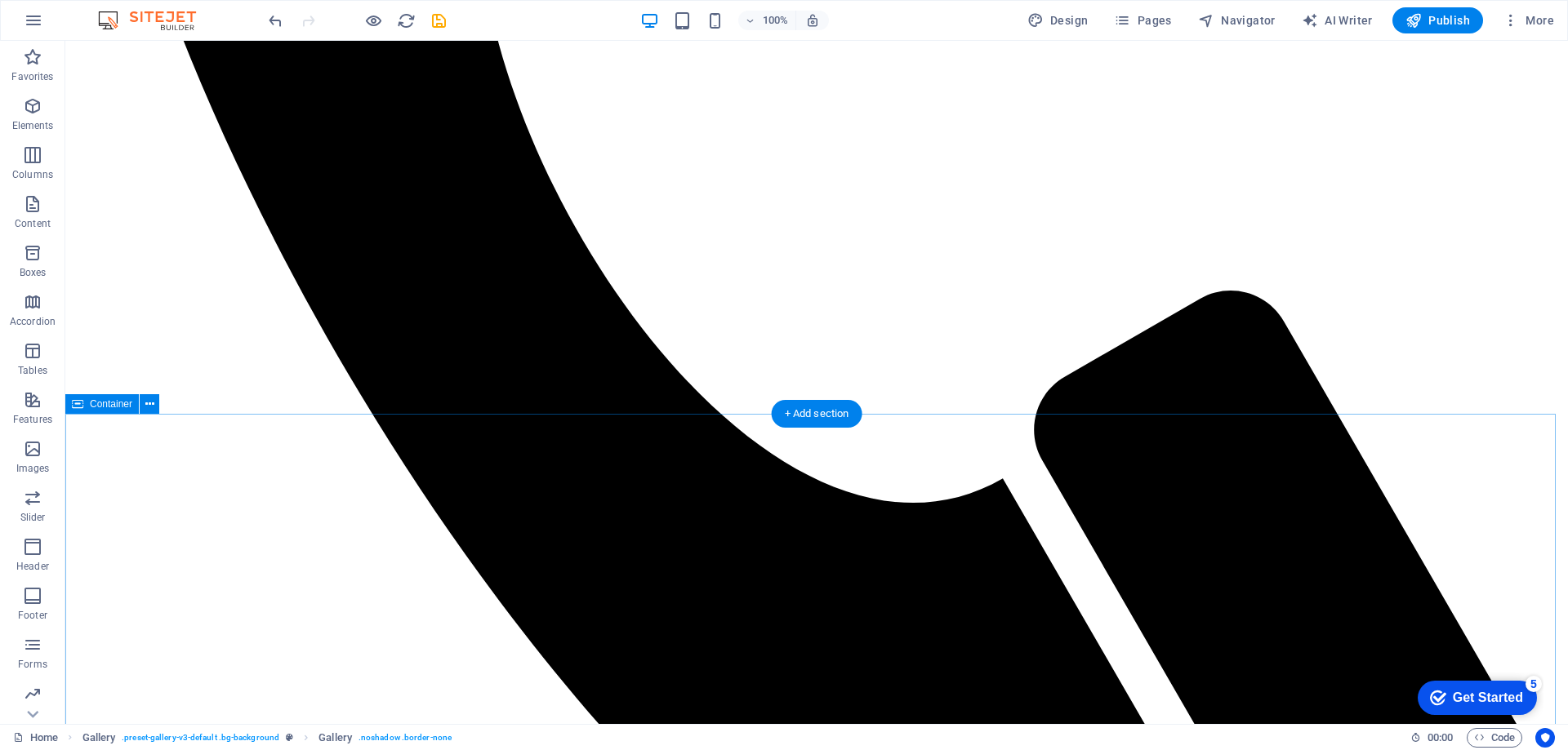
scroll to position [1836, 0]
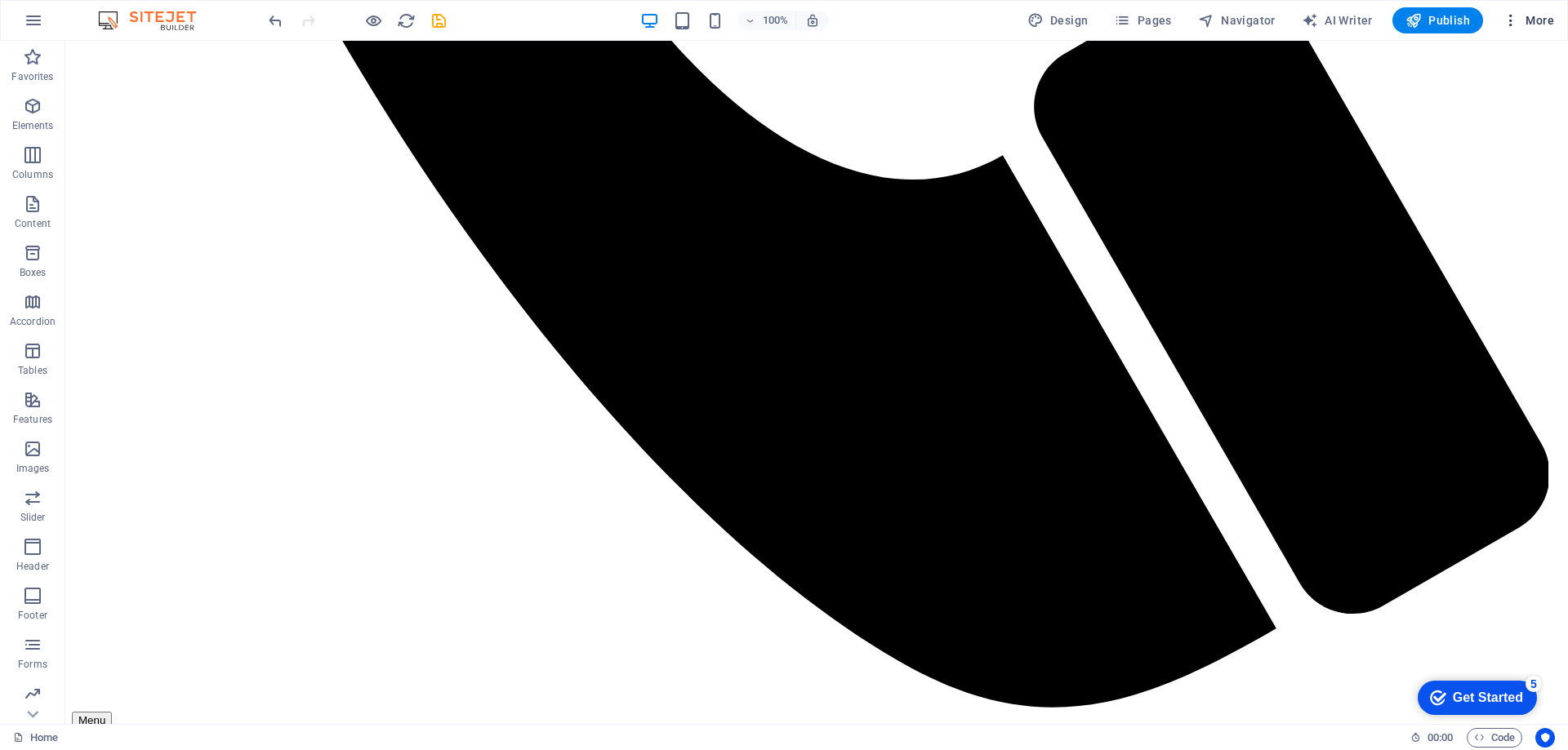
click at [1510, 18] on icon "button" at bounding box center [1511, 20] width 17 height 17
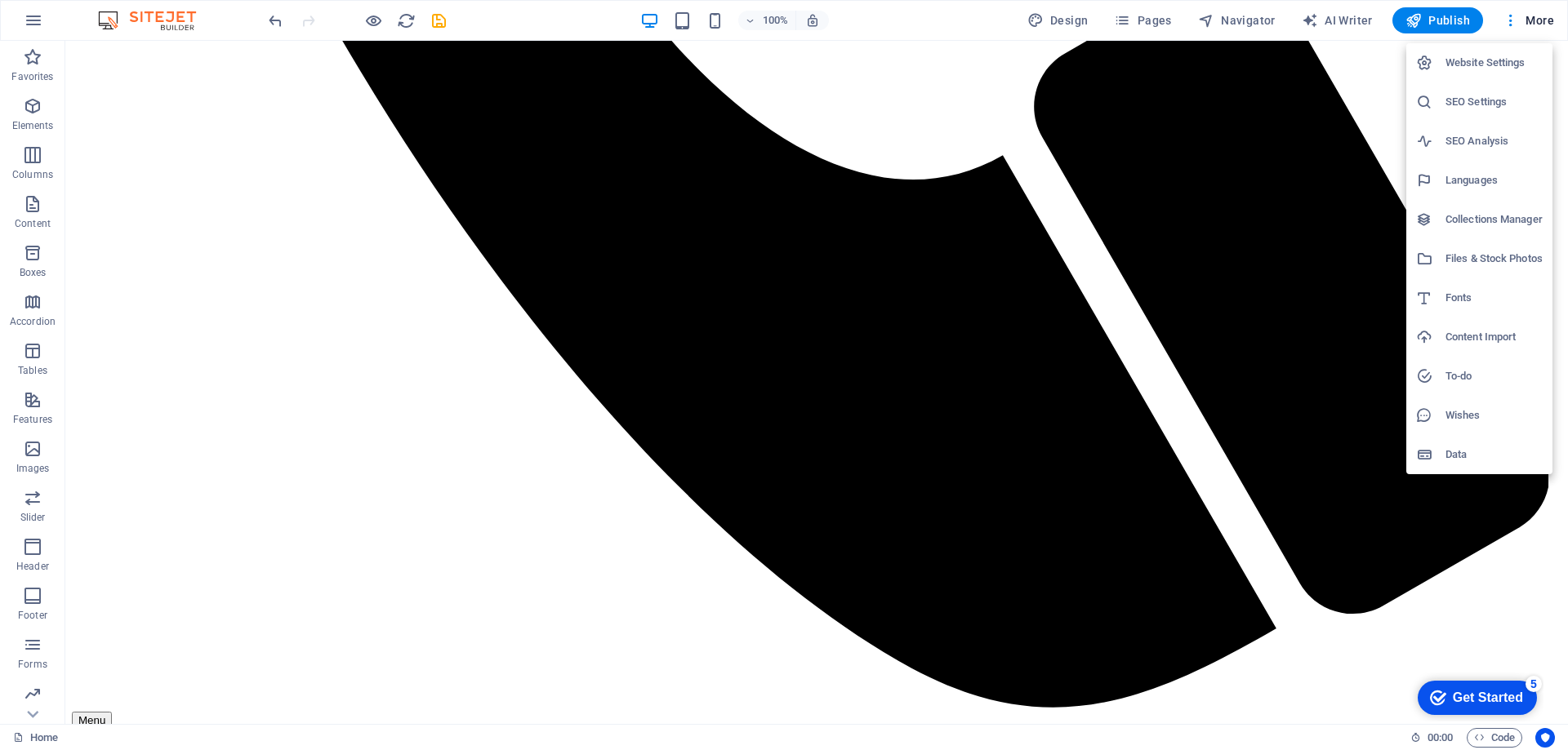
click at [1316, 187] on div at bounding box center [784, 375] width 1568 height 750
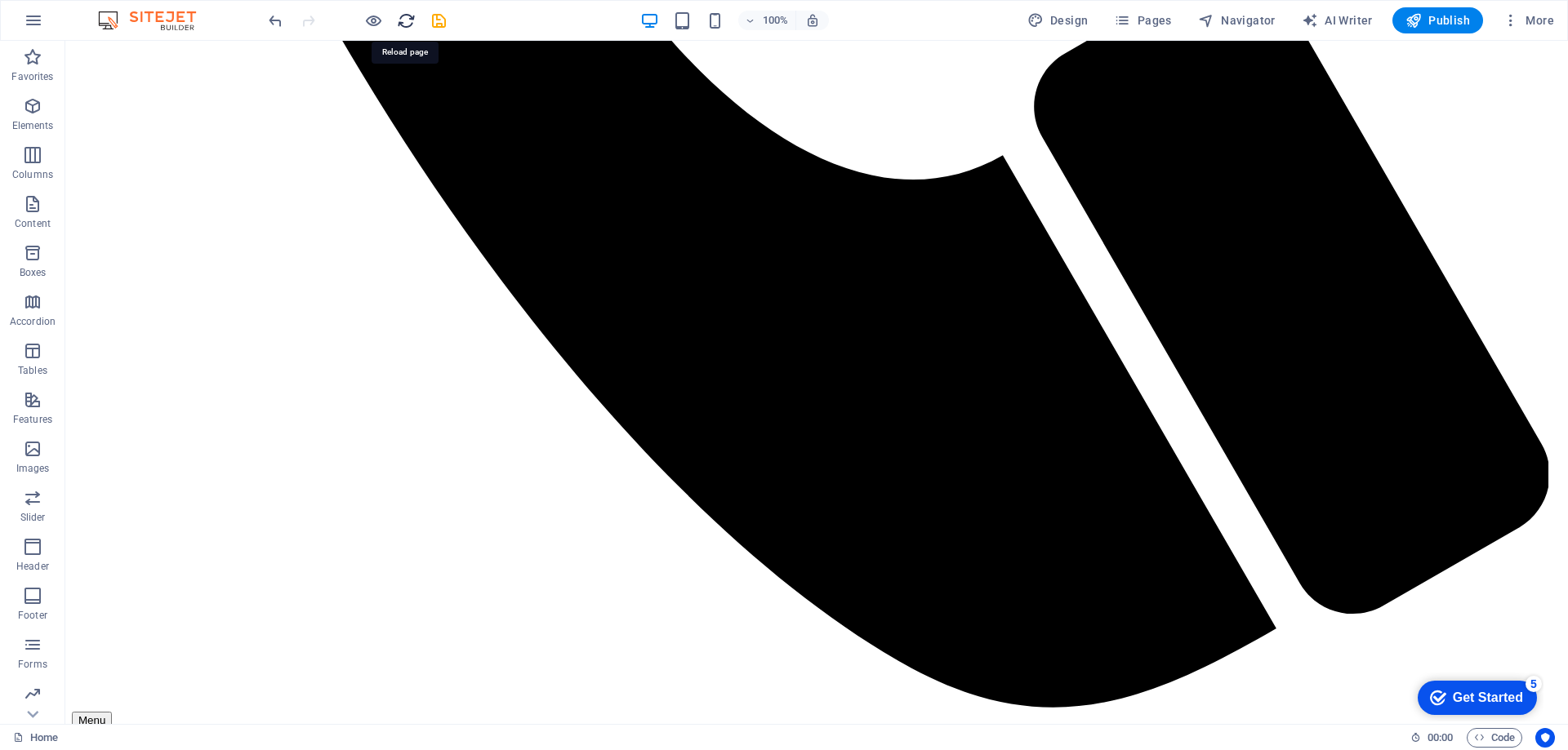
click at [408, 18] on icon "reload" at bounding box center [407, 20] width 18 height 18
click at [445, 19] on icon "save" at bounding box center [439, 20] width 18 height 18
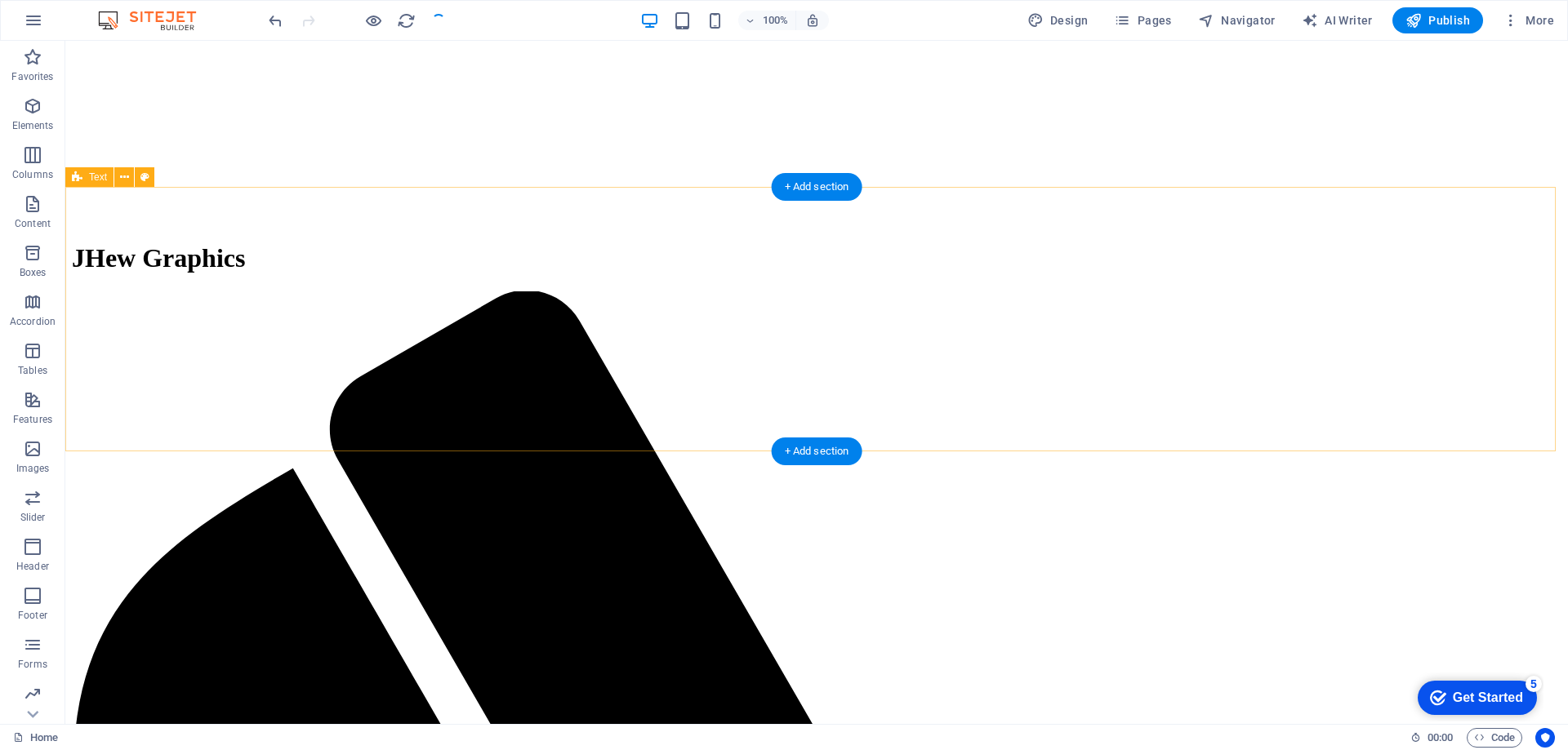
scroll to position [0, 0]
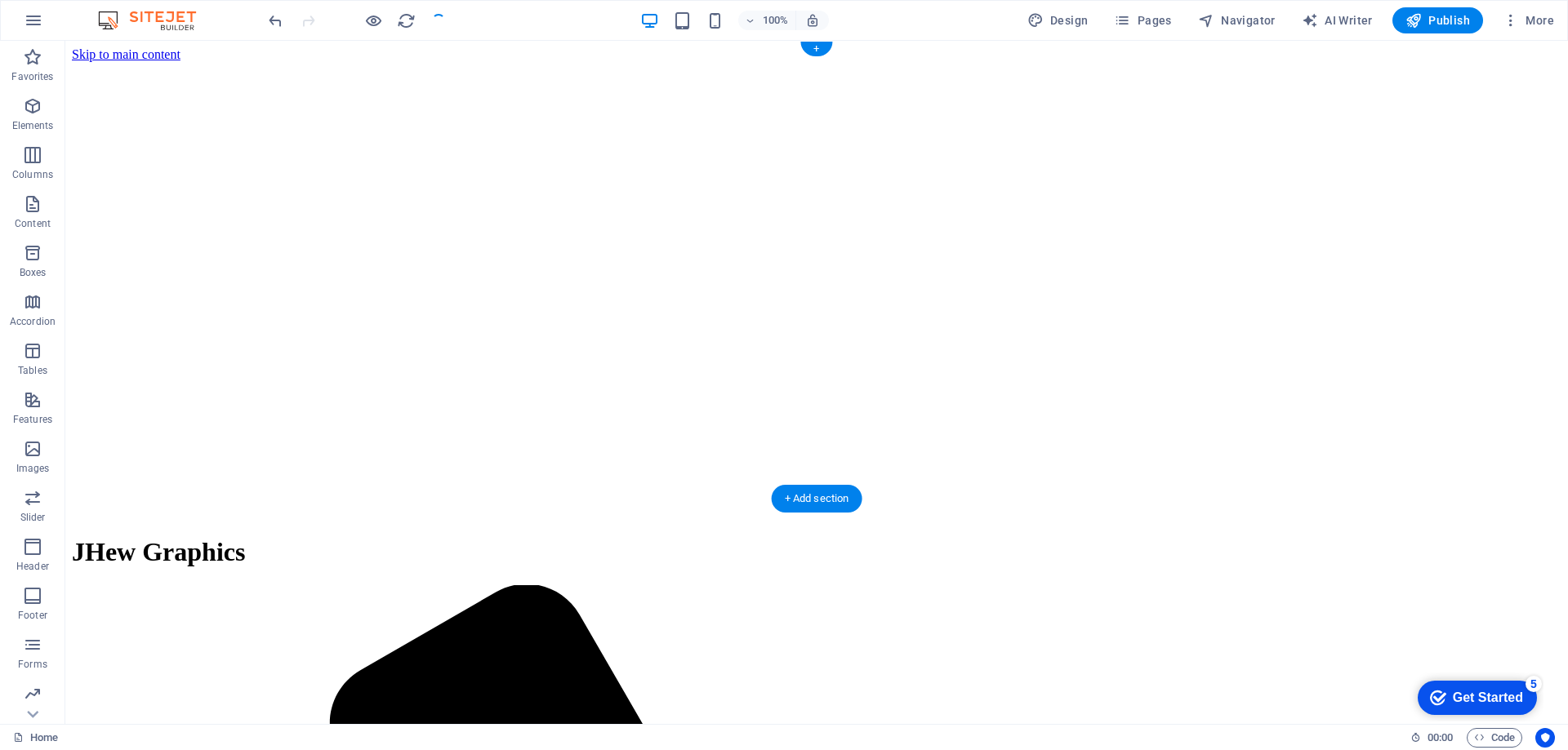
click at [1065, 62] on figure at bounding box center [817, 62] width 1489 height 0
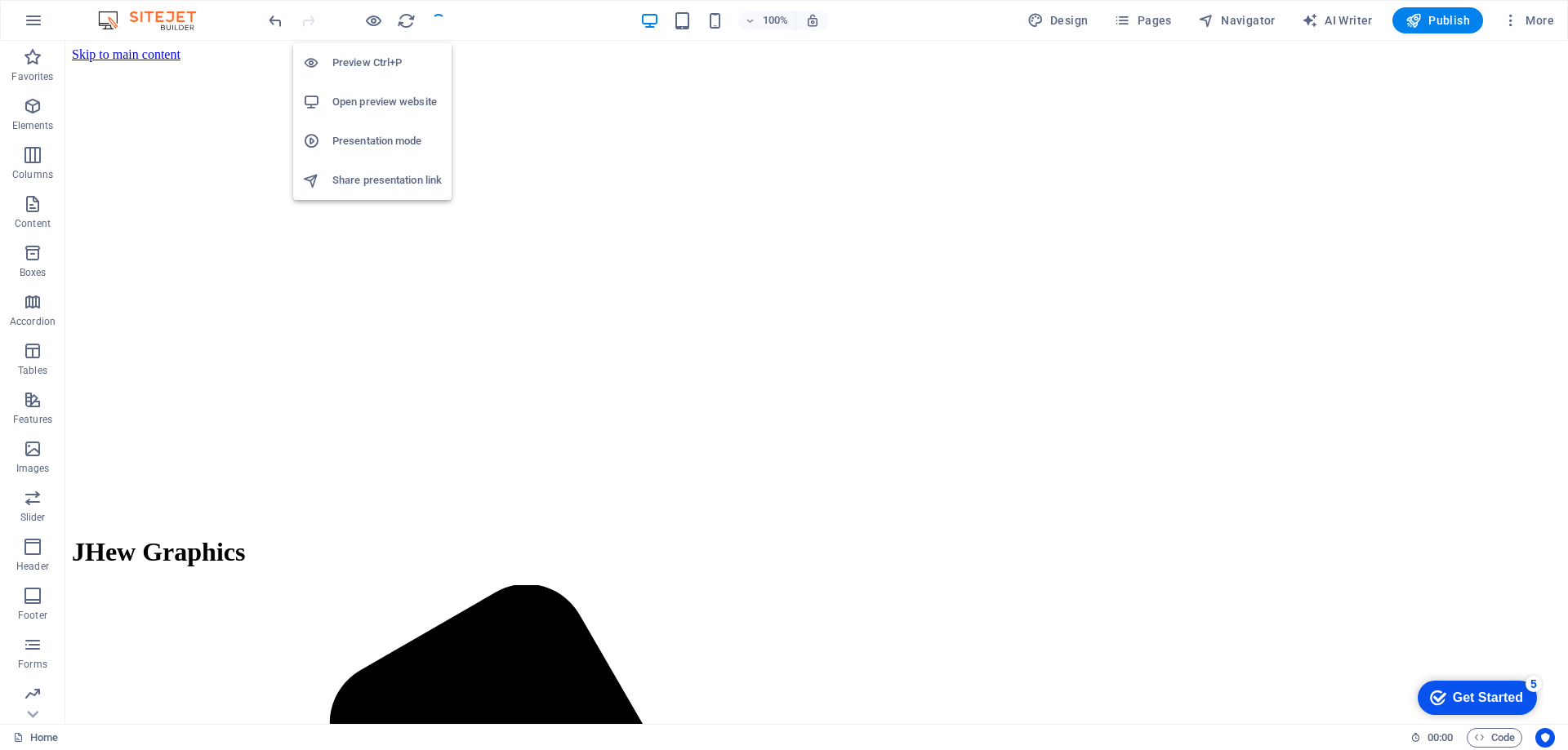
click at [361, 65] on h6 "Preview Ctrl+P" at bounding box center [387, 62] width 109 height 19
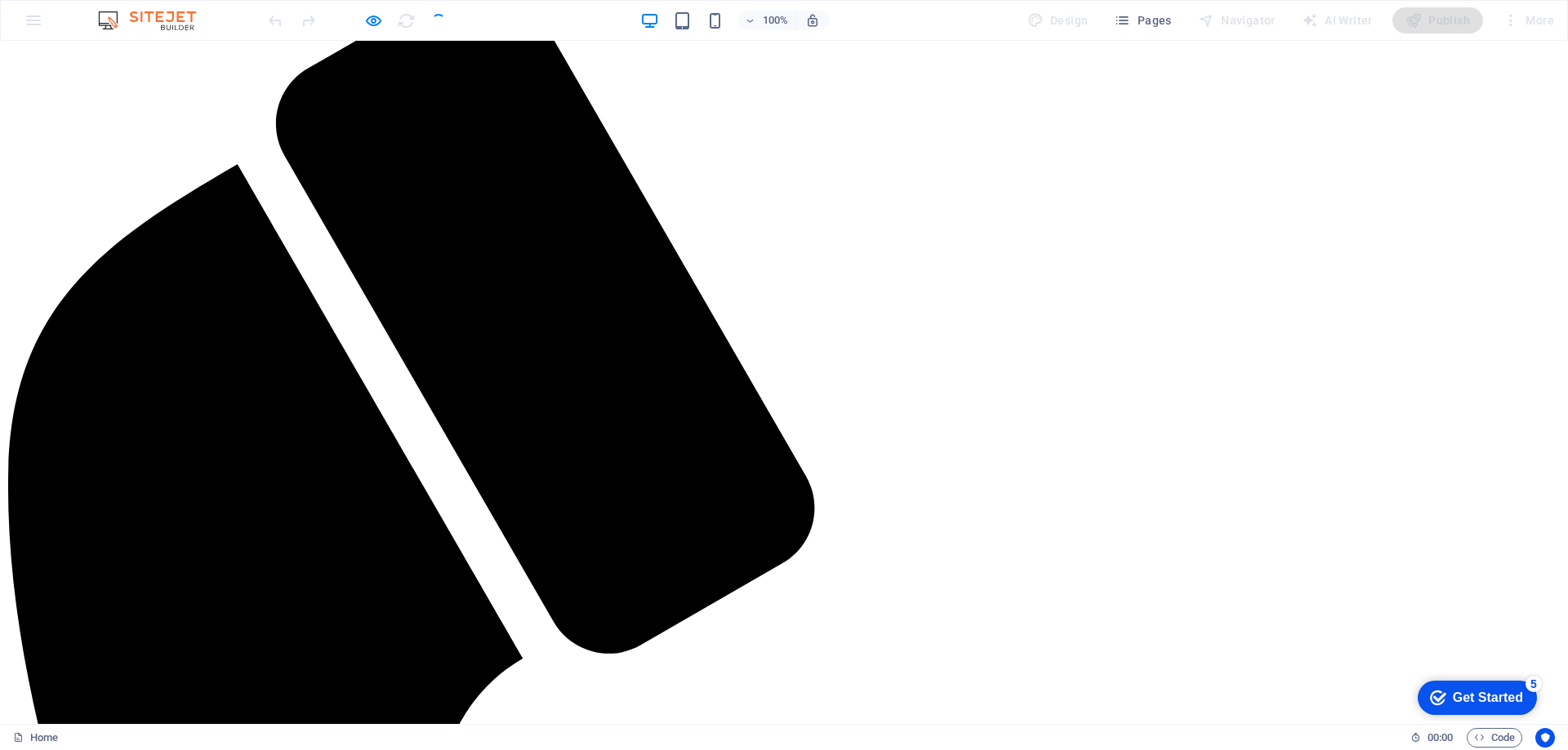
scroll to position [641, 0]
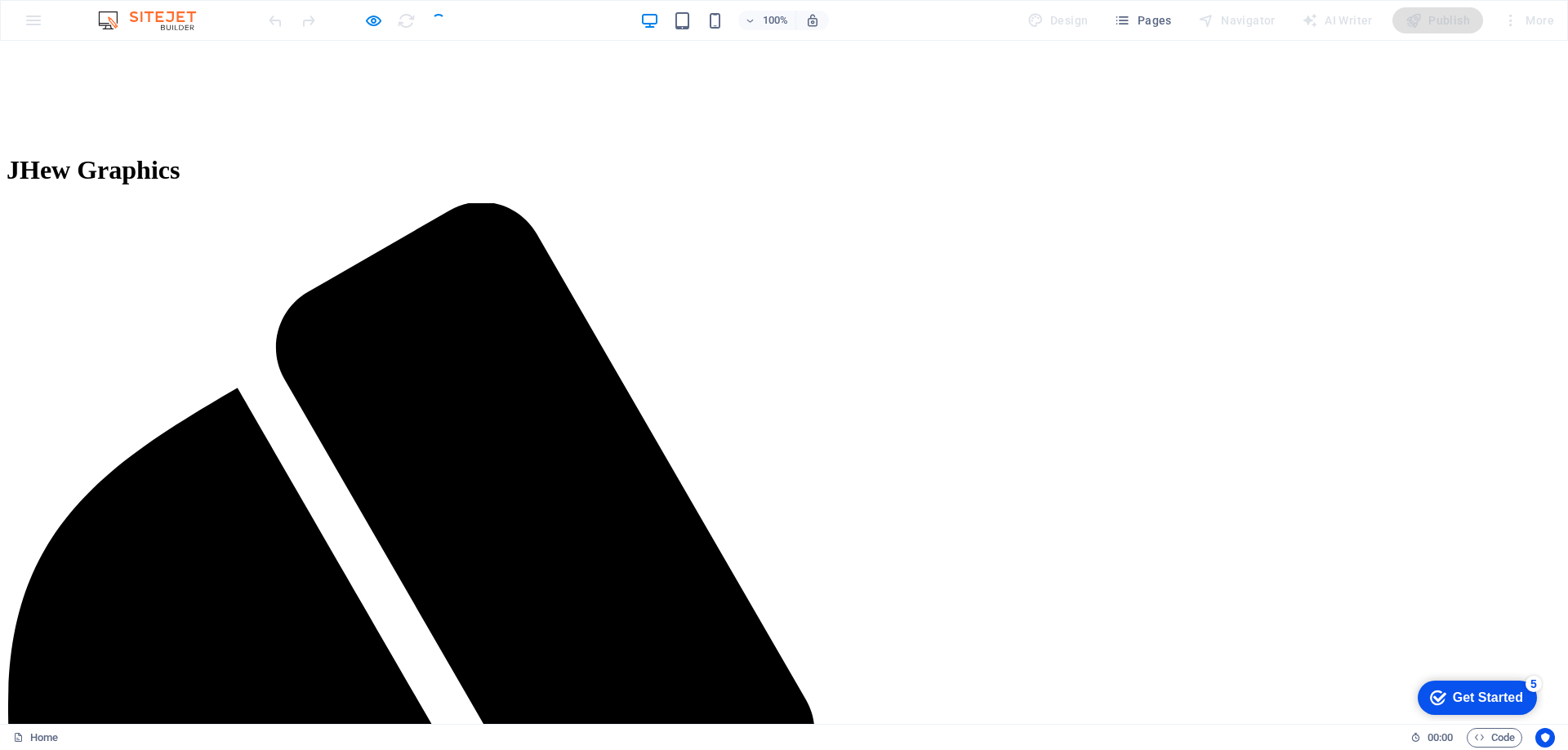
scroll to position [380, 0]
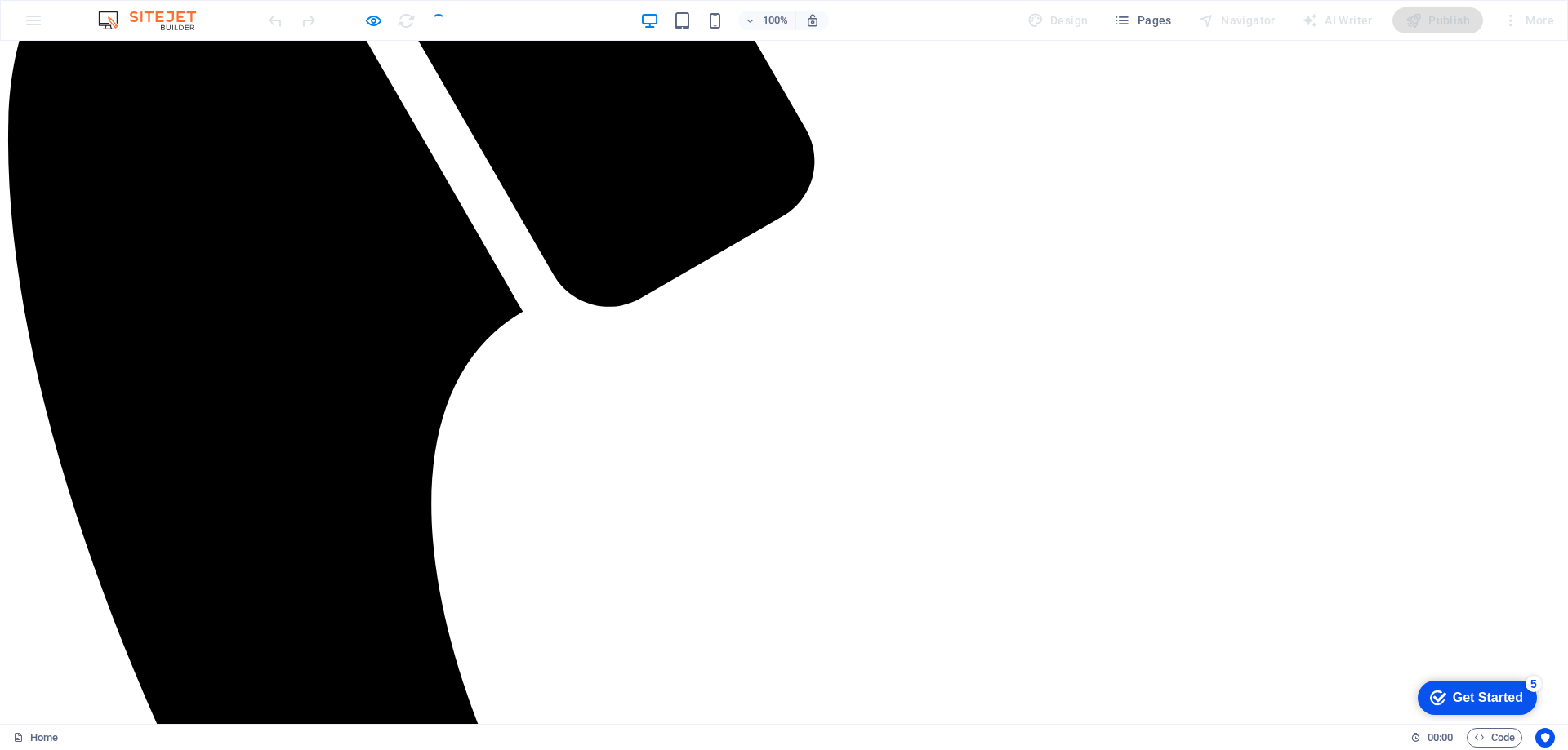
scroll to position [955, 0]
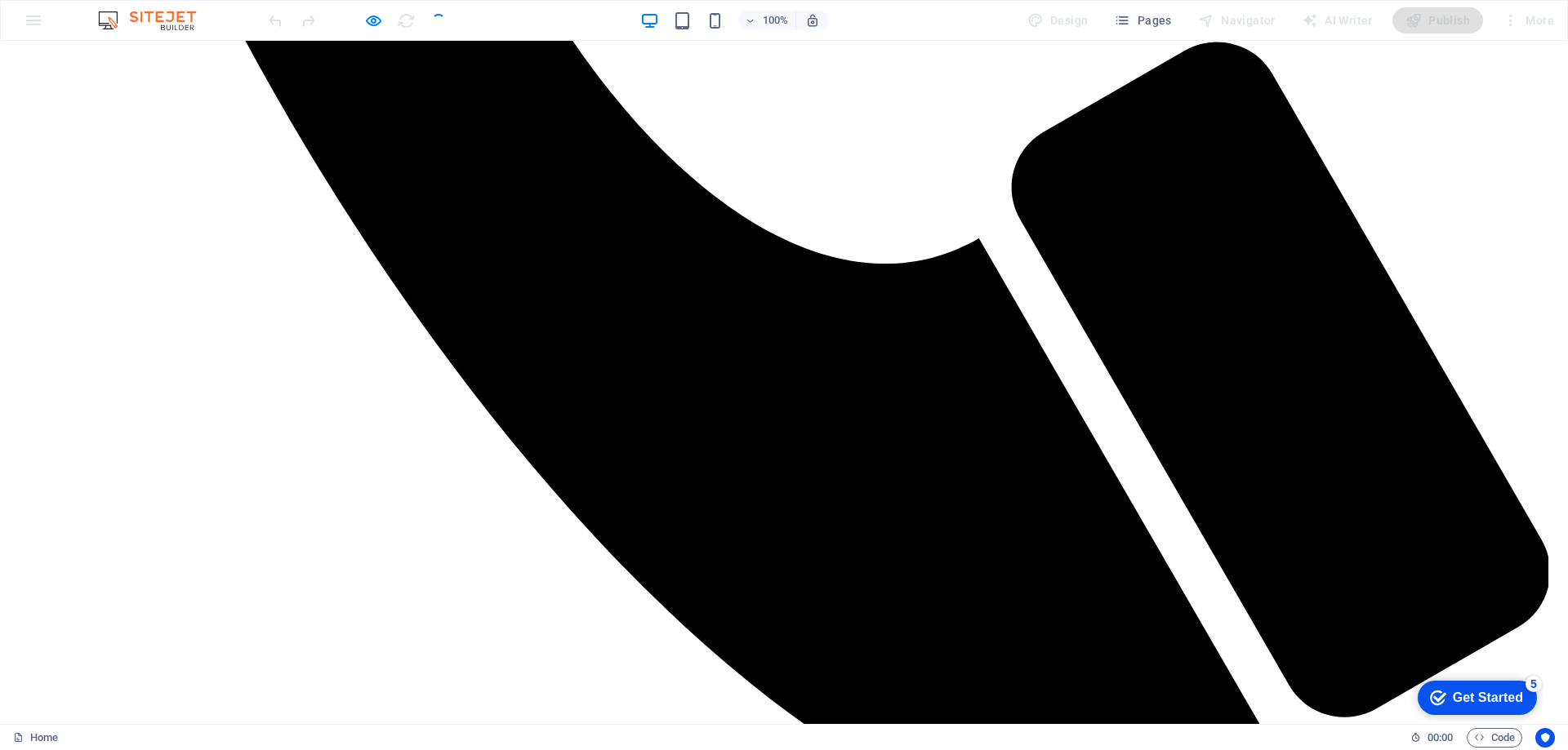
scroll to position [1858, 0]
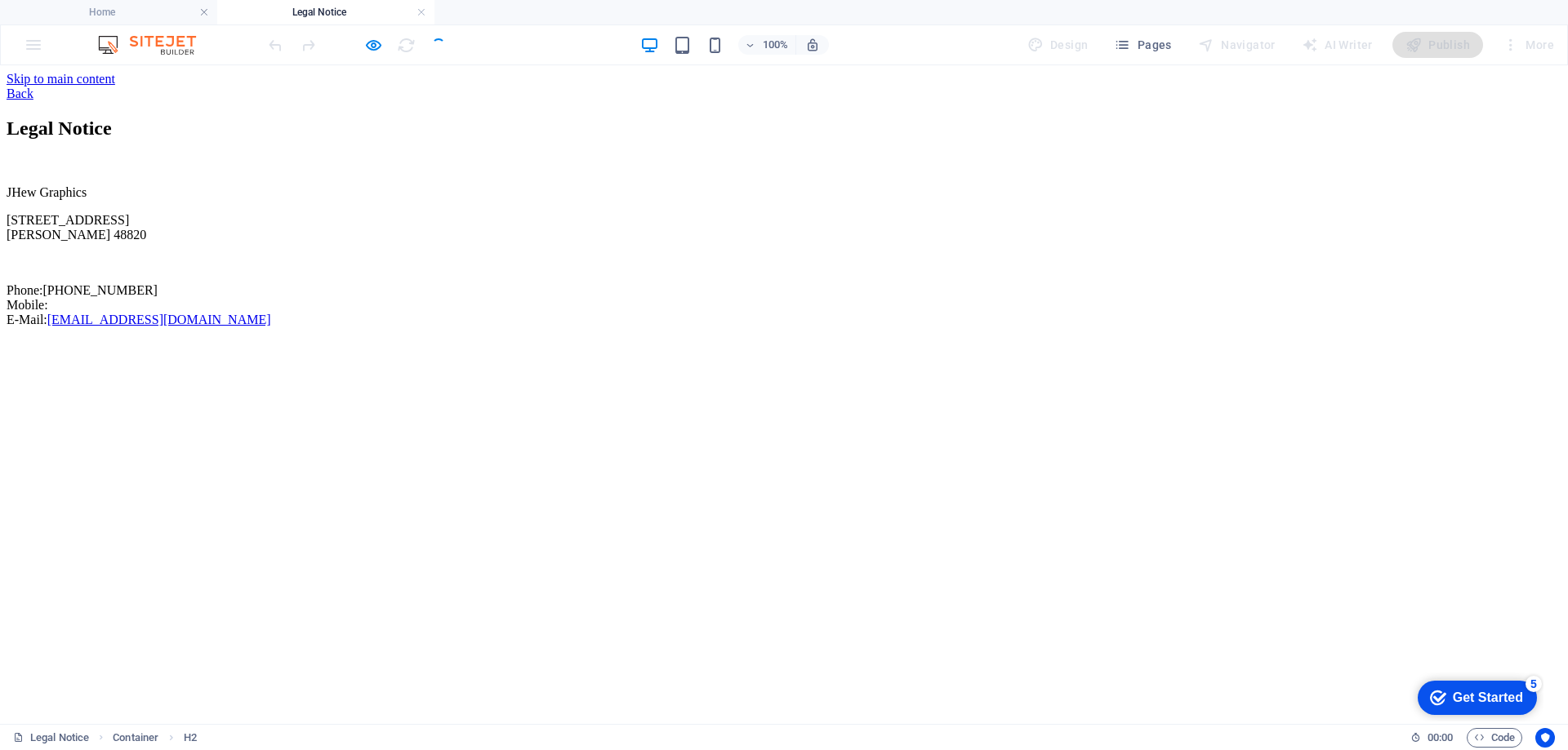
scroll to position [0, 0]
click at [416, 88] on div "Back" at bounding box center [784, 94] width 1555 height 15
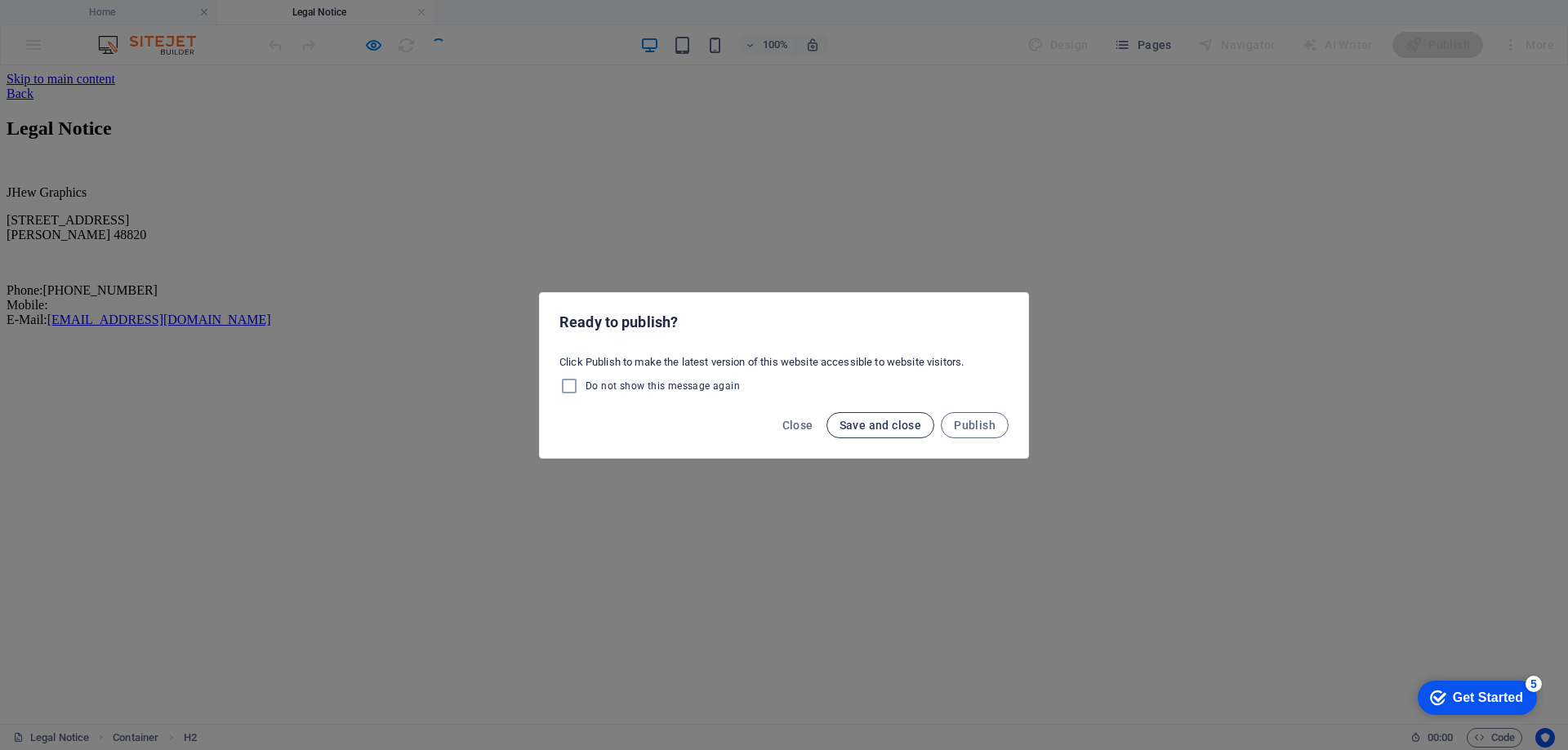
click at [858, 425] on span "Save and close" at bounding box center [881, 425] width 82 height 13
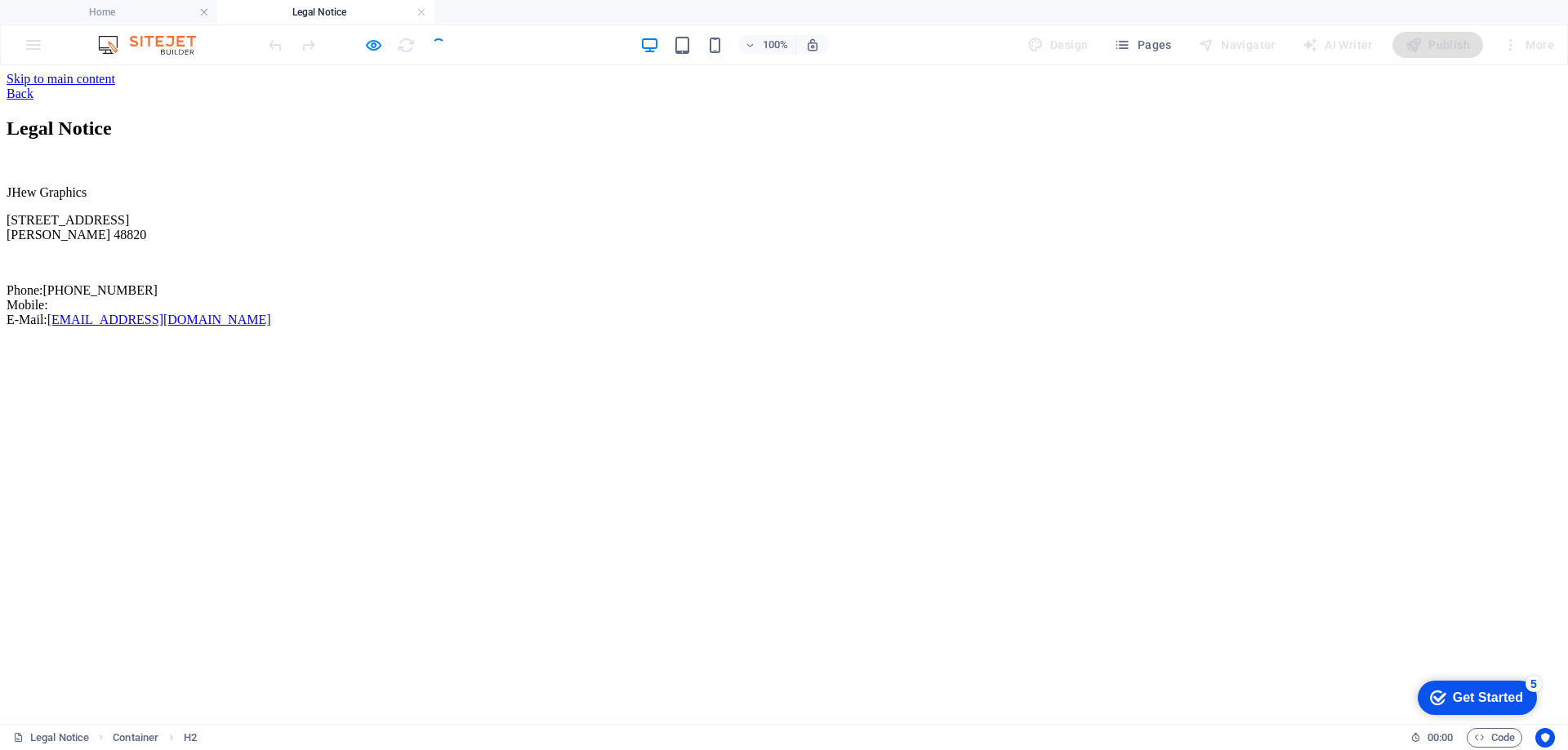
click at [430, 87] on div "Back" at bounding box center [784, 94] width 1555 height 15
click at [34, 41] on div "100% Design Pages Navigator AI Writer Publish More" at bounding box center [784, 44] width 1566 height 39
click at [376, 52] on icon "button" at bounding box center [373, 45] width 18 height 18
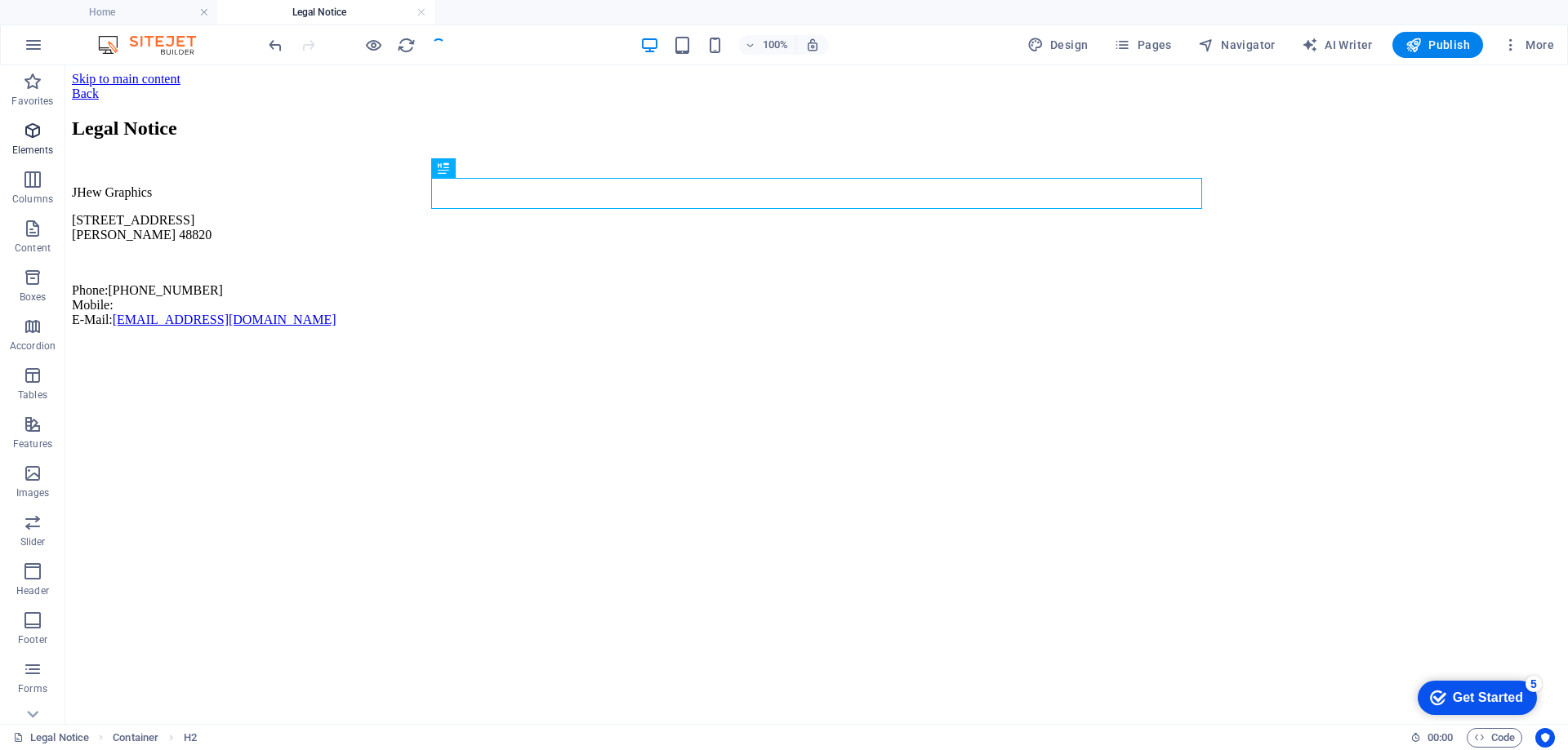
click at [54, 138] on span "Elements" at bounding box center [32, 140] width 66 height 39
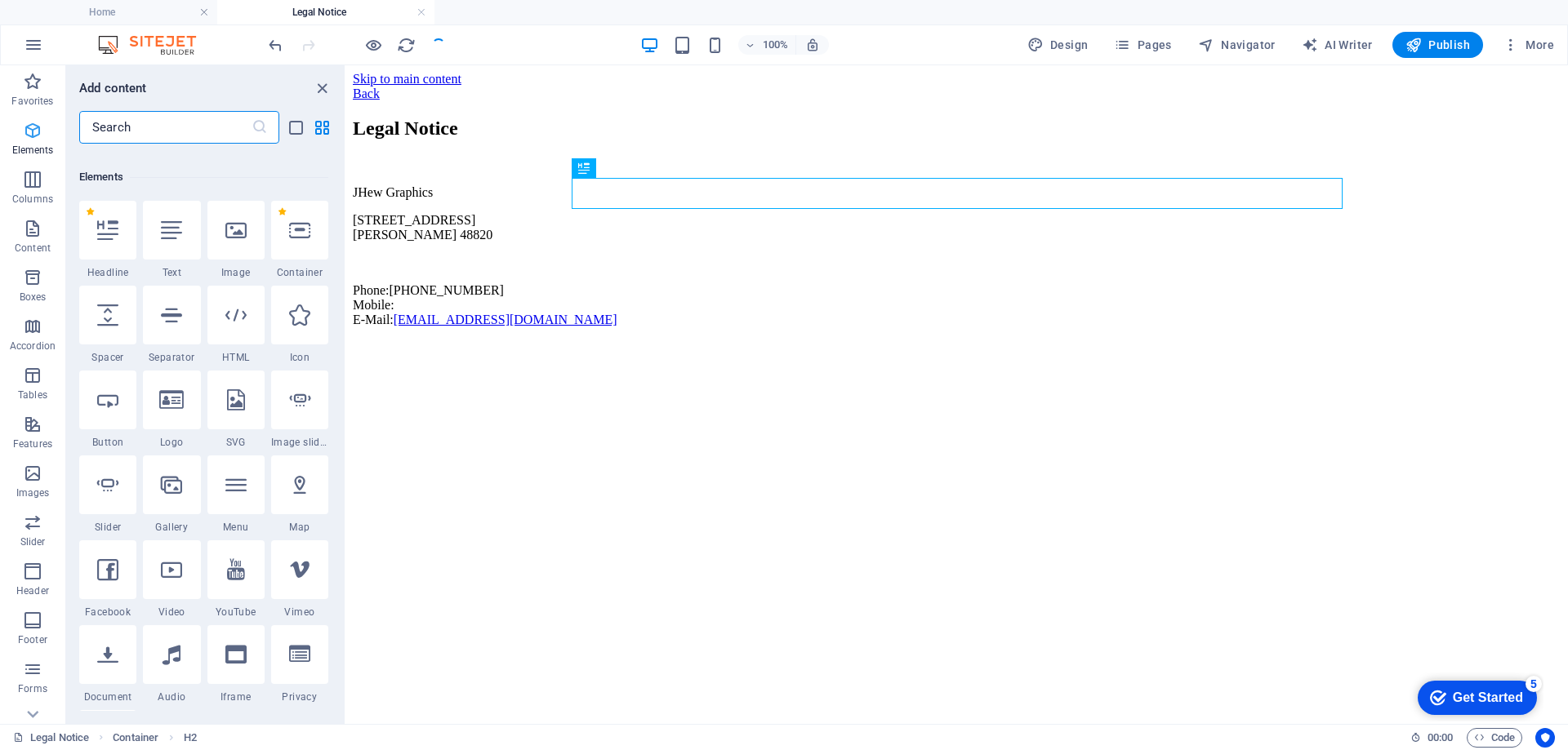
scroll to position [174, 0]
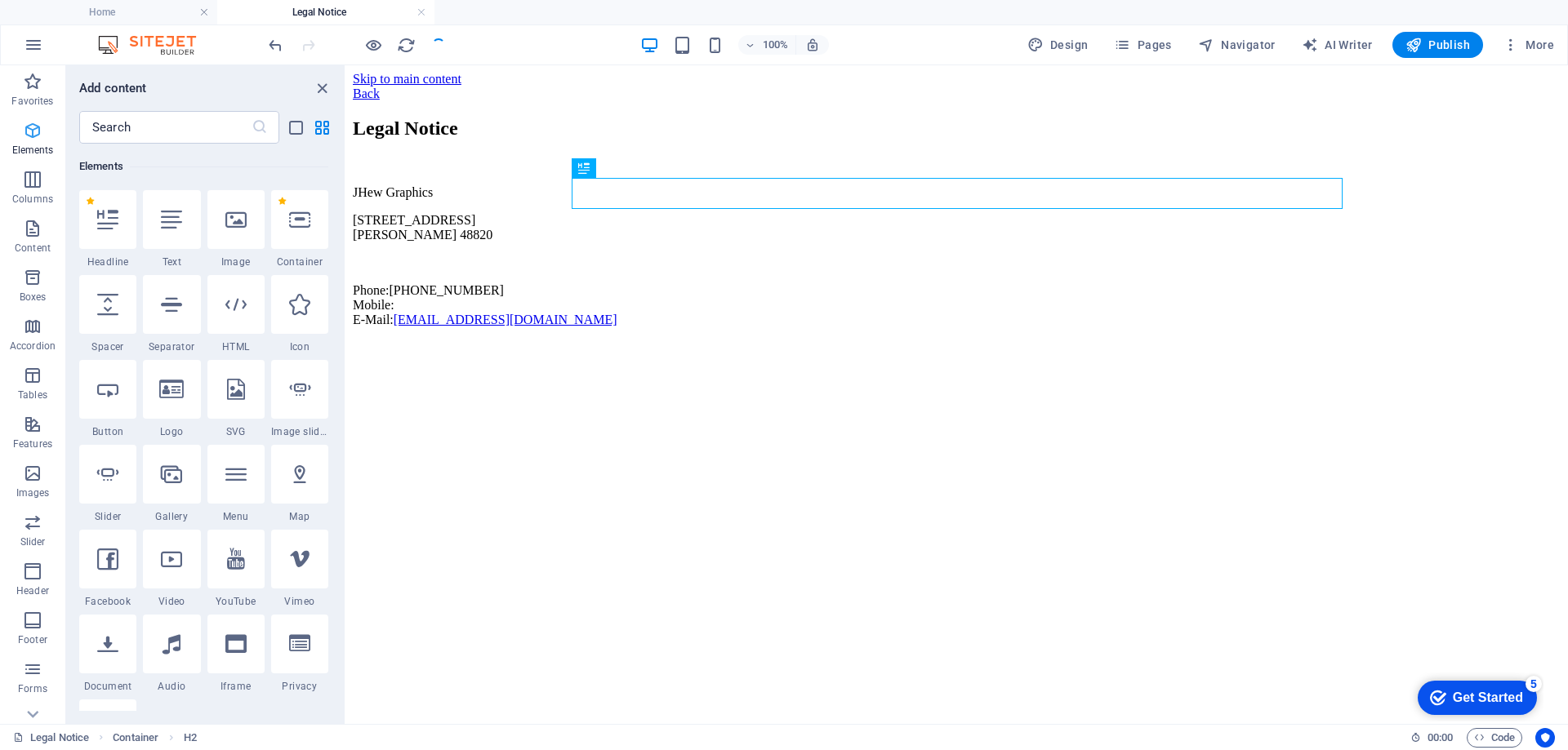
click at [25, 120] on button "Elements" at bounding box center [32, 139] width 66 height 49
click at [28, 77] on icon "button" at bounding box center [32, 81] width 19 height 19
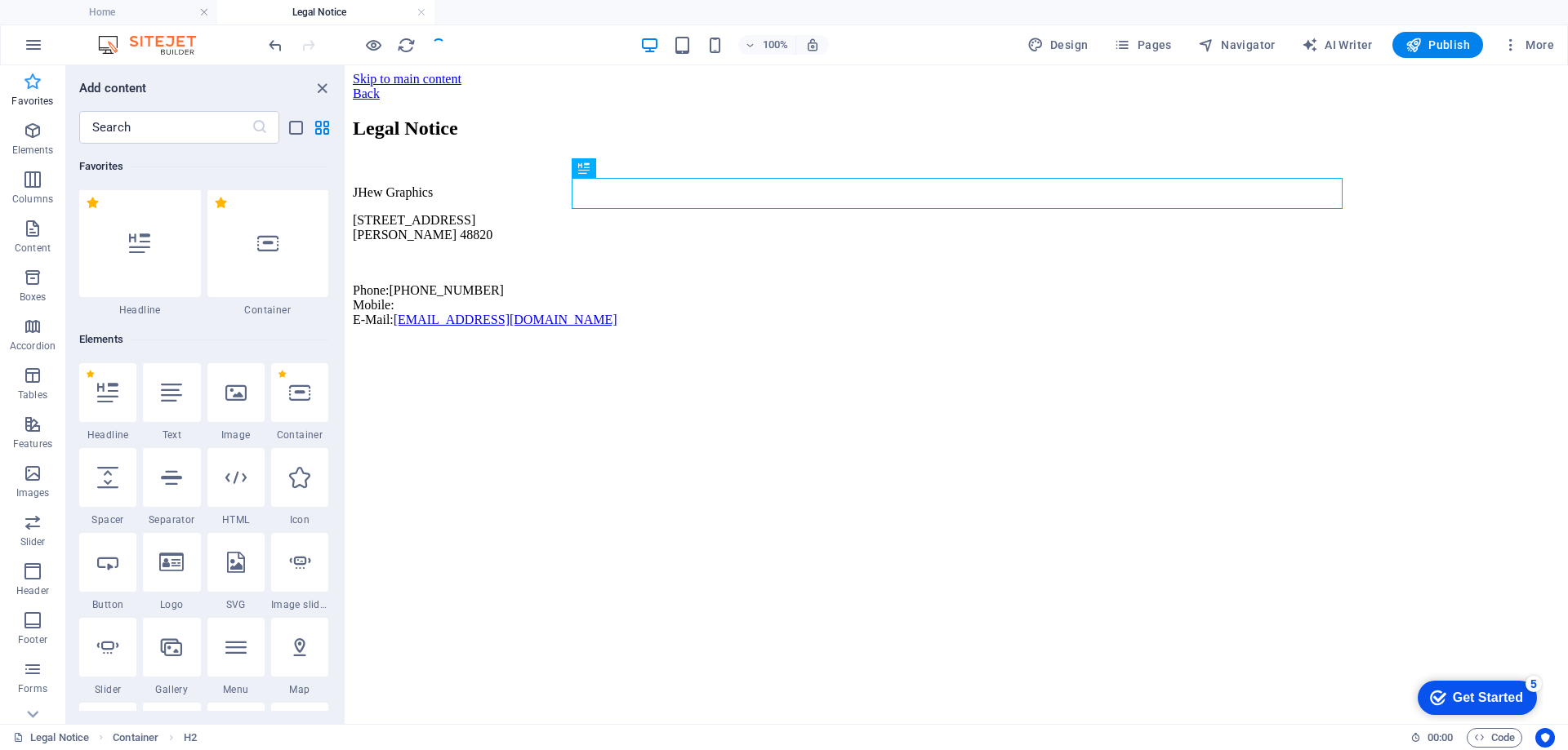
scroll to position [0, 0]
click at [28, 91] on icon "button" at bounding box center [32, 81] width 19 height 19
click at [320, 87] on icon "close panel" at bounding box center [322, 89] width 18 height 18
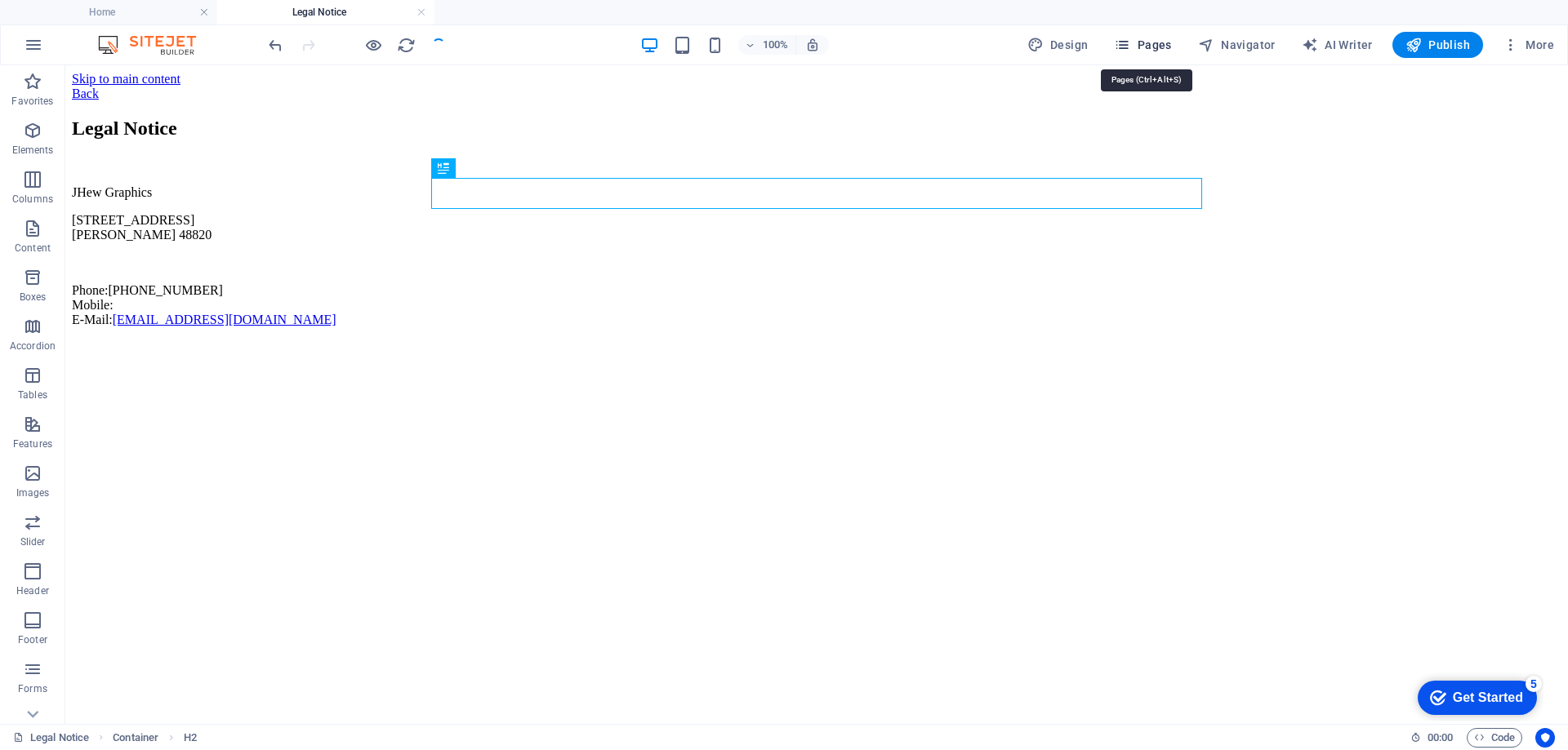
click at [1154, 39] on span "Pages" at bounding box center [1142, 45] width 57 height 17
click at [1130, 39] on icon "button" at bounding box center [1122, 45] width 17 height 17
click at [1246, 41] on span "Navigator" at bounding box center [1237, 45] width 78 height 17
click at [1138, 49] on span "Pages" at bounding box center [1142, 45] width 57 height 17
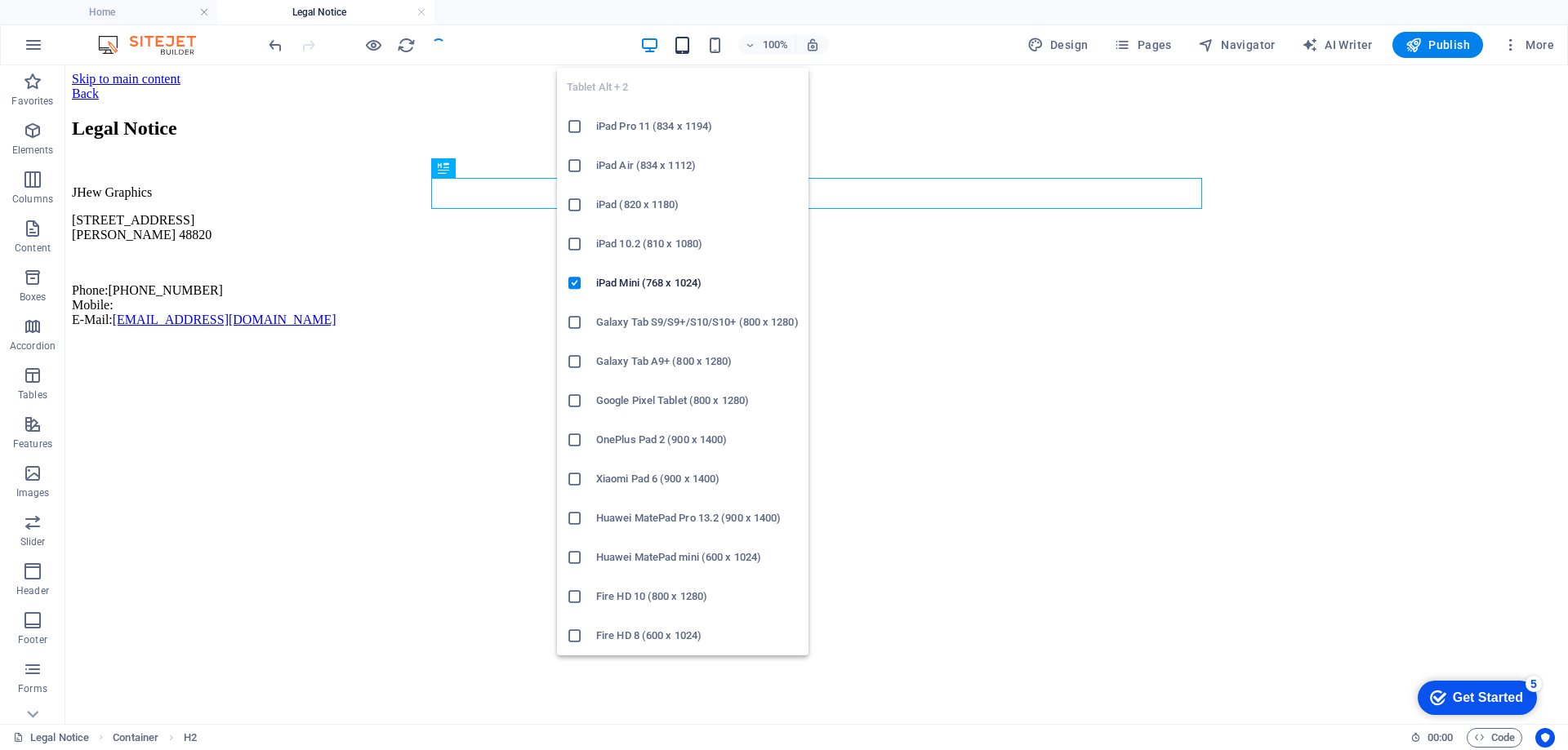
click at [687, 49] on icon "button" at bounding box center [682, 45] width 18 height 18
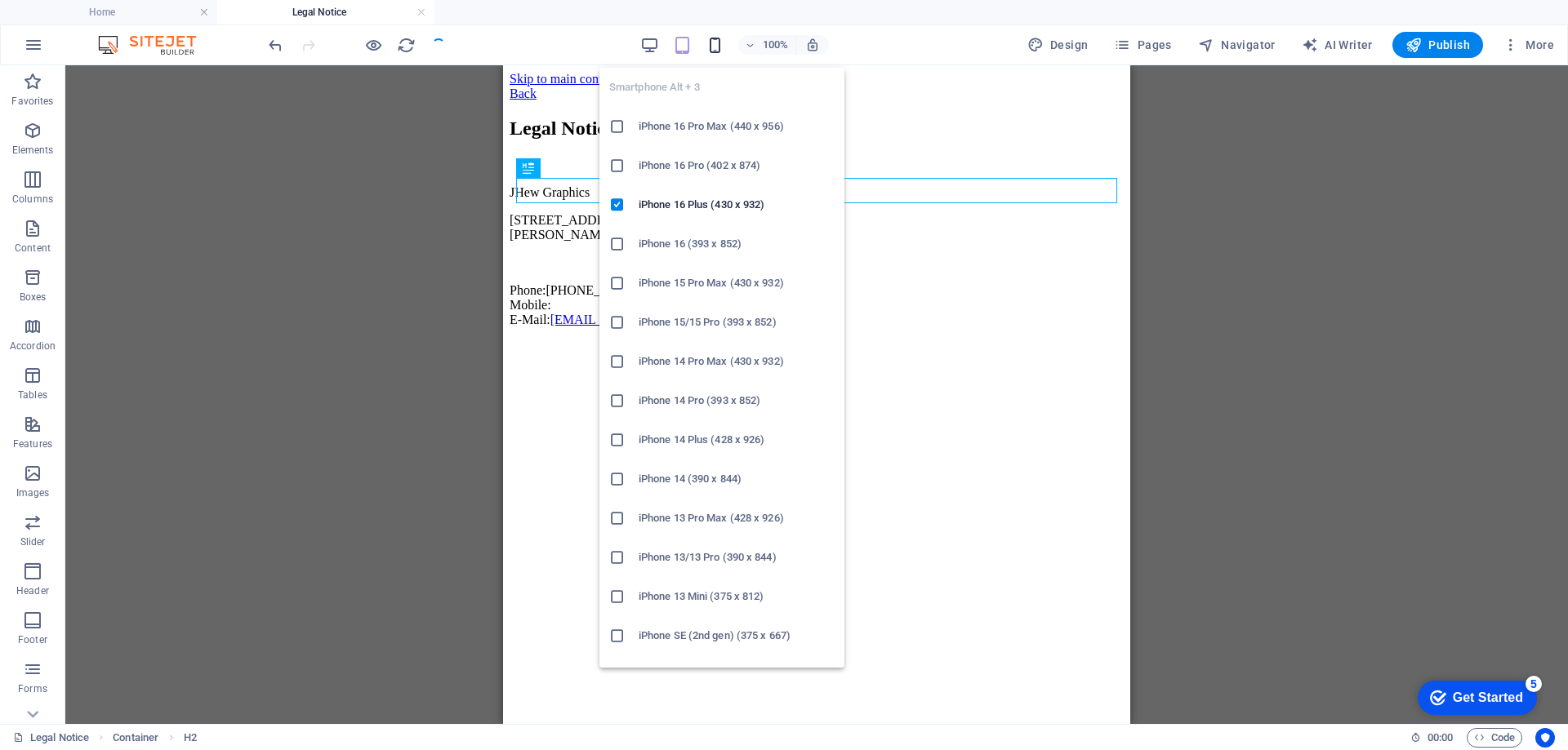
click at [715, 47] on icon "button" at bounding box center [715, 45] width 18 height 18
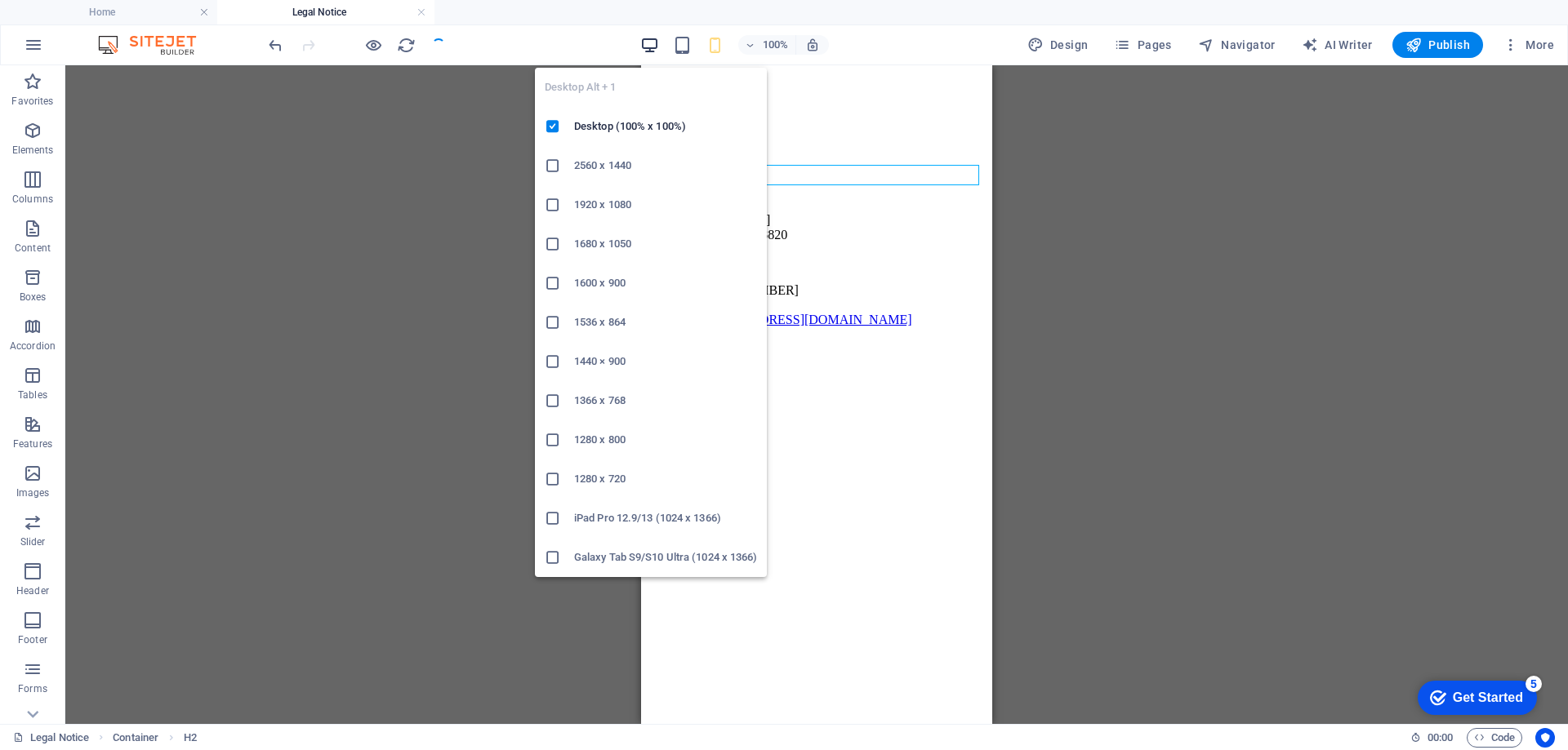
click at [649, 39] on icon "button" at bounding box center [650, 45] width 18 height 18
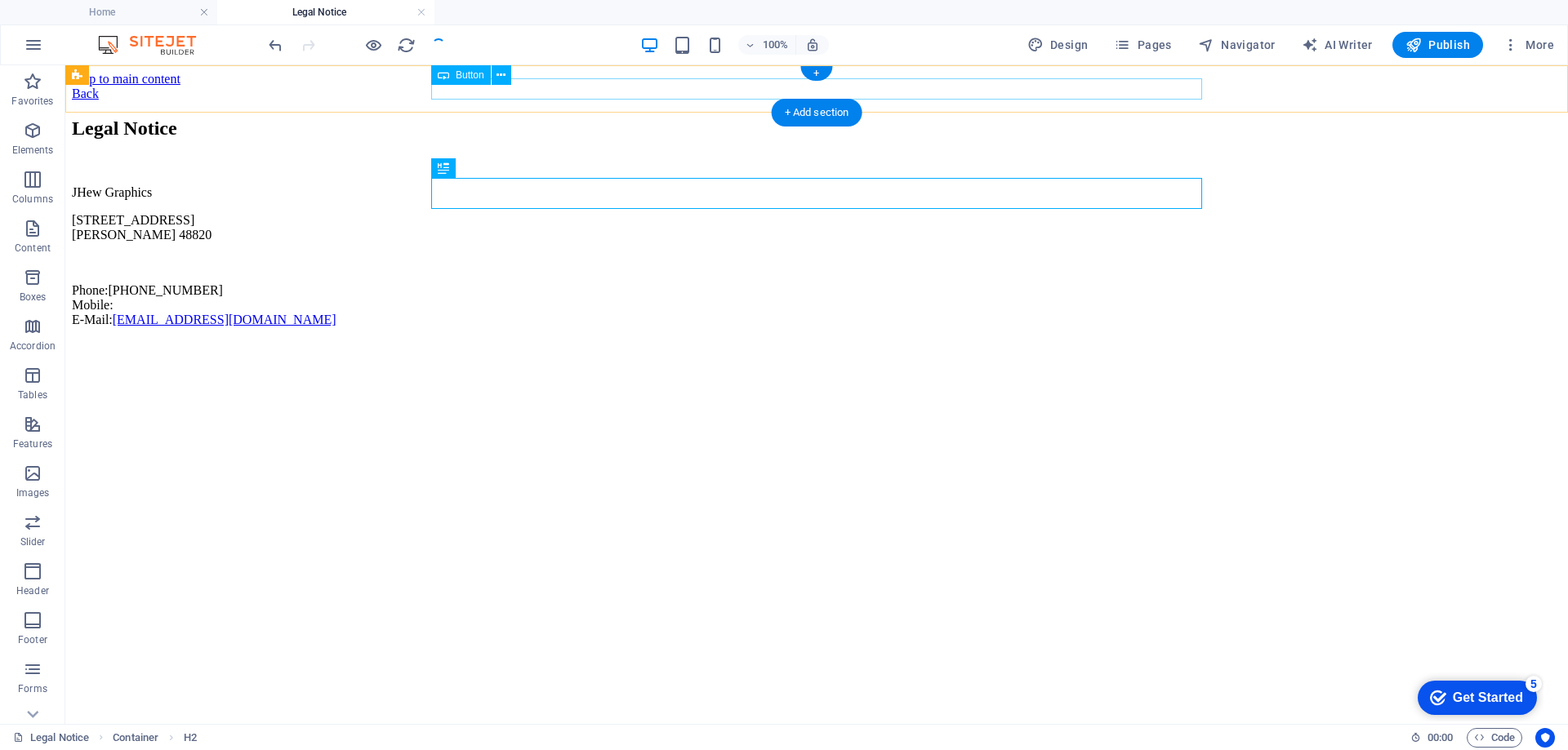
click at [468, 88] on div "Back" at bounding box center [817, 94] width 1489 height 15
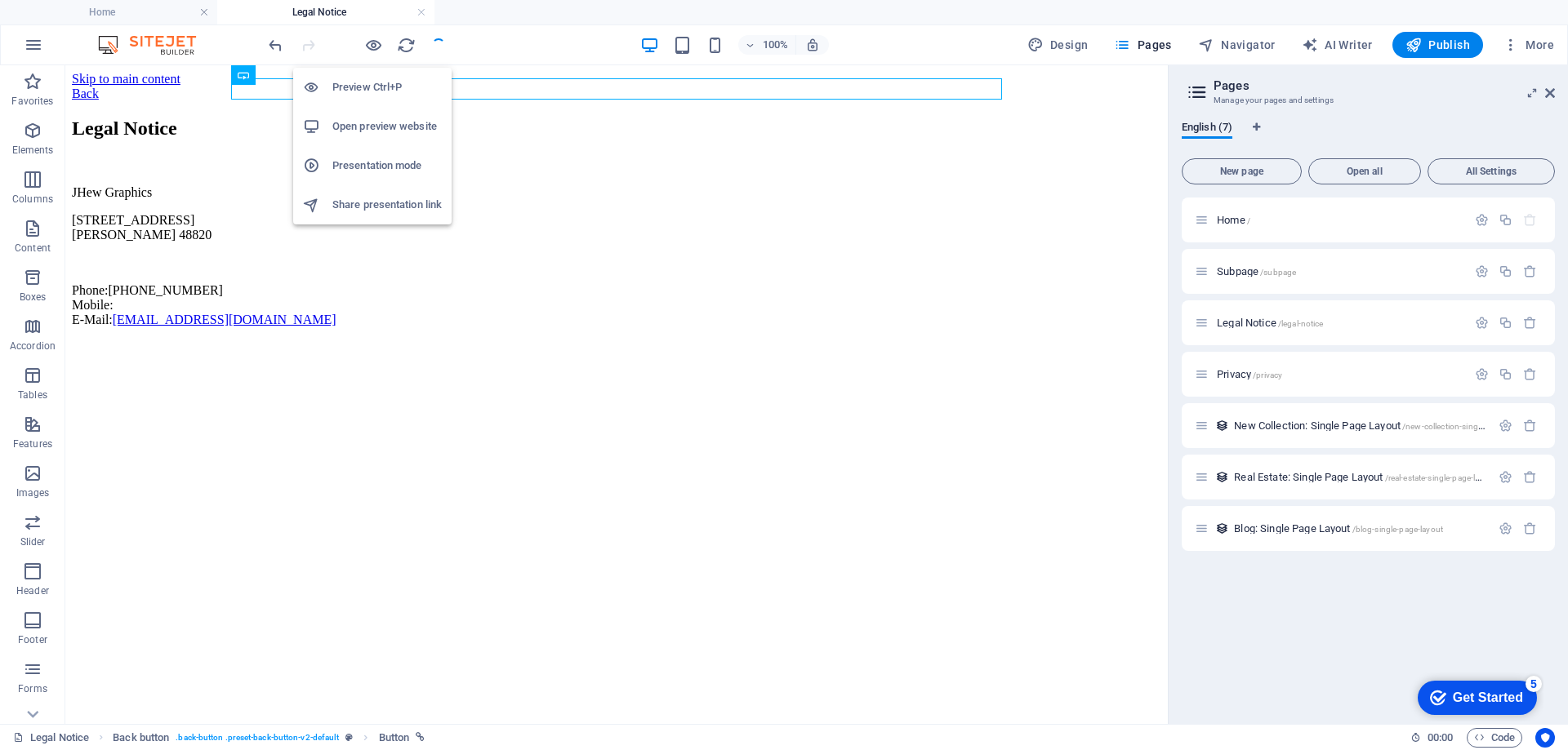
click at [367, 85] on h6 "Preview Ctrl+P" at bounding box center [387, 87] width 109 height 19
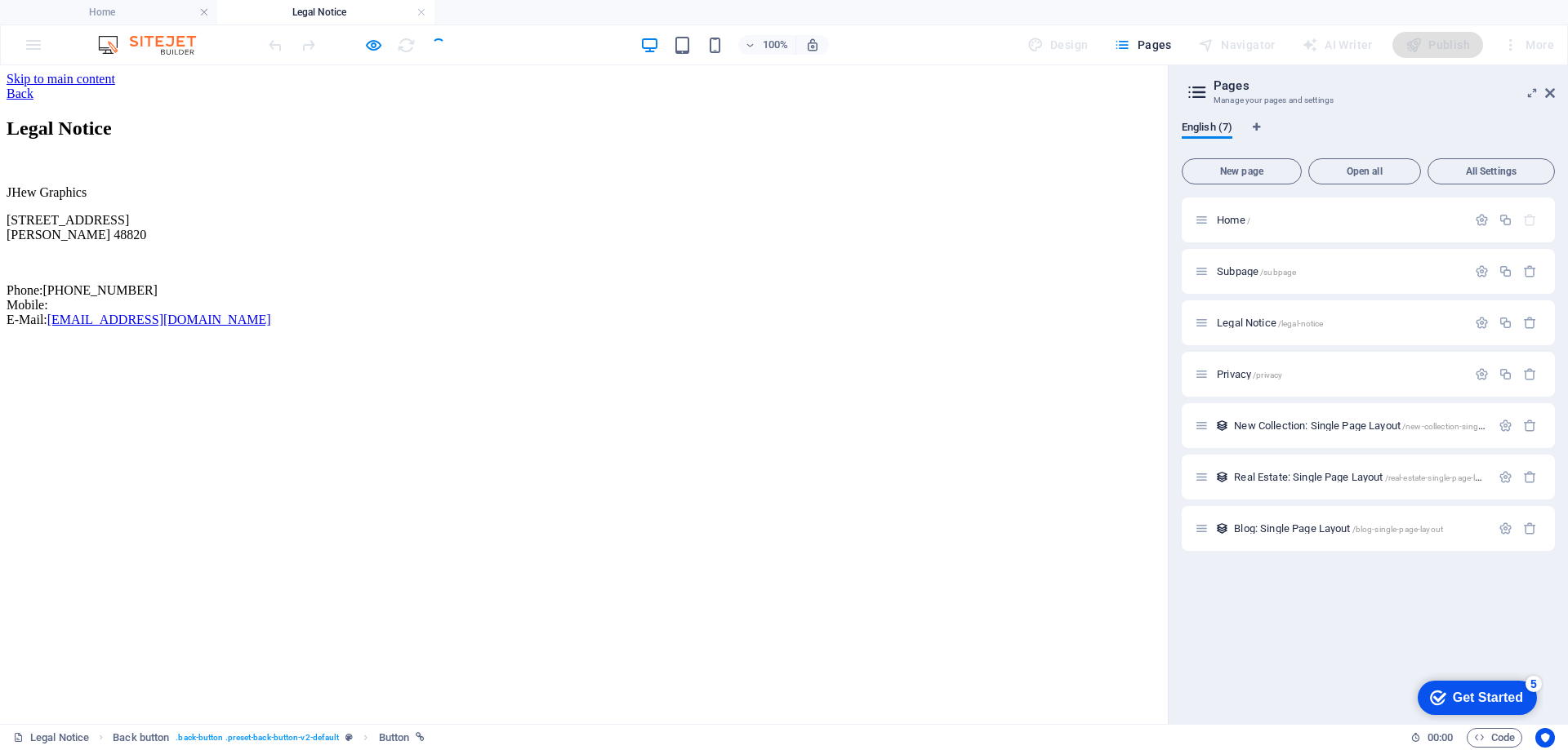
click at [33, 87] on link "Back" at bounding box center [19, 93] width 27 height 14
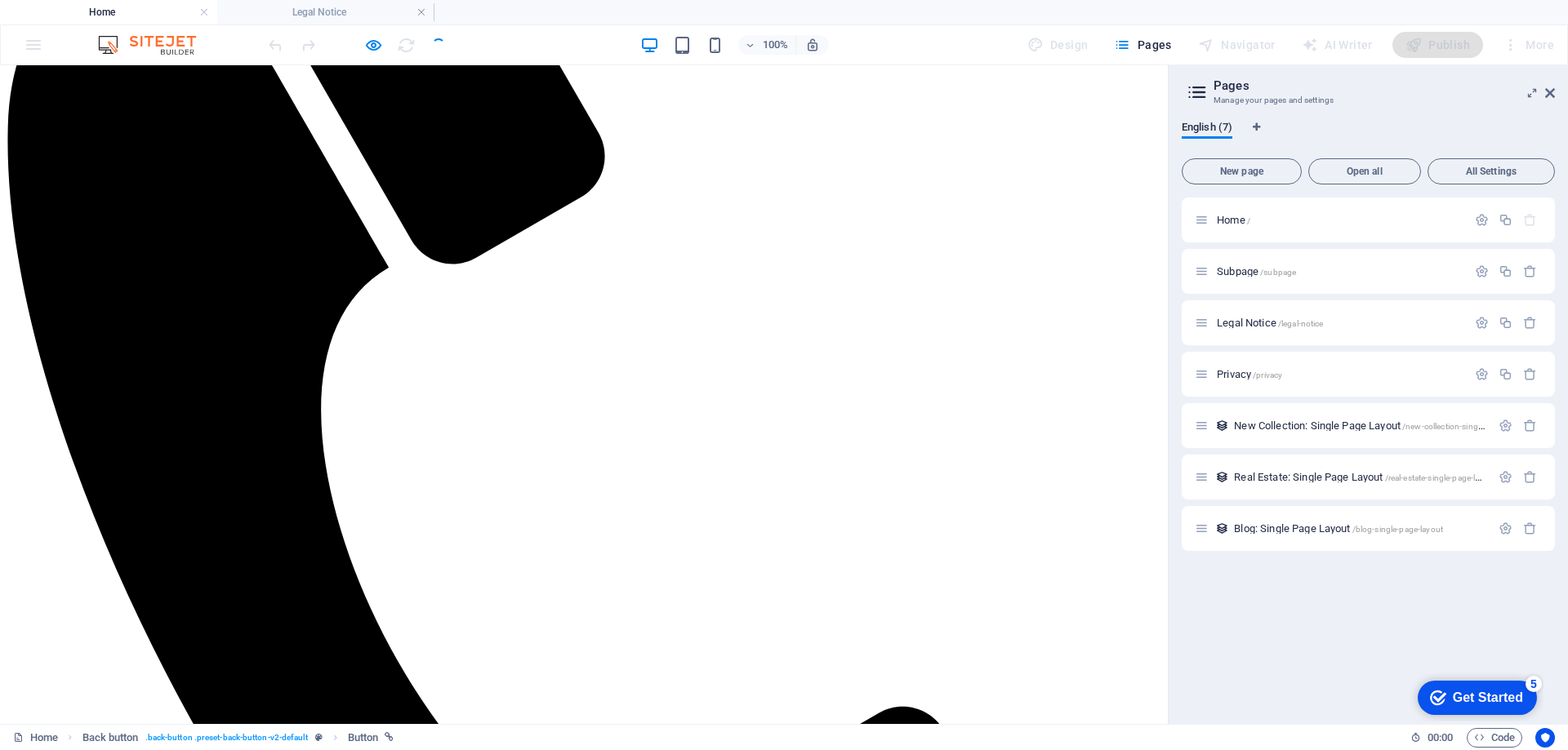
scroll to position [653, 0]
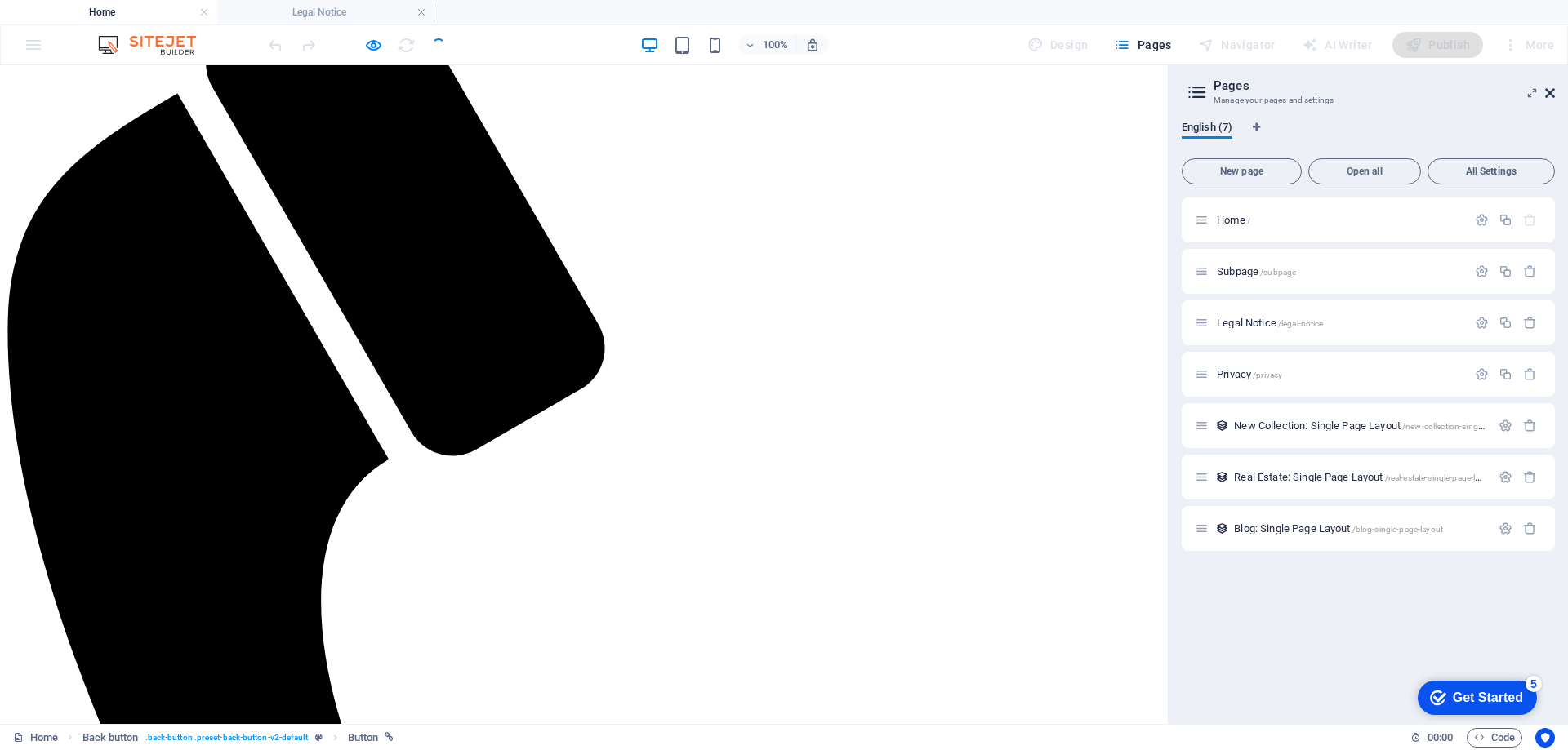
click at [1546, 88] on icon at bounding box center [1550, 93] width 10 height 13
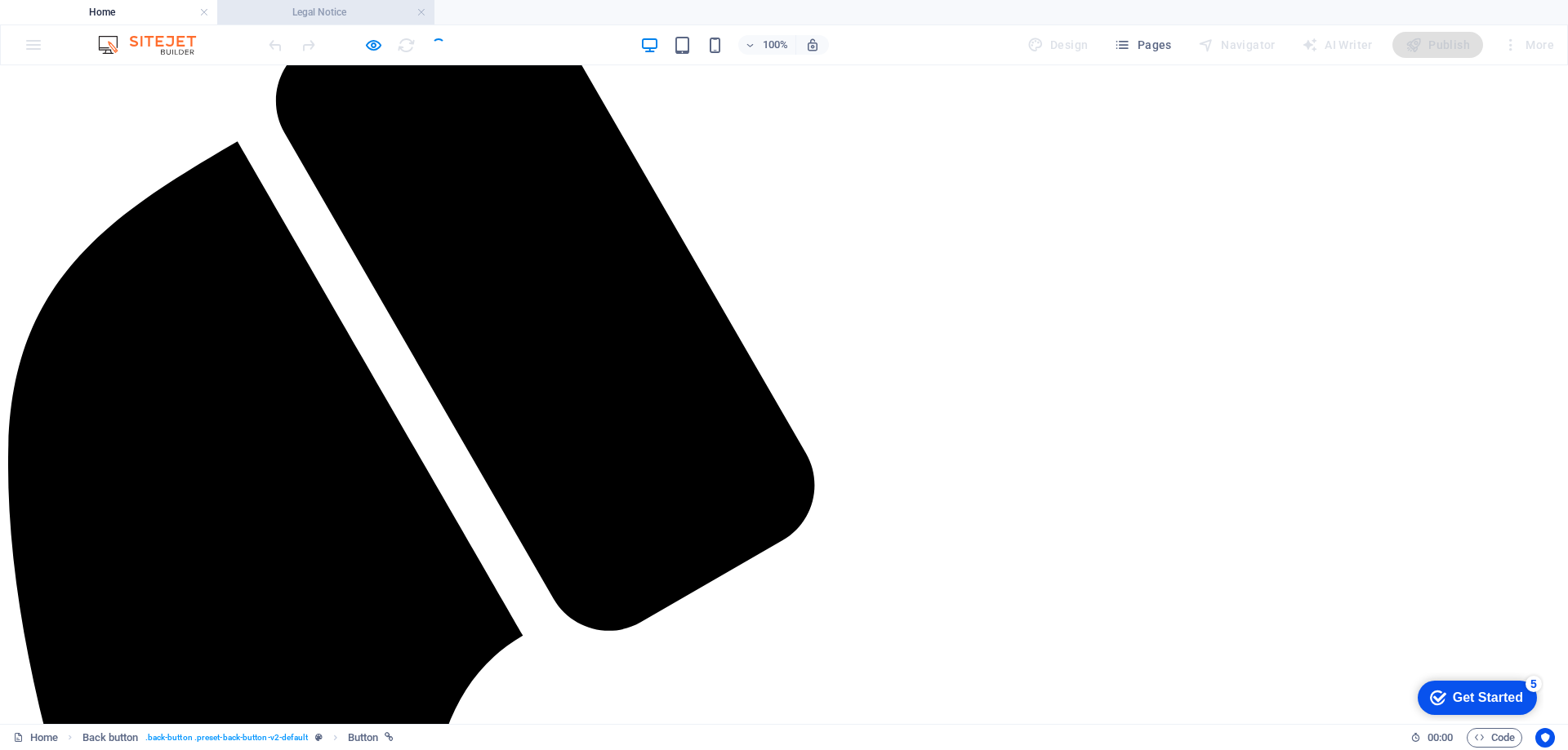
click at [264, 14] on h4 "Legal Notice" at bounding box center [325, 12] width 217 height 18
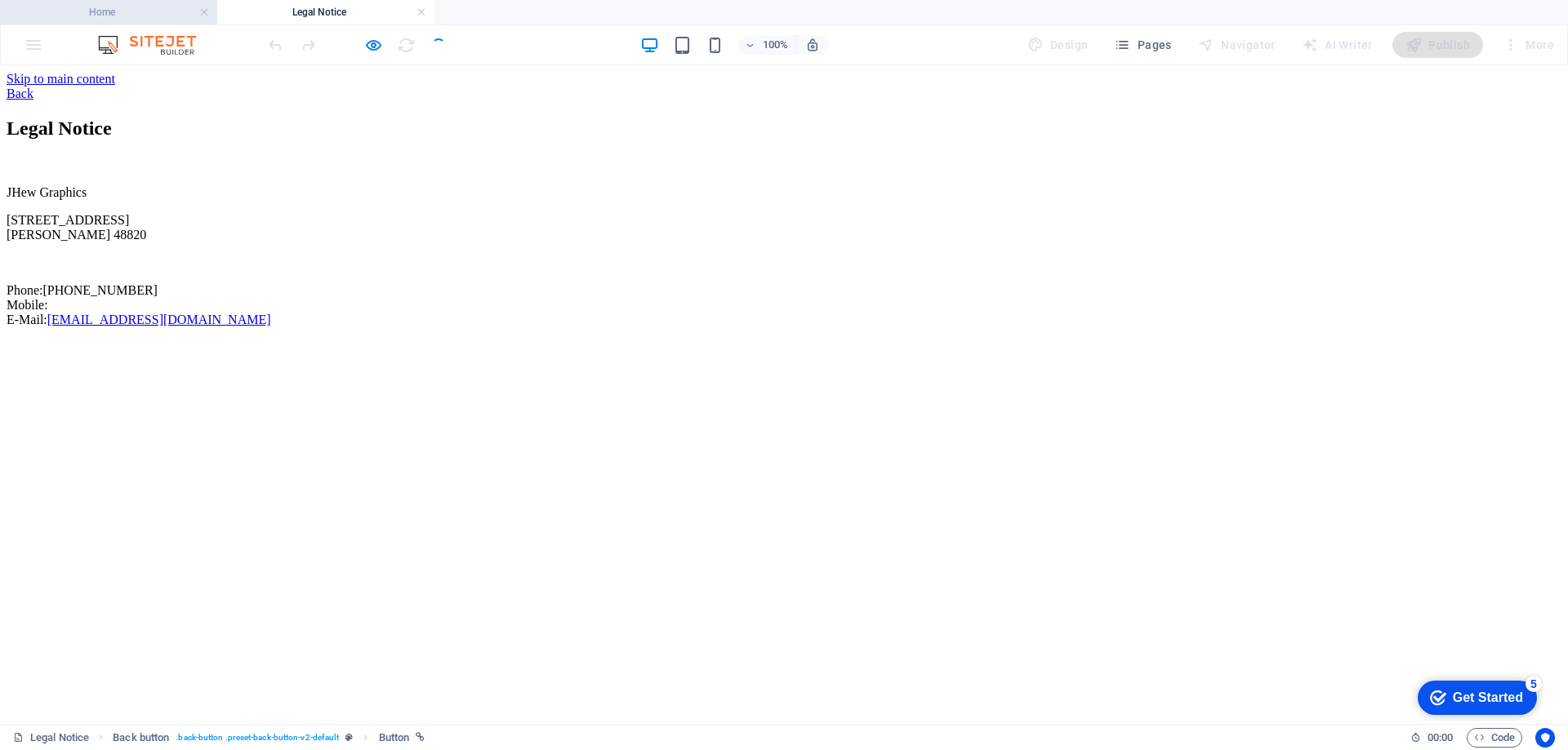
click at [125, 11] on h4 "Home" at bounding box center [108, 12] width 217 height 18
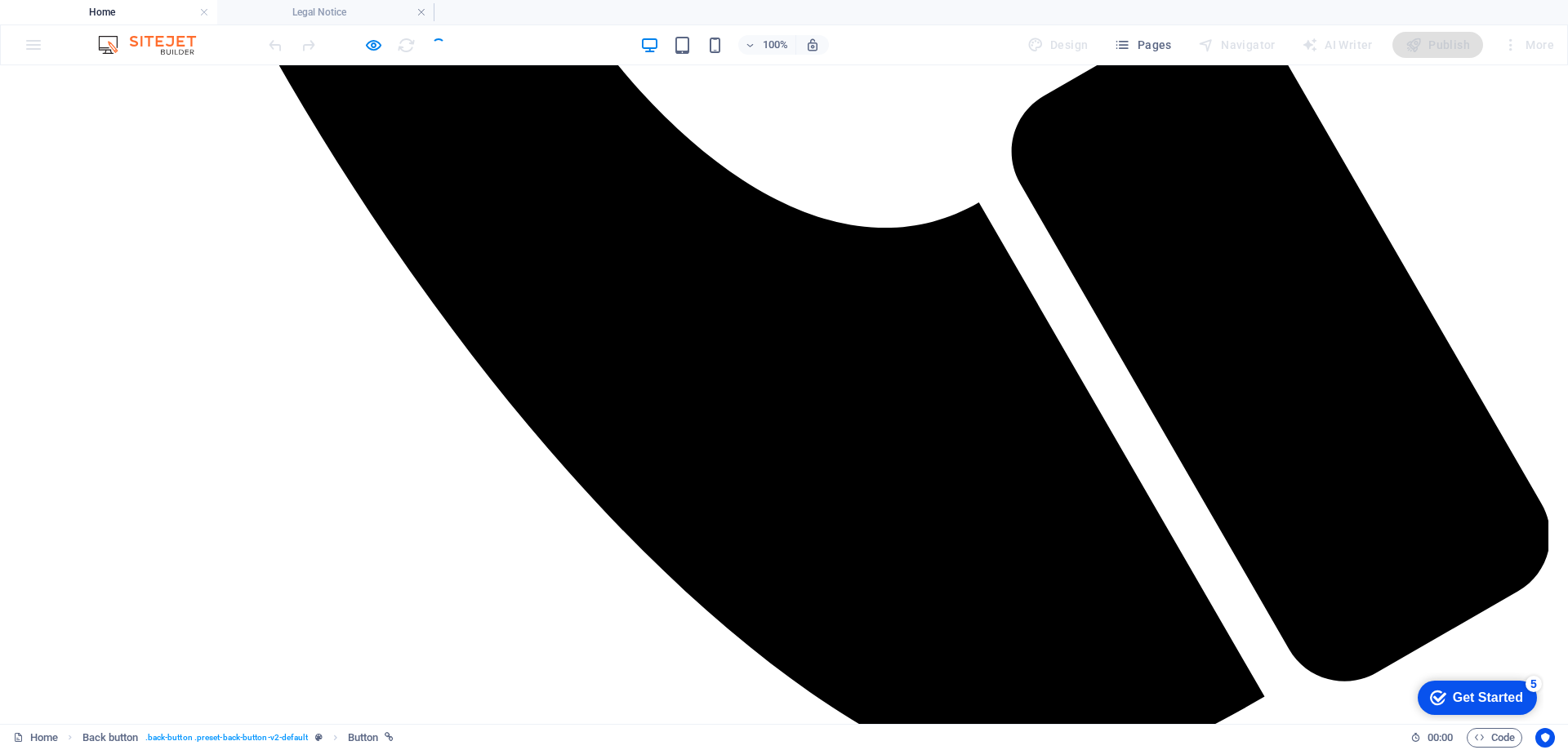
scroll to position [1883, 0]
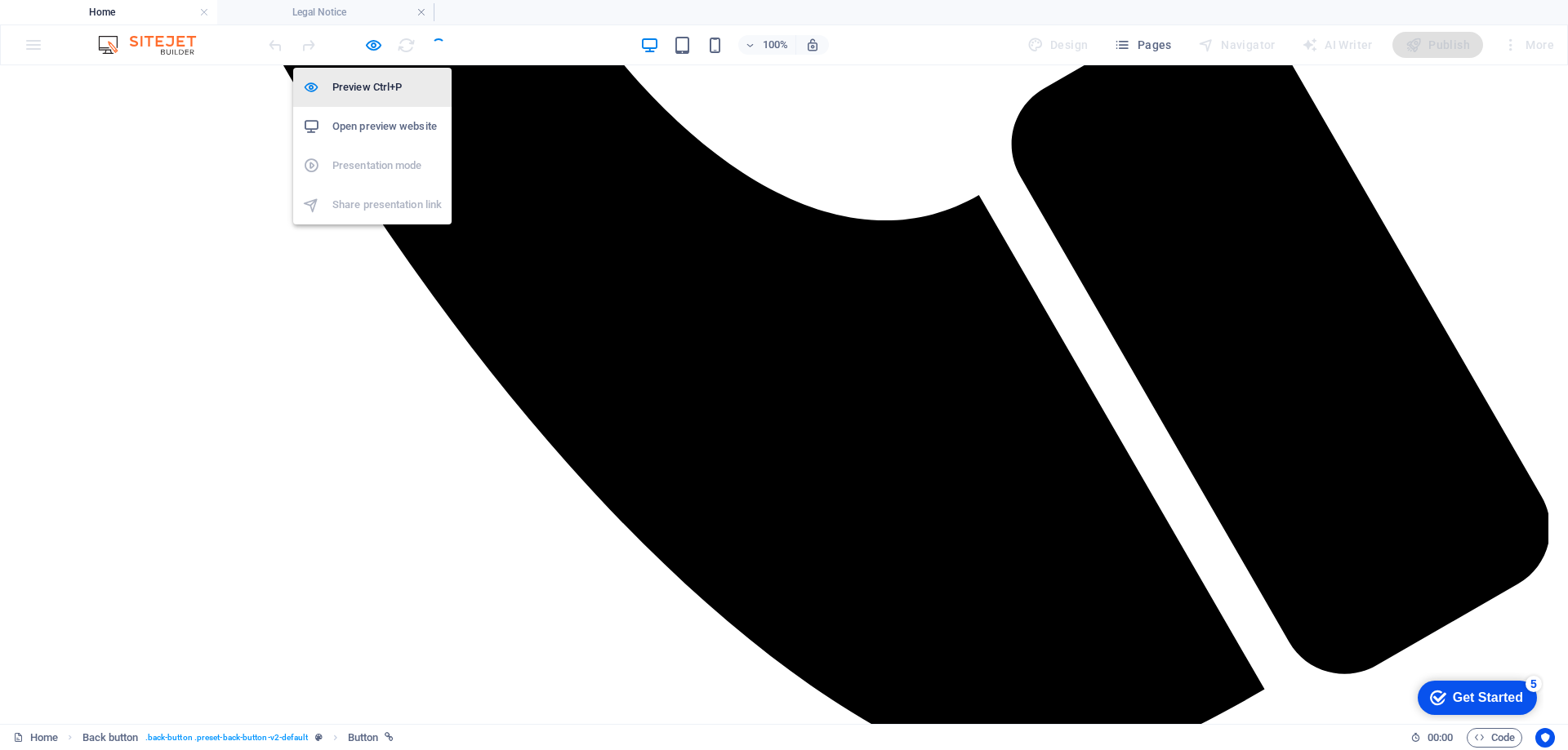
click at [365, 87] on h6 "Preview Ctrl+P" at bounding box center [387, 87] width 109 height 19
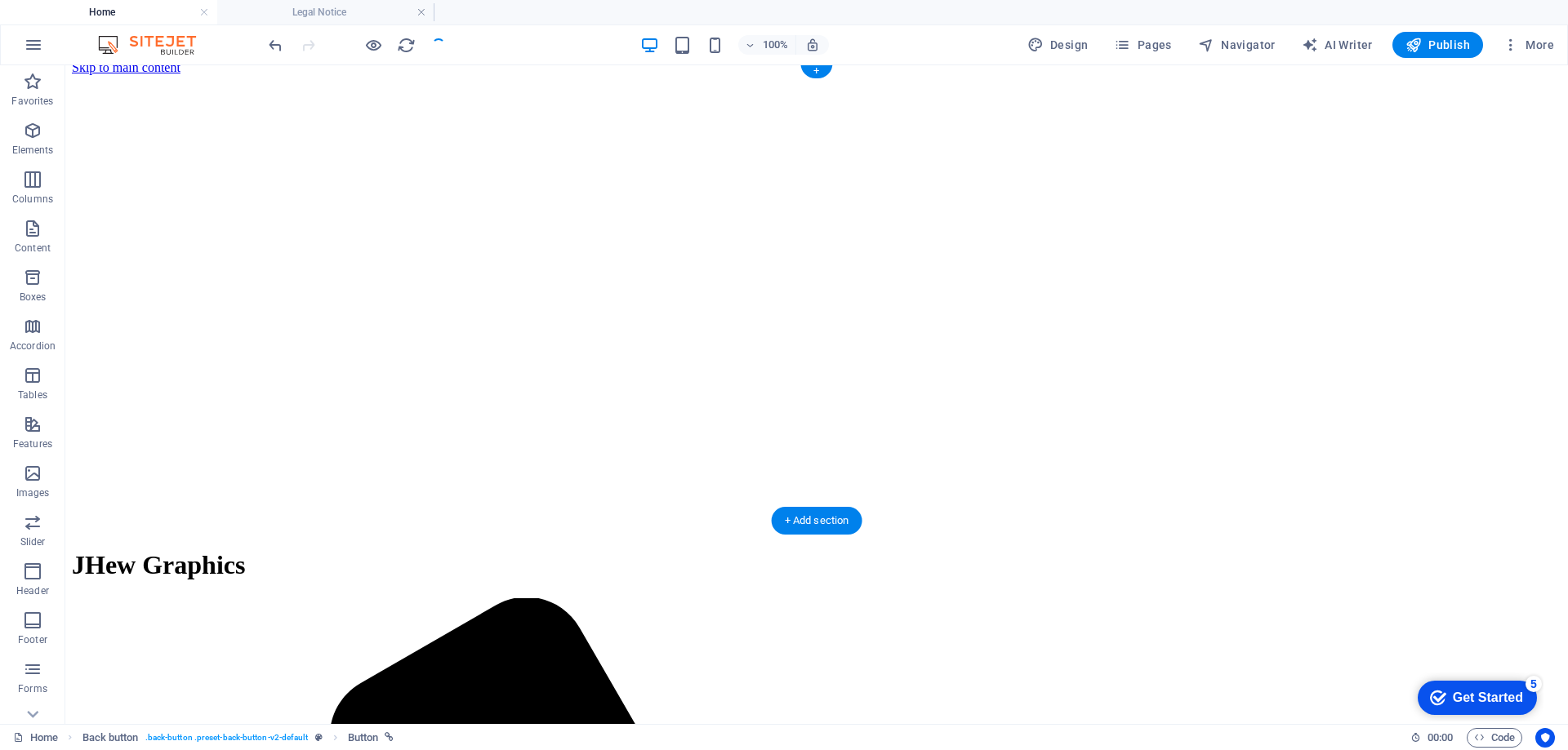
scroll to position [0, 0]
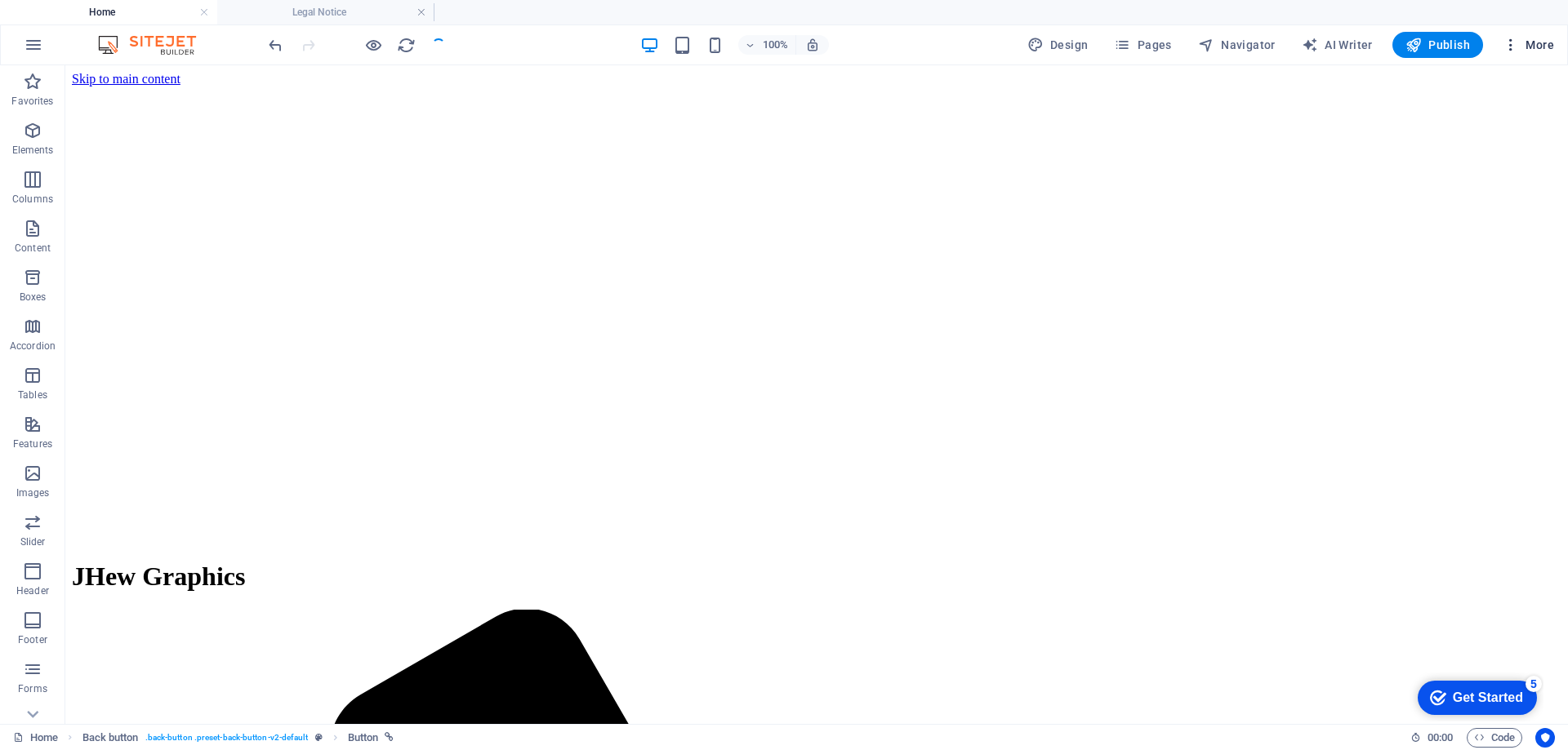
click at [1504, 38] on icon "button" at bounding box center [1511, 45] width 17 height 17
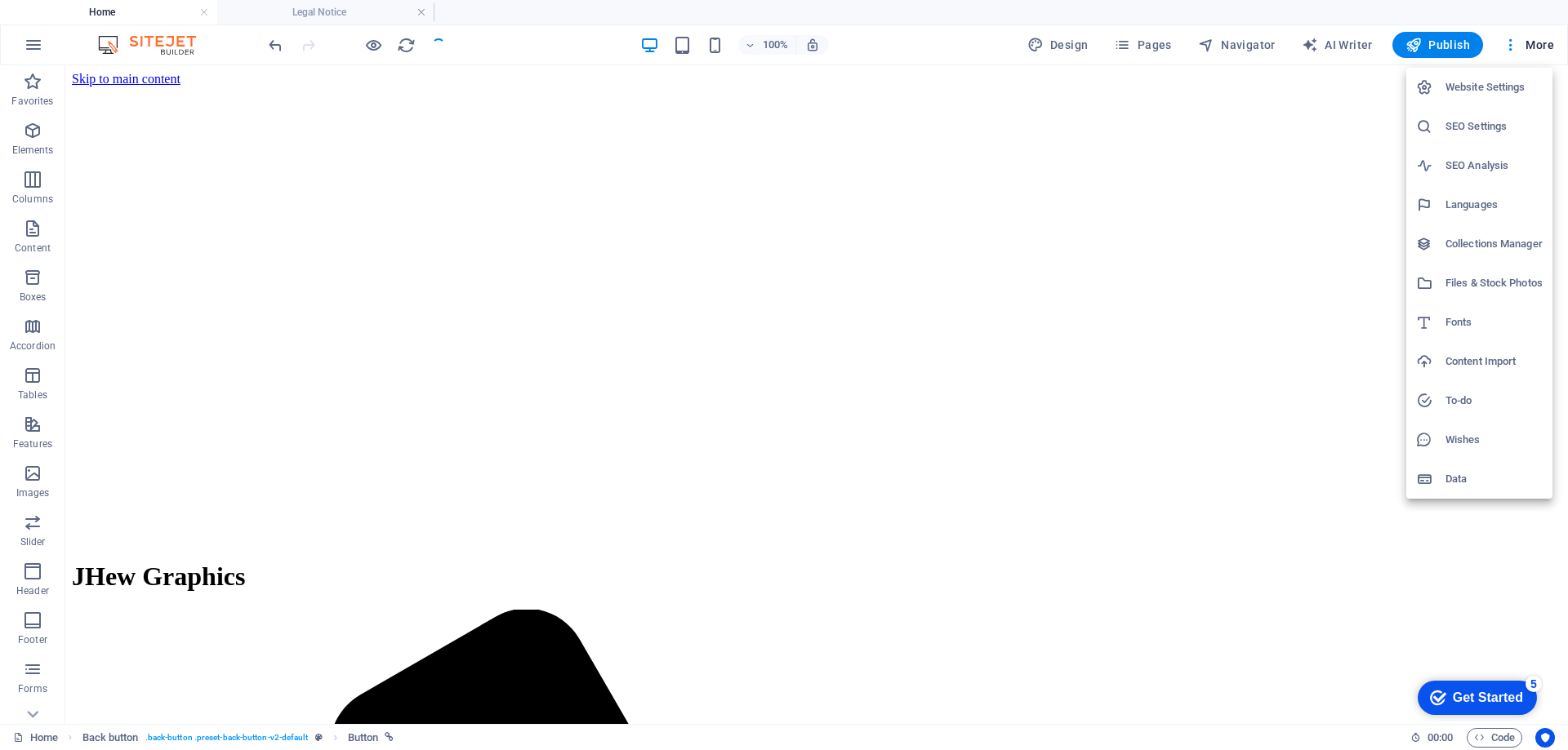
click at [931, 24] on div at bounding box center [784, 375] width 1568 height 750
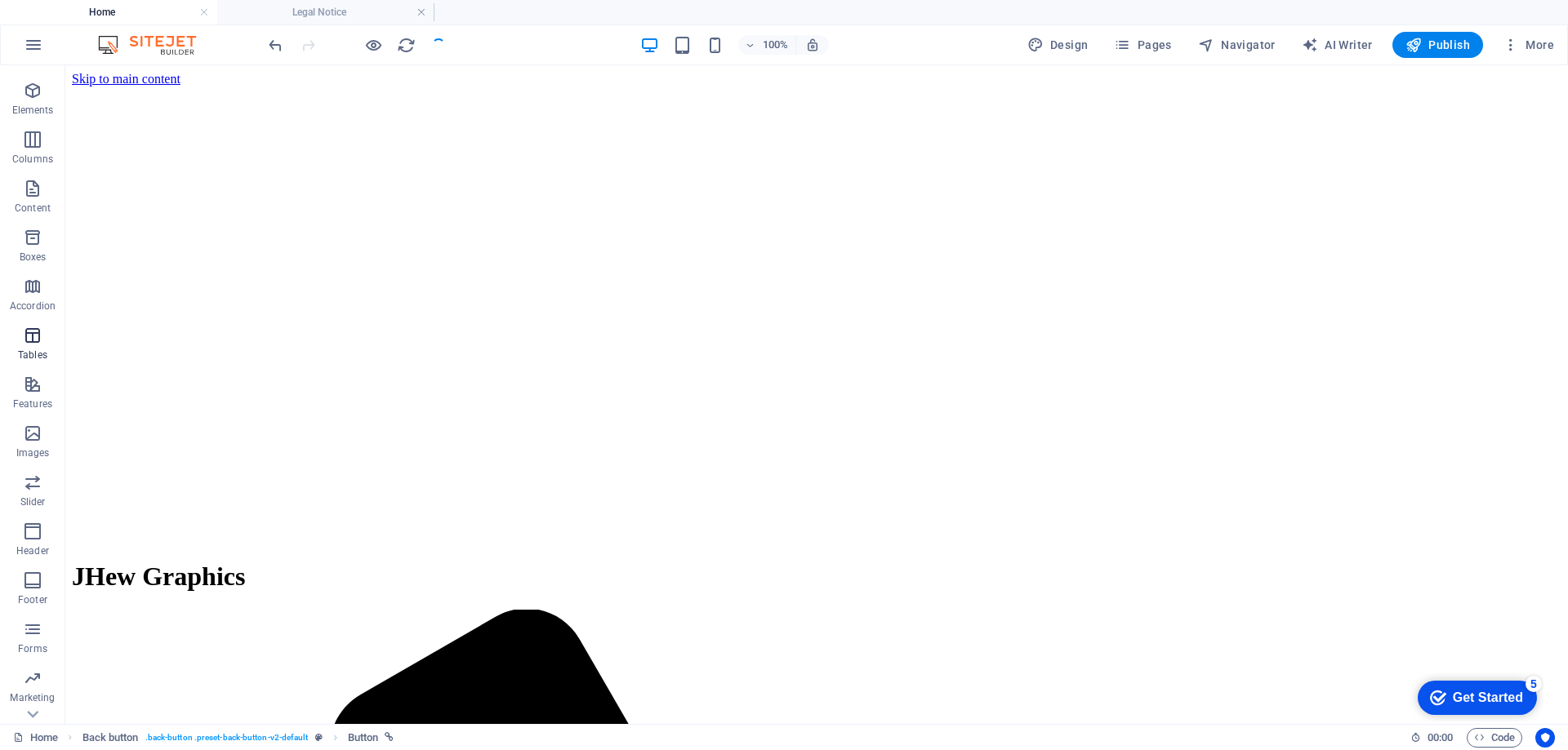
scroll to position [76, 0]
click at [400, 47] on icon "reload" at bounding box center [407, 45] width 18 height 18
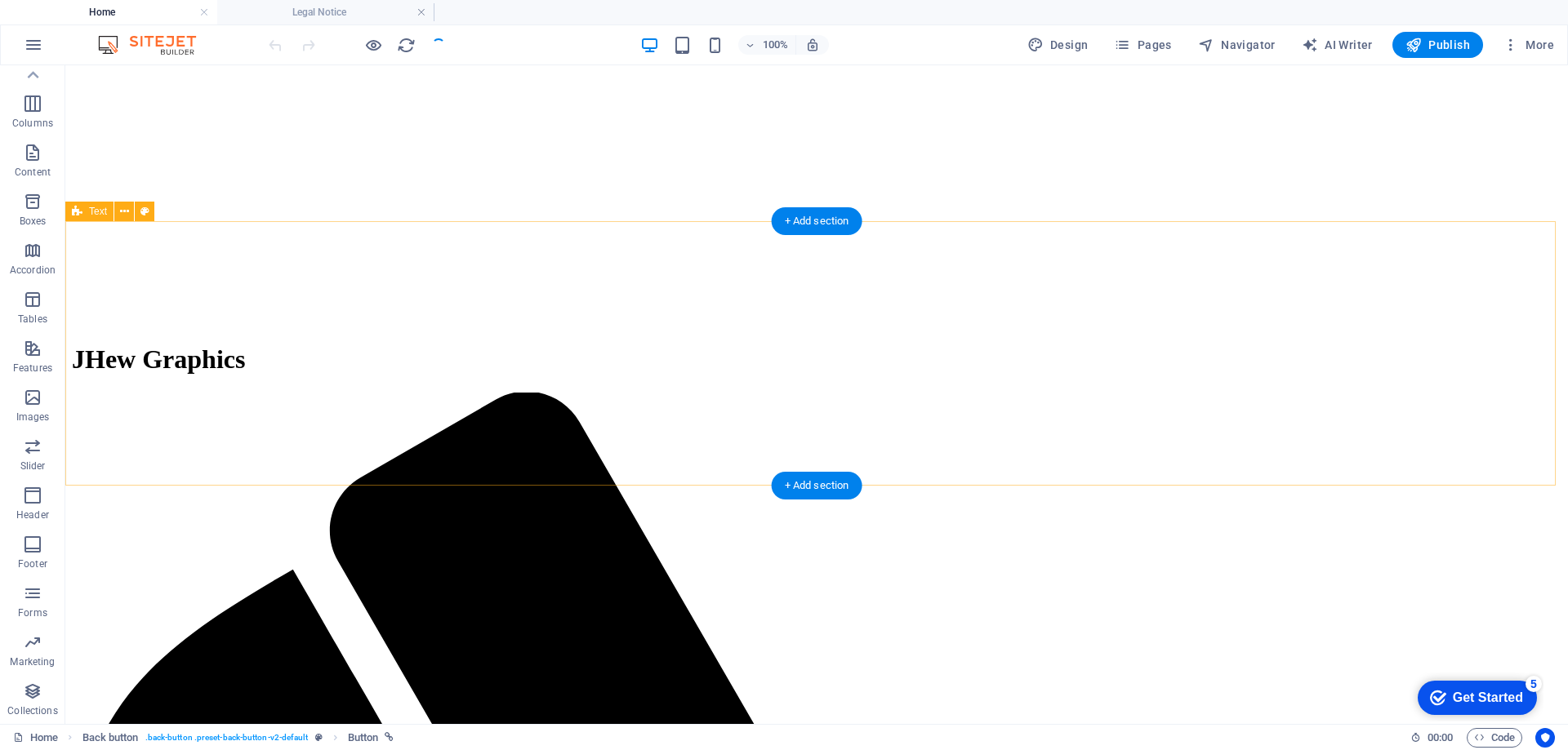
scroll to position [0, 0]
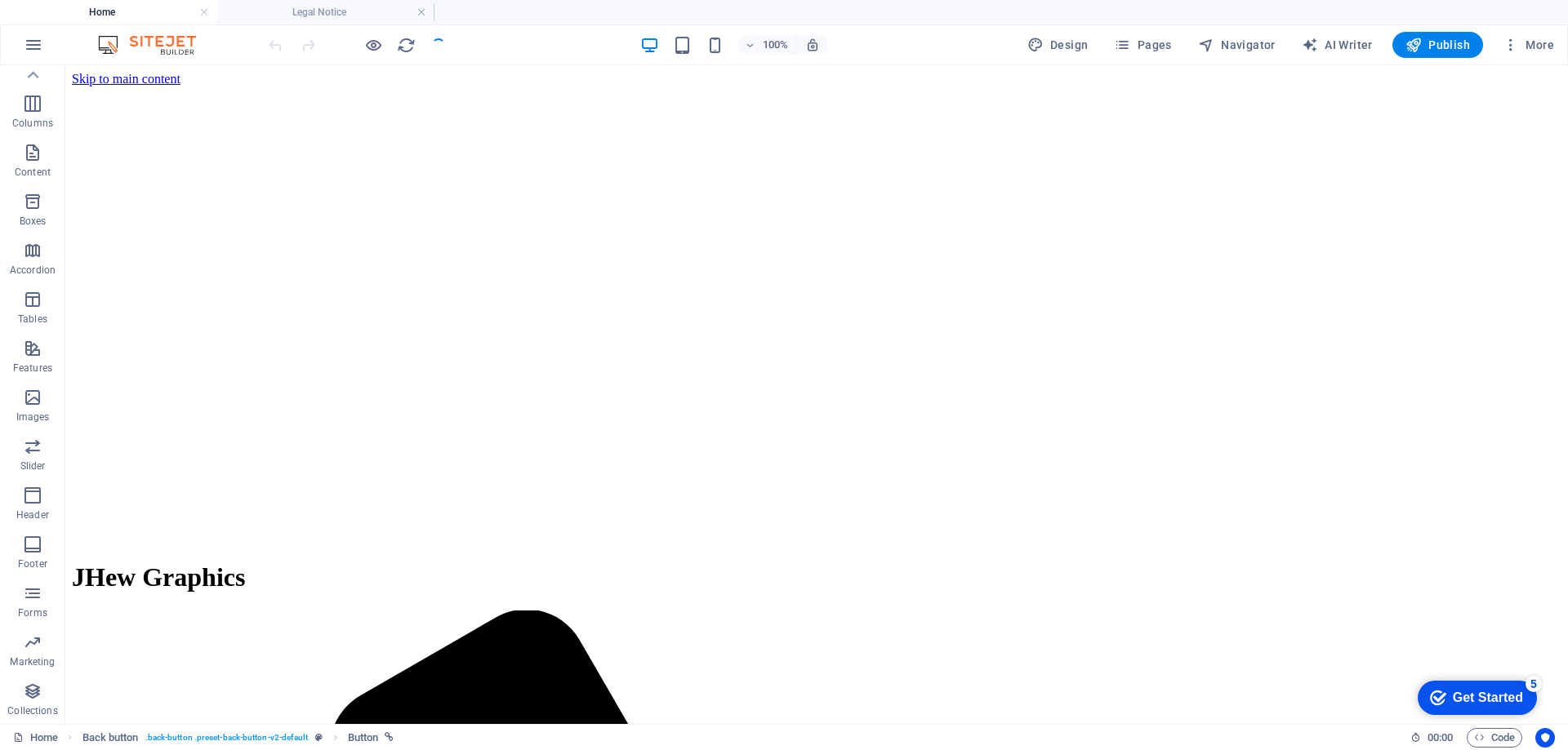
click at [439, 49] on div at bounding box center [357, 44] width 183 height 26
click at [764, 39] on h6 "100%" at bounding box center [775, 44] width 26 height 19
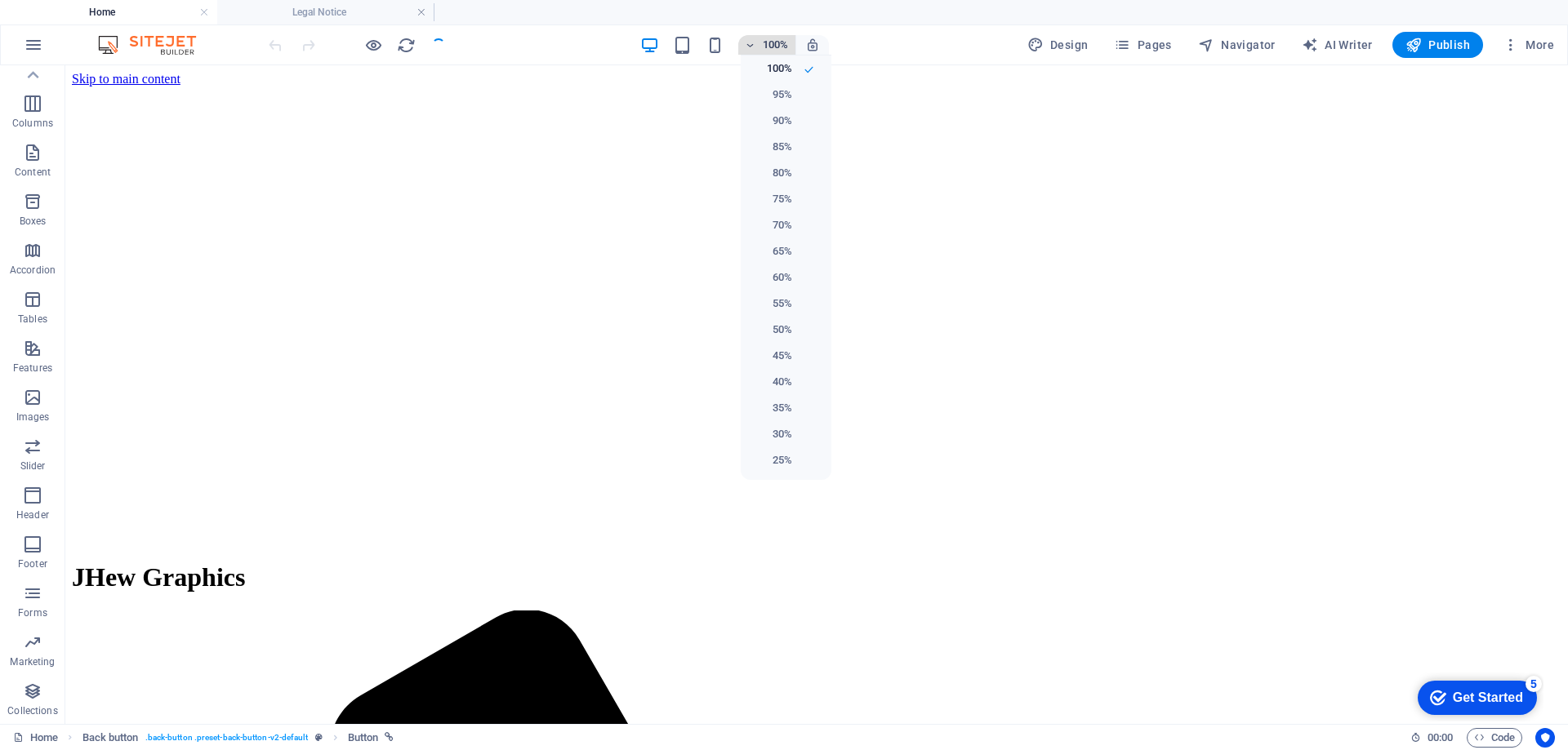
click at [764, 39] on div at bounding box center [784, 375] width 1568 height 750
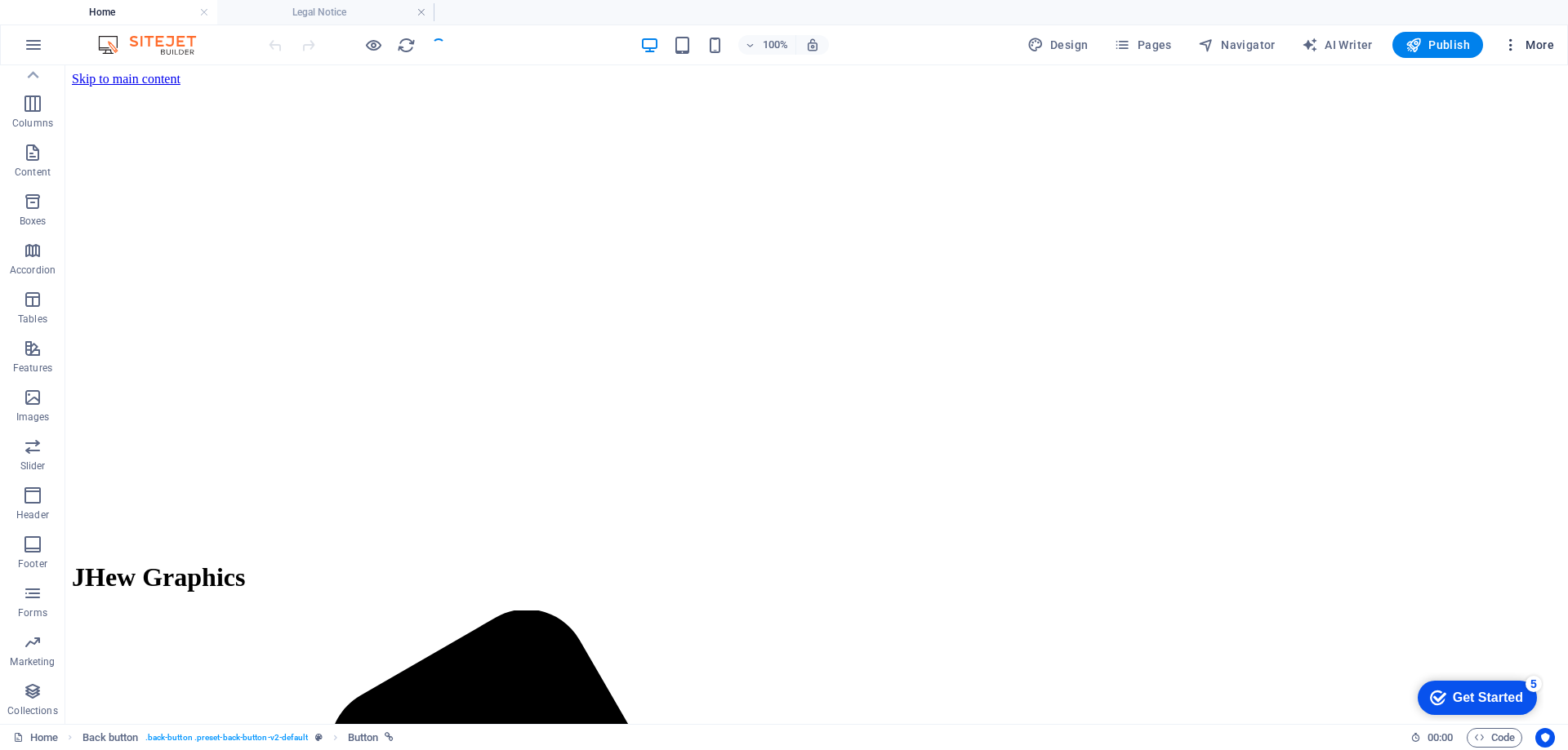
click at [1538, 41] on span "More" at bounding box center [1528, 45] width 52 height 17
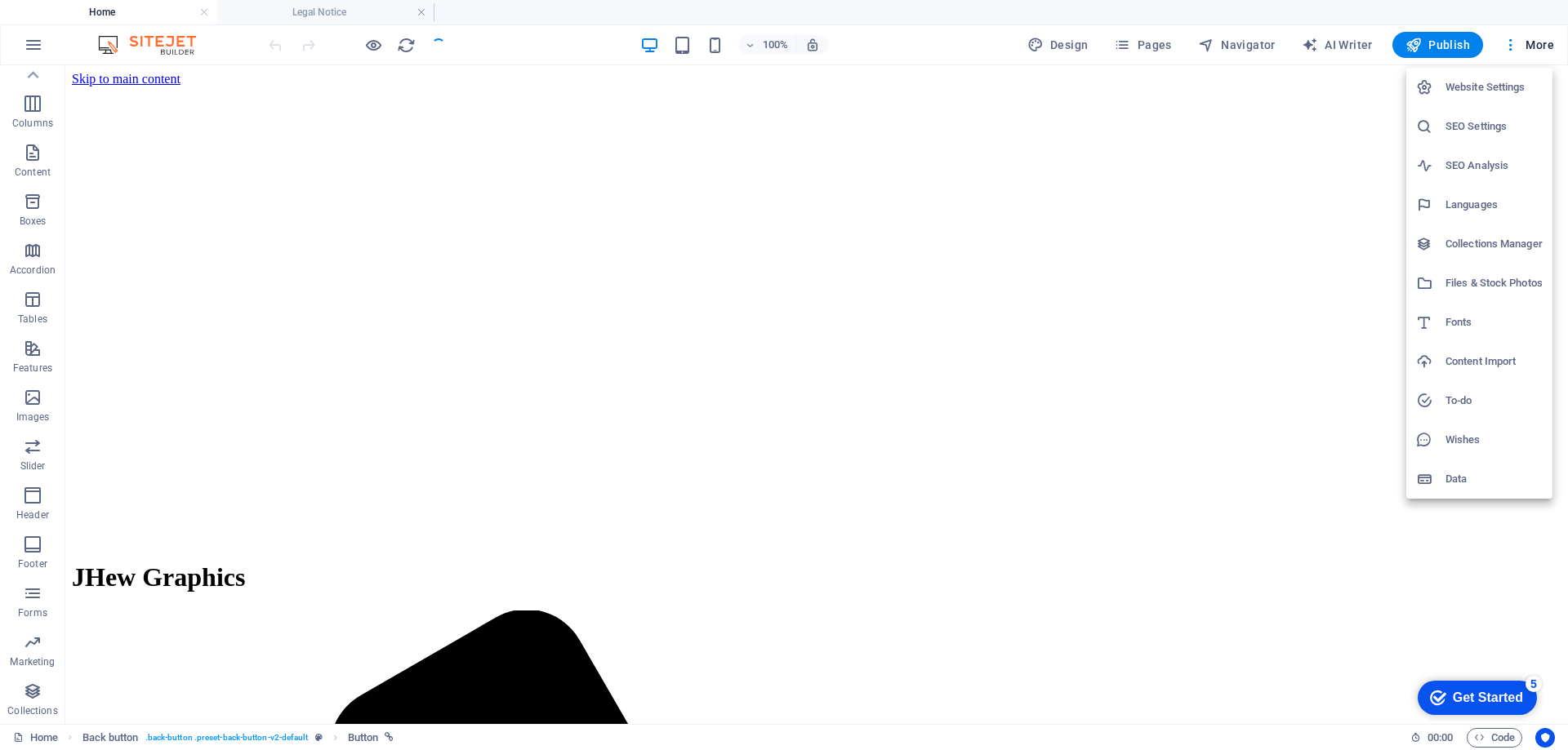
click at [705, 508] on div at bounding box center [784, 375] width 1568 height 750
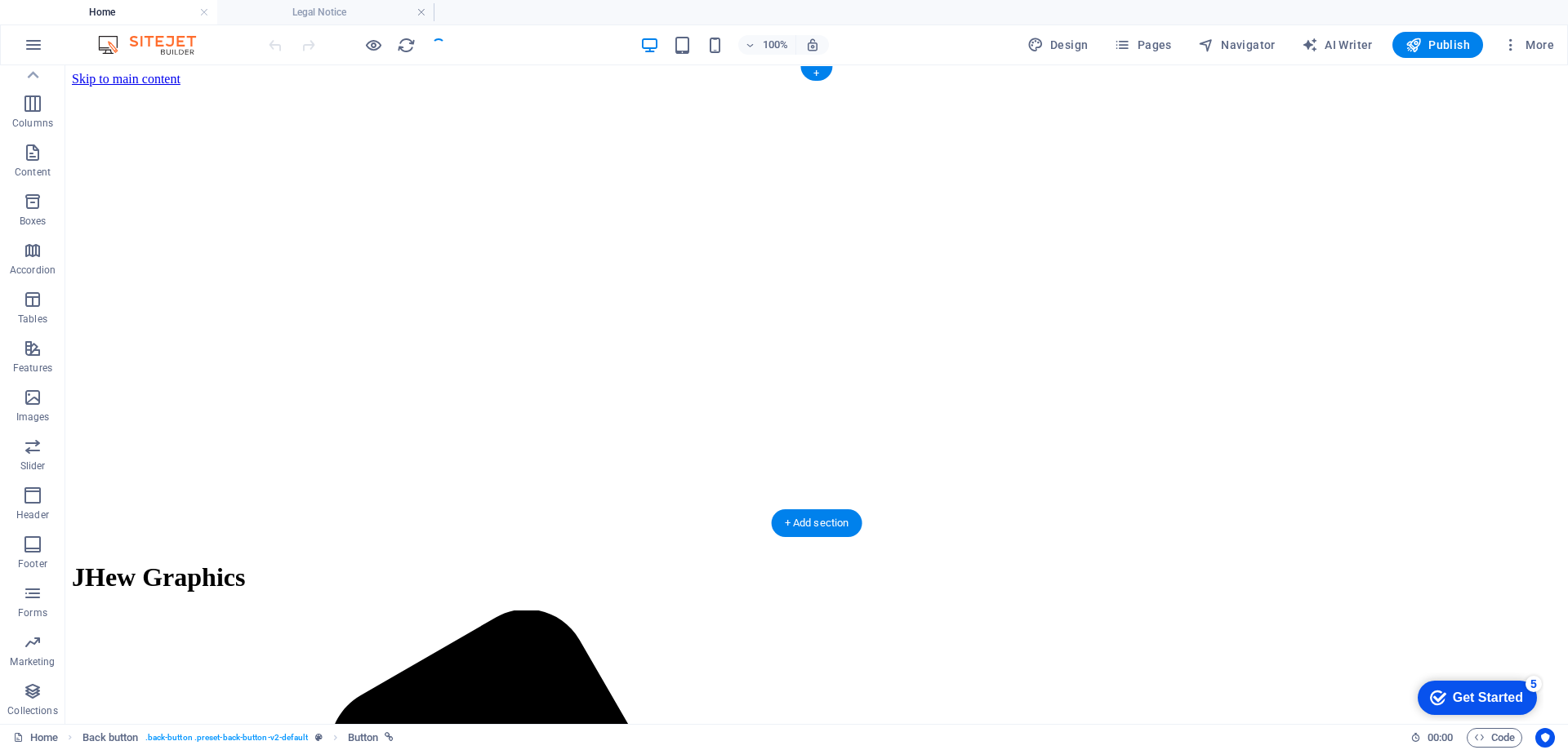
click at [968, 87] on figure at bounding box center [817, 87] width 1489 height 0
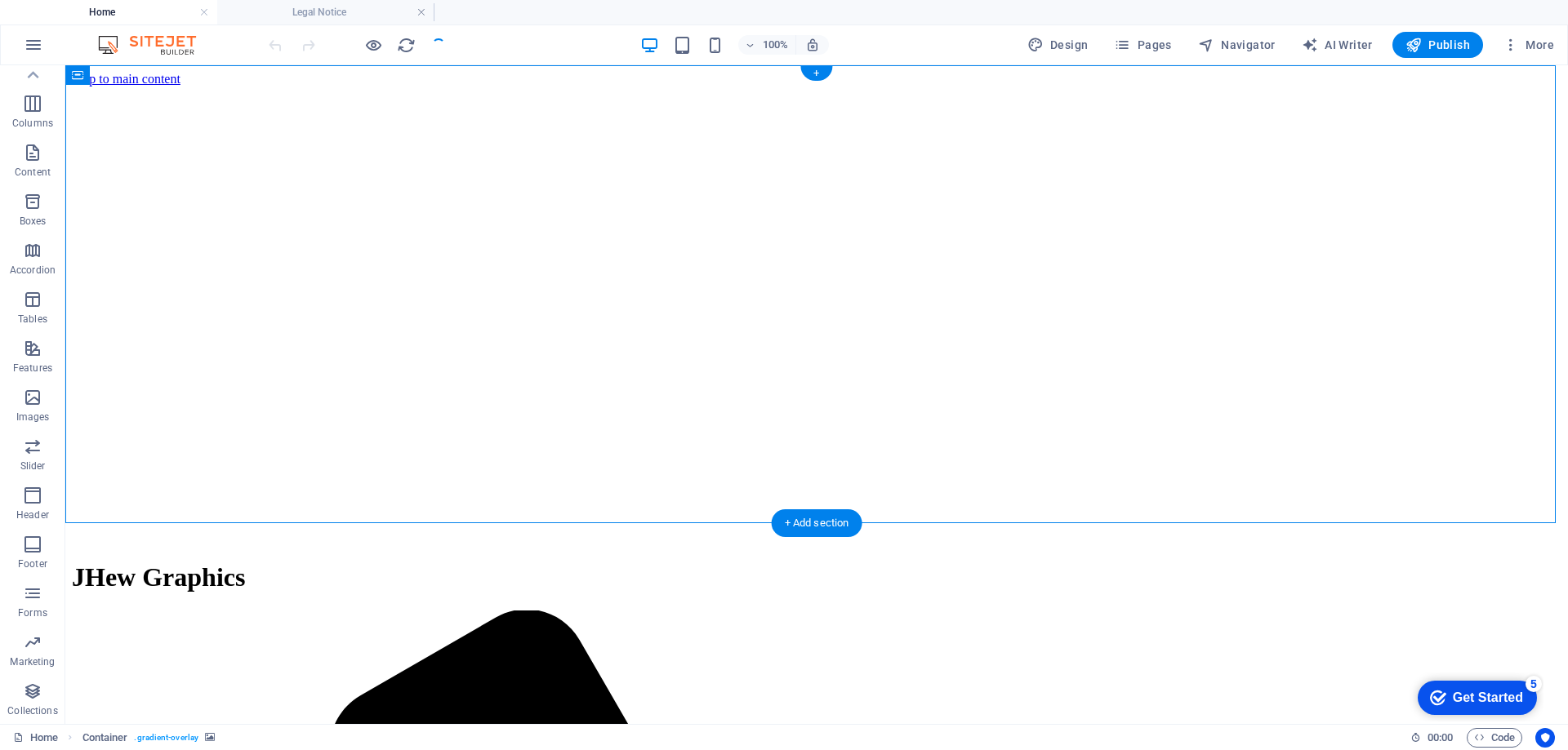
click at [968, 87] on figure at bounding box center [817, 87] width 1489 height 0
click at [681, 87] on figure at bounding box center [817, 87] width 1489 height 0
select select "header"
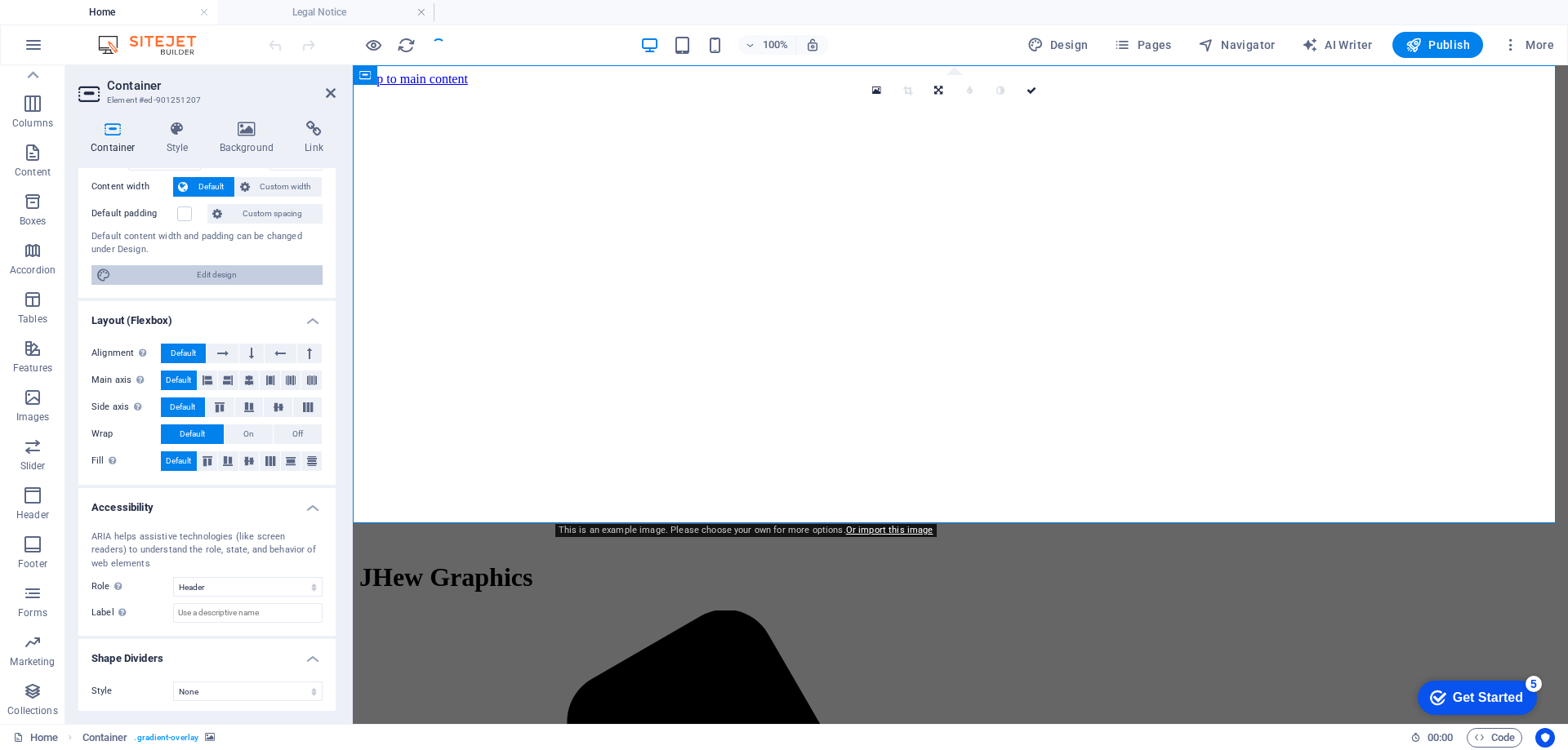
scroll to position [90, 0]
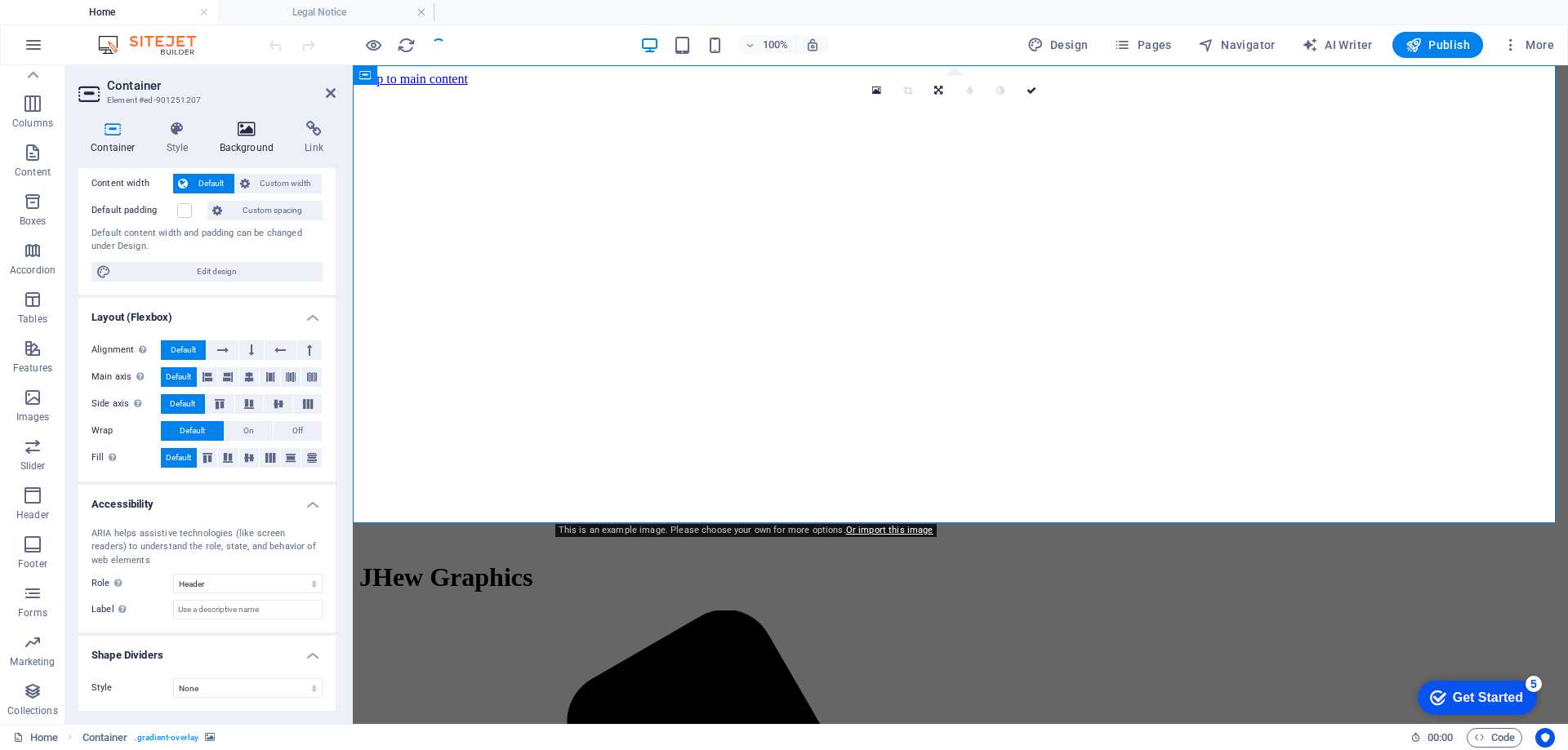
click at [249, 126] on icon at bounding box center [247, 129] width 79 height 17
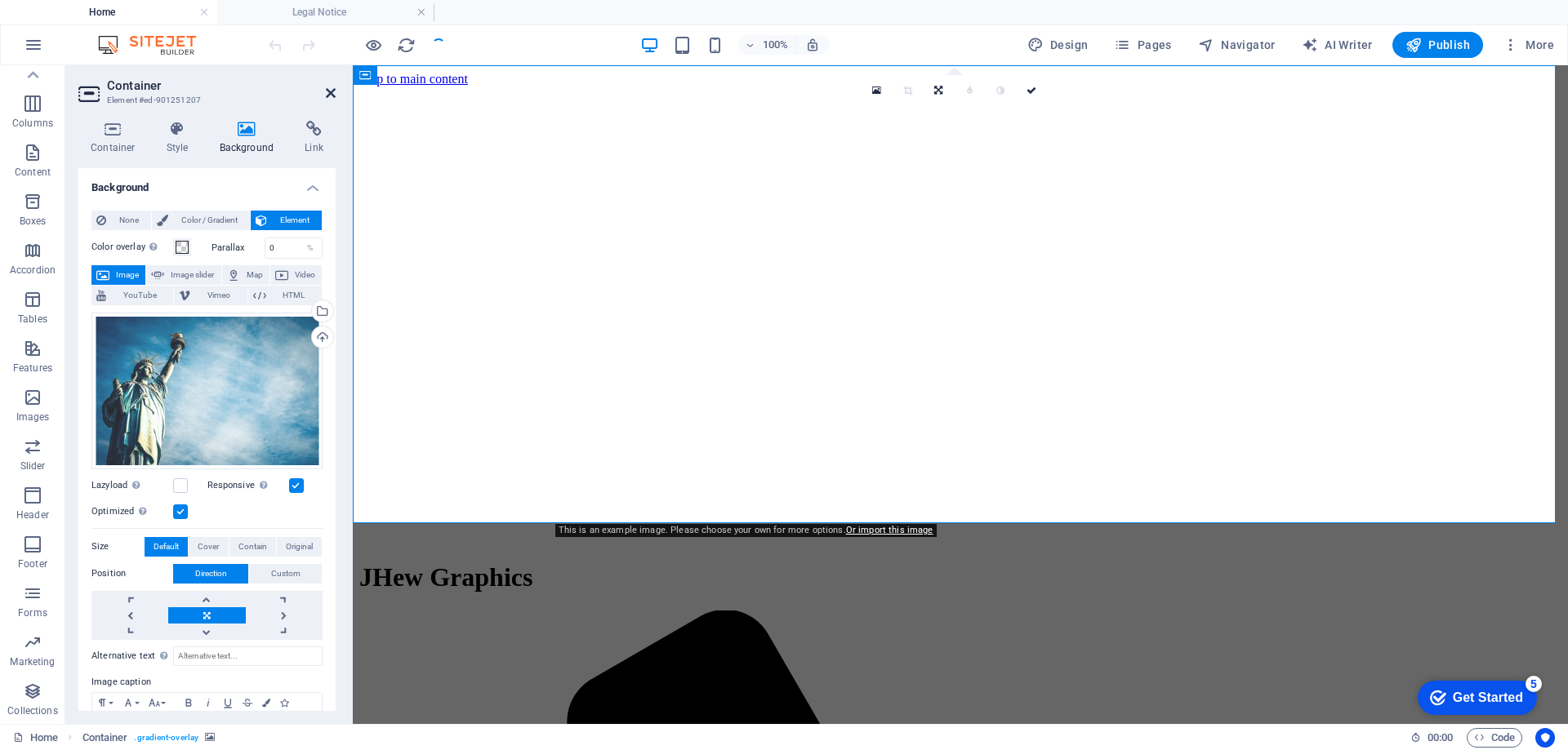
click at [331, 92] on icon at bounding box center [331, 93] width 10 height 13
